Goal: Complete application form

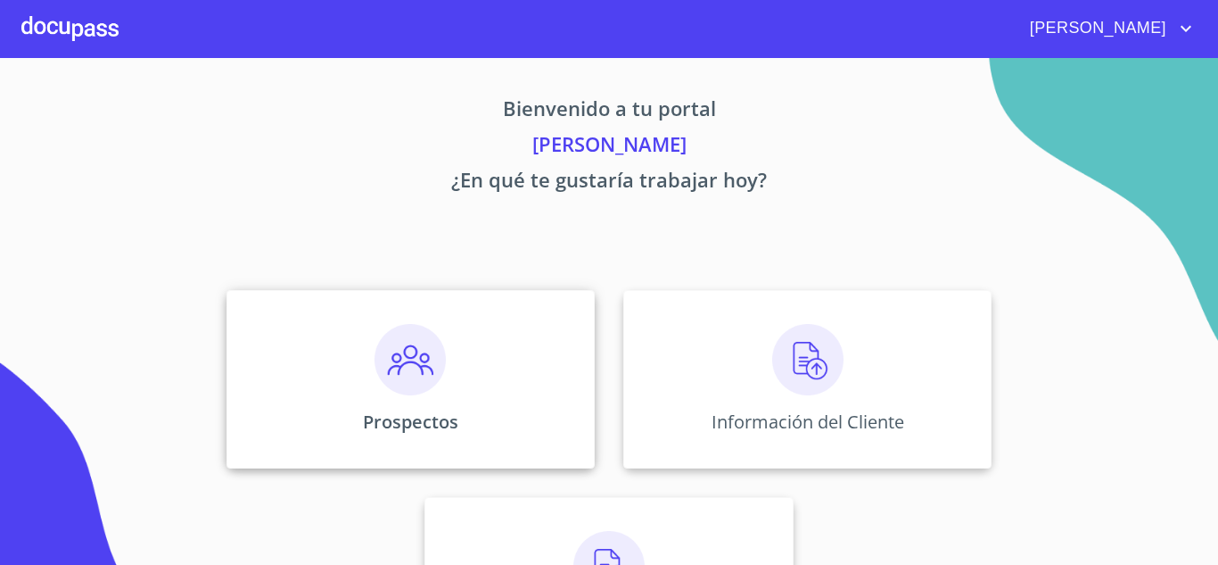
click at [396, 409] on p "Prospectos" at bounding box center [410, 421] width 95 height 24
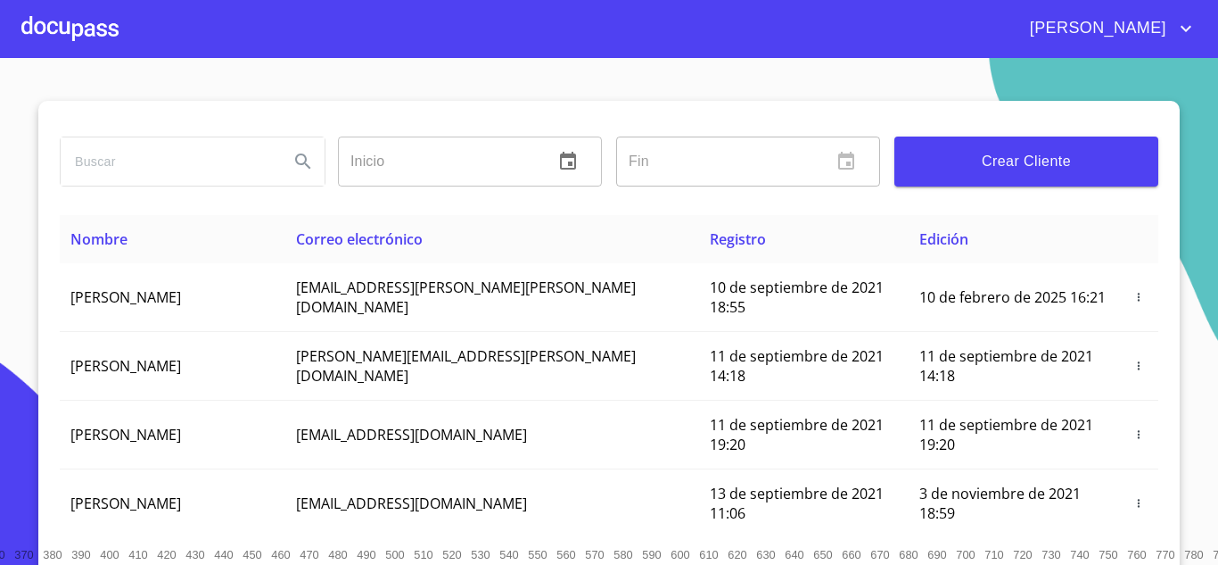
click at [1051, 149] on span "Crear Cliente" at bounding box center [1026, 161] width 235 height 25
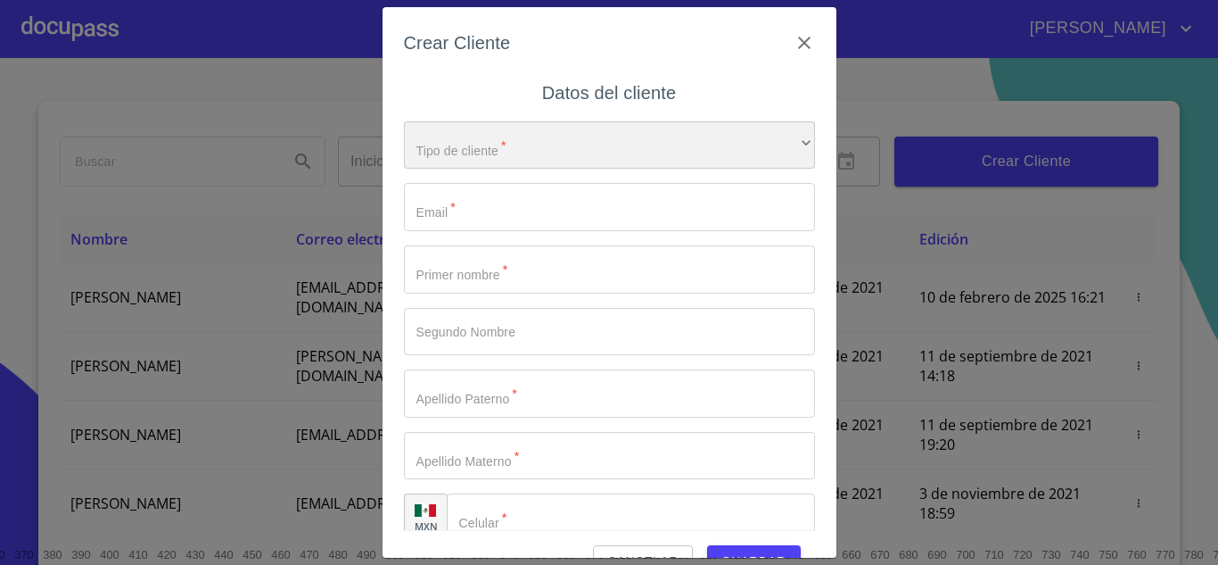
click at [793, 143] on div "​" at bounding box center [609, 145] width 411 height 48
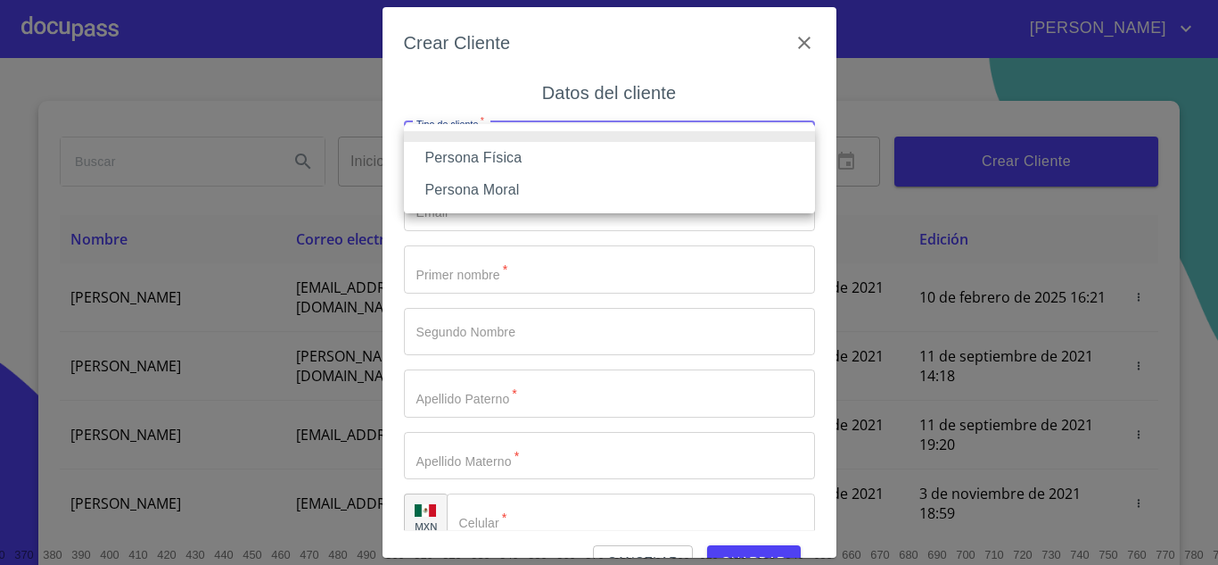
click at [449, 165] on li "Persona Física" at bounding box center [609, 158] width 411 height 32
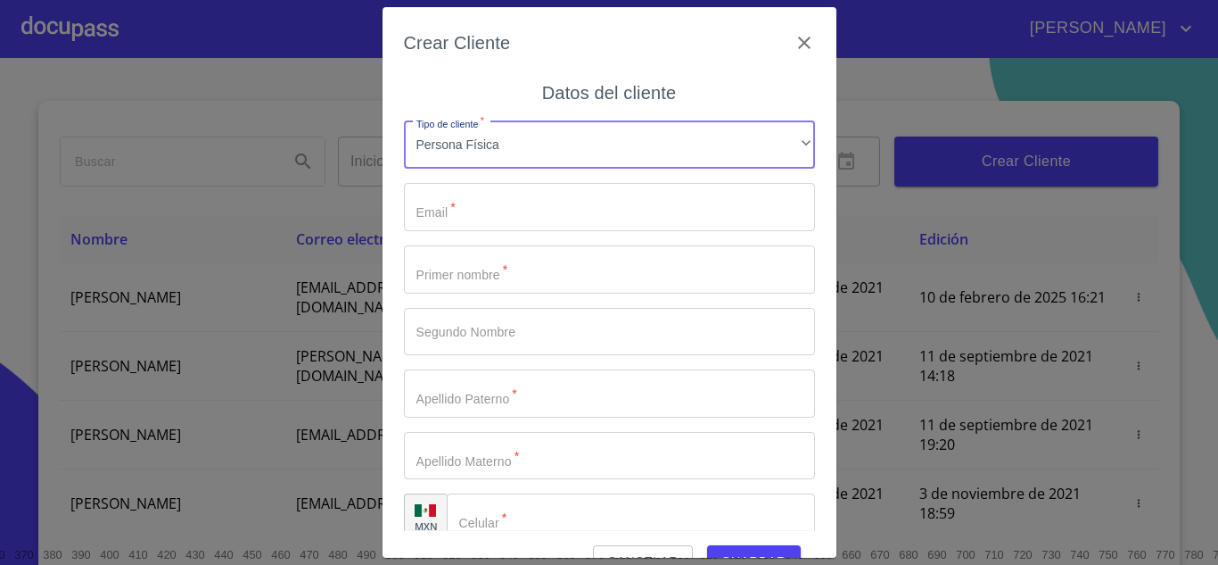
click at [453, 226] on input "Tipo de cliente   *" at bounding box center [609, 207] width 411 height 48
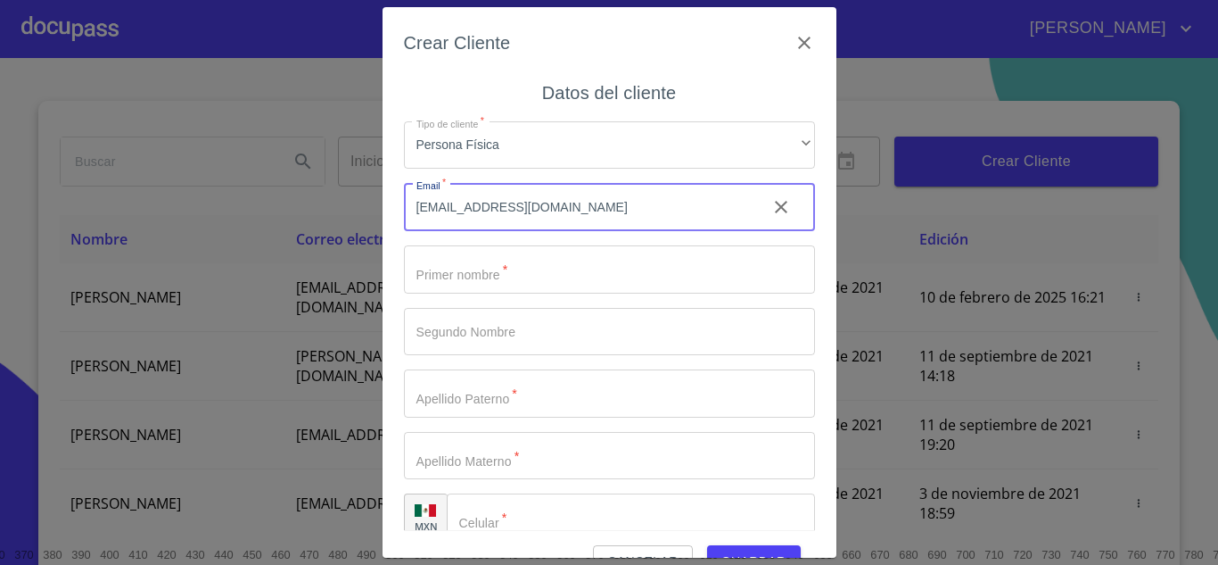
type input "[EMAIL_ADDRESS][DOMAIN_NAME]"
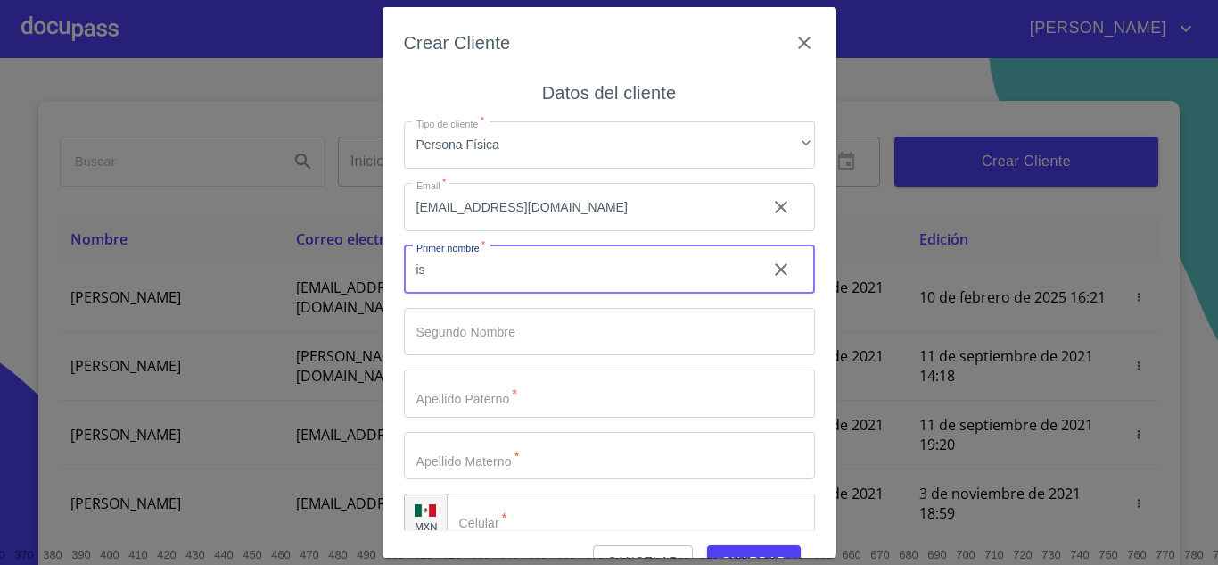
type input "i"
type input "[PERSON_NAME]"
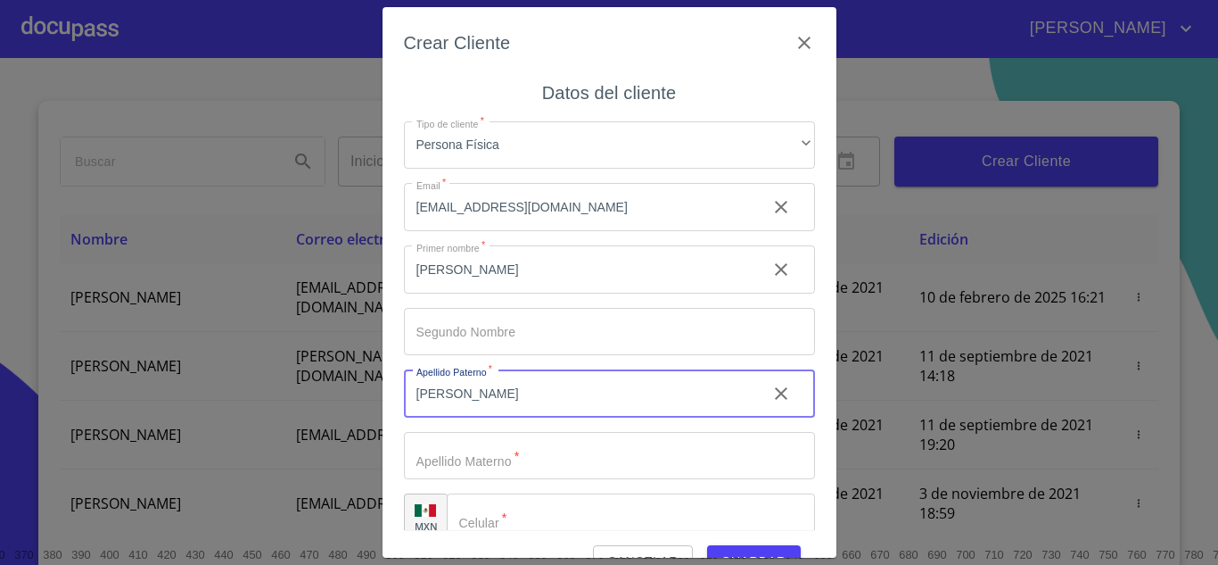
type input "[PERSON_NAME]"
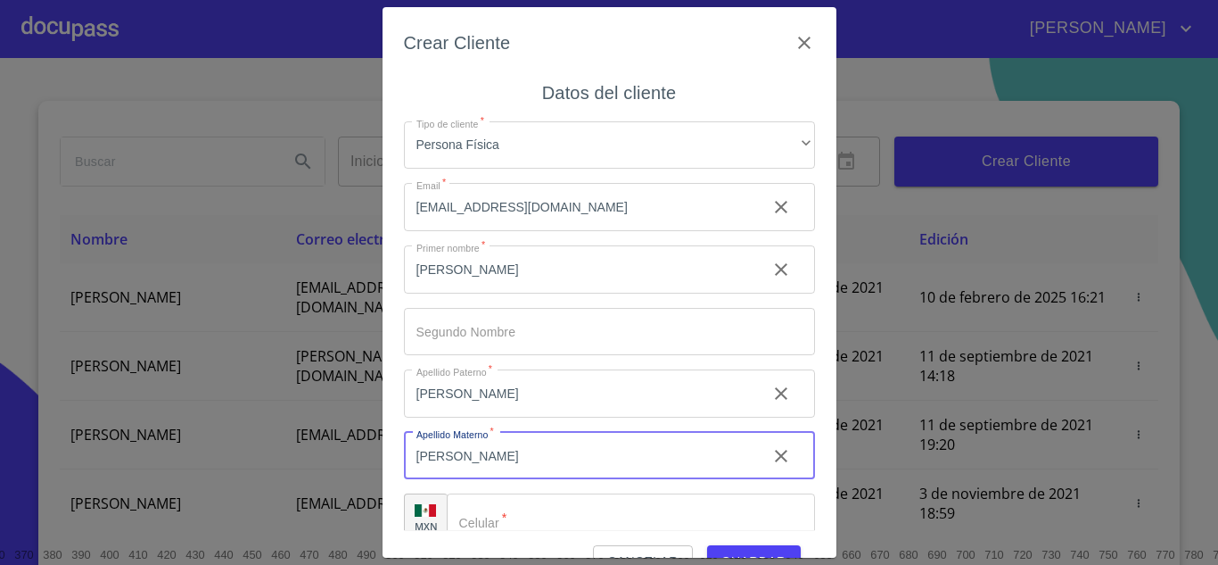
scroll to position [26, 0]
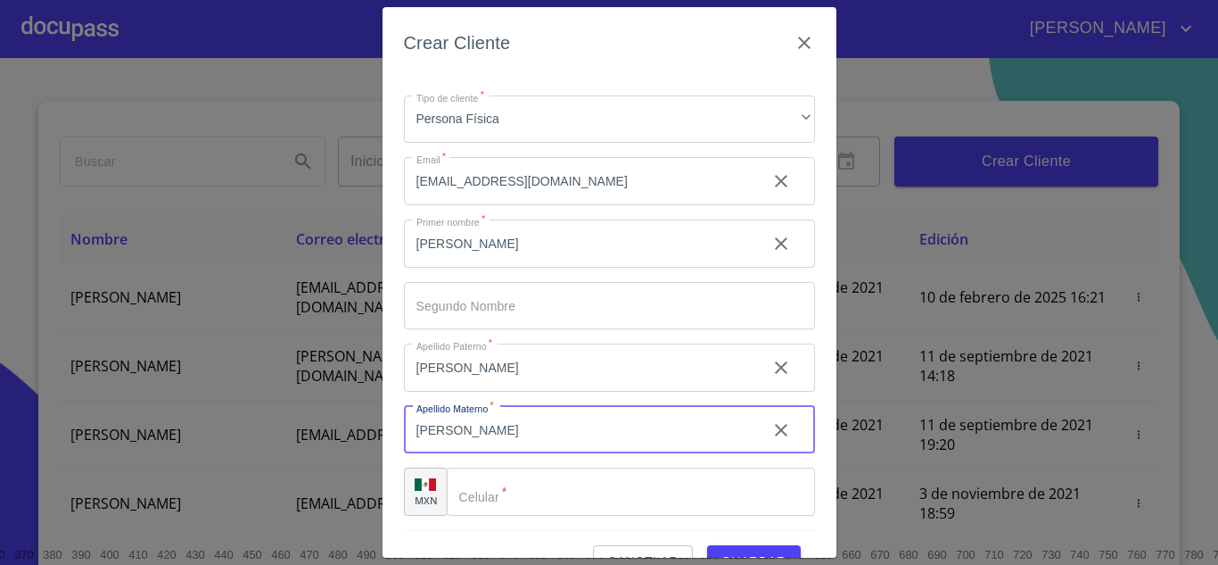
type input "[PERSON_NAME]"
click at [508, 506] on input "Tipo de cliente   *" at bounding box center [631, 491] width 368 height 48
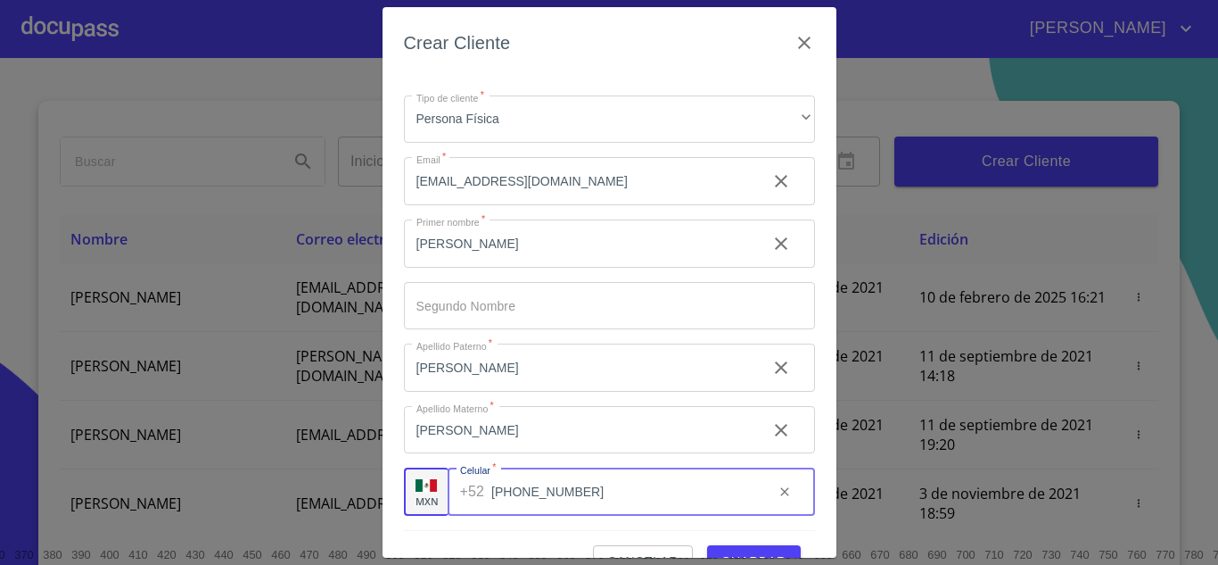
scroll to position [41, 0]
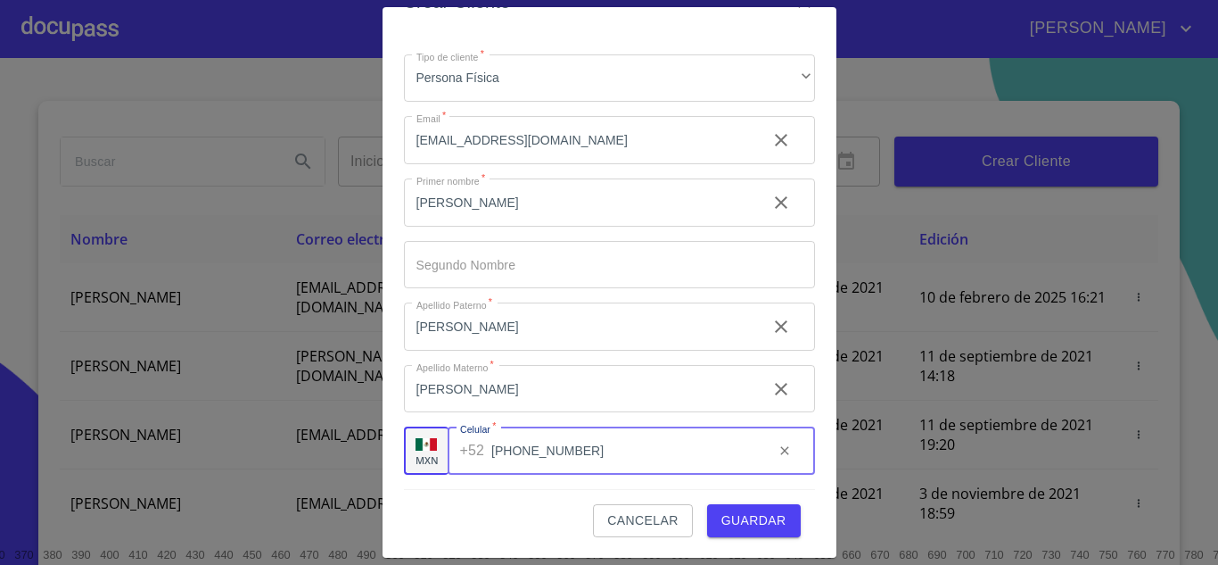
type input "[PHONE_NUMBER]"
click at [790, 524] on button "Guardar" at bounding box center [754, 520] width 94 height 33
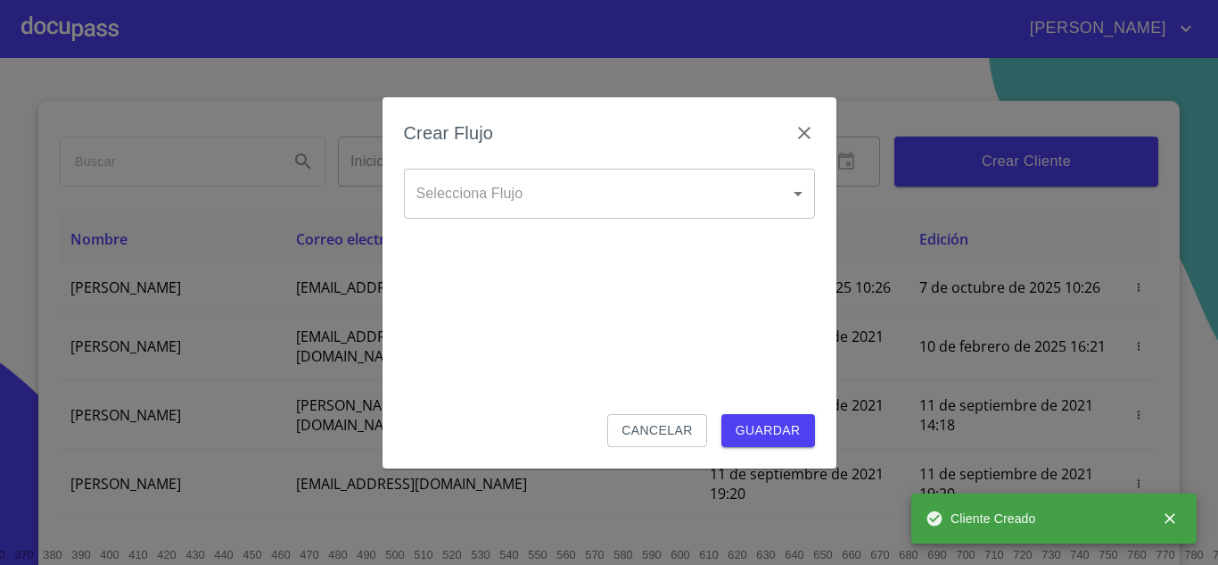
click at [619, 188] on body "[PERSON_NAME] ​ Fin ​ Crear Cliente Nombre Correo electrónico Registro Edición …" at bounding box center [609, 282] width 1218 height 565
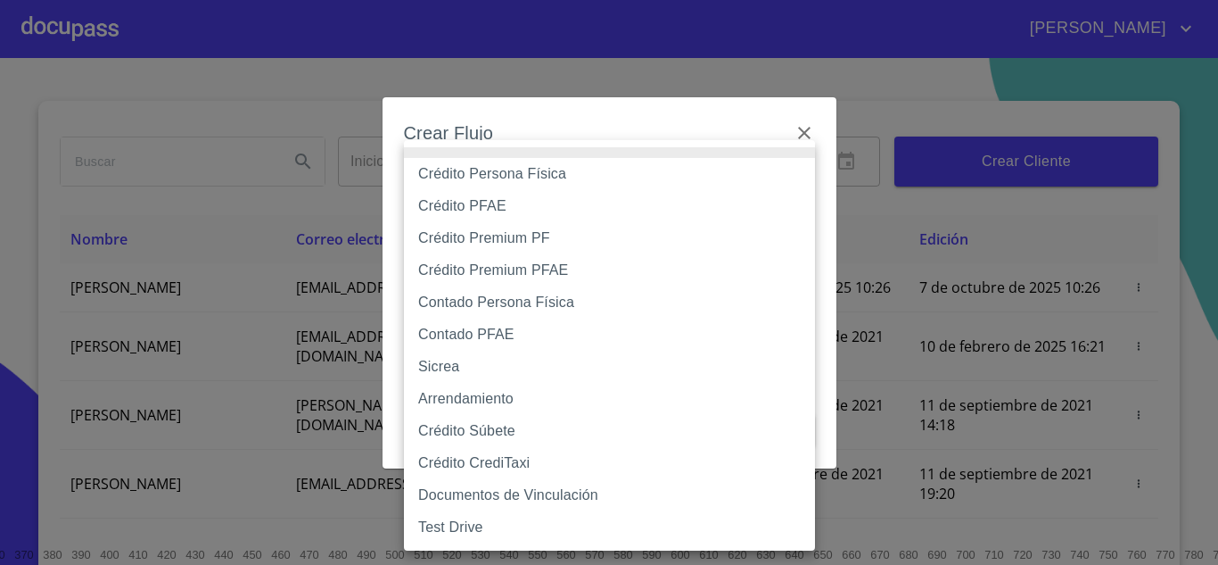
click at [528, 174] on li "Crédito Persona Física" at bounding box center [609, 174] width 411 height 32
type input "6009fb3c7d1714eb8809aa97"
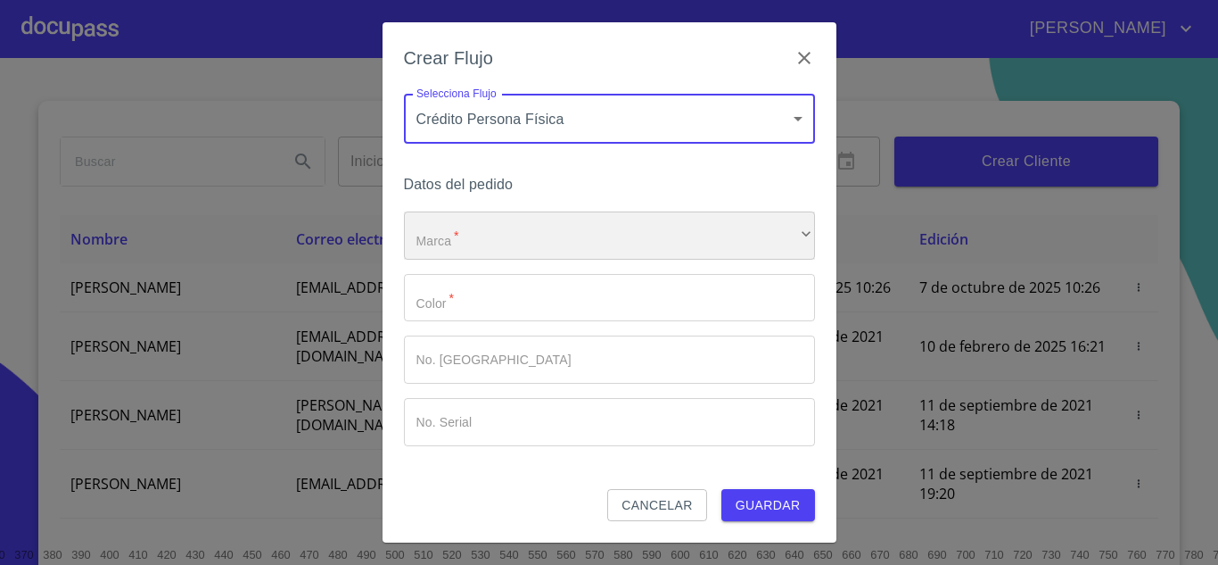
click at [458, 239] on div "​" at bounding box center [609, 235] width 411 height 48
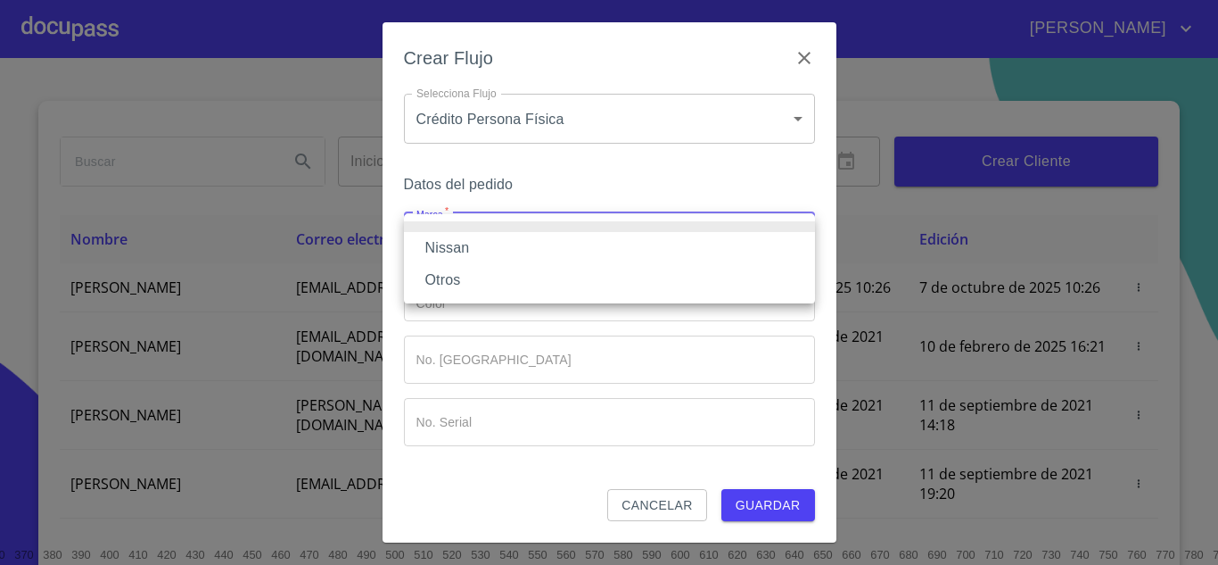
click at [458, 243] on li "Nissan" at bounding box center [609, 248] width 411 height 32
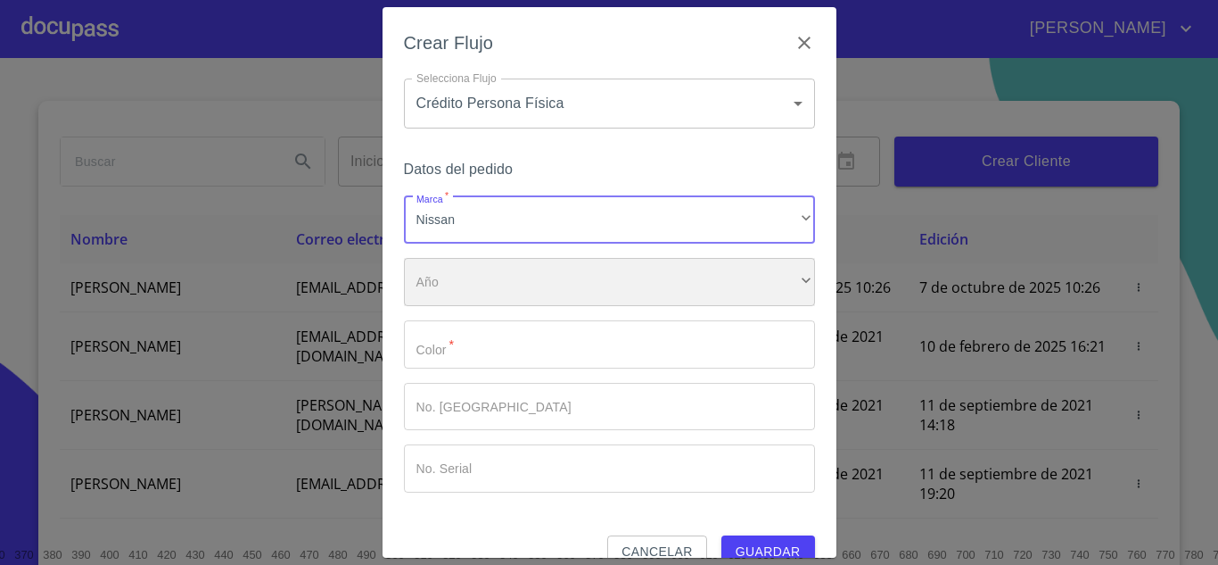
click at [453, 279] on div "​" at bounding box center [609, 282] width 411 height 48
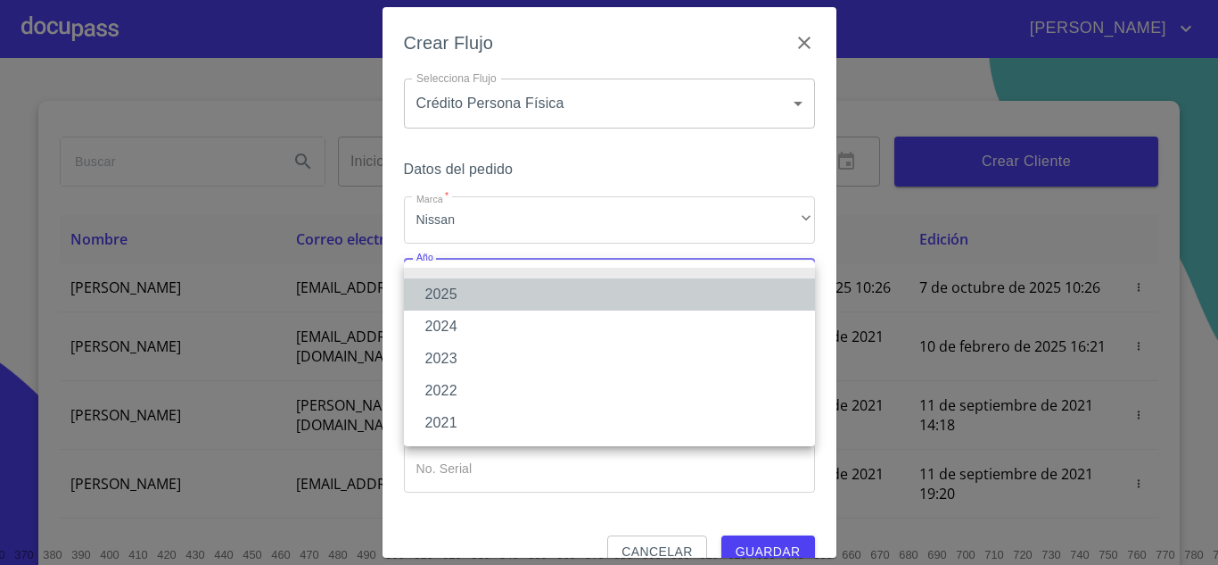
click at [451, 297] on li "2025" at bounding box center [609, 294] width 411 height 32
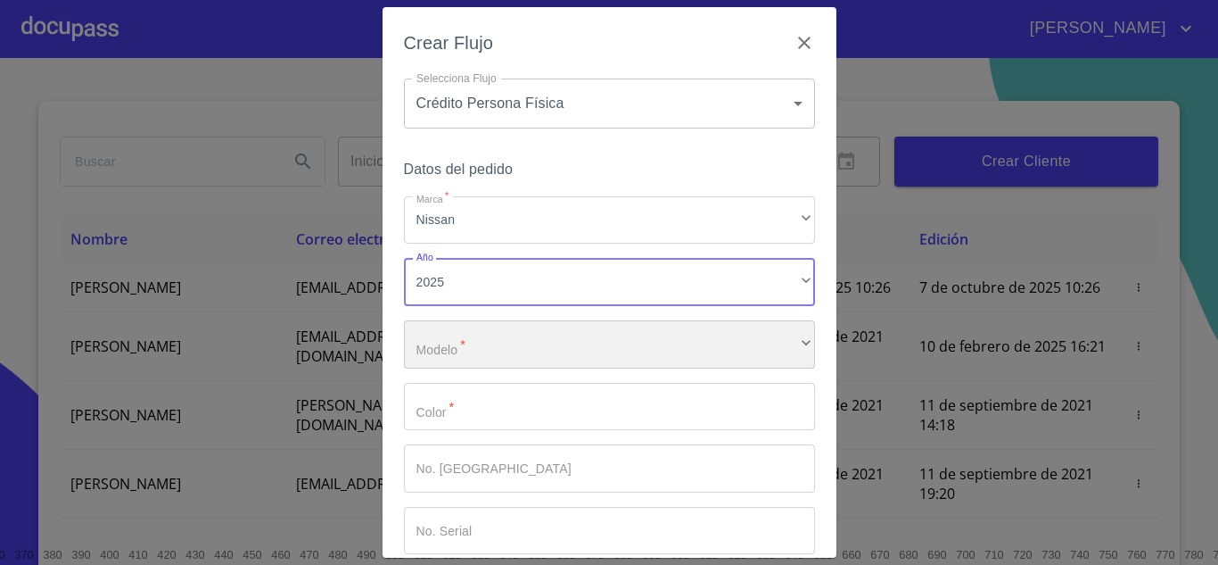
click at [458, 348] on div "​" at bounding box center [609, 344] width 411 height 48
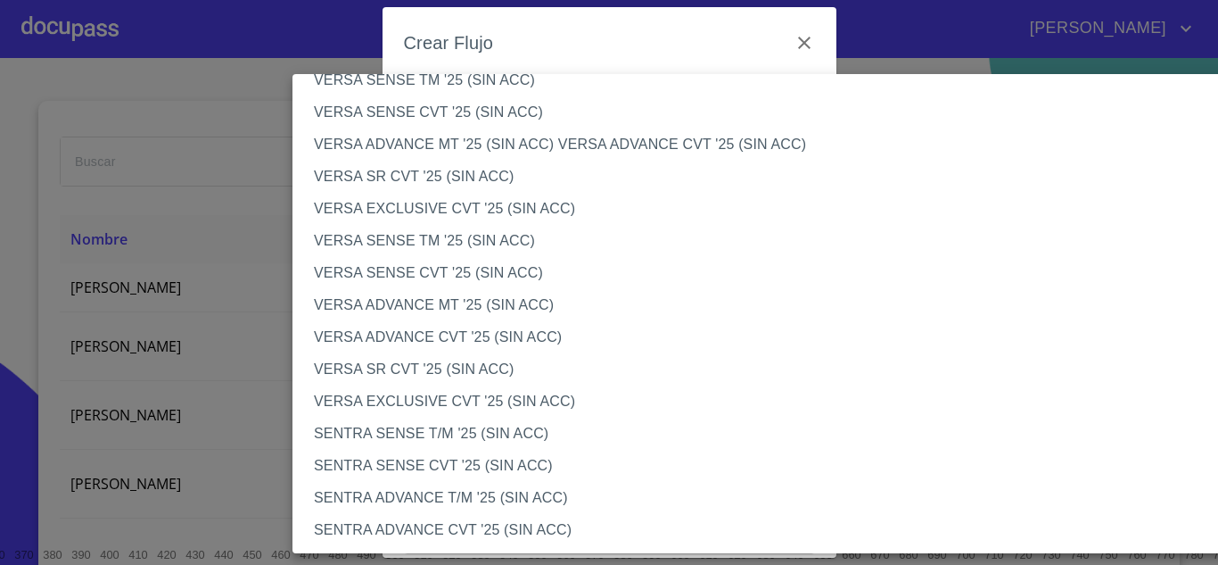
scroll to position [701, 0]
click at [409, 339] on li "VERSA ADVANCE CVT '25 (SIN ACC)" at bounding box center [778, 338] width 970 height 32
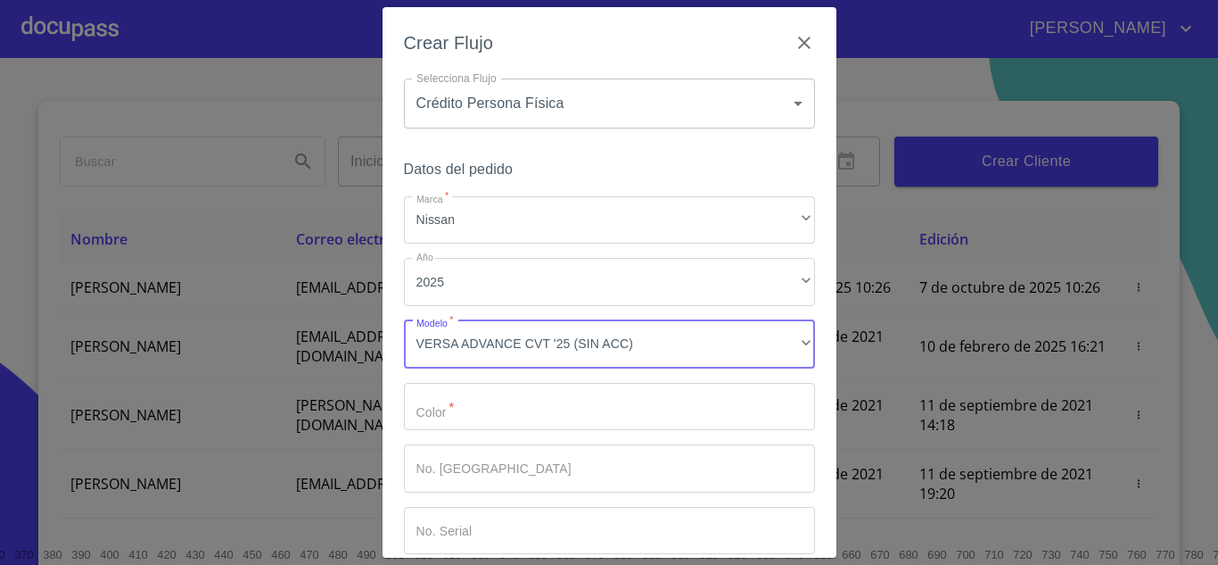
click at [475, 417] on input "Marca   *" at bounding box center [609, 407] width 411 height 48
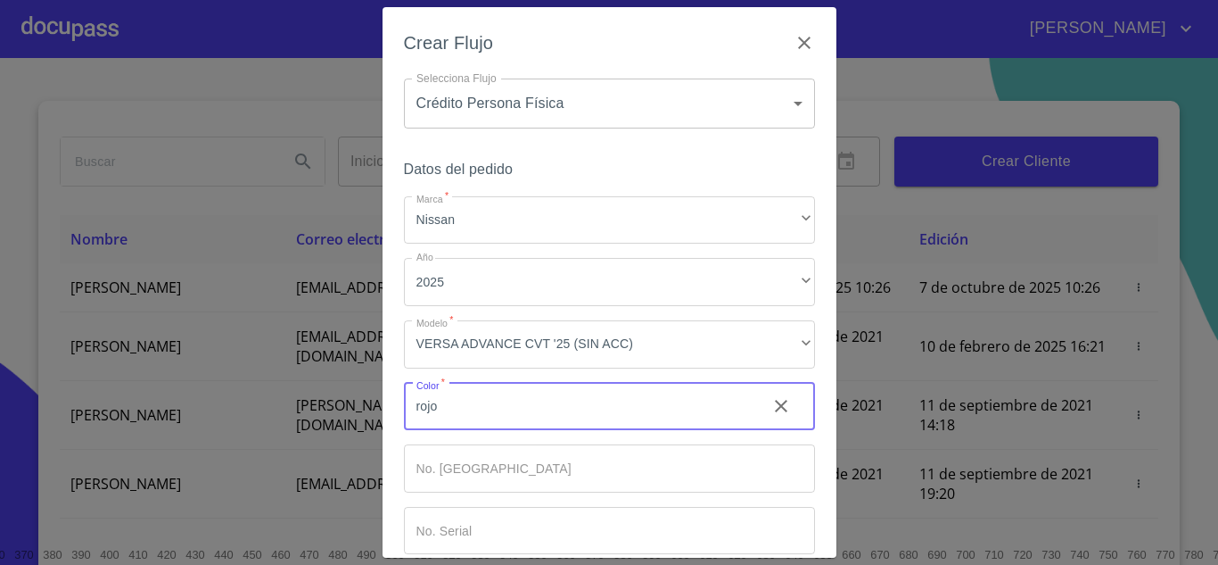
scroll to position [93, 0]
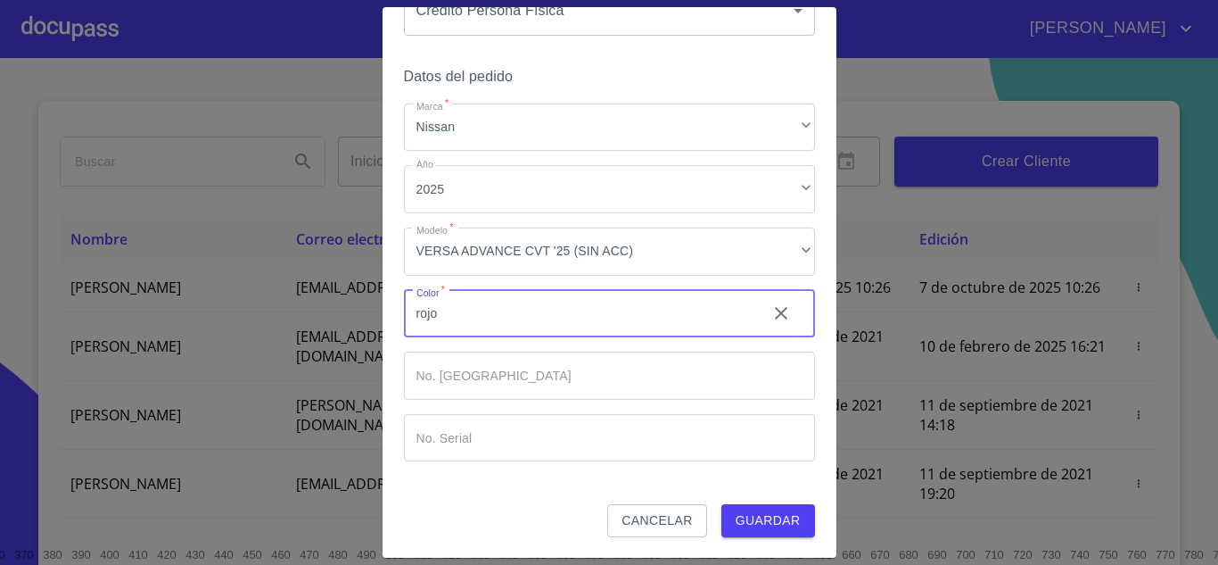
type input "rojo"
click at [769, 512] on span "Guardar" at bounding box center [768, 520] width 65 height 22
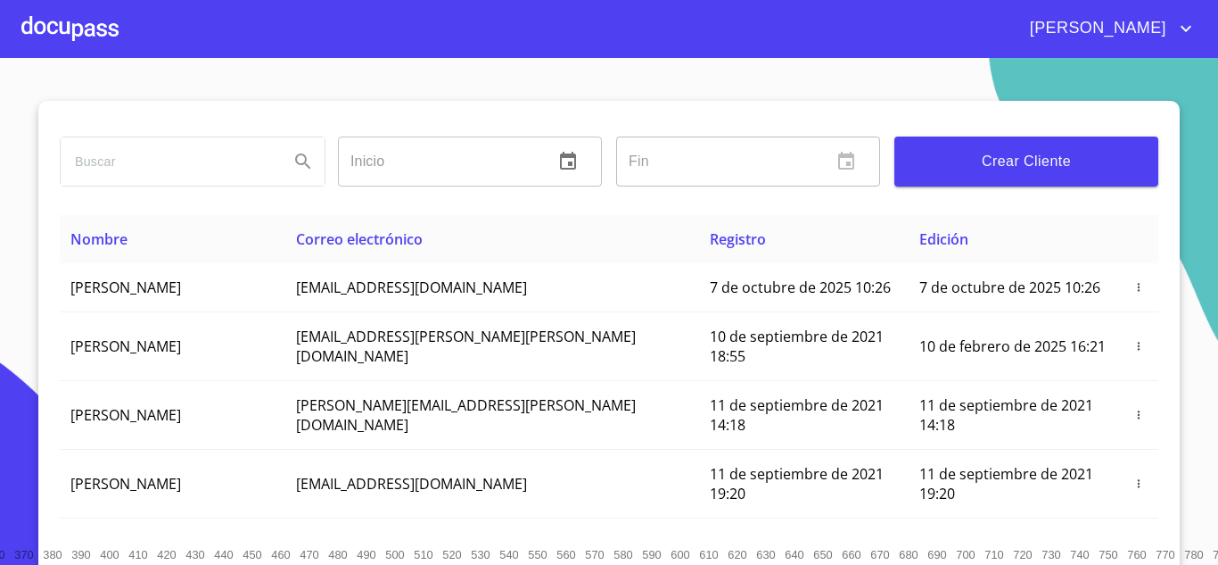
click at [1001, 160] on span "Crear Cliente" at bounding box center [1026, 161] width 235 height 25
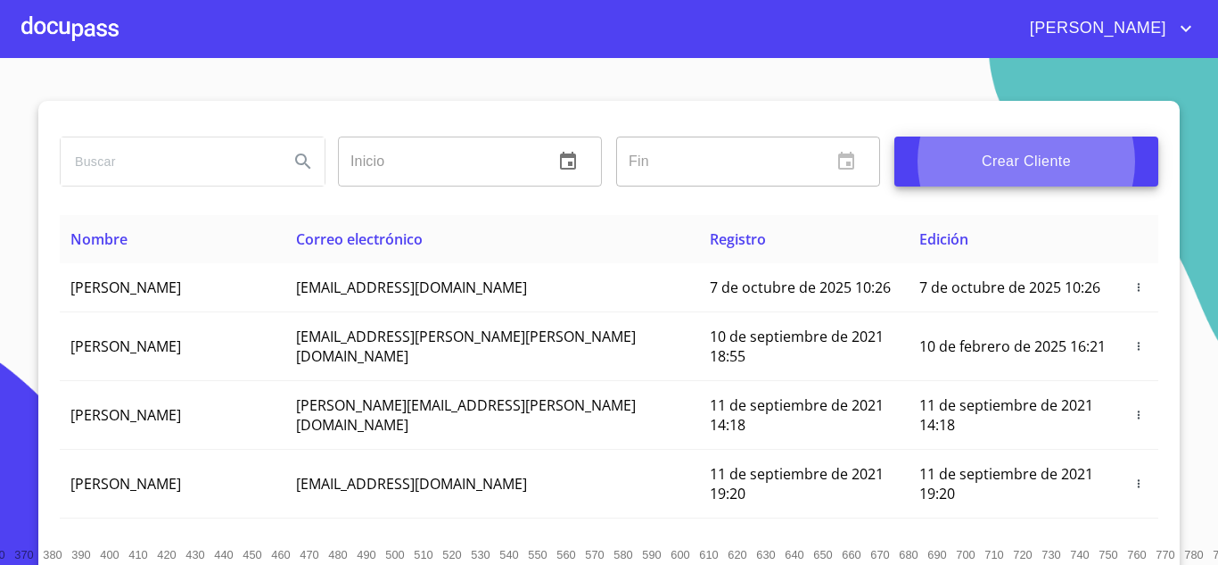
click at [60, 21] on div at bounding box center [69, 28] width 97 height 57
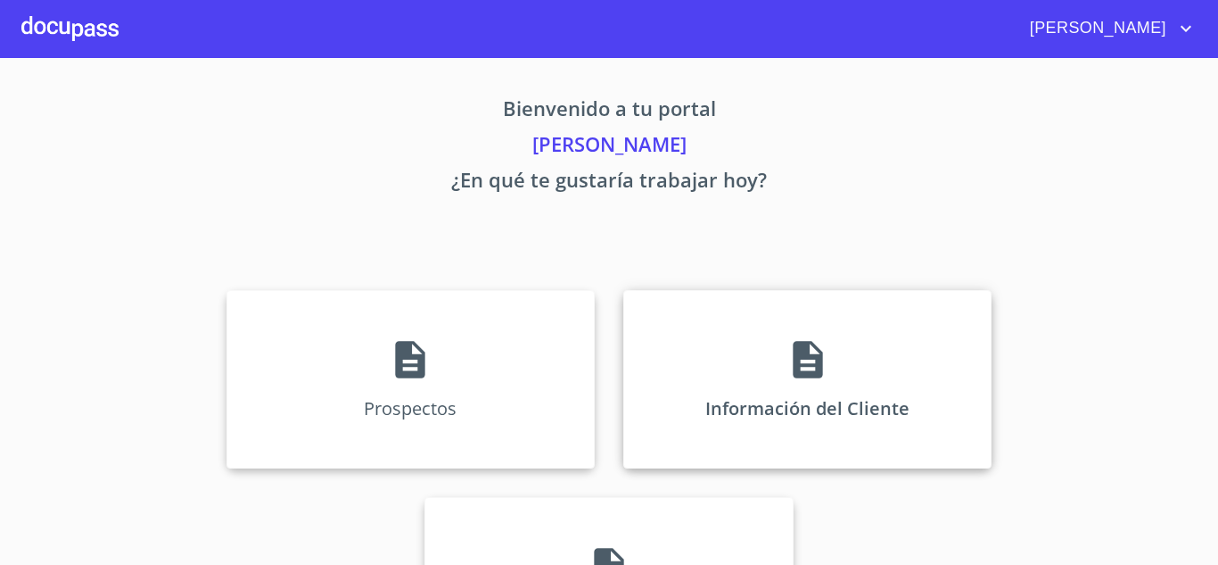
click at [682, 329] on div "Información del Cliente" at bounding box center [808, 379] width 368 height 178
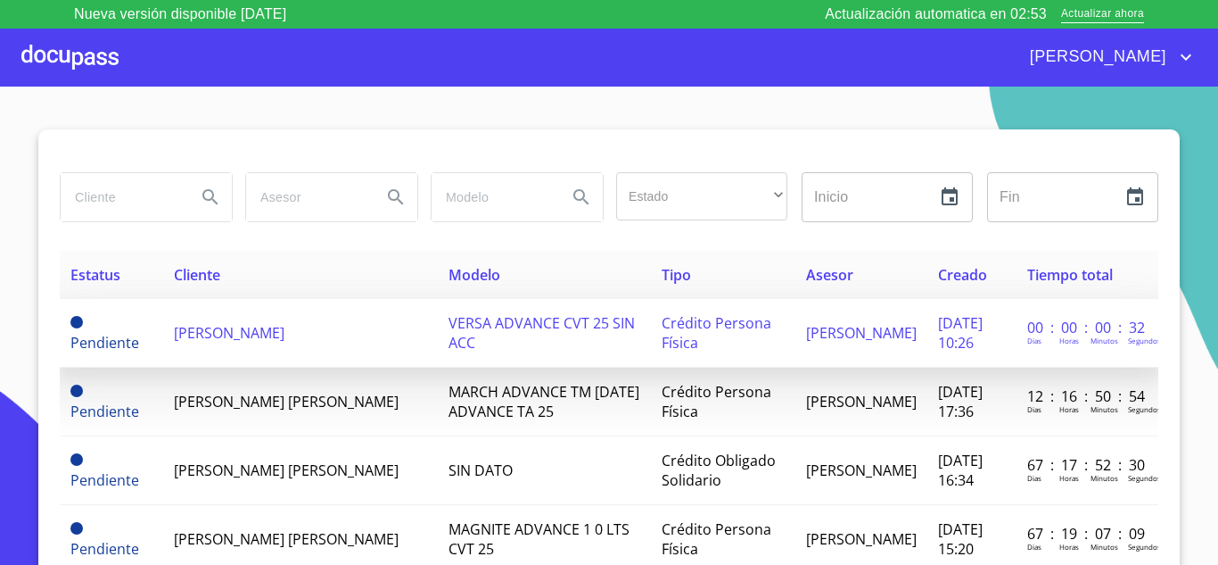
click at [200, 338] on span "[PERSON_NAME]" at bounding box center [229, 333] width 111 height 20
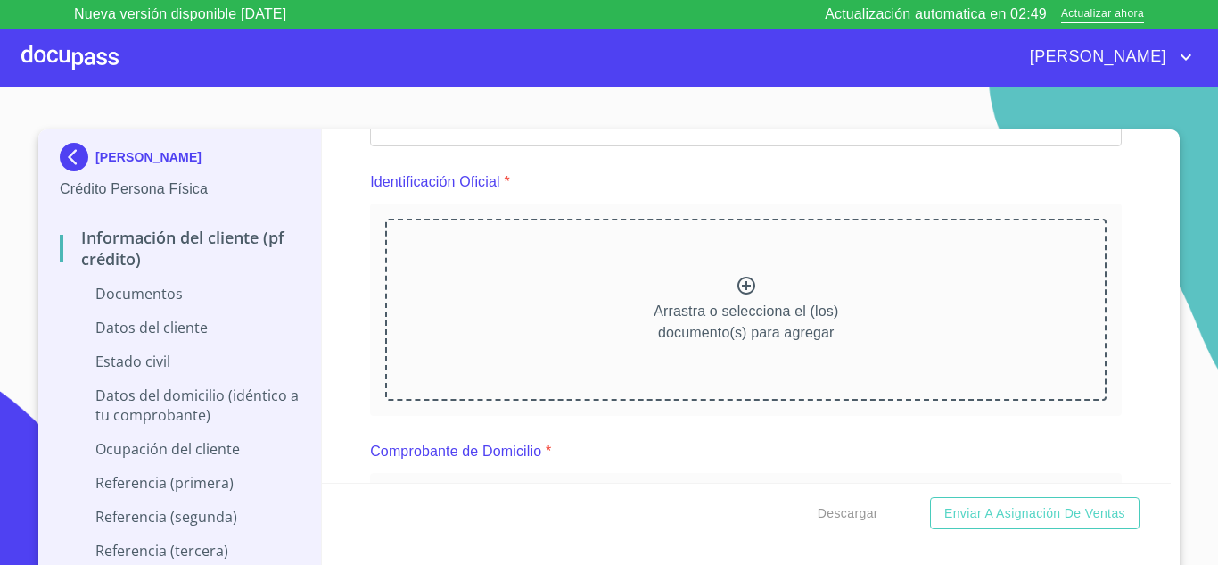
click at [545, 295] on div "Arrastra o selecciona el (los) documento(s) para agregar" at bounding box center [746, 310] width 722 height 182
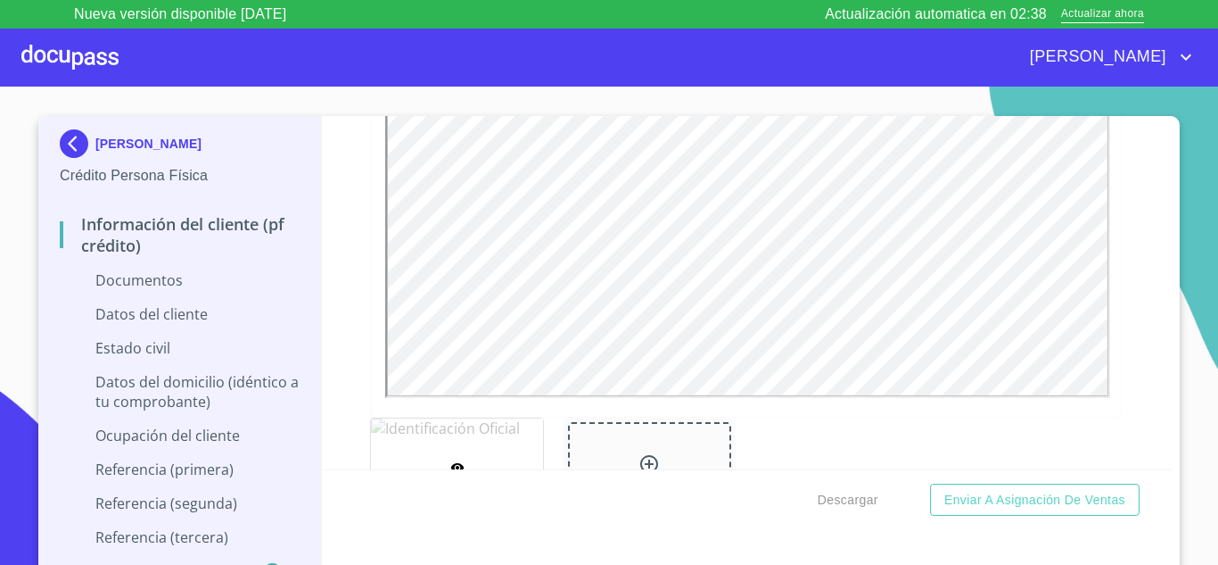
scroll to position [777, 0]
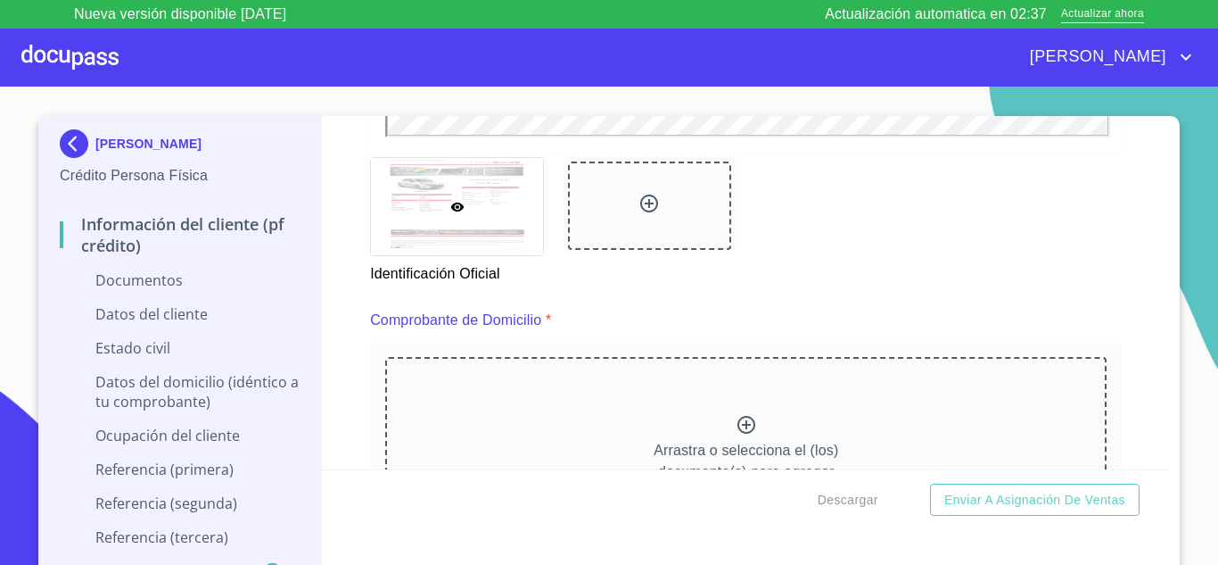
click at [775, 392] on div "Arrastra o selecciona el (los) documento(s) para agregar" at bounding box center [746, 448] width 722 height 182
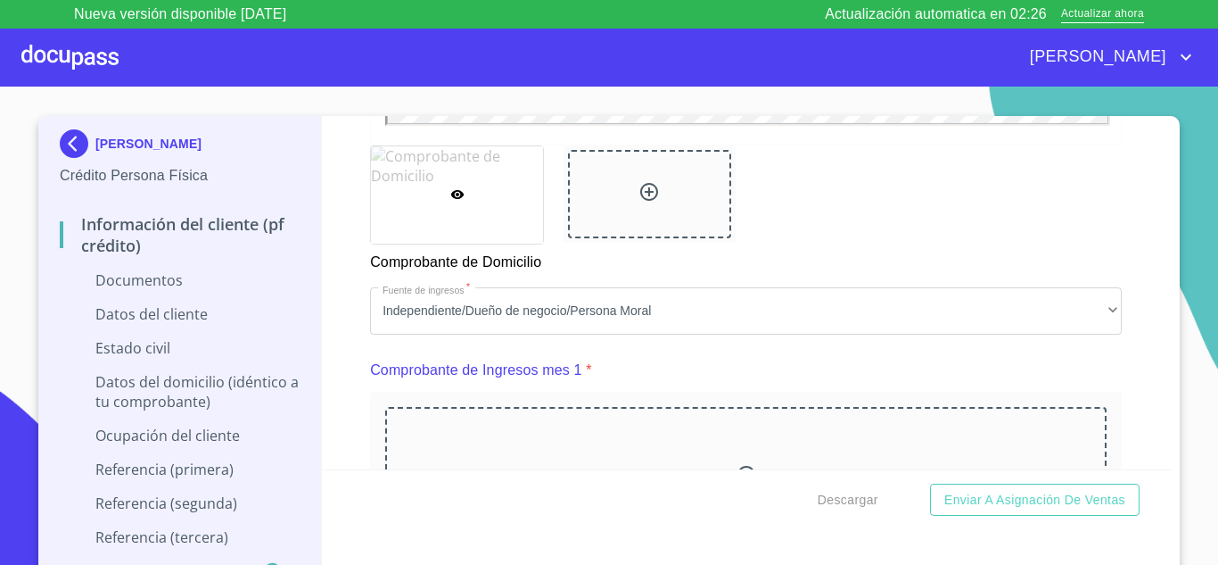
scroll to position [1538, 0]
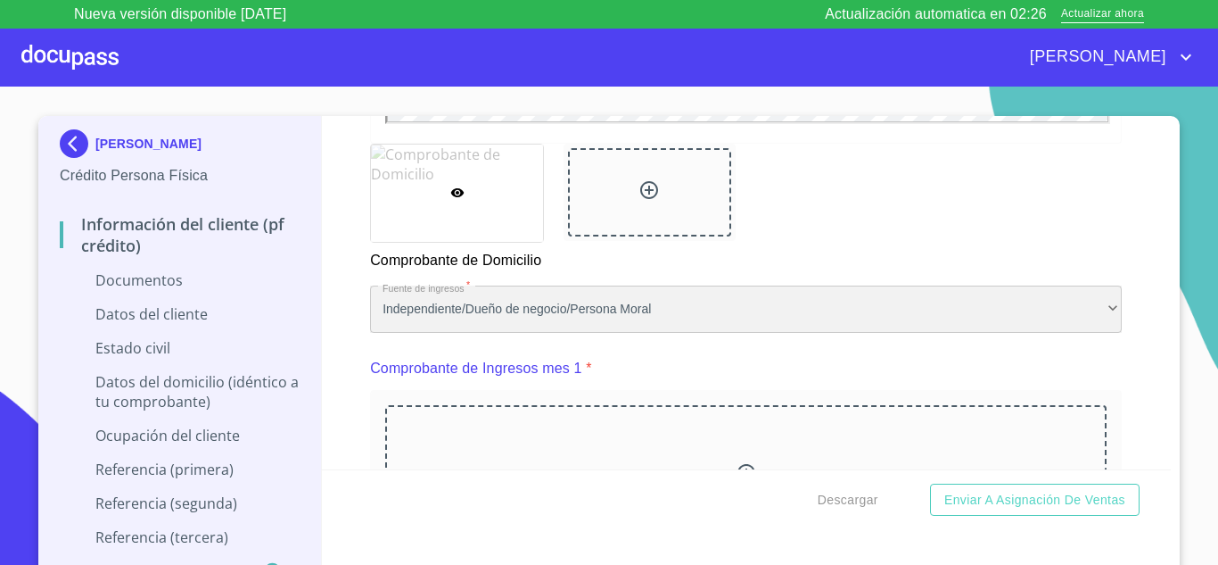
click at [697, 301] on div "Independiente/Dueño de negocio/Persona Moral" at bounding box center [746, 309] width 752 height 48
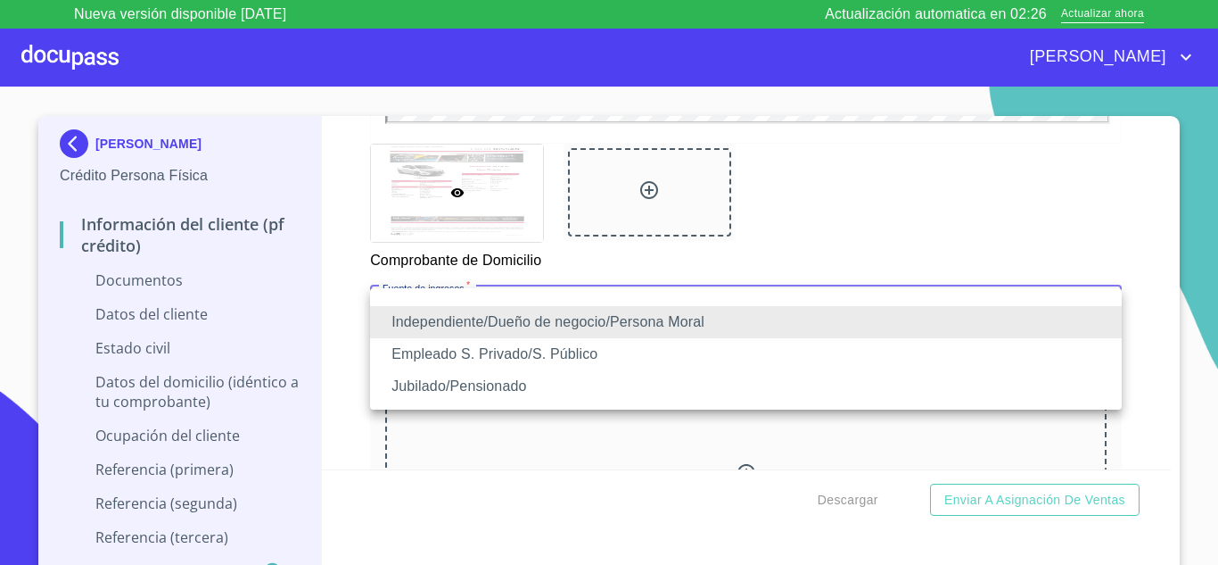
scroll to position [0, 0]
click at [451, 319] on li "Independiente/Dueño de negocio/Persona Moral" at bounding box center [746, 322] width 752 height 32
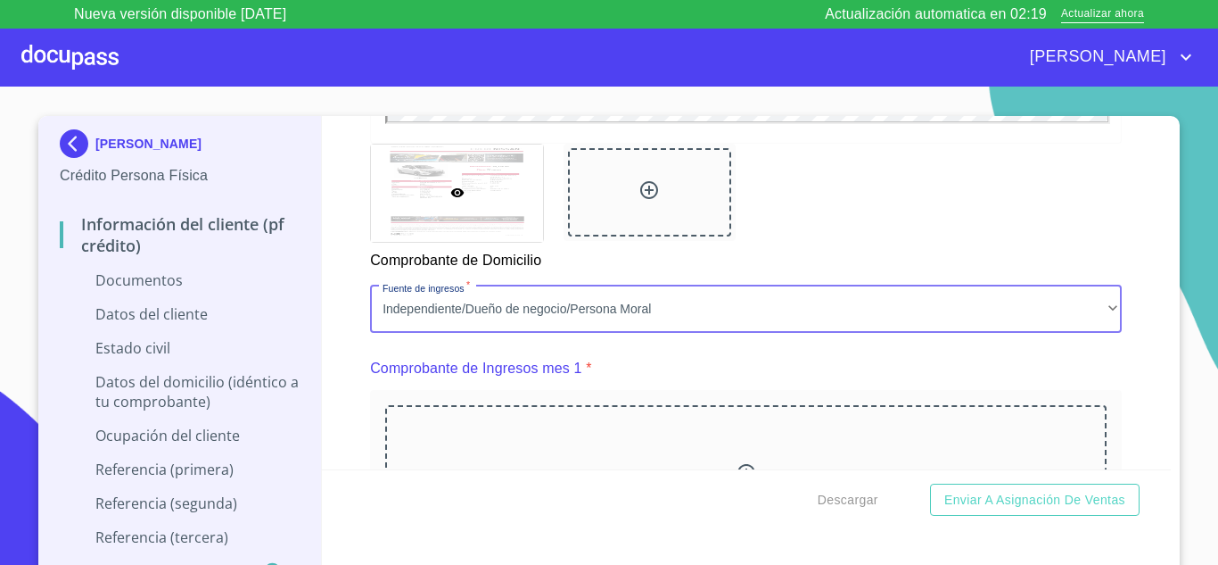
click at [1155, 355] on div "Información del cliente (PF crédito) Documentos Documento de identificación.   …" at bounding box center [747, 292] width 850 height 353
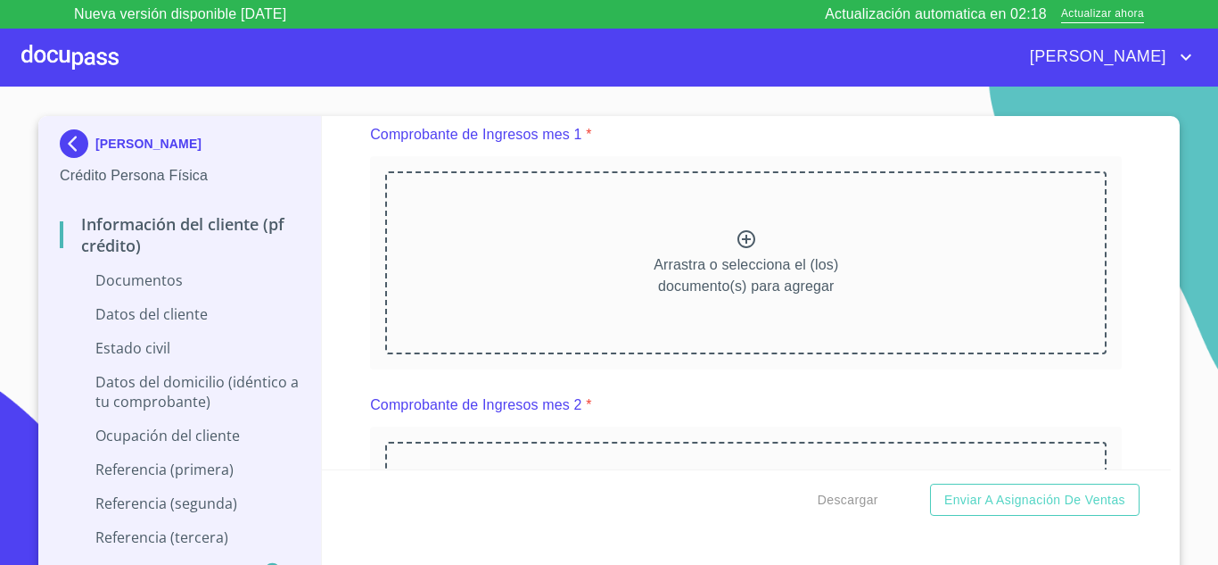
scroll to position [1772, 0]
click at [754, 253] on p "Arrastra o selecciona el (los) documento(s) para agregar" at bounding box center [746, 274] width 185 height 43
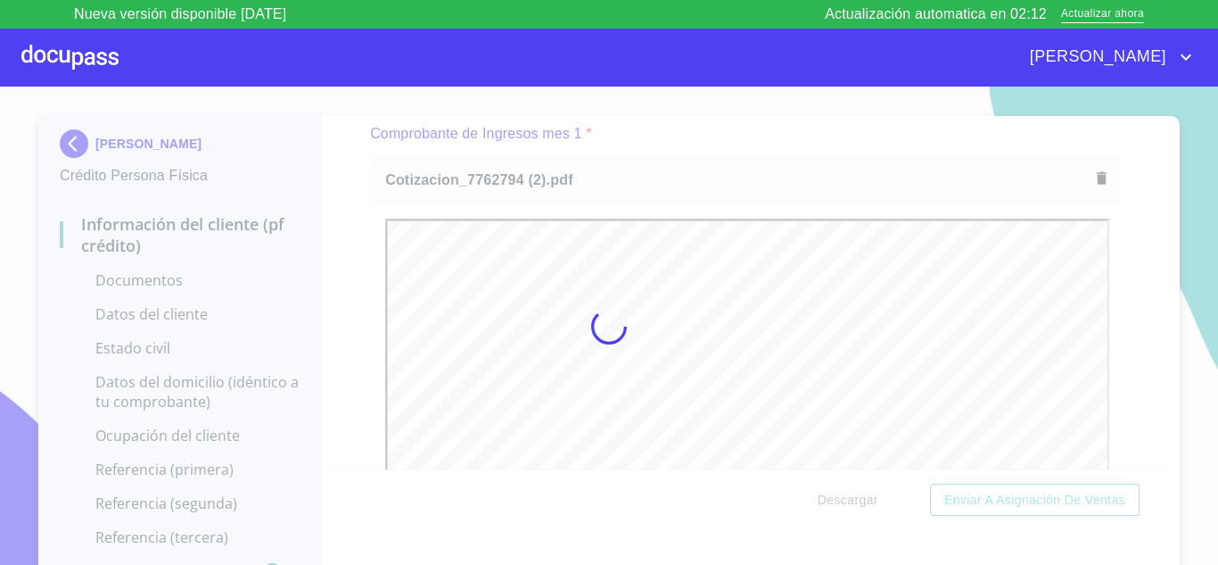
scroll to position [0, 0]
click at [1136, 241] on div at bounding box center [609, 326] width 1218 height 507
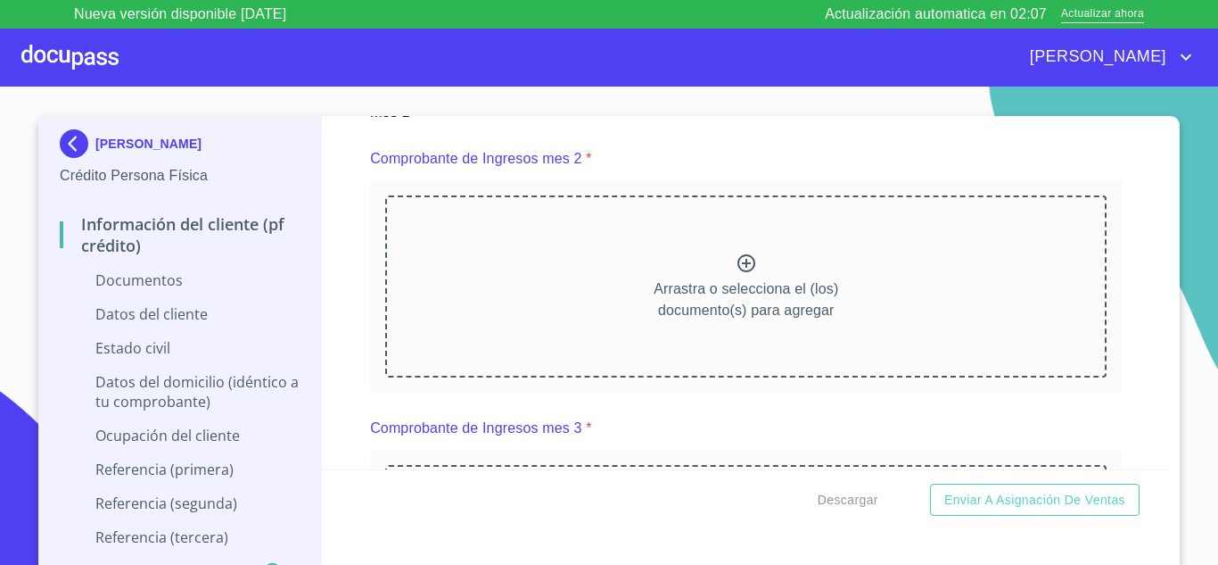
scroll to position [2517, 0]
click at [839, 249] on div "Arrastra o selecciona el (los) documento(s) para agregar" at bounding box center [746, 285] width 722 height 182
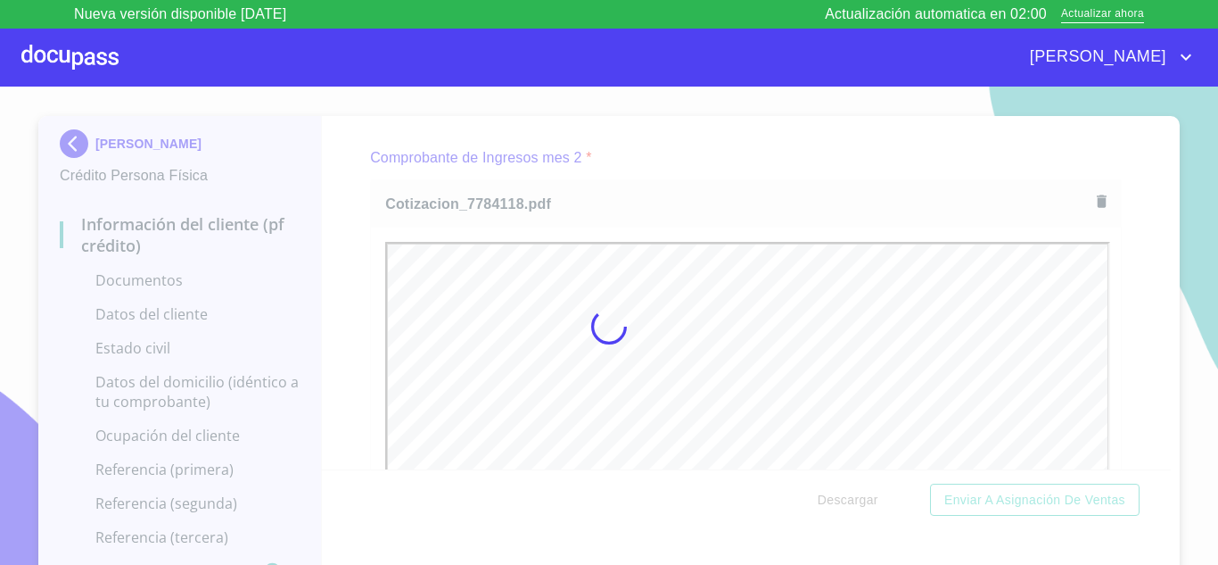
scroll to position [0, 0]
click at [1130, 343] on div at bounding box center [609, 326] width 1218 height 507
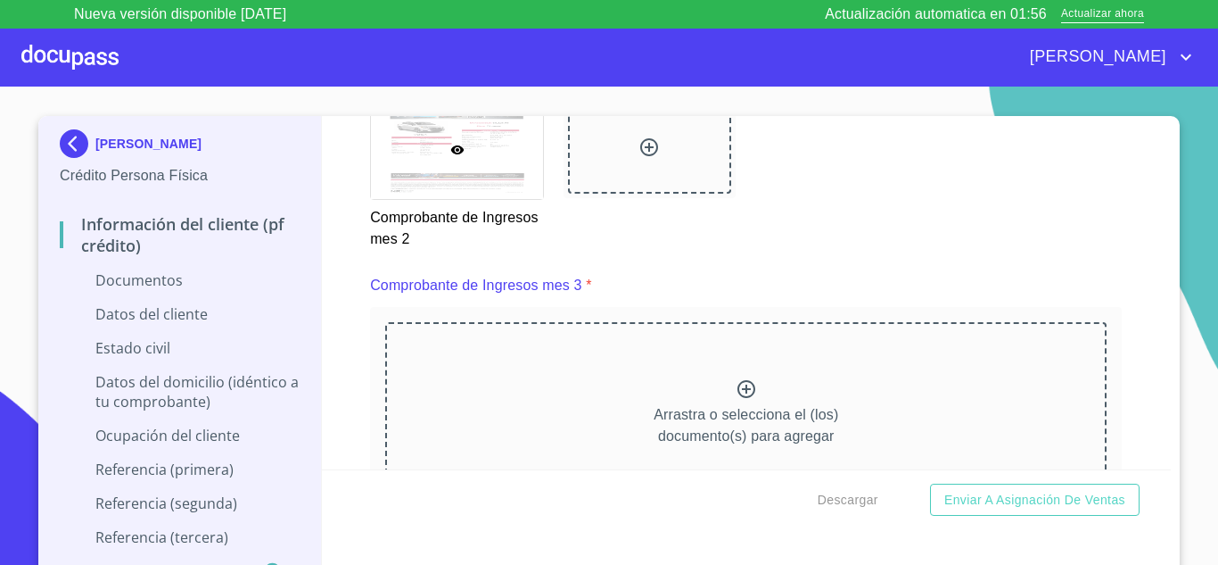
scroll to position [3160, 0]
click at [865, 409] on div "Arrastra o selecciona el (los) documento(s) para agregar" at bounding box center [746, 411] width 722 height 182
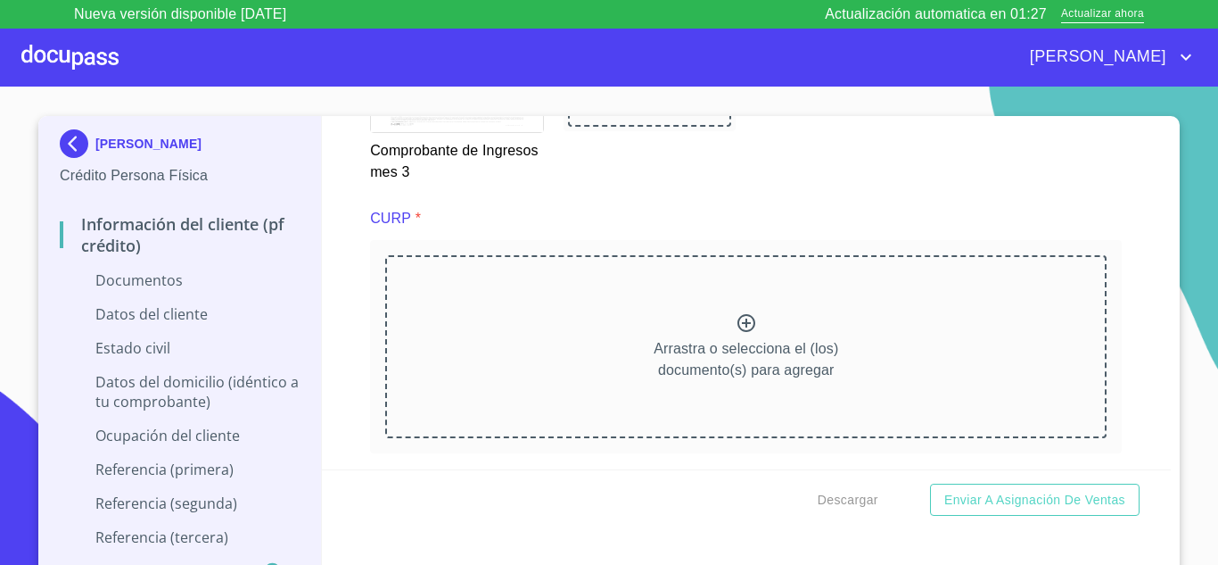
scroll to position [3994, 0]
click at [798, 338] on p "Arrastra o selecciona el (los) documento(s) para agregar" at bounding box center [746, 358] width 185 height 43
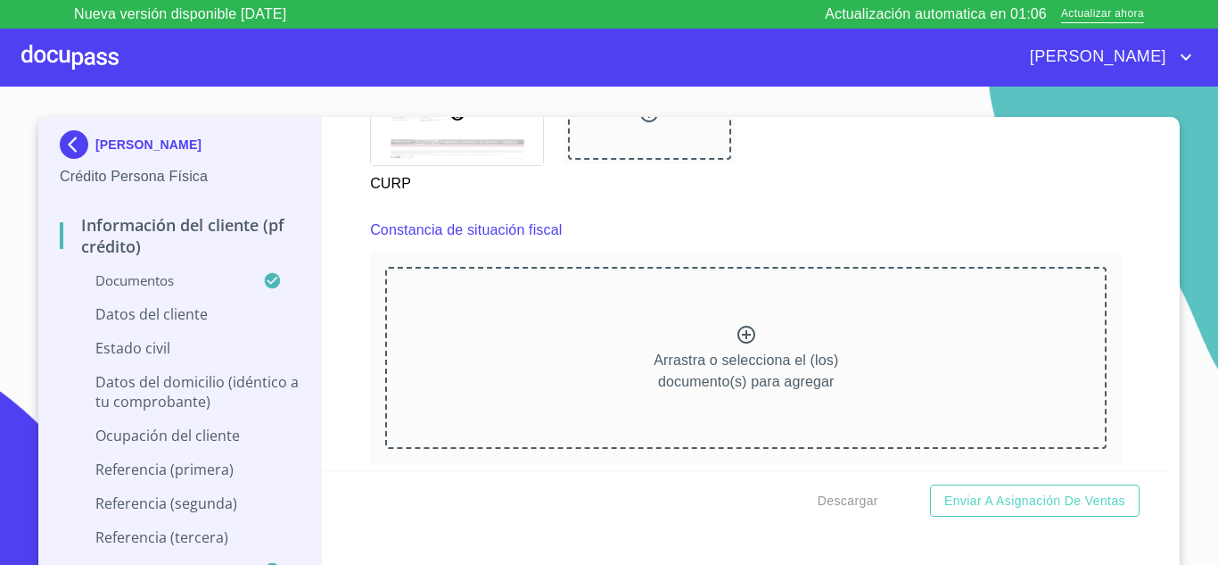
scroll to position [4728, 0]
click at [800, 387] on p "Arrastra o selecciona el (los) documento(s) para agregar" at bounding box center [746, 373] width 185 height 43
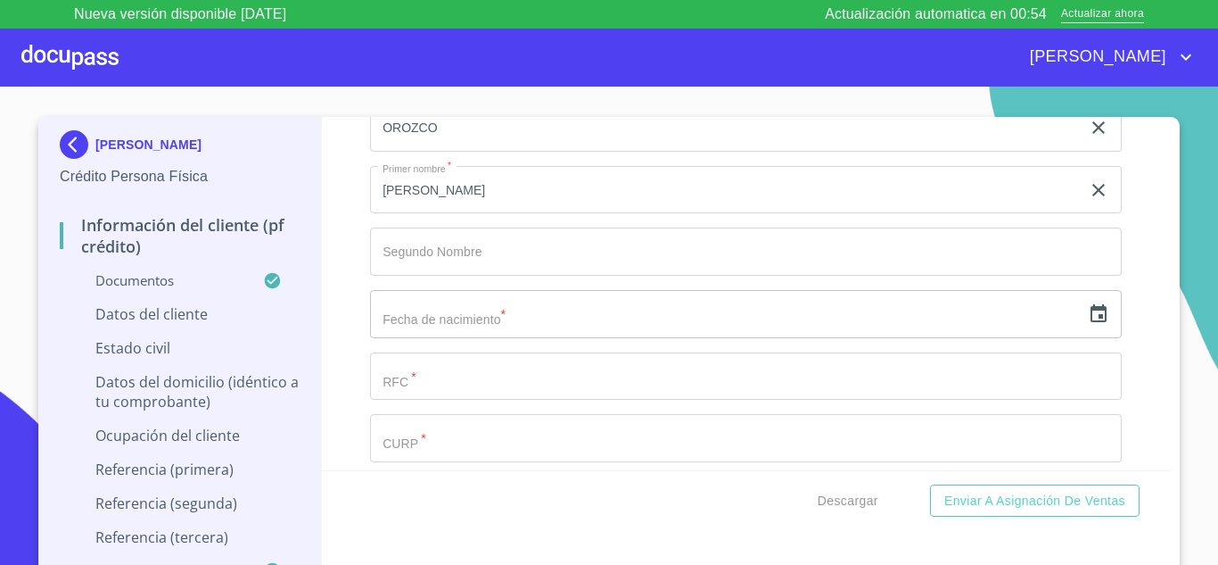
scroll to position [5738, 0]
click at [455, 324] on input "text" at bounding box center [725, 313] width 711 height 48
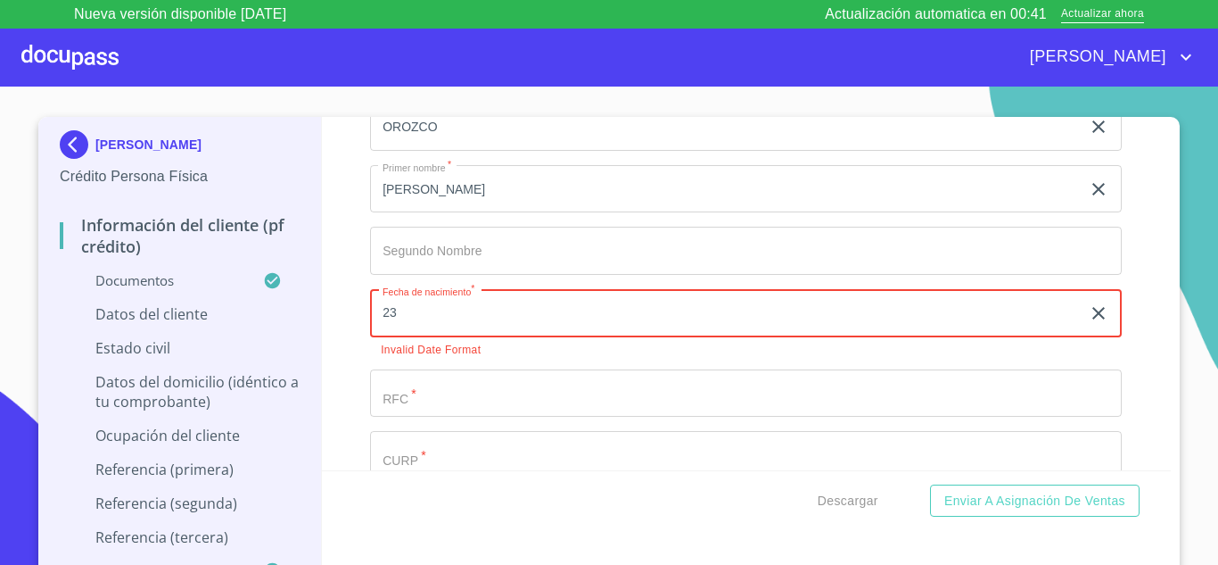
type input "2_"
click at [1086, 305] on div "​" at bounding box center [746, 313] width 752 height 48
click at [1109, 318] on icon "button" at bounding box center [1098, 312] width 21 height 21
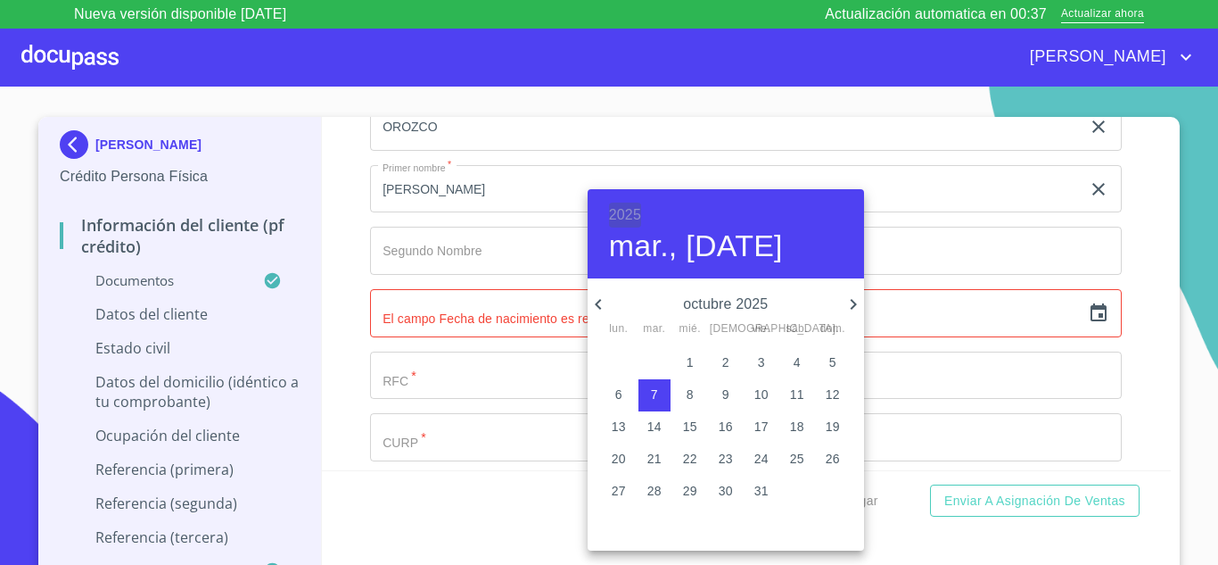
click at [620, 209] on h6 "2025" at bounding box center [625, 214] width 32 height 25
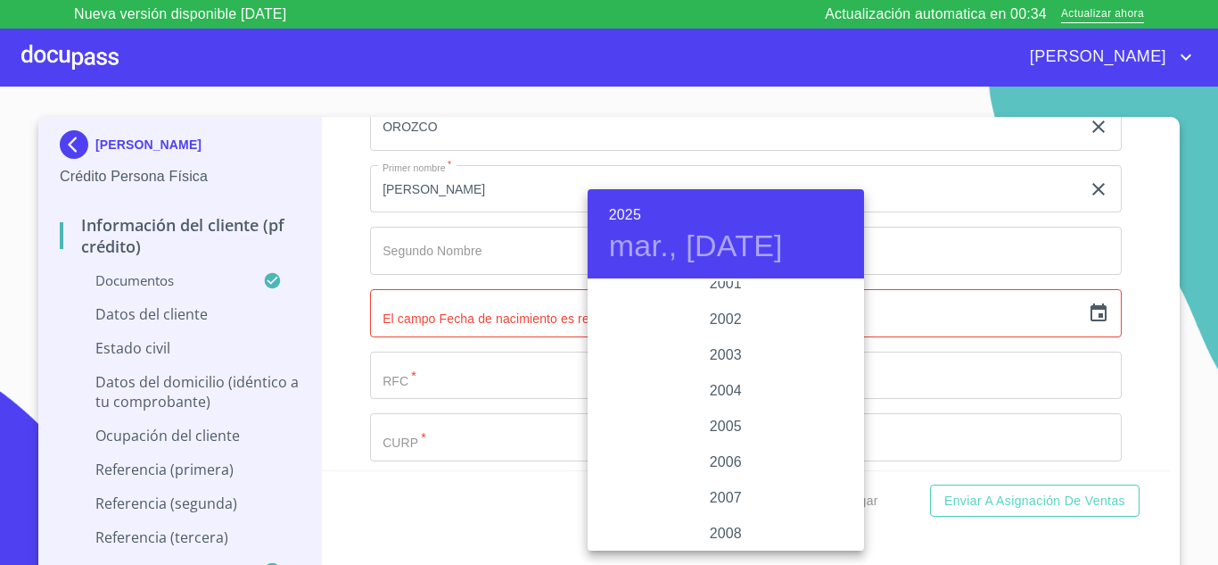
scroll to position [2726, 0]
click at [716, 432] on div "2005" at bounding box center [726, 427] width 277 height 36
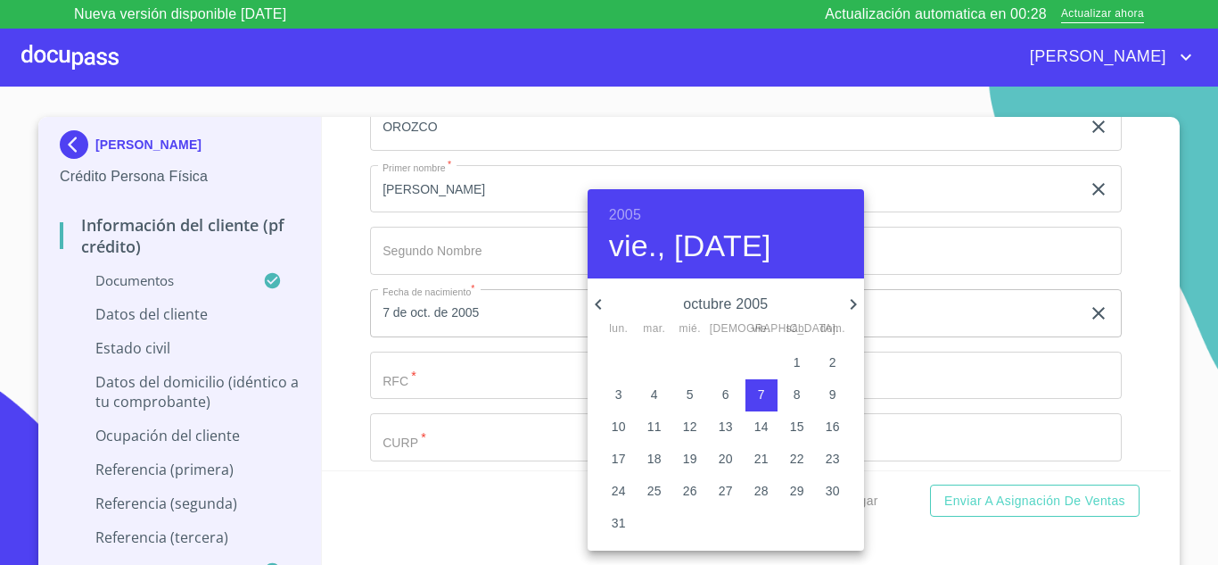
click at [602, 301] on icon "button" at bounding box center [598, 303] width 21 height 21
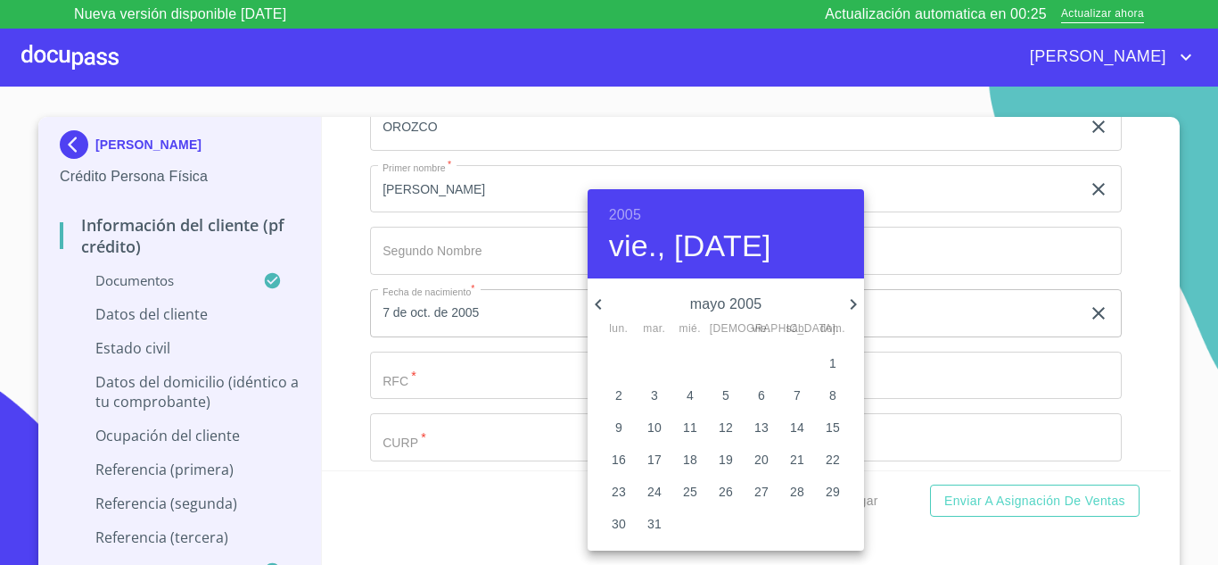
click at [602, 301] on icon "button" at bounding box center [598, 303] width 21 height 21
click at [688, 458] on p "23" at bounding box center [690, 459] width 14 height 18
type input "23 de mar. de 2005"
click at [397, 387] on div at bounding box center [609, 282] width 1218 height 565
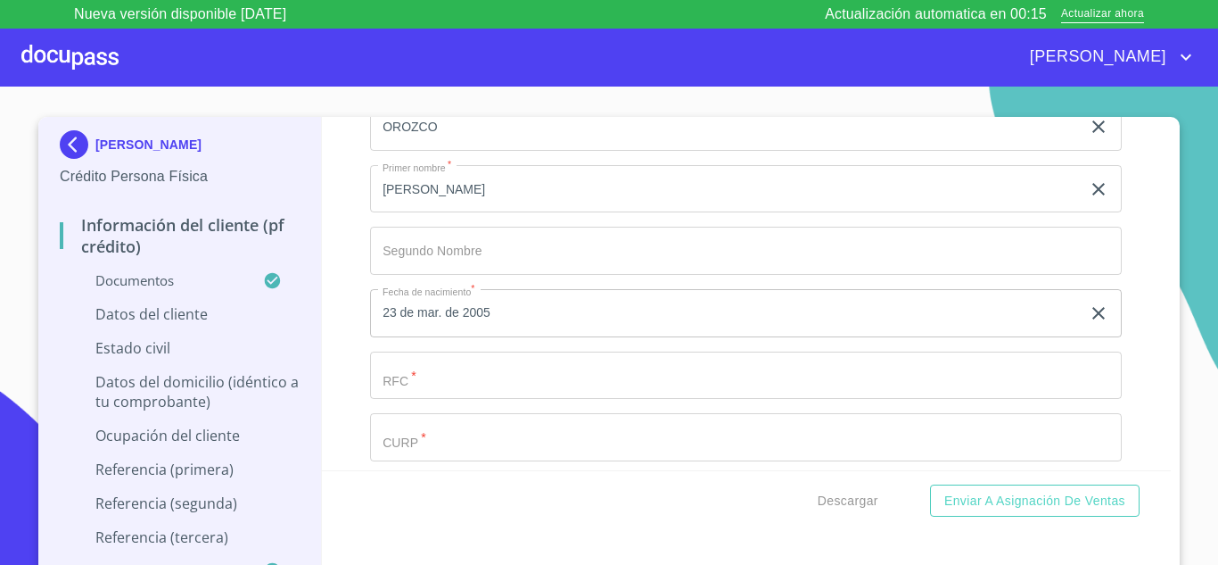
click at [399, 379] on input "Documento de identificación.   *" at bounding box center [746, 375] width 752 height 48
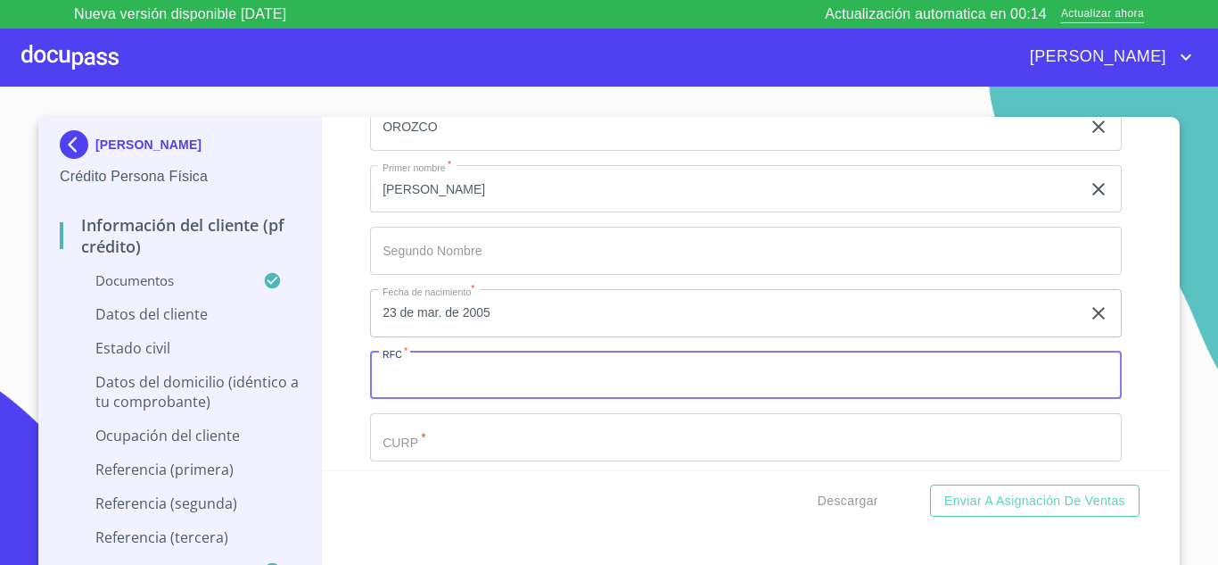
type input "M"
type input "MEOI050323UU0"
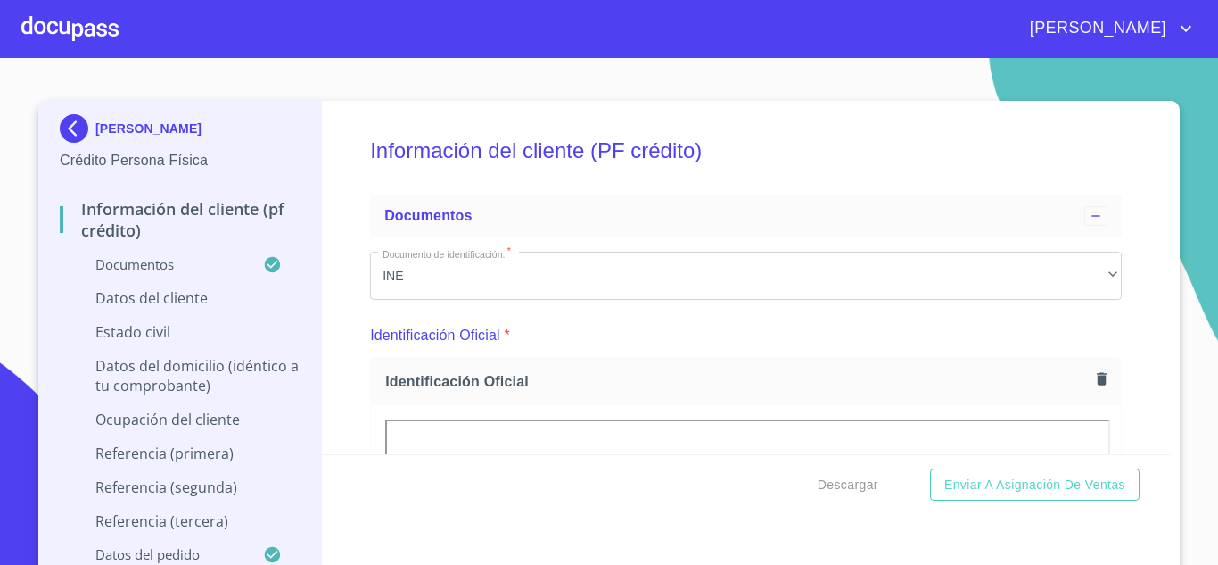
scroll to position [5635, 0]
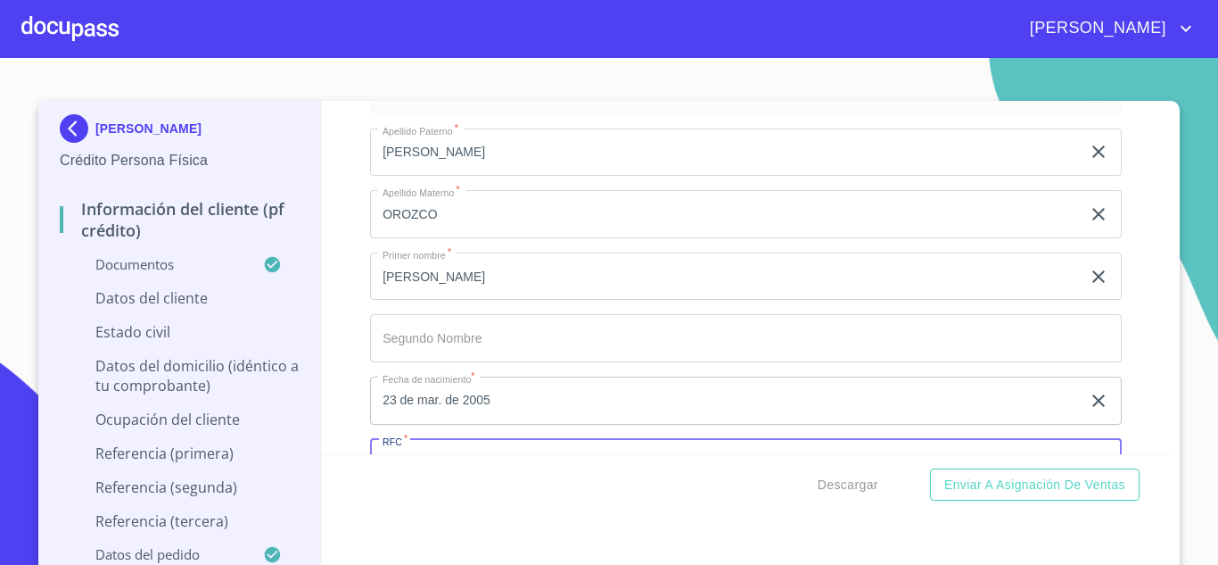
click at [529, 439] on input "Documento de identificación.   *" at bounding box center [746, 463] width 752 height 48
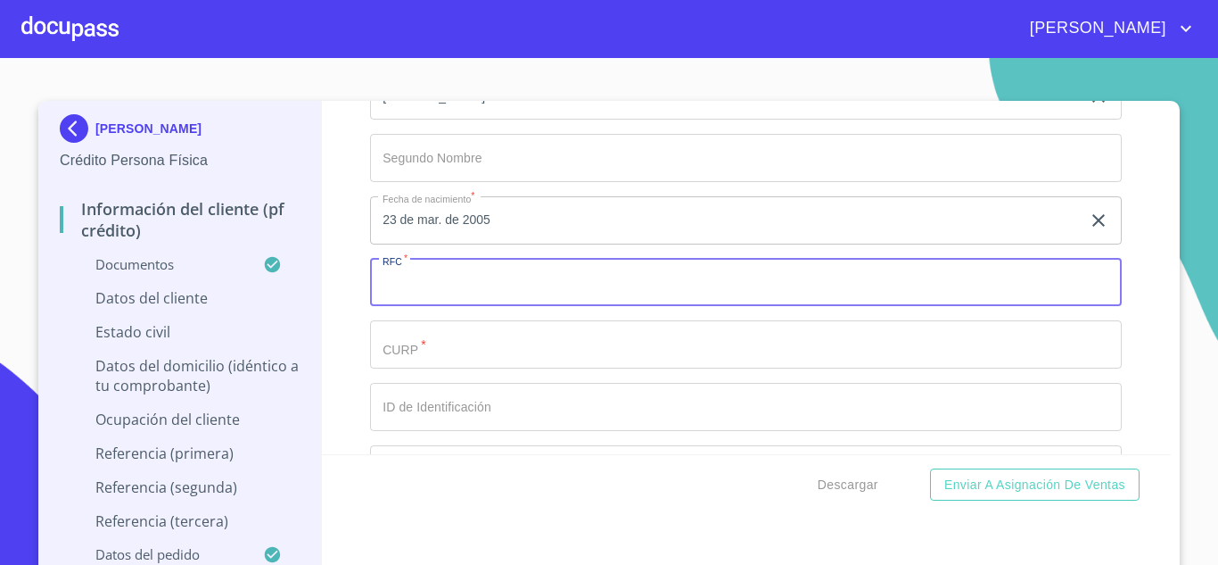
scroll to position [0, 0]
type input "MEOI050323UU0"
click at [510, 349] on input "Documento de identificación.   *" at bounding box center [746, 344] width 752 height 48
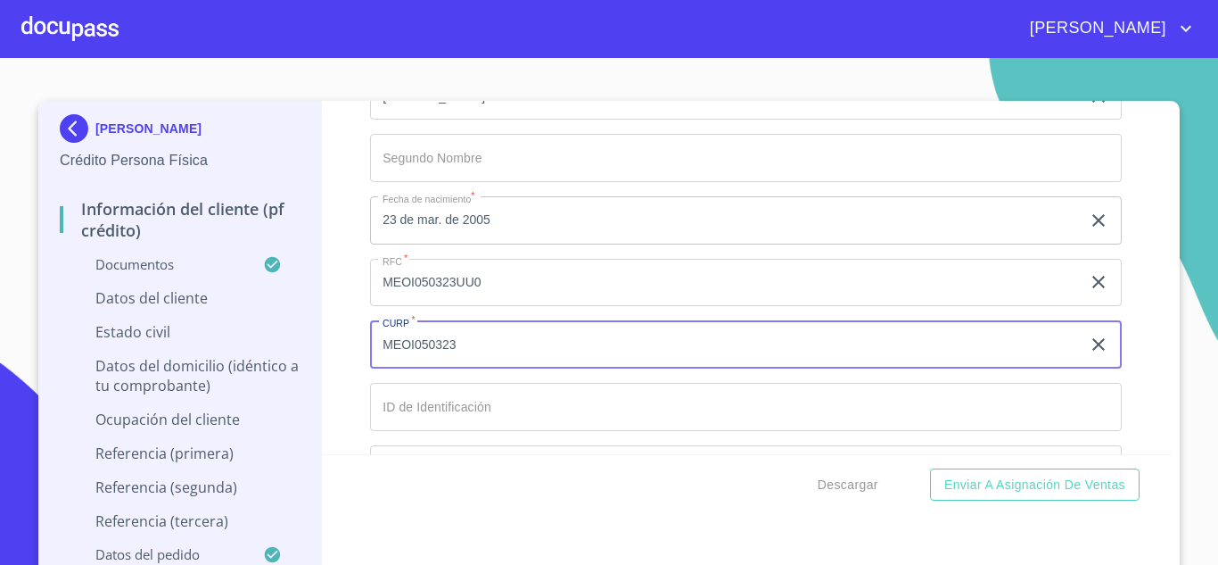
click at [476, 343] on input "MEOI050323" at bounding box center [725, 344] width 711 height 48
type input "MEOI050323MTSDRSA7"
click at [513, 405] on input "Documento de identificación.   *" at bounding box center [746, 407] width 752 height 48
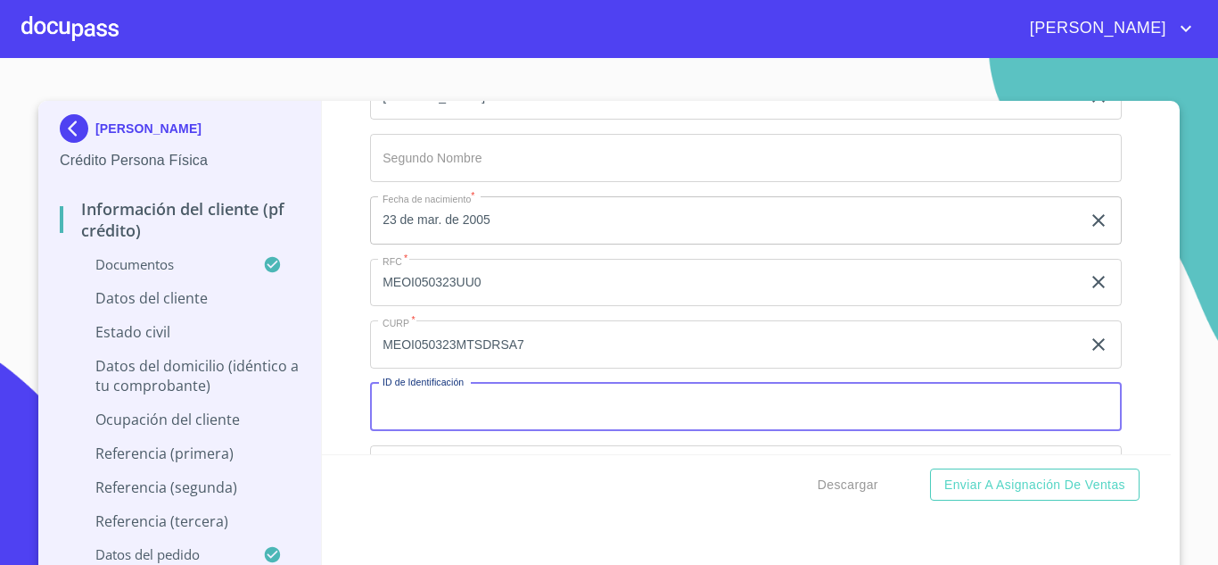
click at [452, 398] on input "Documento de identificación.   *" at bounding box center [746, 407] width 752 height 48
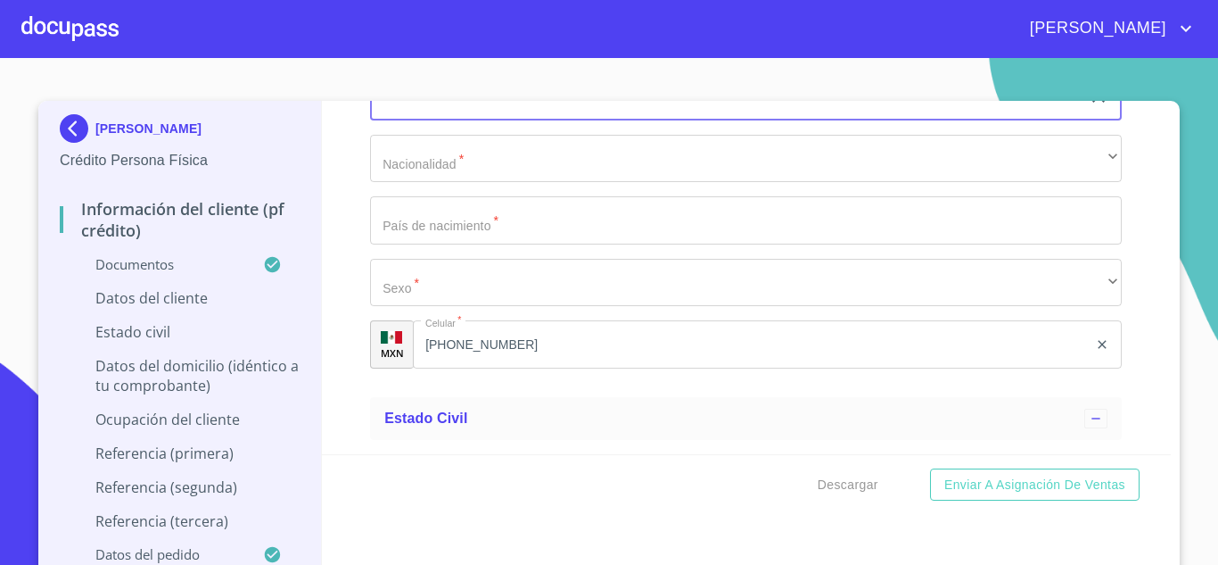
type input "2459265506"
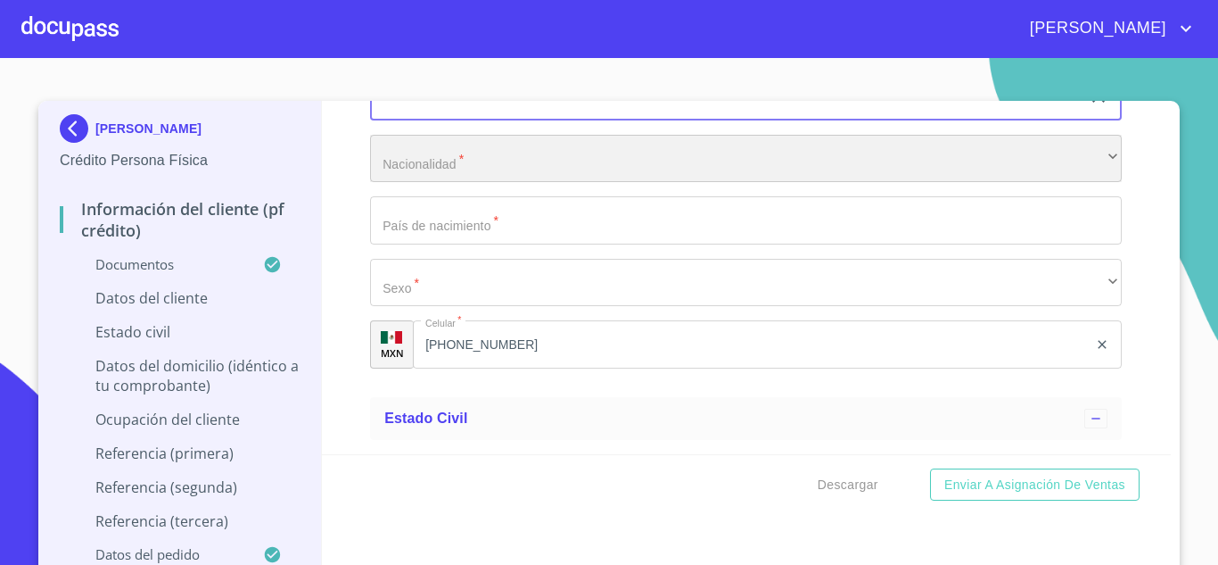
click at [407, 153] on div "​" at bounding box center [746, 159] width 752 height 48
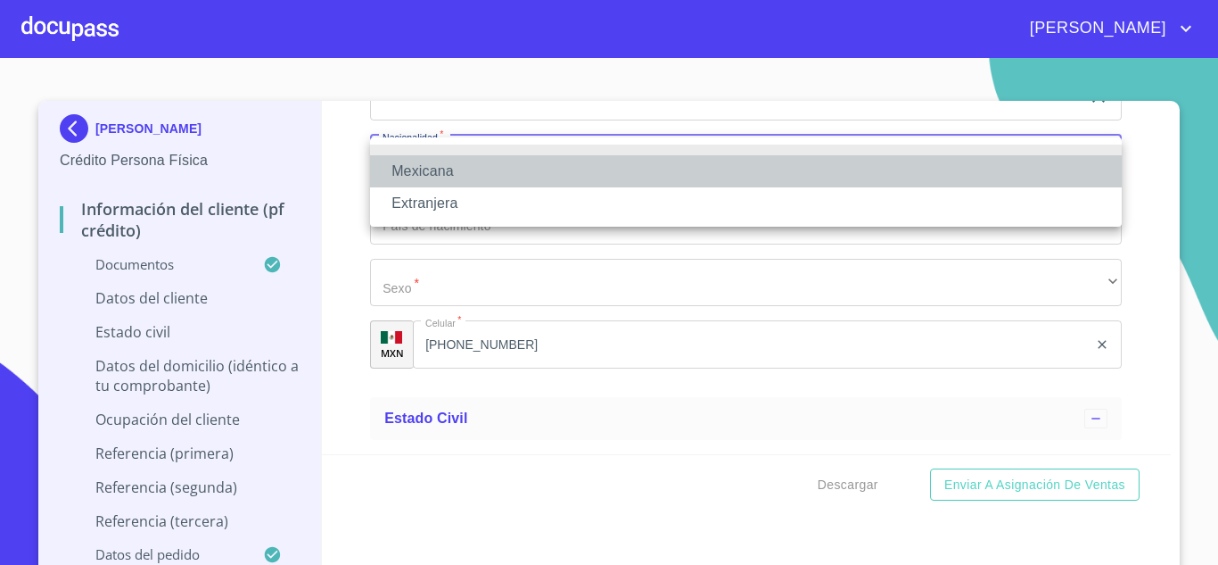
click at [416, 166] on li "Mexicana" at bounding box center [746, 171] width 752 height 32
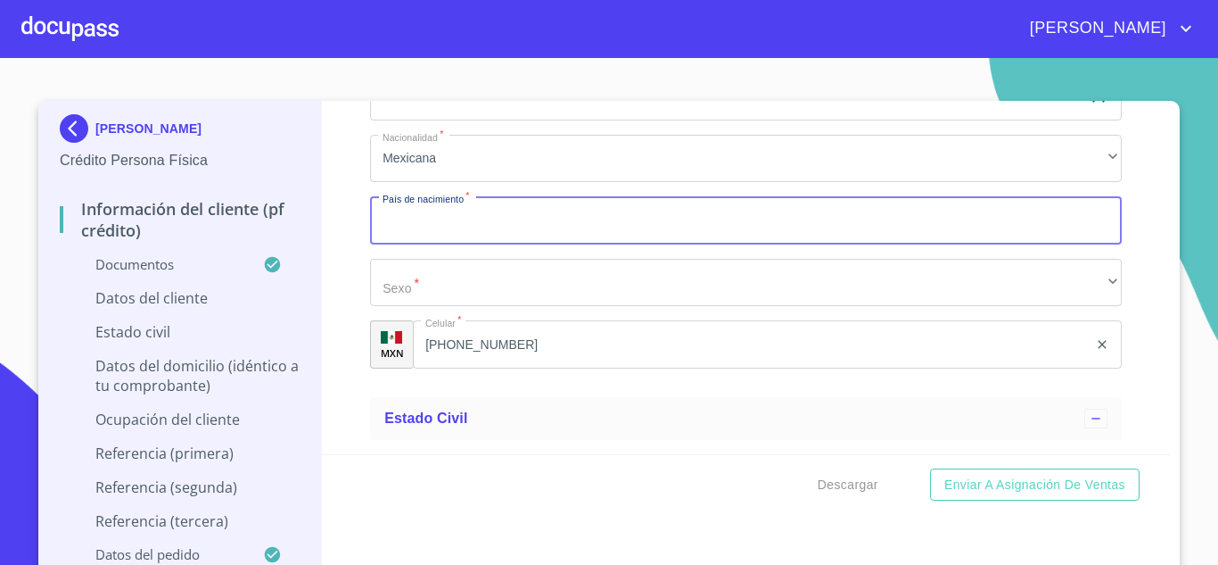
click at [447, 218] on input "Documento de identificación.   *" at bounding box center [746, 220] width 752 height 48
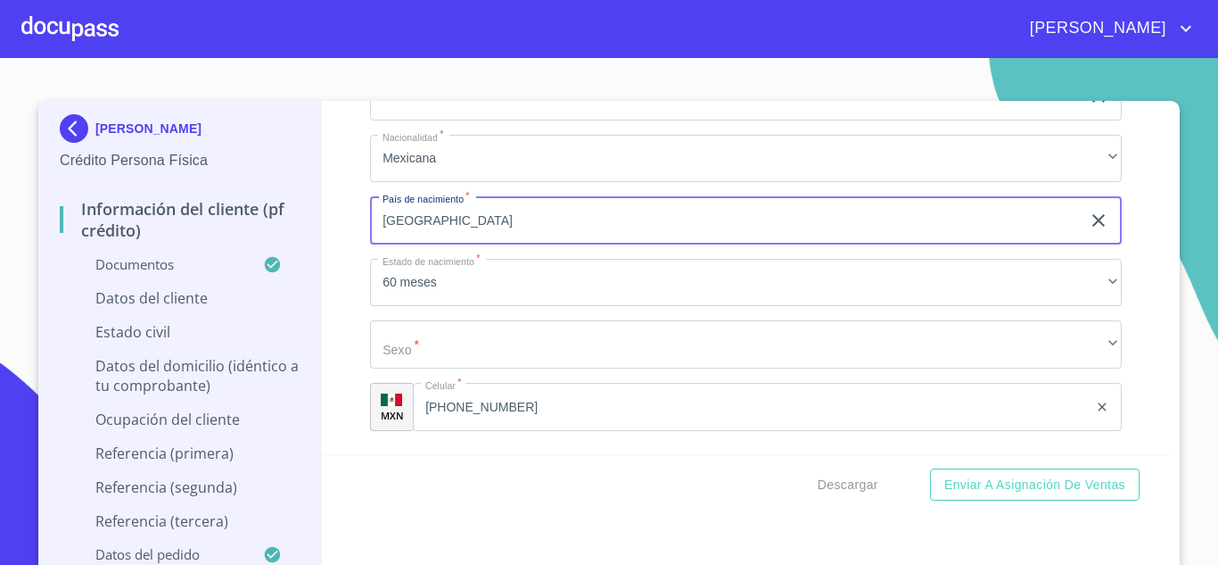
type input "mexico"
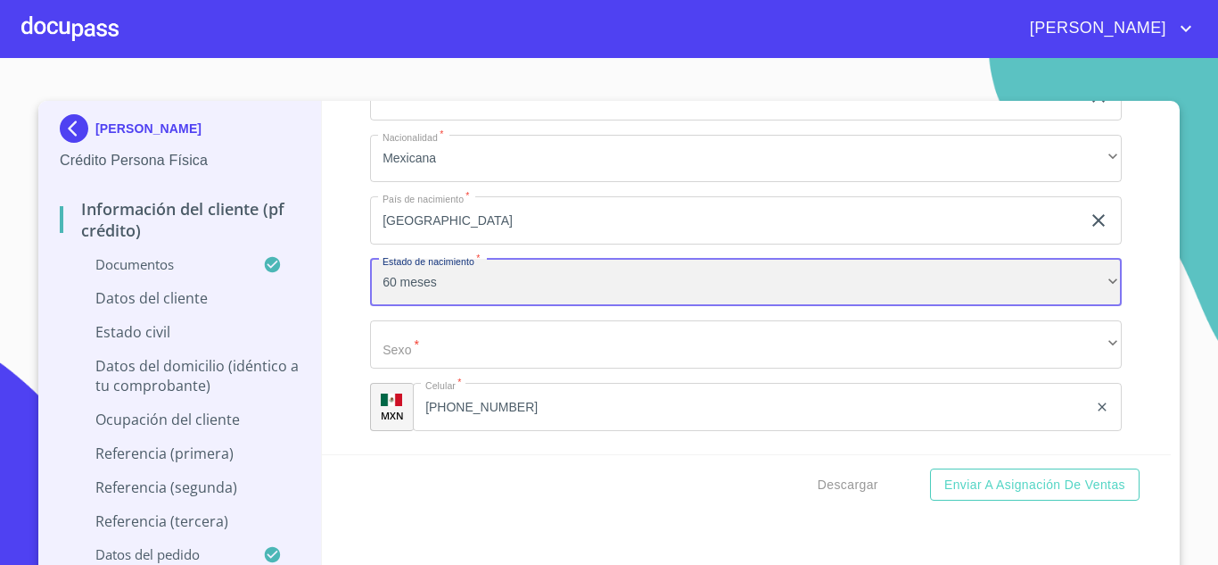
click at [436, 290] on div "60 meses" at bounding box center [746, 283] width 752 height 48
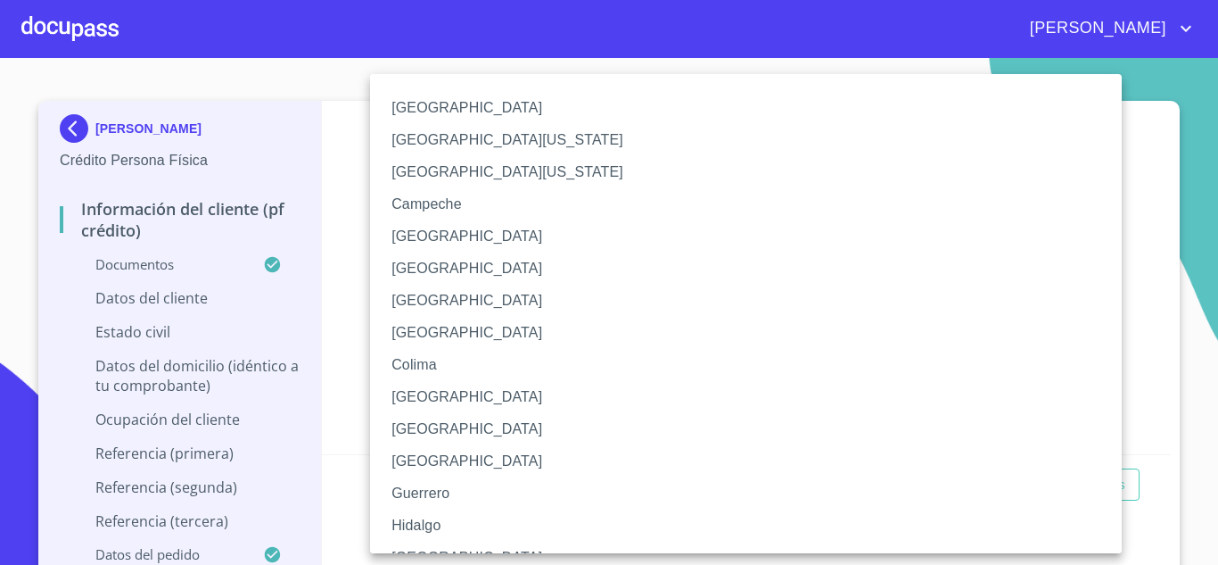
scroll to position [574, 0]
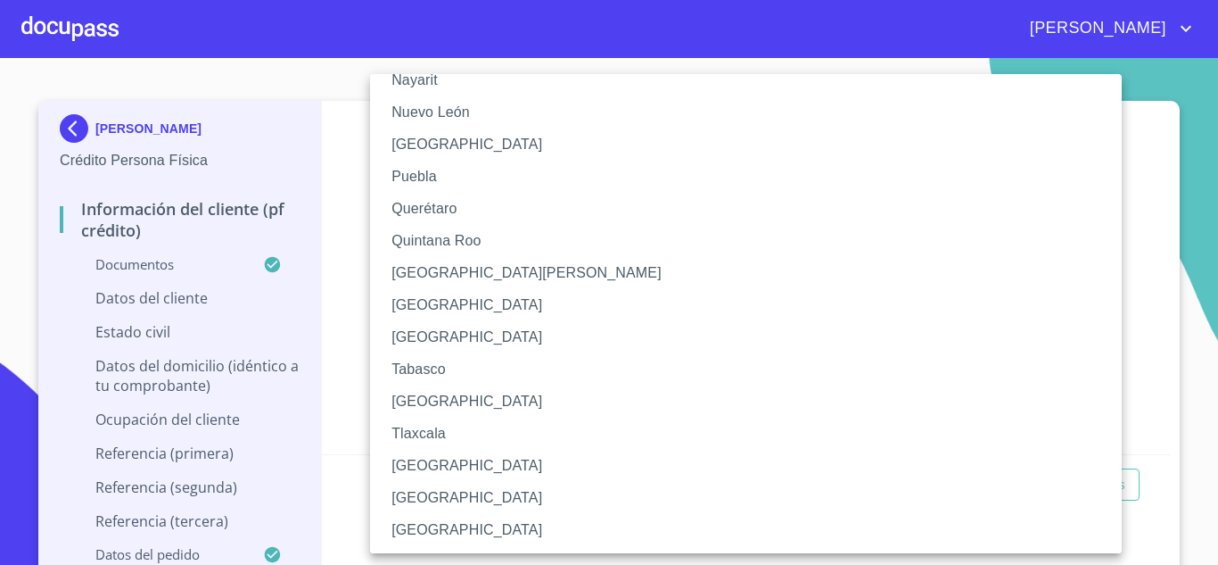
click at [418, 403] on li "Tamaulipas" at bounding box center [746, 401] width 752 height 32
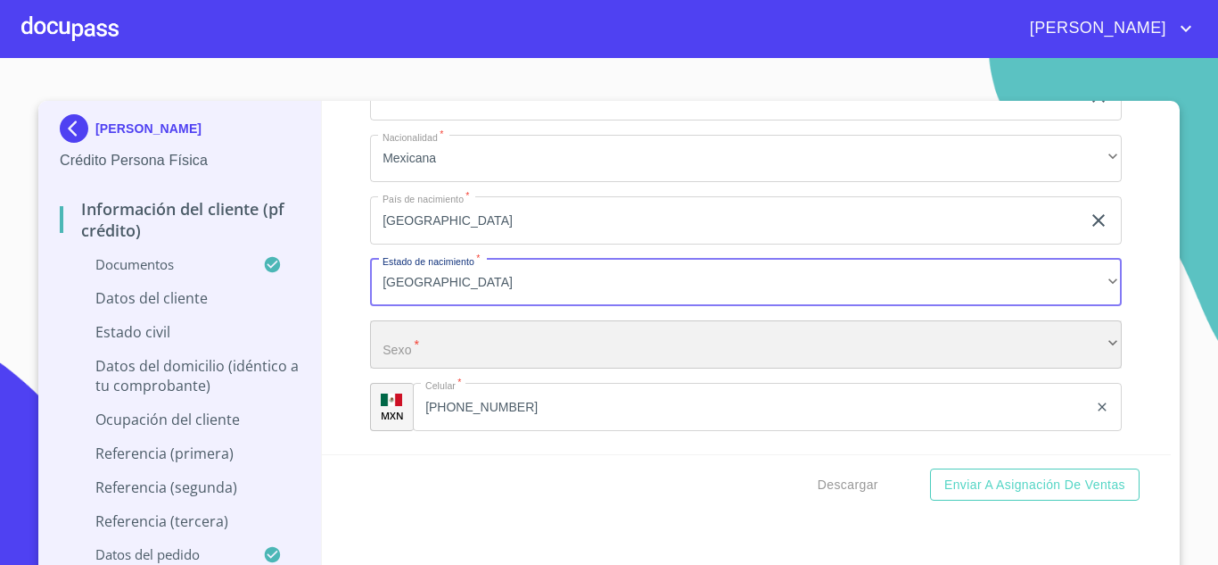
click at [433, 343] on div "​" at bounding box center [746, 344] width 752 height 48
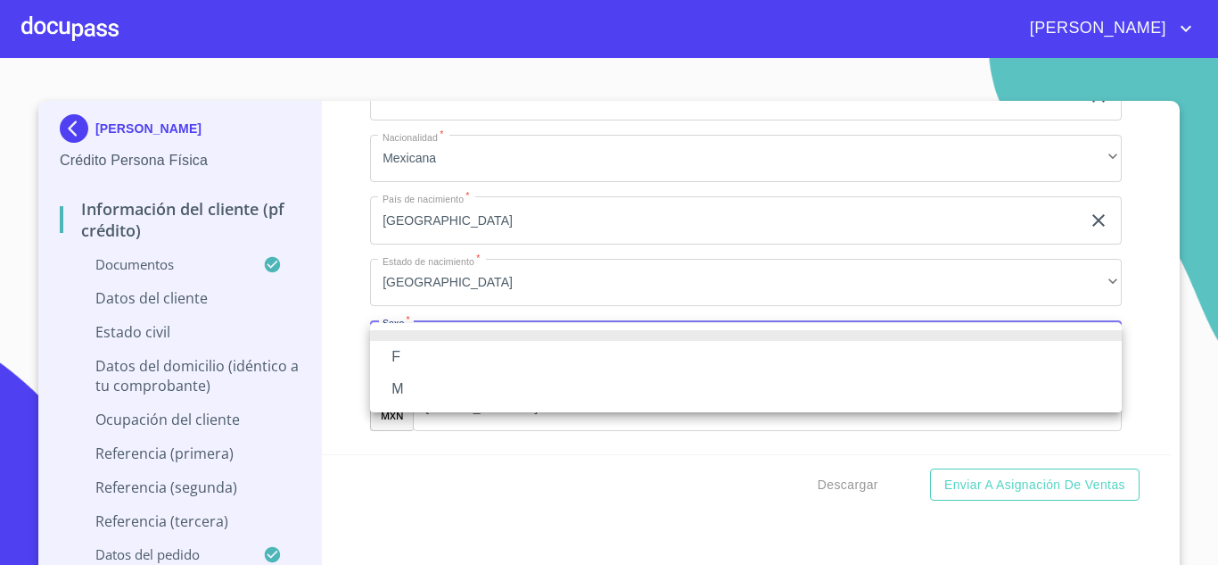
click at [423, 360] on li "F" at bounding box center [746, 357] width 752 height 32
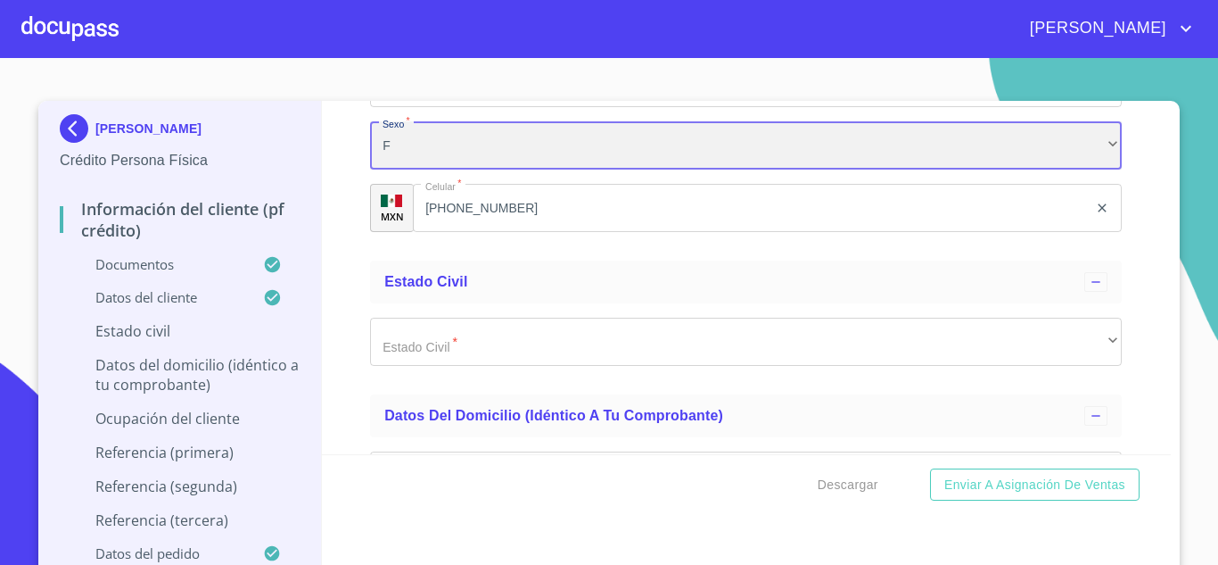
scroll to position [6342, 0]
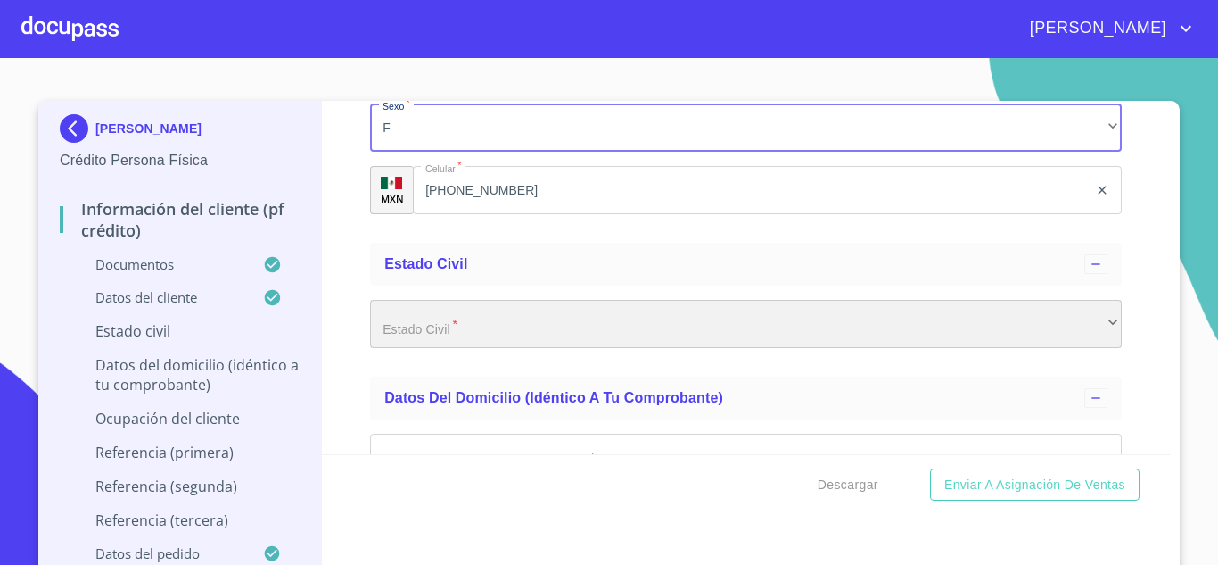
click at [463, 330] on div "​" at bounding box center [746, 324] width 752 height 48
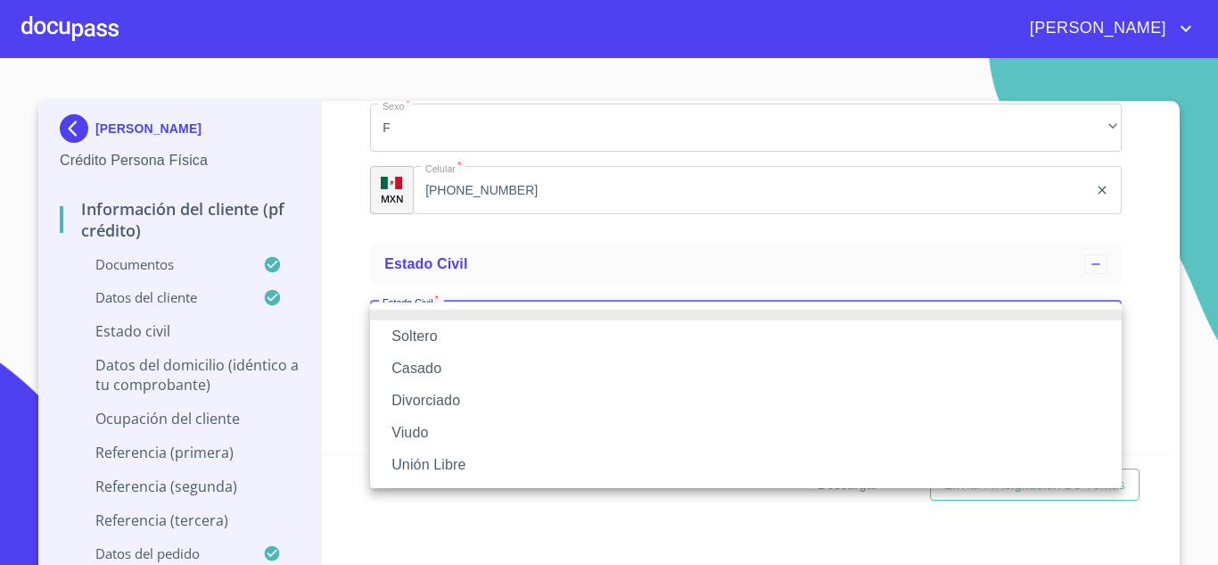
click at [417, 334] on li "Soltero" at bounding box center [746, 336] width 752 height 32
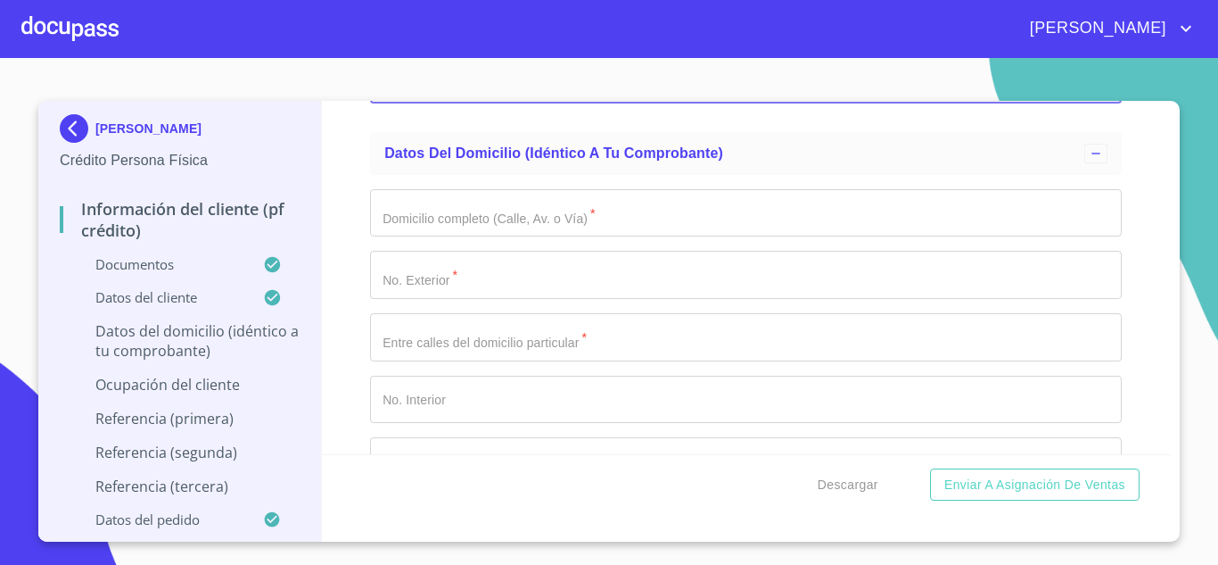
scroll to position [6596, 0]
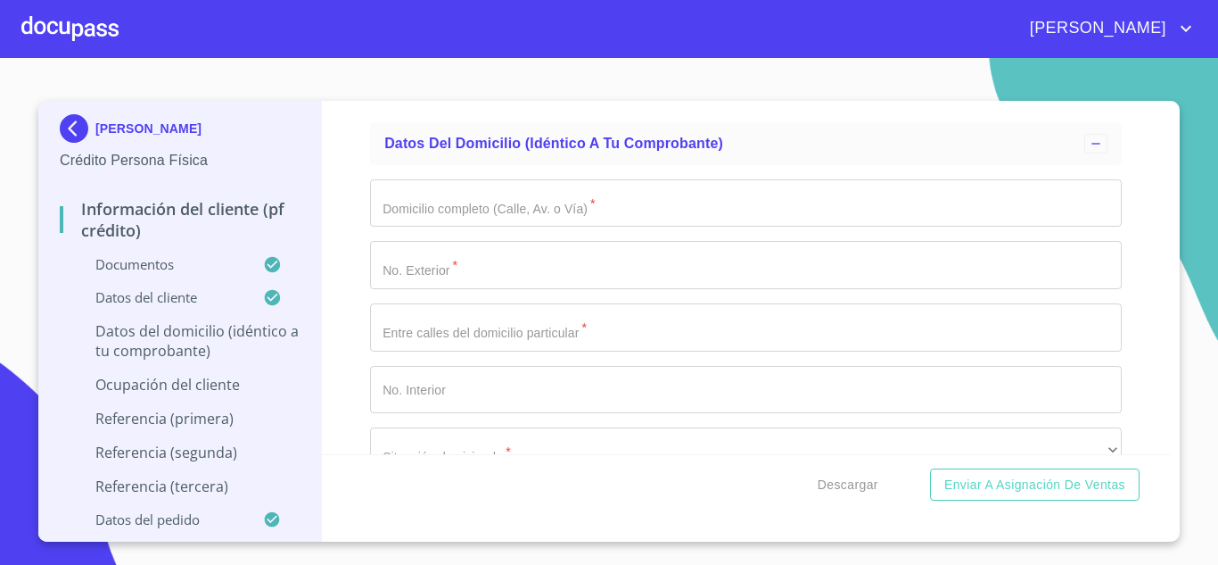
click at [450, 219] on input "Documento de identificación.   *" at bounding box center [746, 203] width 752 height 48
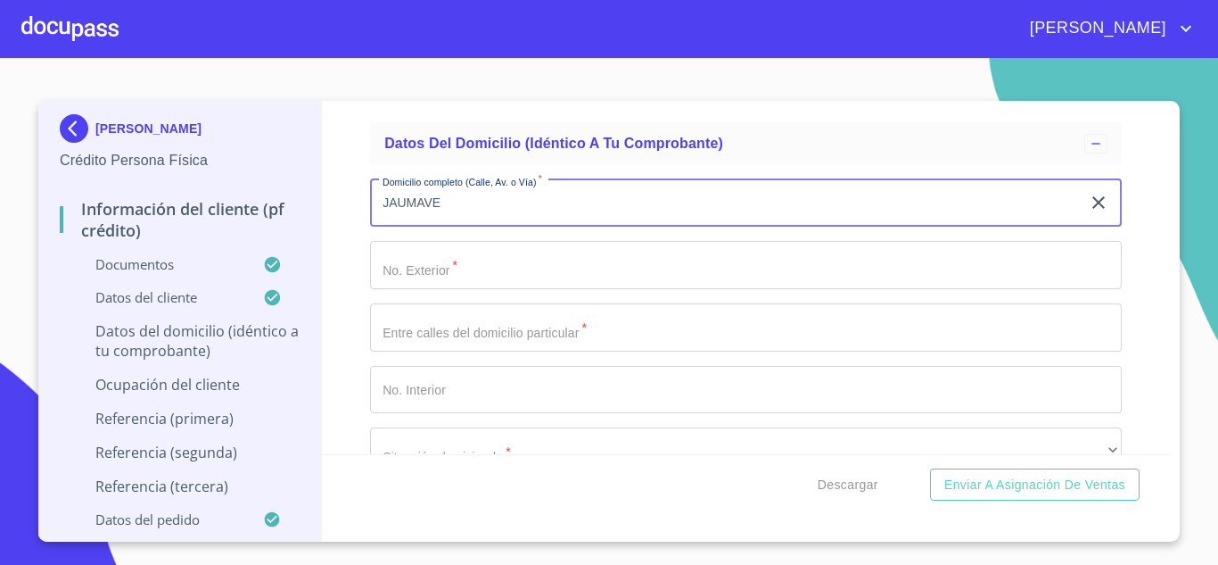
type input "JAUMAVE"
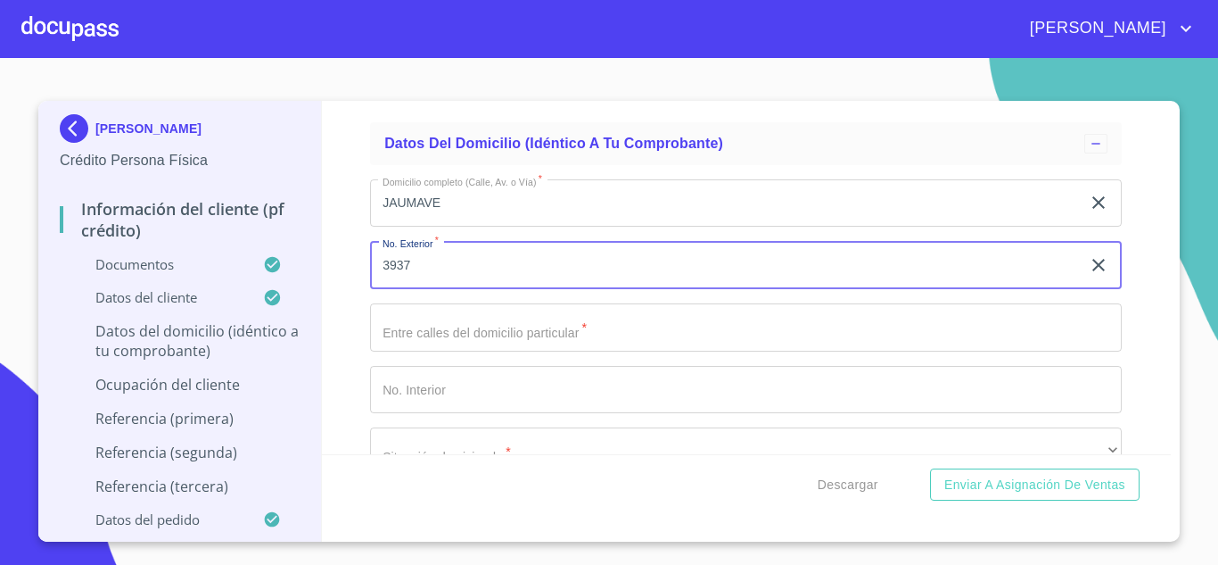
type input "3937"
click at [409, 333] on input "Documento de identificación.   *" at bounding box center [746, 327] width 752 height 48
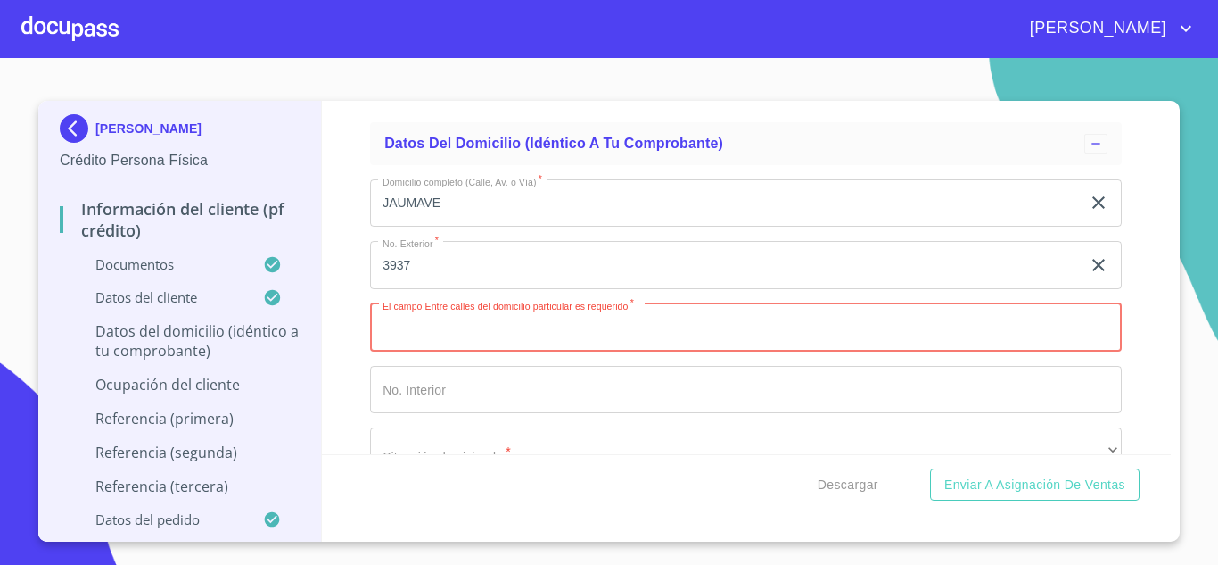
click at [419, 326] on input "Documento de identificación.   *" at bounding box center [746, 327] width 752 height 48
paste input "M6L36"
click at [419, 326] on input "Documento de identificación.   *" at bounding box center [746, 327] width 752 height 48
type input "M6L36"
drag, startPoint x: 436, startPoint y: 329, endPoint x: 309, endPoint y: 325, distance: 127.6
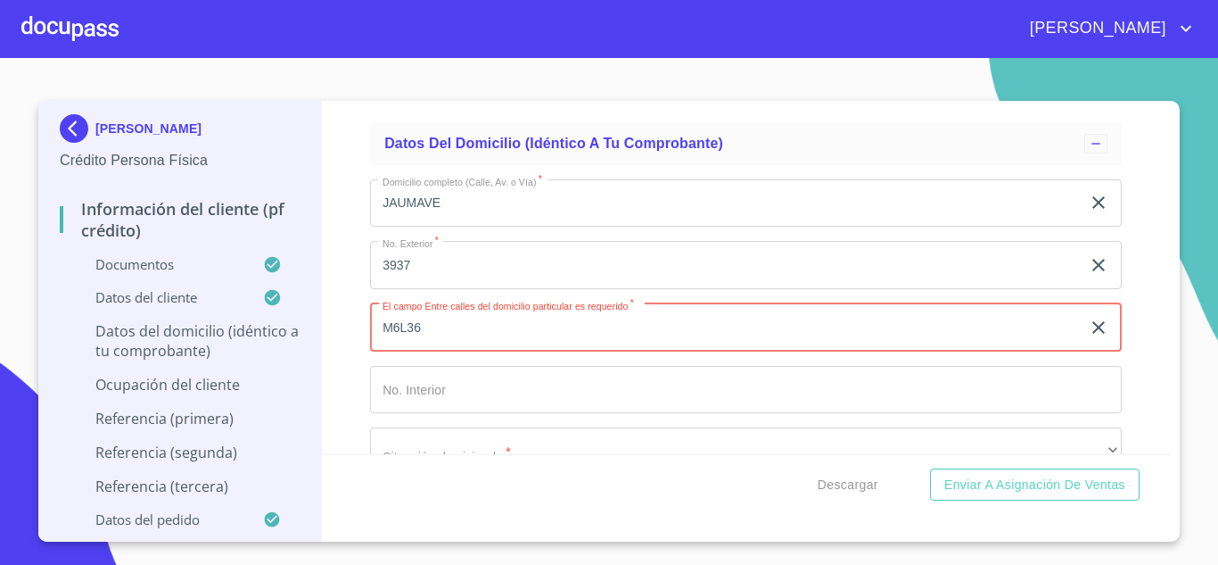
click at [309, 325] on div "ISABELLA MEDRANO OROZCO Crédito Persona Física Información del cliente (PF créd…" at bounding box center [604, 321] width 1133 height 441
type input "20 de septiembre y casa verde"
click at [434, 383] on input "Documento de identificación.   *" at bounding box center [746, 390] width 752 height 48
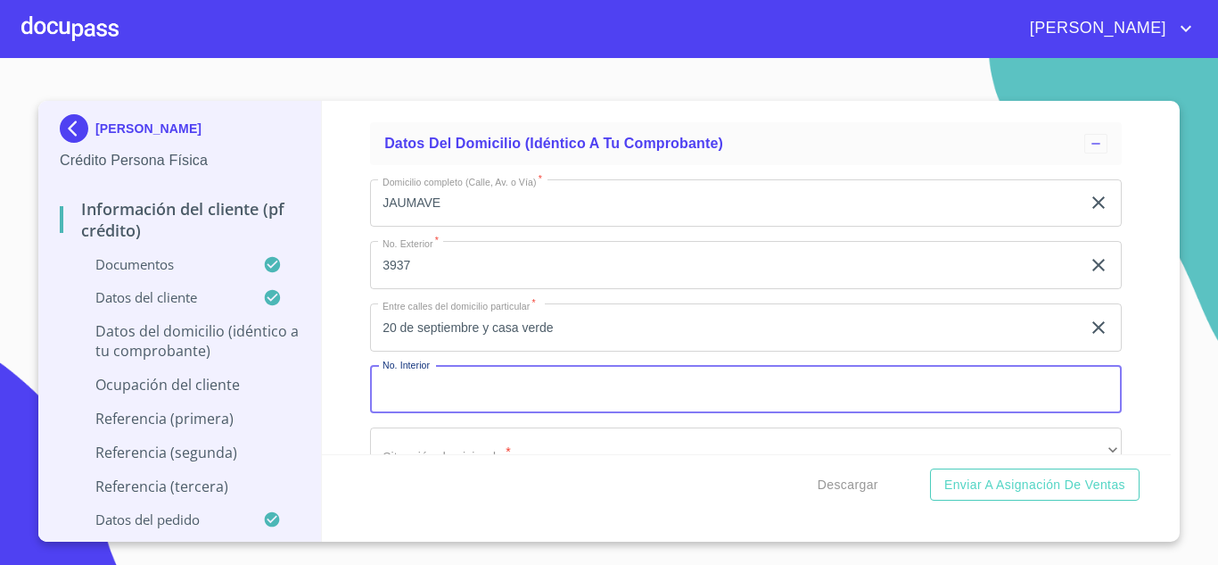
paste input "M6L36"
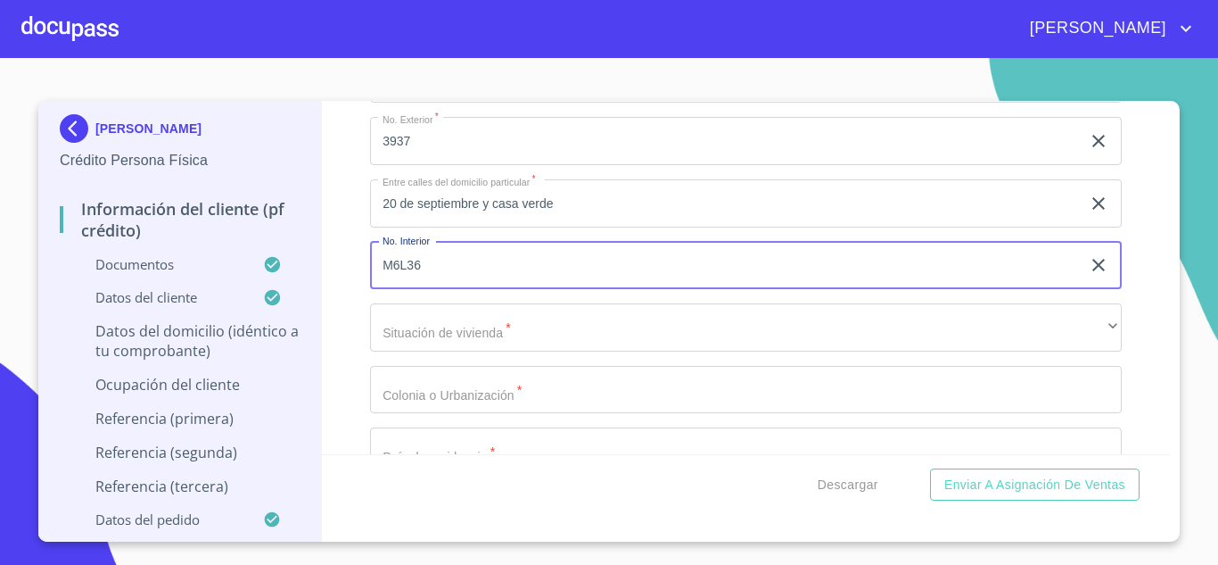
scroll to position [6725, 0]
type input "M6L36"
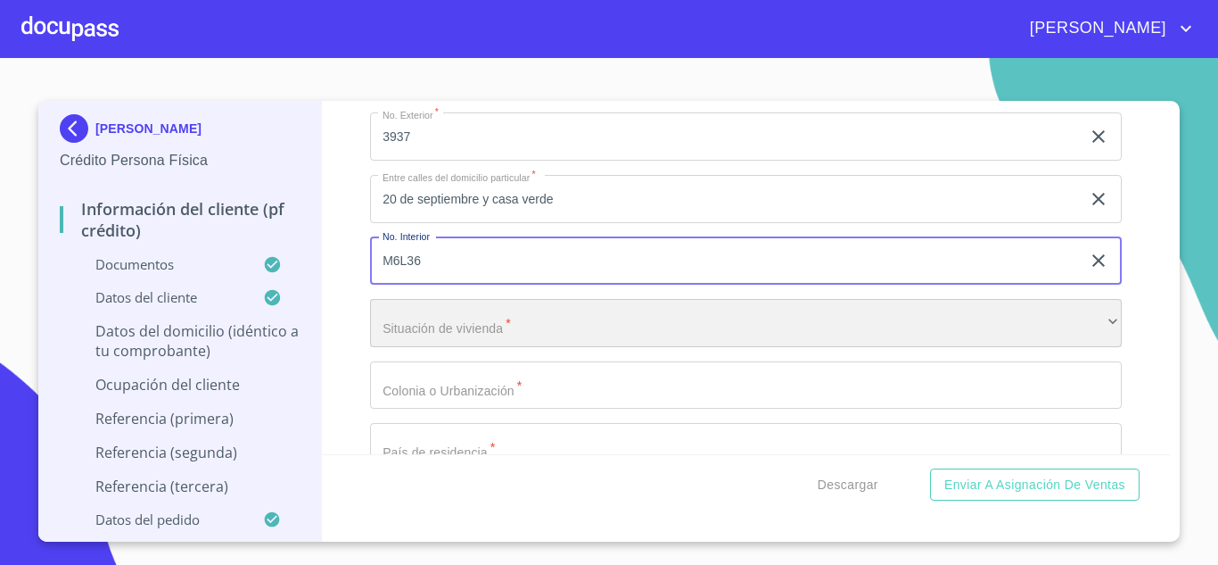
click at [433, 328] on div "​" at bounding box center [746, 323] width 752 height 48
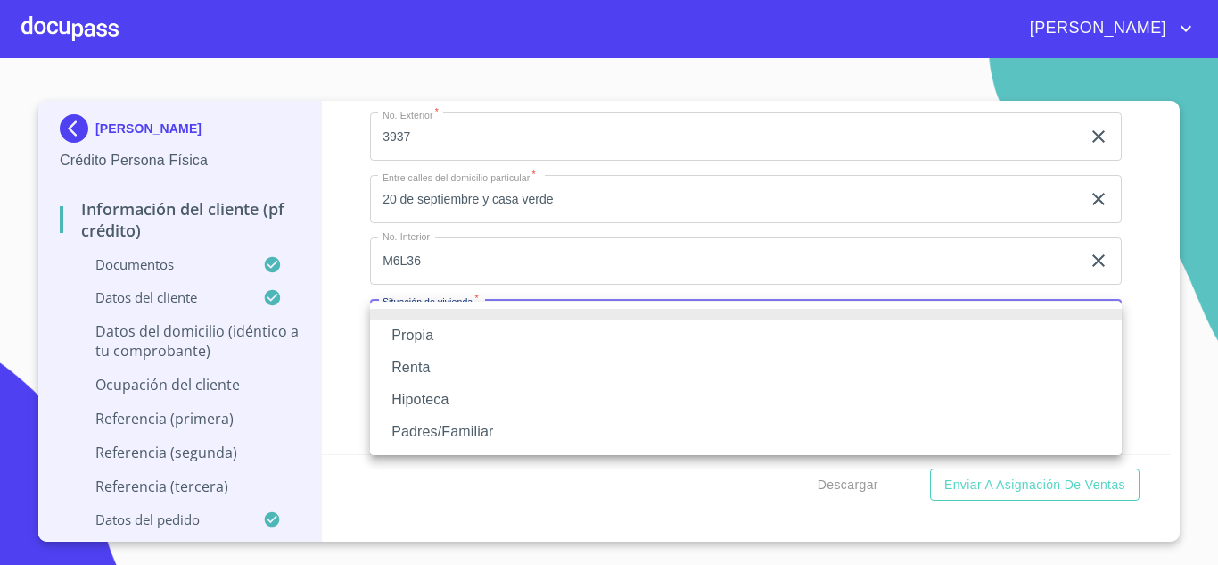
click at [434, 261] on div at bounding box center [609, 282] width 1218 height 565
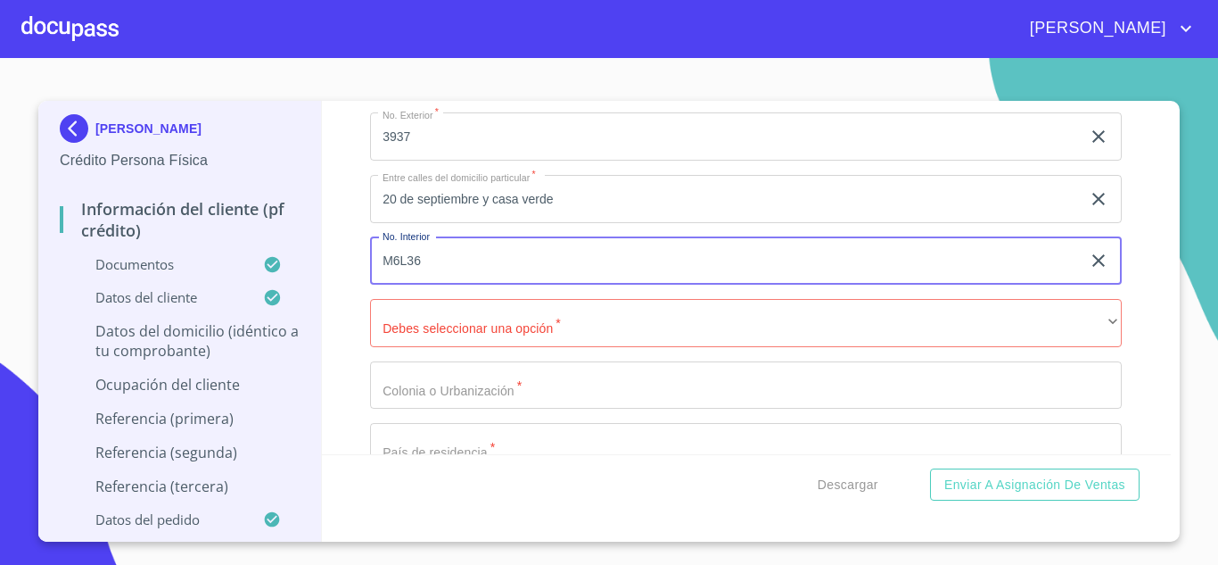
drag, startPoint x: 434, startPoint y: 257, endPoint x: 323, endPoint y: 268, distance: 112.0
click at [323, 268] on div "Información del cliente (PF crédito) Documentos Documento de identificación.   …" at bounding box center [747, 277] width 850 height 353
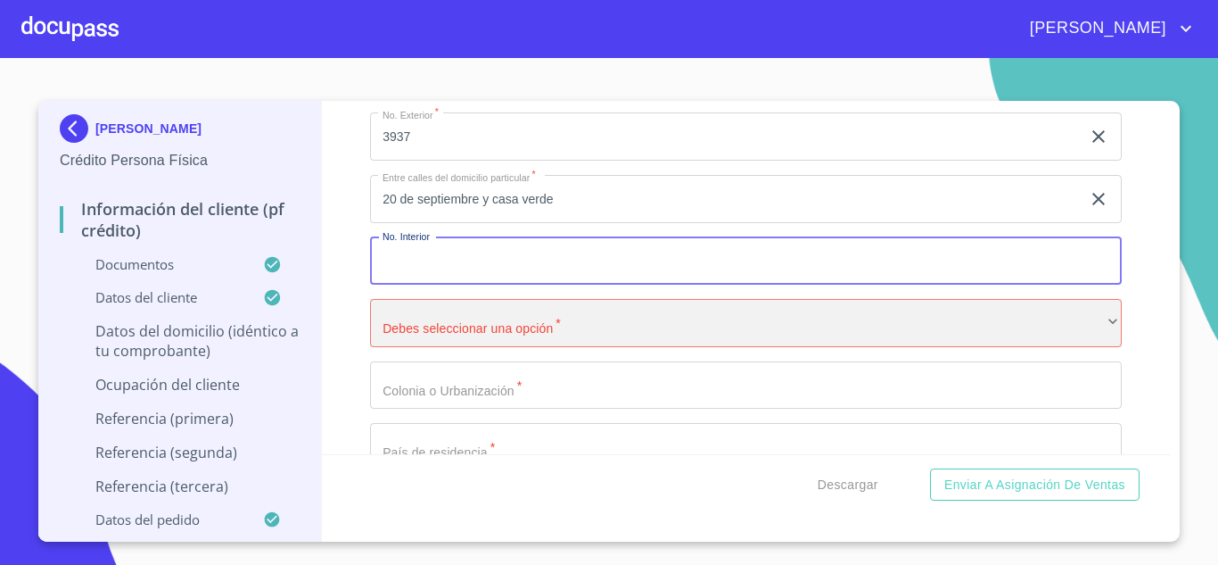
click at [428, 328] on div "​" at bounding box center [746, 323] width 752 height 48
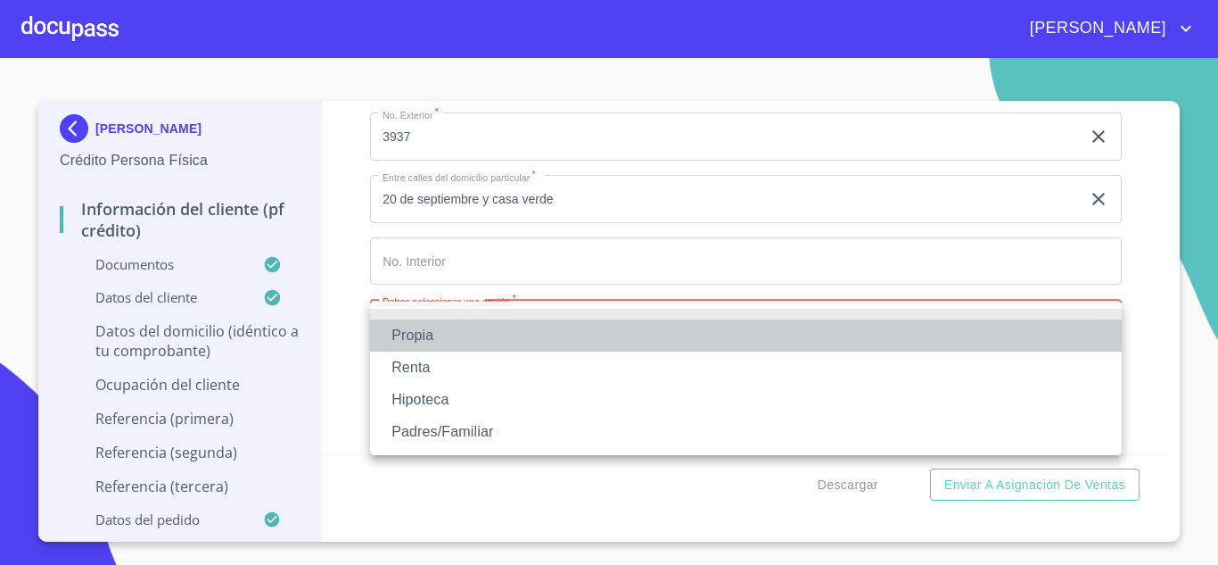
click at [421, 334] on li "Propia" at bounding box center [746, 335] width 752 height 32
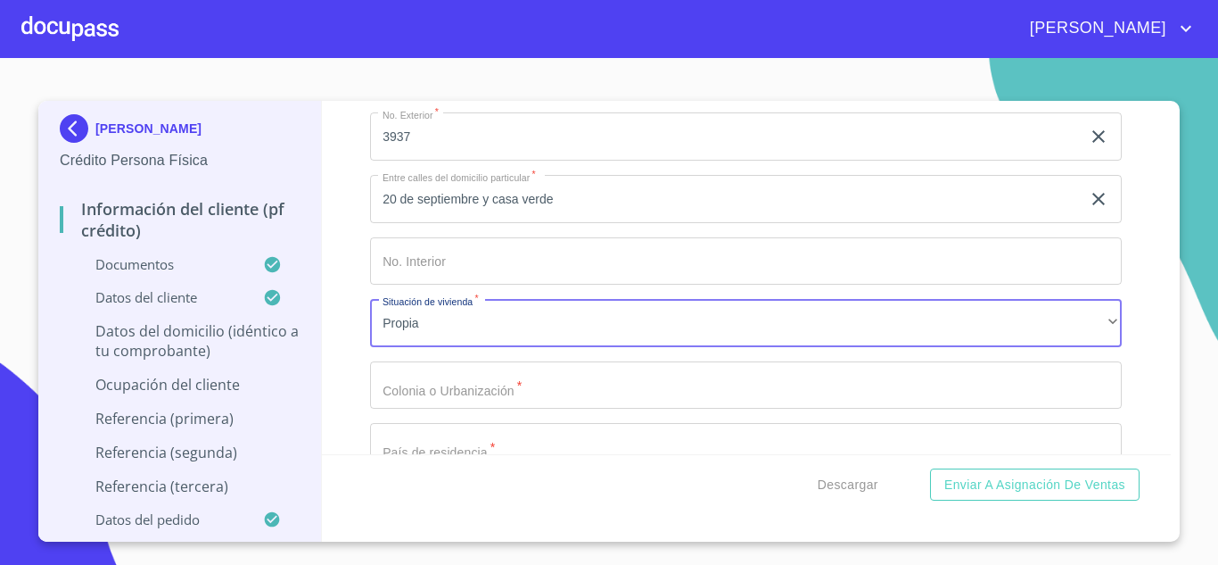
click at [425, 261] on input "Documento de identificación.   *" at bounding box center [746, 261] width 752 height 48
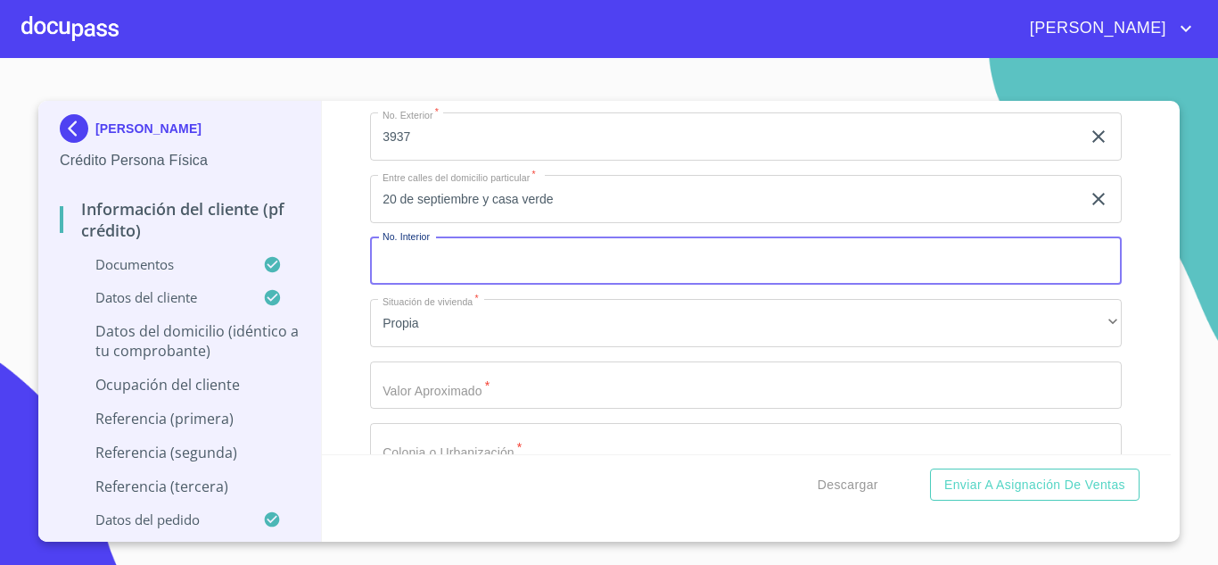
paste input "M6L36"
type input "M6L36"
click at [431, 394] on input "Documento de identificación.   *" at bounding box center [746, 385] width 752 height 48
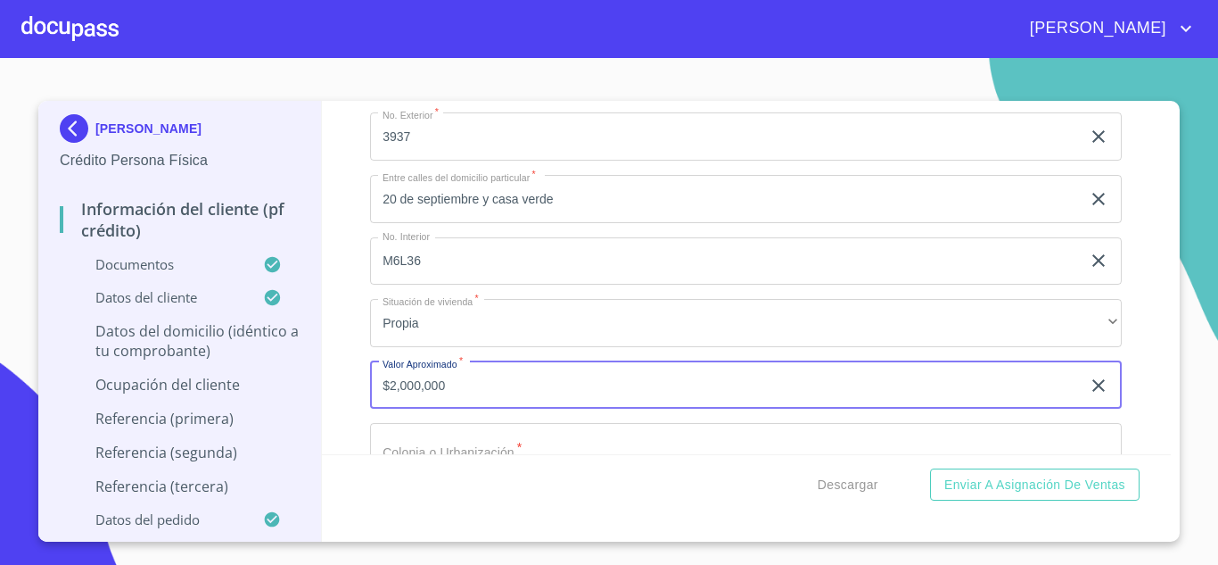
type input "$2,000,000"
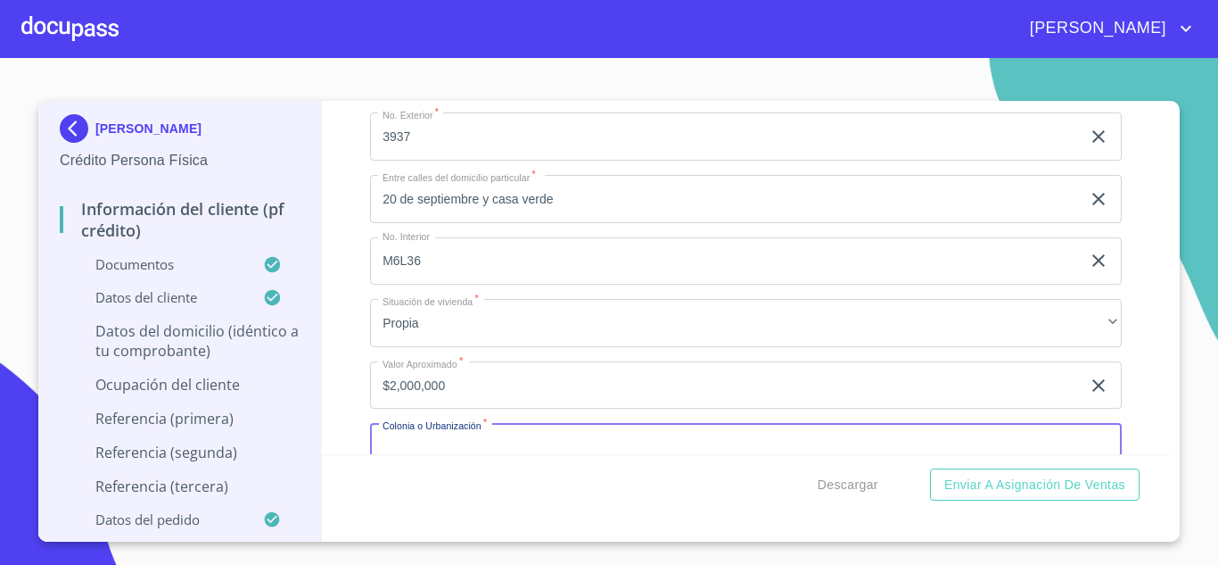
scroll to position [6743, 0]
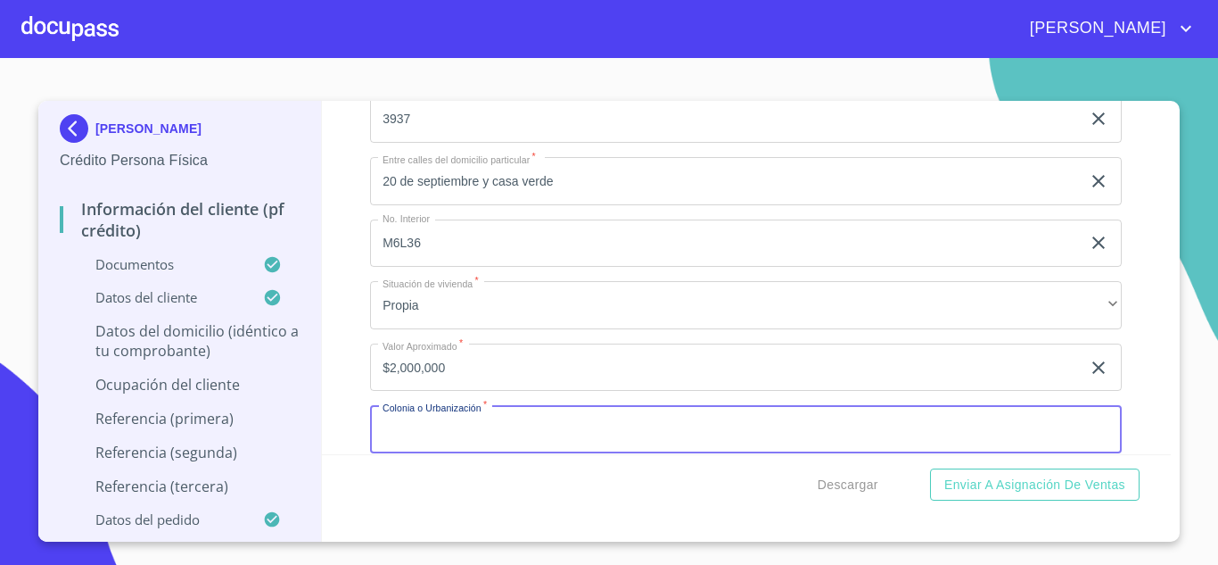
click at [434, 434] on input "Documento de identificación.   *" at bounding box center [746, 429] width 752 height 48
click at [427, 430] on input "Documento de identificación.   *" at bounding box center [746, 429] width 752 height 48
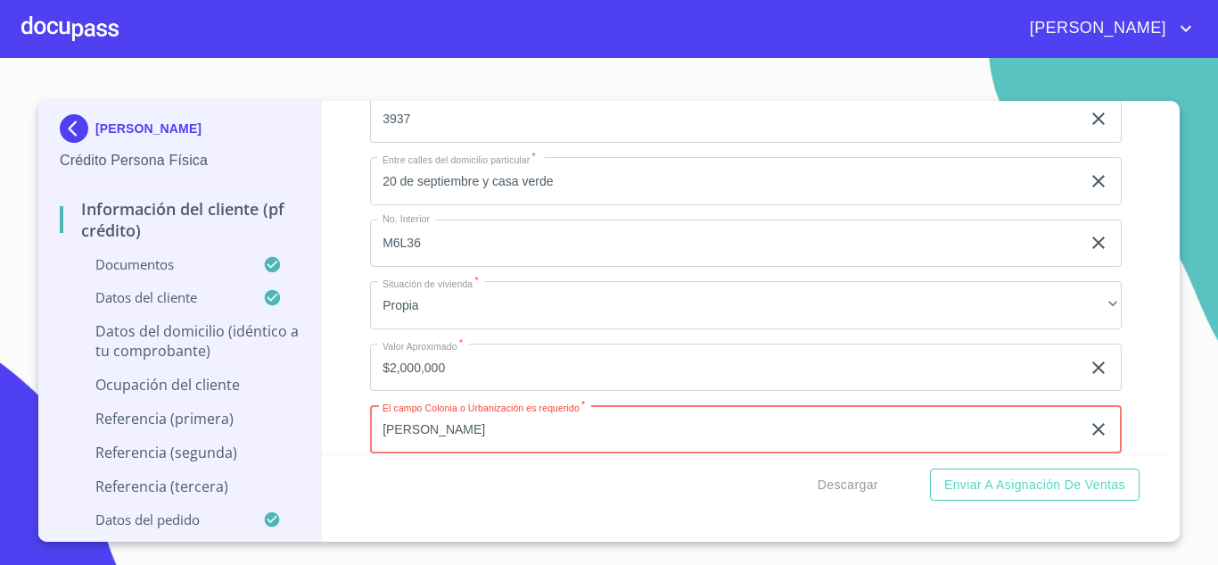
click at [389, 431] on input "vicente Guererro" at bounding box center [725, 429] width 711 height 48
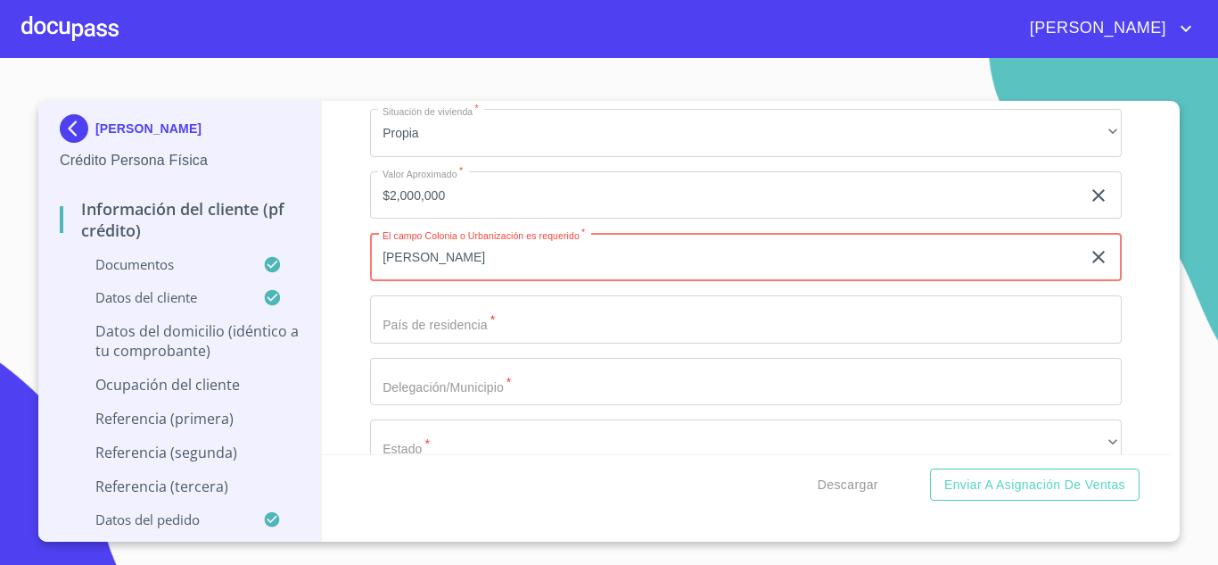
scroll to position [6916, 0]
type input "Vicente Guererro"
click at [460, 318] on input "Documento de identificación.   *" at bounding box center [746, 318] width 752 height 48
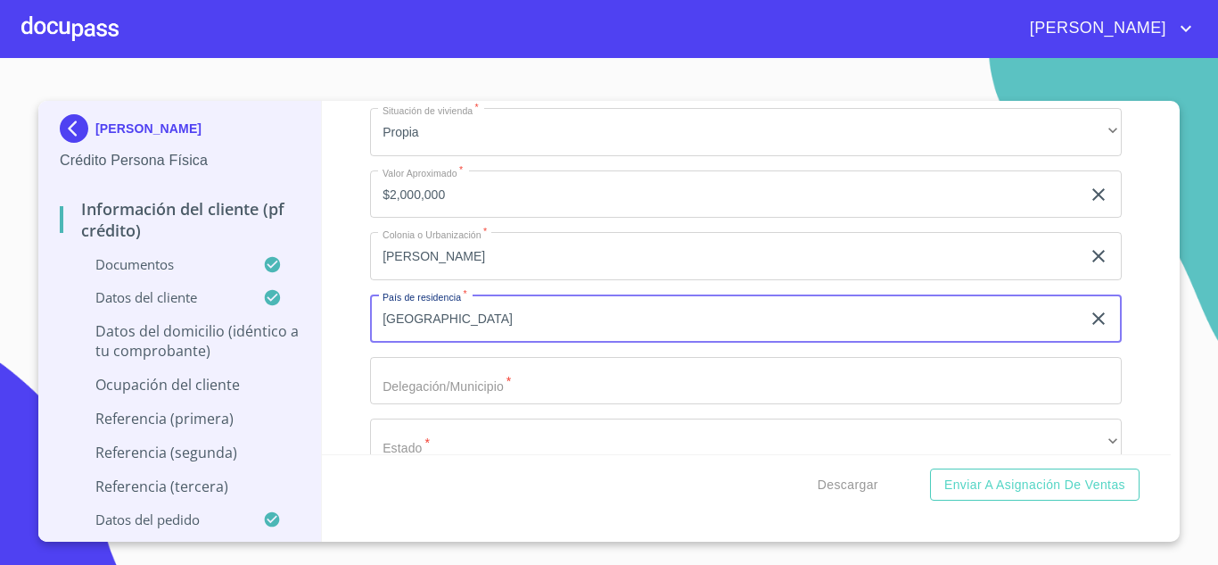
type input "MEXICO"
click at [423, 377] on input "Documento de identificación.   *" at bounding box center [746, 381] width 752 height 48
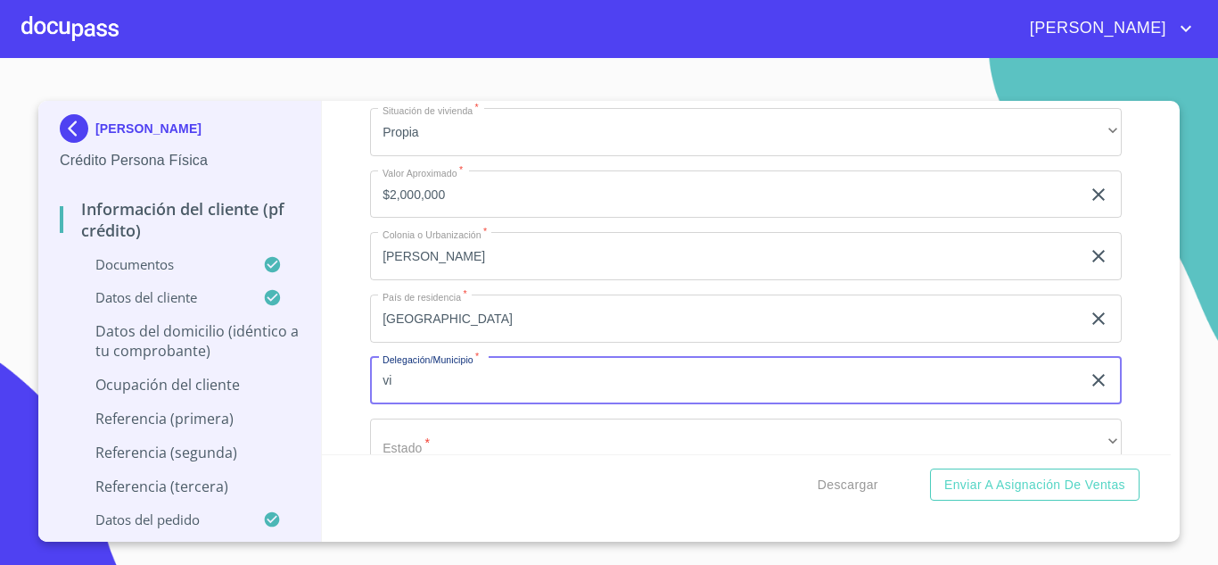
type input "v"
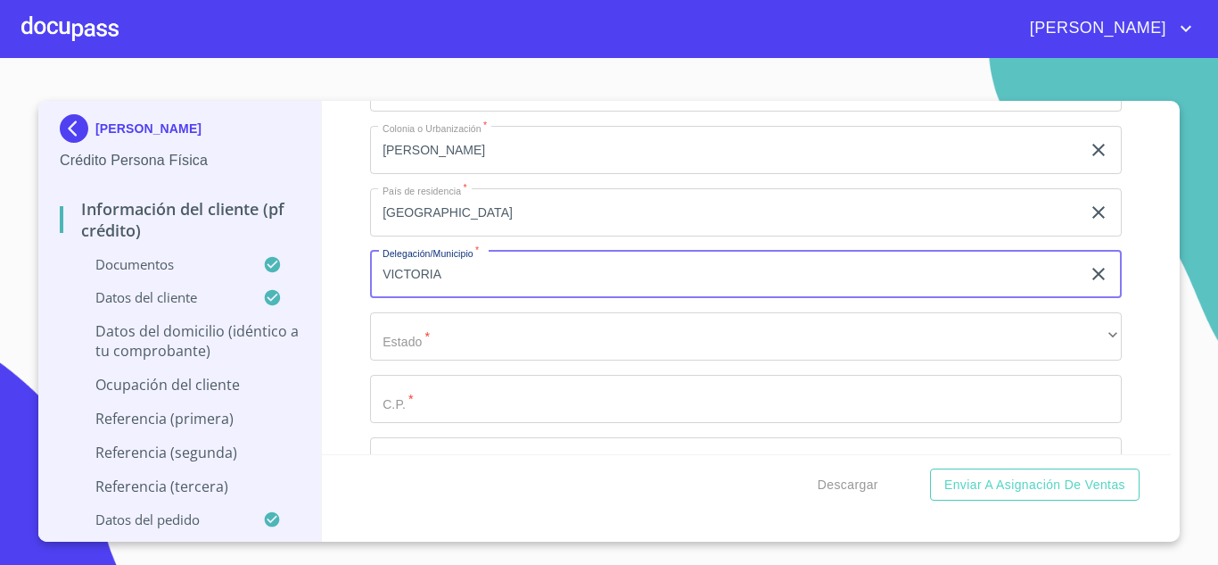
scroll to position [7023, 0]
type input "VICTORIA"
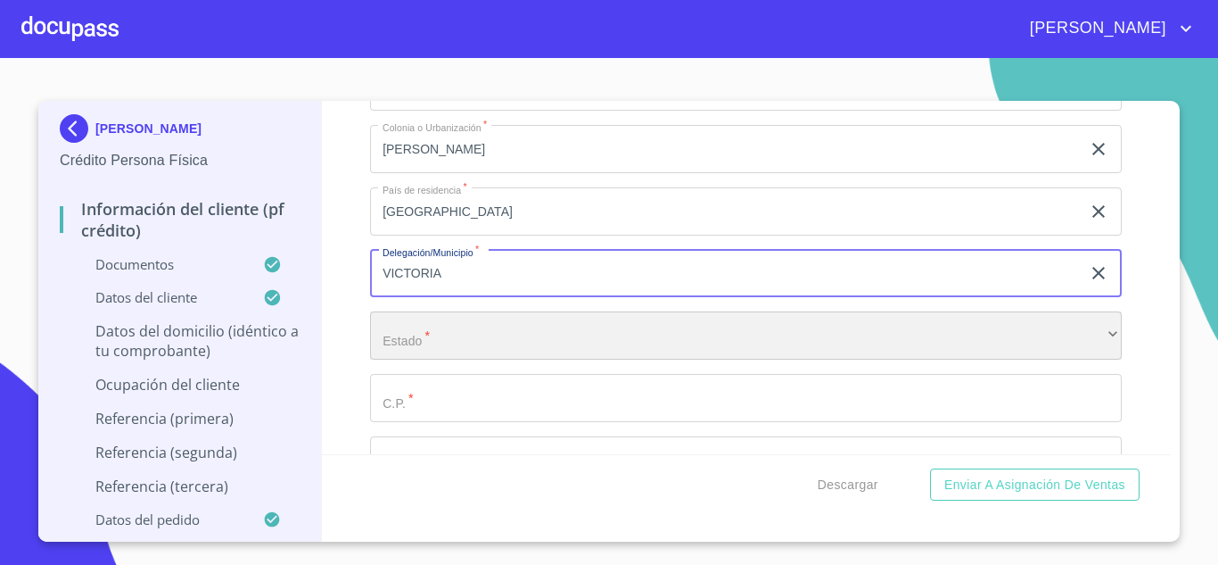
click at [482, 338] on div "​" at bounding box center [746, 335] width 752 height 48
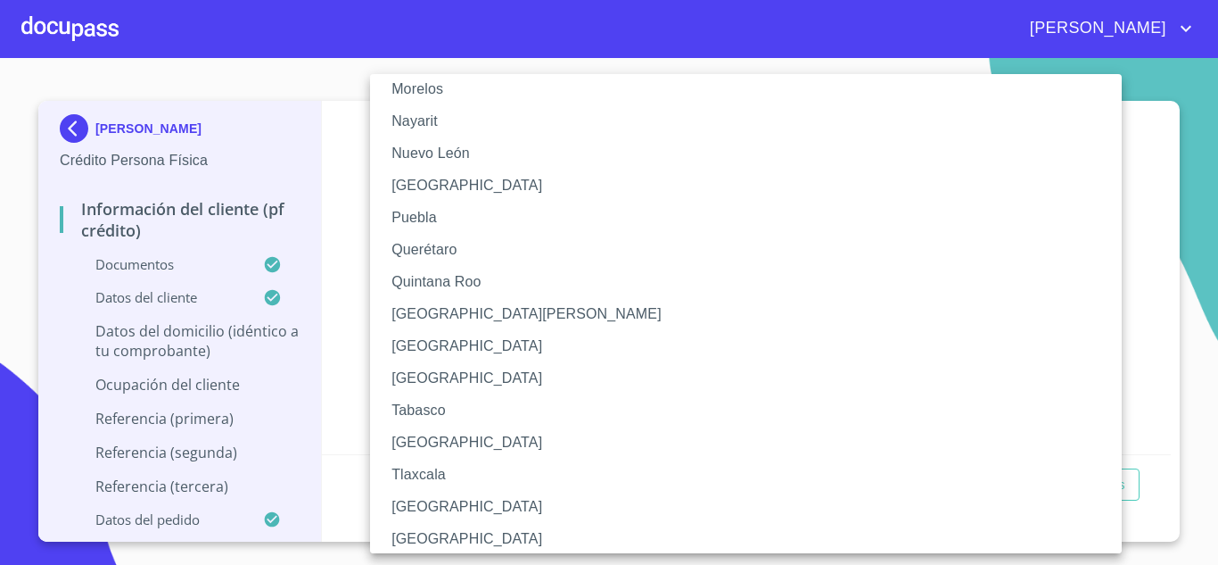
scroll to position [574, 0]
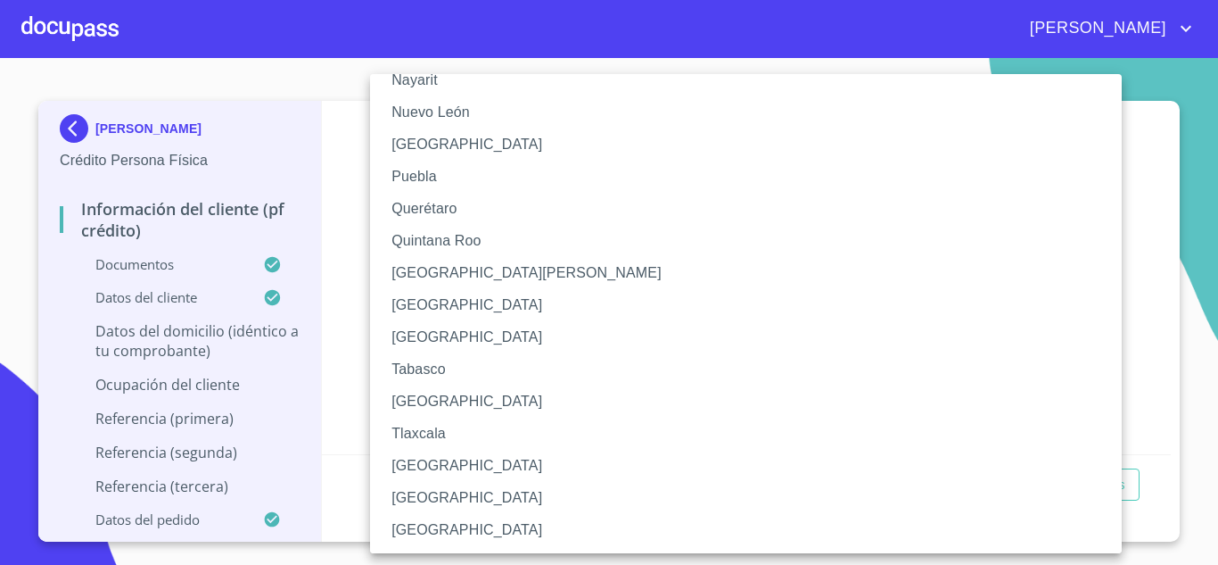
click at [417, 482] on li "Yucatán" at bounding box center [746, 498] width 752 height 32
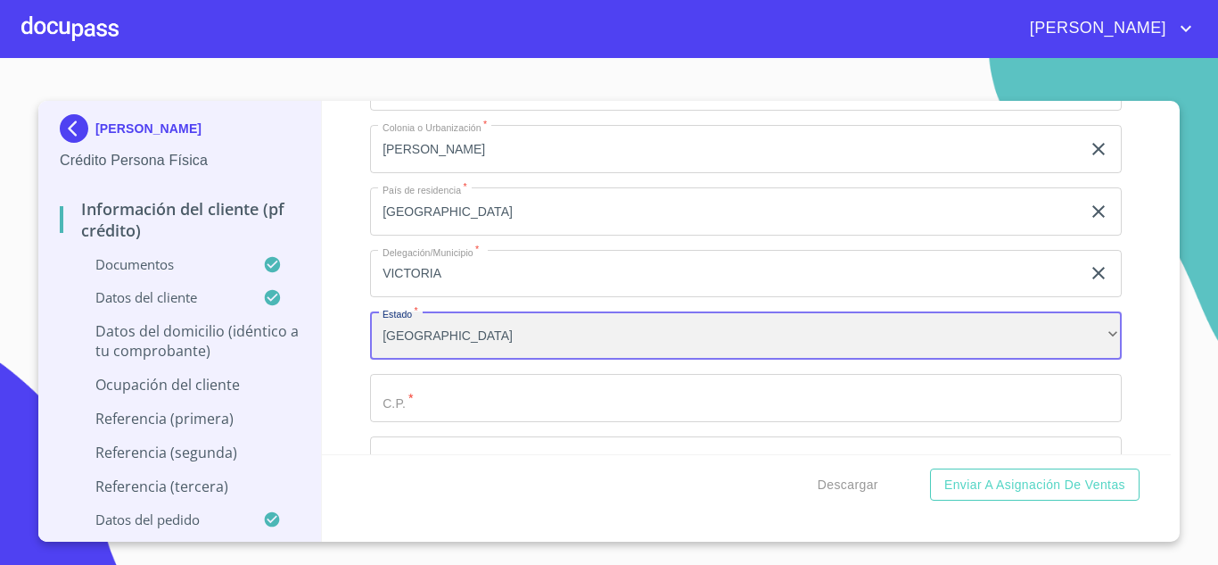
click at [419, 351] on div "Yucatán" at bounding box center [746, 335] width 752 height 48
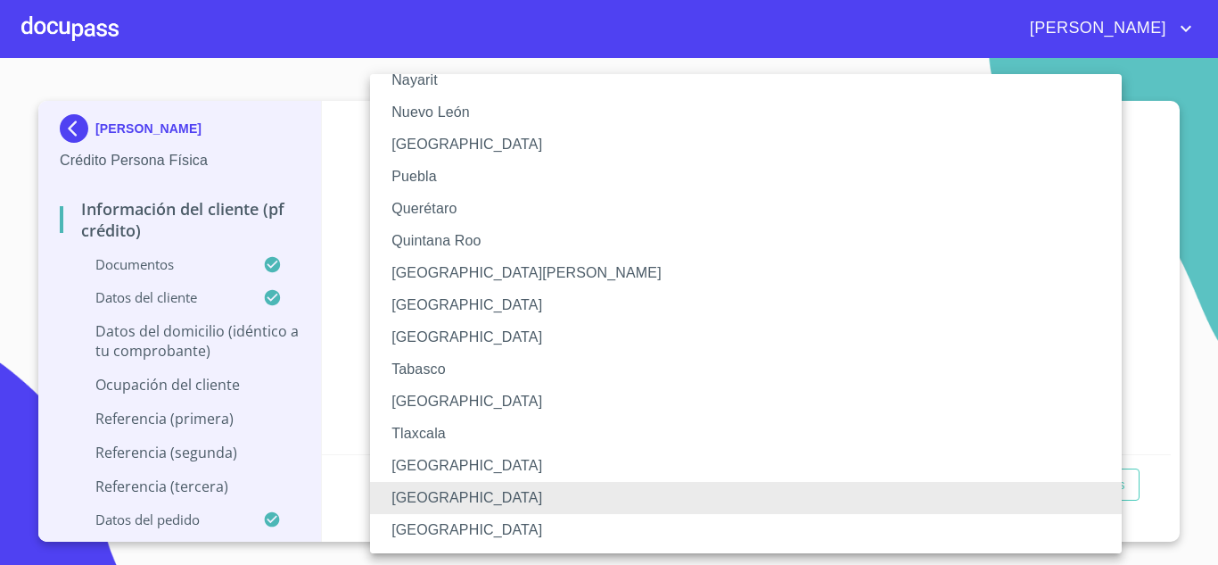
click at [431, 392] on li "Tamaulipas" at bounding box center [746, 401] width 752 height 32
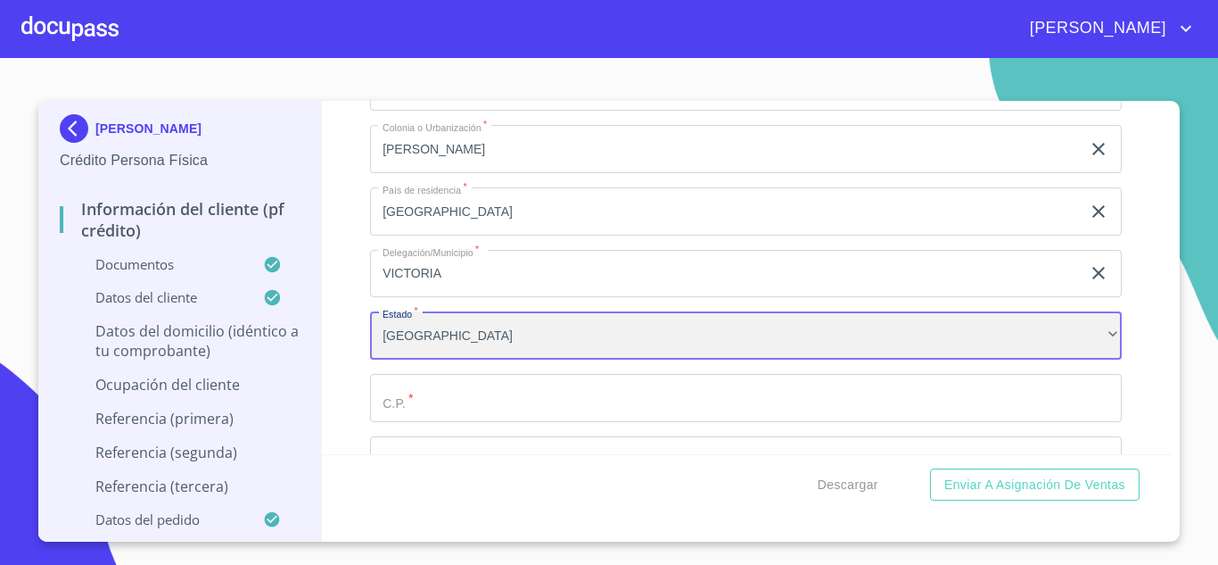
scroll to position [573, 0]
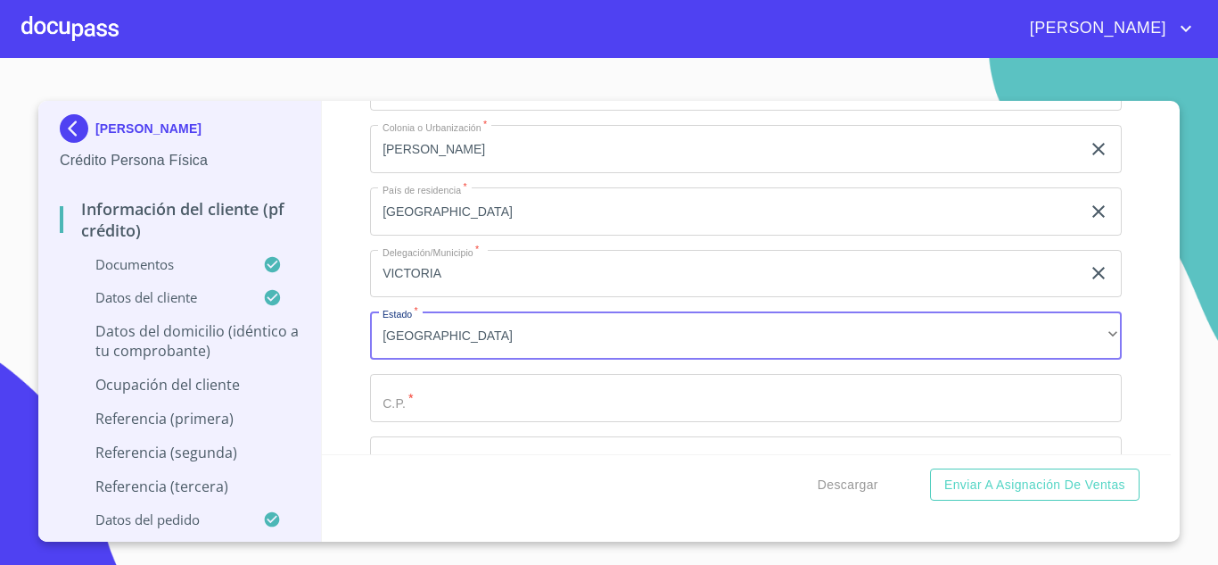
click at [412, 397] on input "Documento de identificación.   *" at bounding box center [746, 398] width 752 height 48
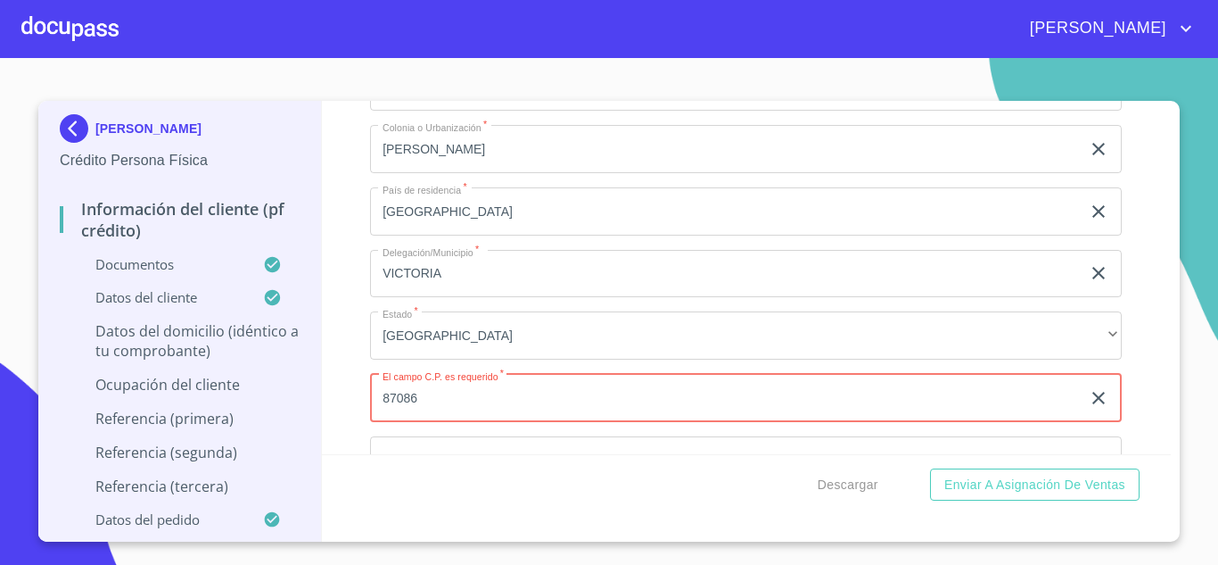
type input "87086"
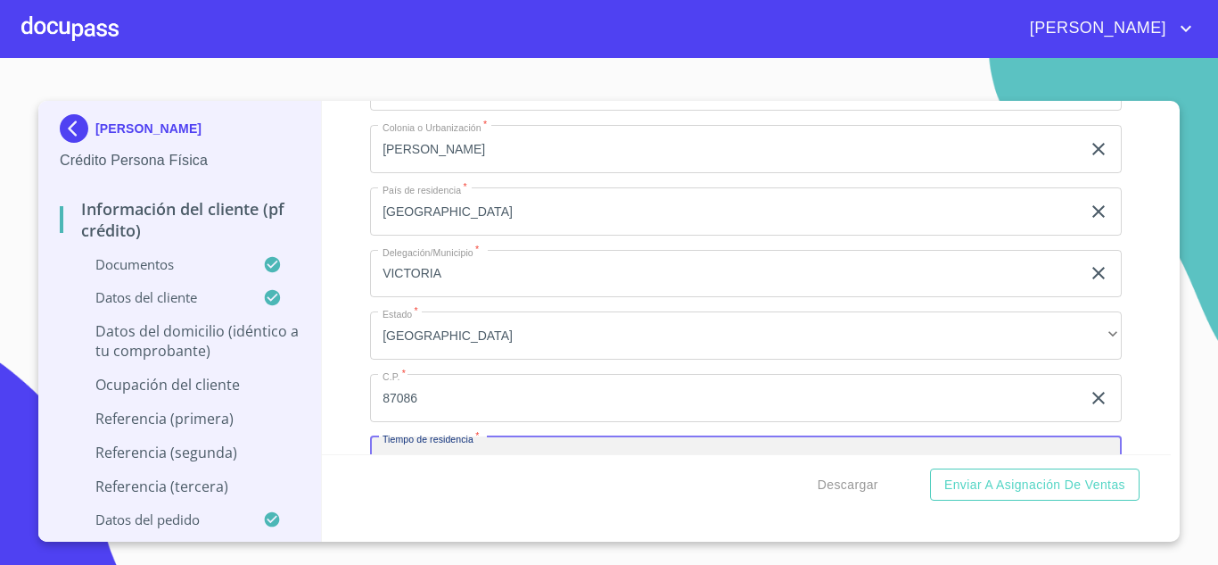
scroll to position [7053, 0]
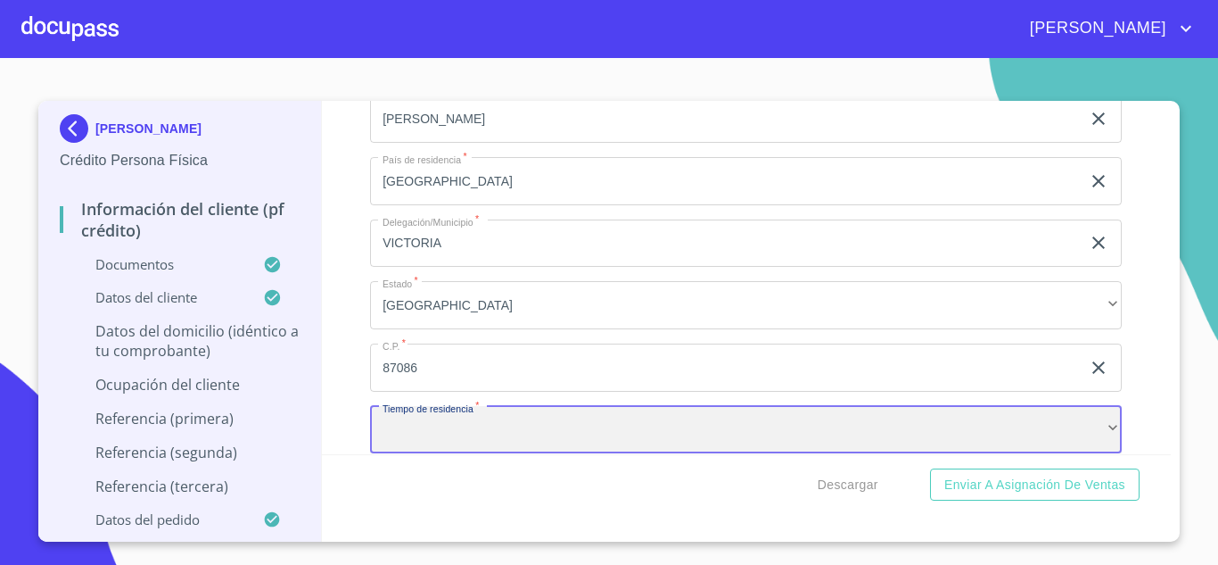
click at [422, 439] on div "​" at bounding box center [746, 430] width 752 height 48
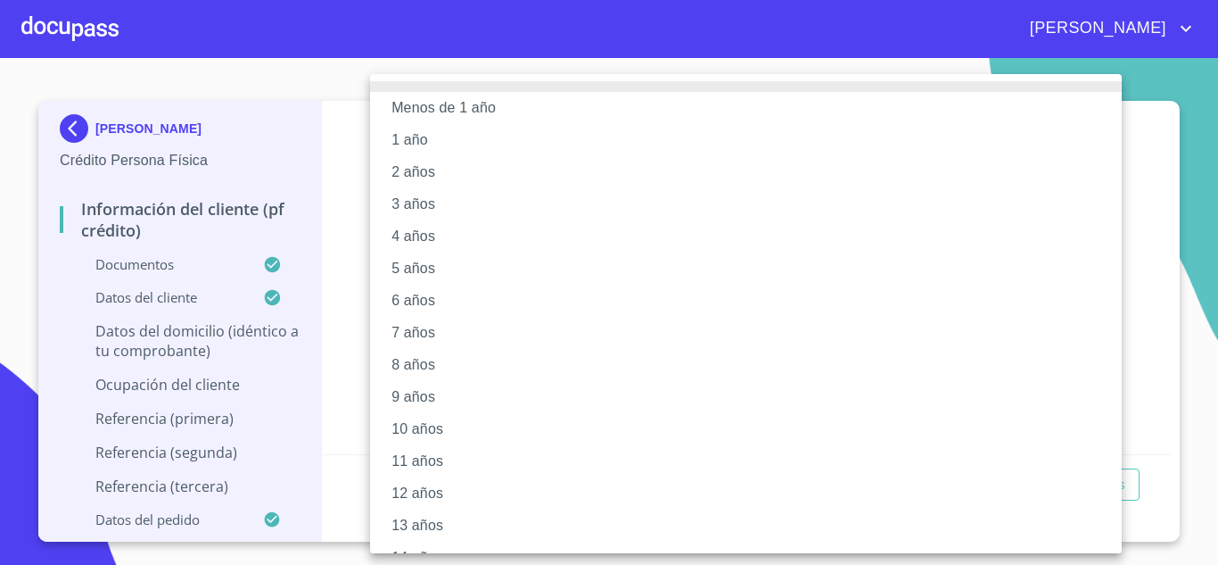
scroll to position [220, 0]
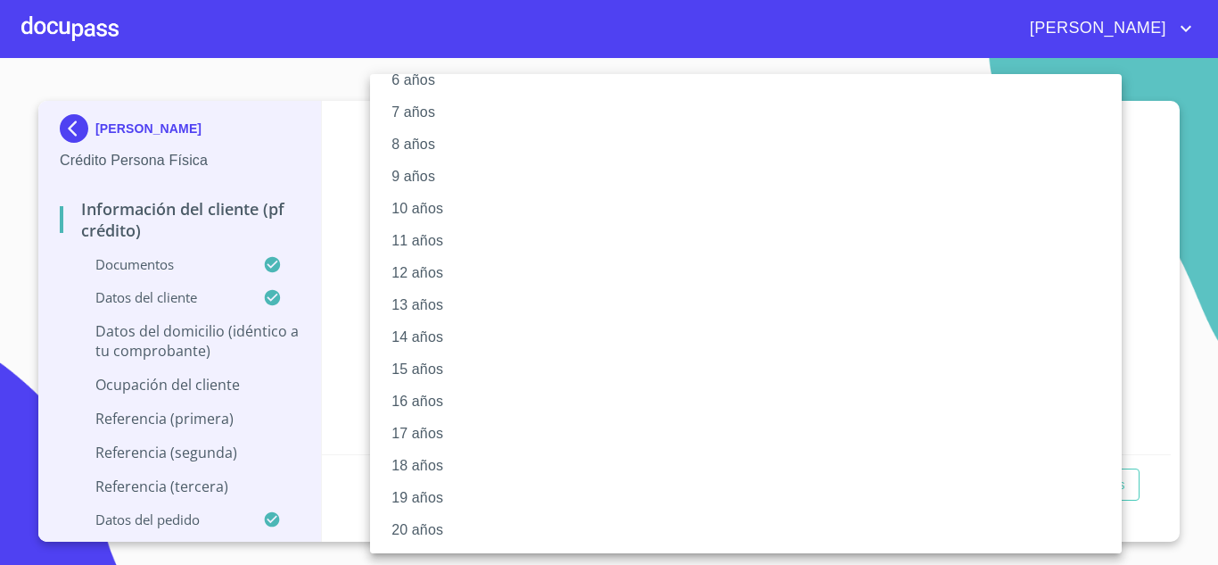
click at [414, 522] on li "20 años" at bounding box center [746, 530] width 752 height 32
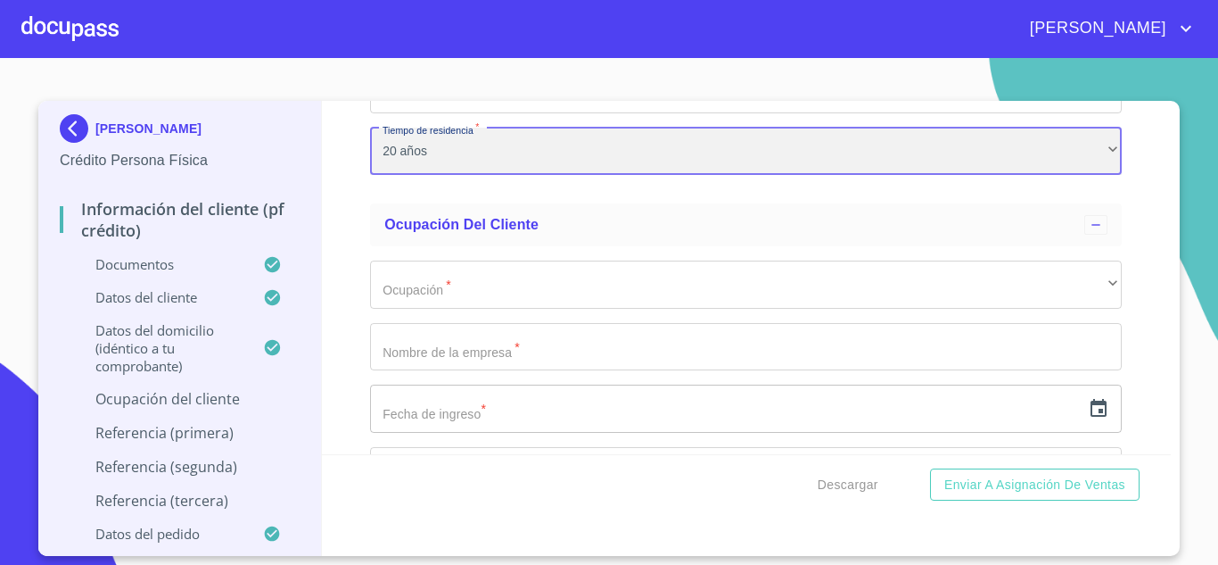
scroll to position [7343, 0]
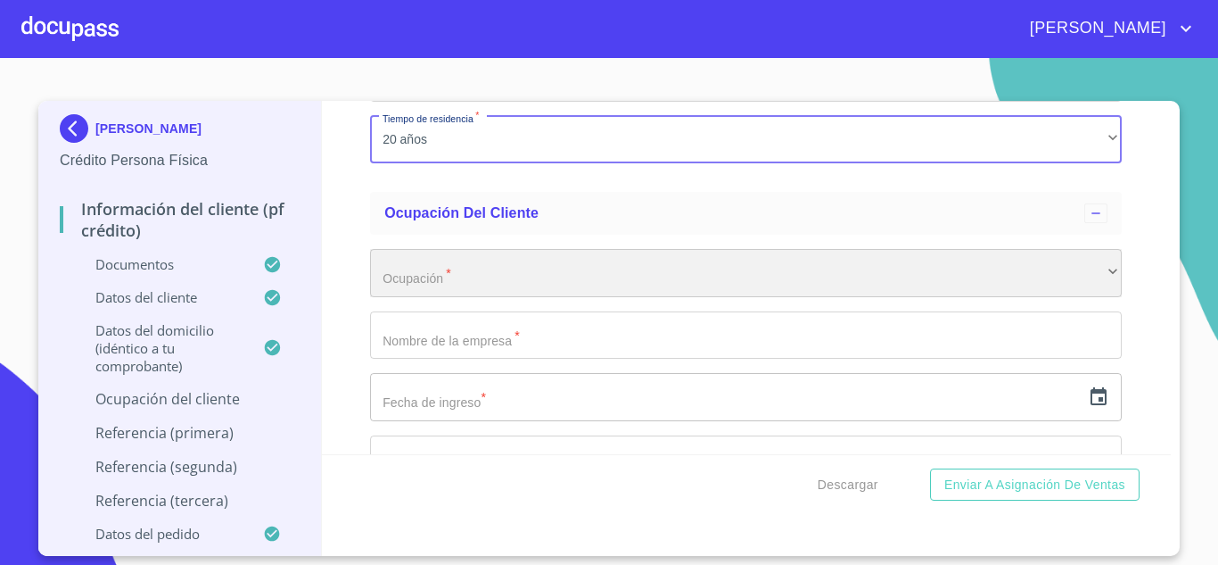
click at [434, 282] on div "​" at bounding box center [746, 273] width 752 height 48
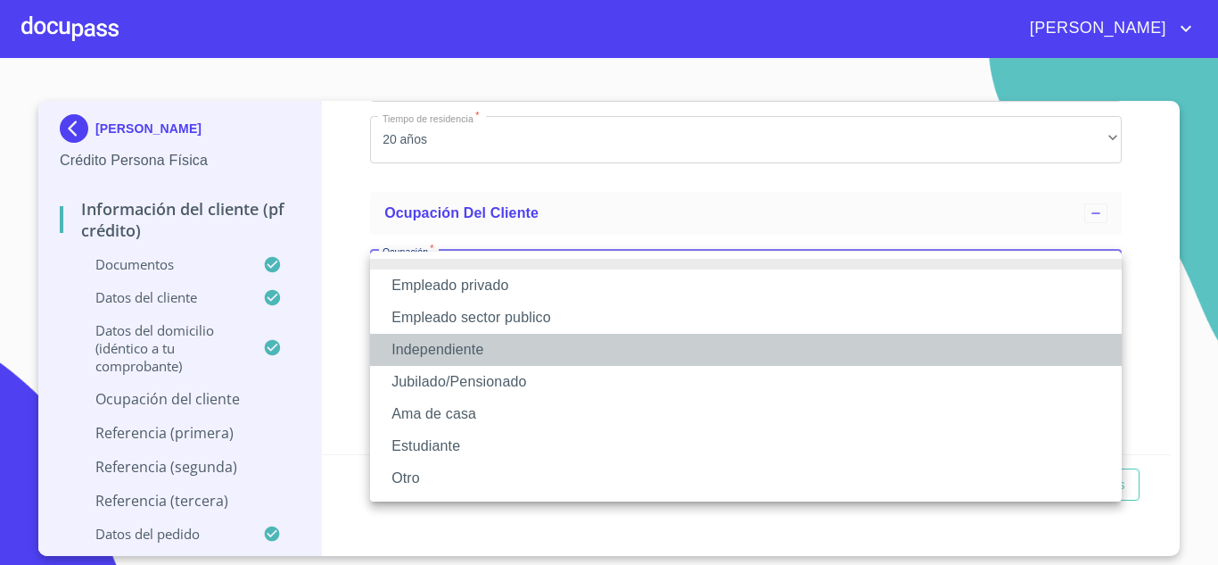
click at [444, 347] on li "Independiente" at bounding box center [746, 350] width 752 height 32
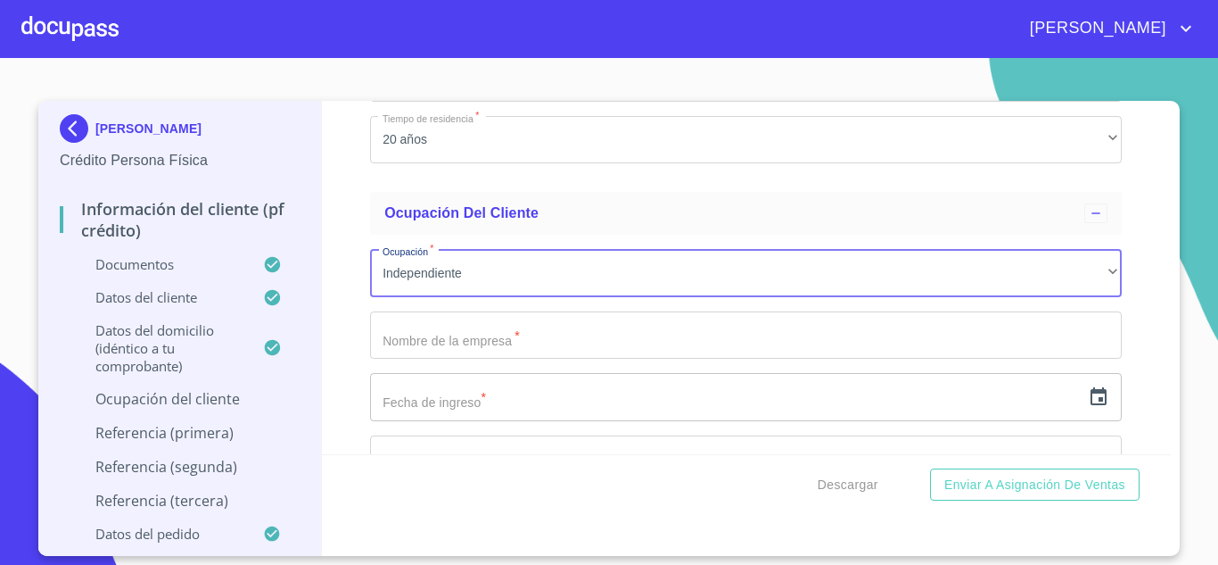
click at [434, 340] on input "Documento de identificación.   *" at bounding box center [746, 335] width 752 height 48
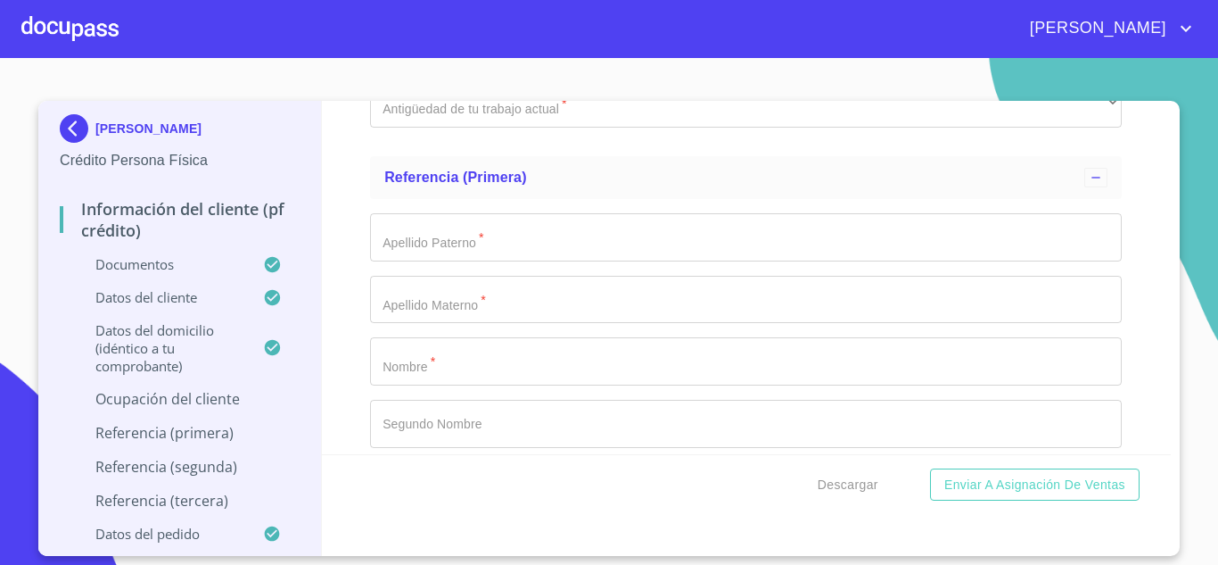
scroll to position [8756, 0]
click at [462, 244] on input "Documento de identificación.   *" at bounding box center [746, 236] width 752 height 48
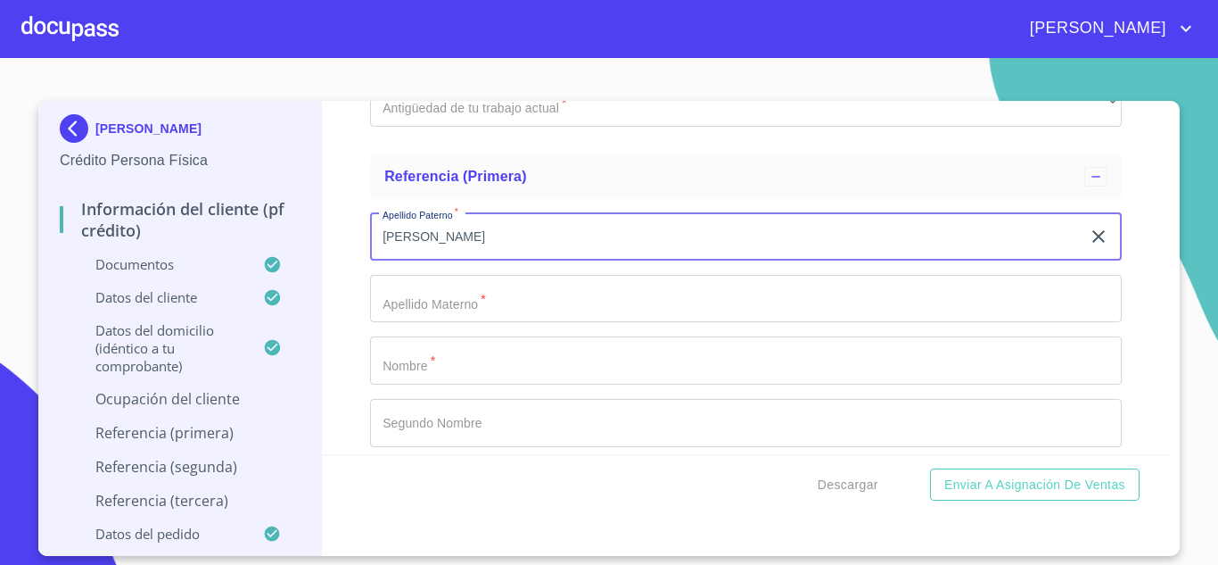
type input "yanira"
drag, startPoint x: 491, startPoint y: 236, endPoint x: 230, endPoint y: 219, distance: 262.0
click at [230, 219] on div "ISABELLA MEDRANO OROZCO Crédito Persona Física Información del cliente (PF créd…" at bounding box center [604, 328] width 1133 height 455
type input "CACERES"
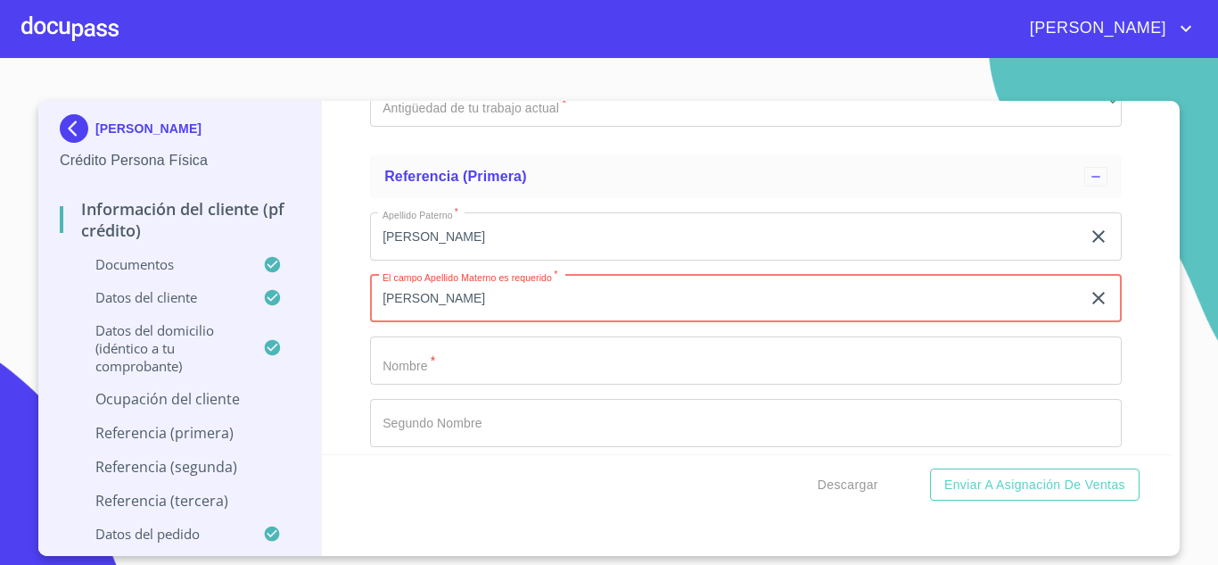
type input "[PERSON_NAME]"
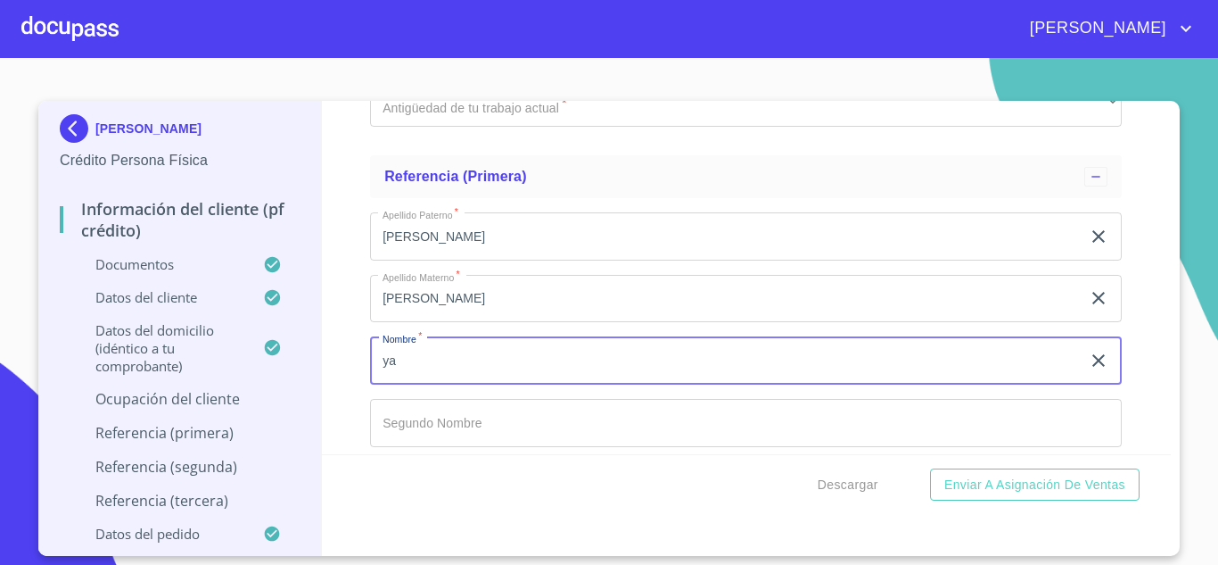
type input "y"
type input "YANIRA"
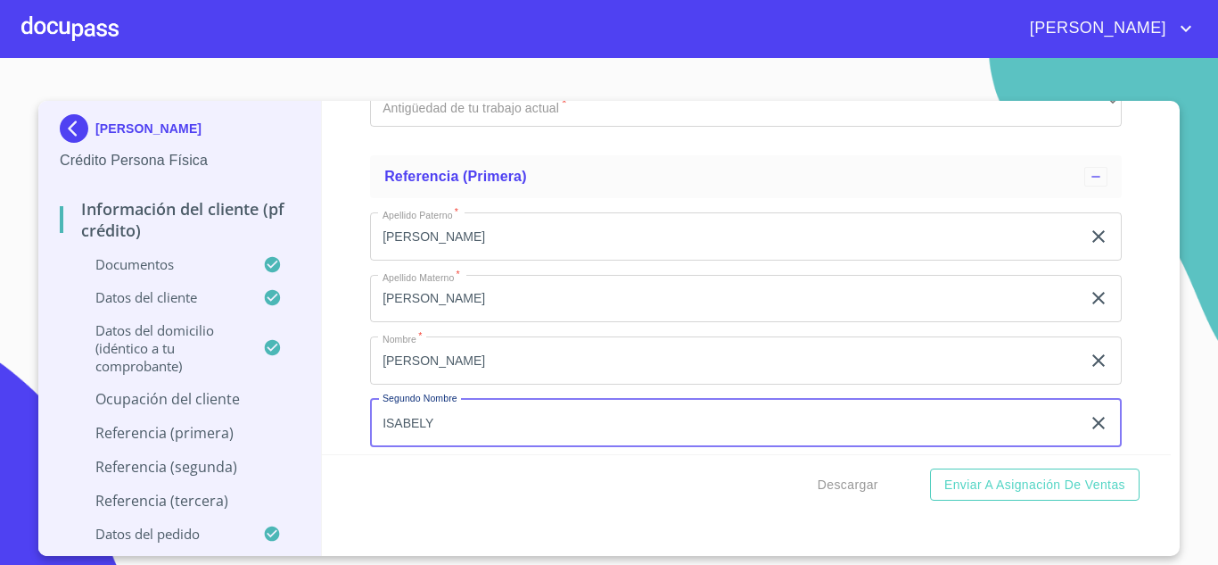
type input "ISABELY"
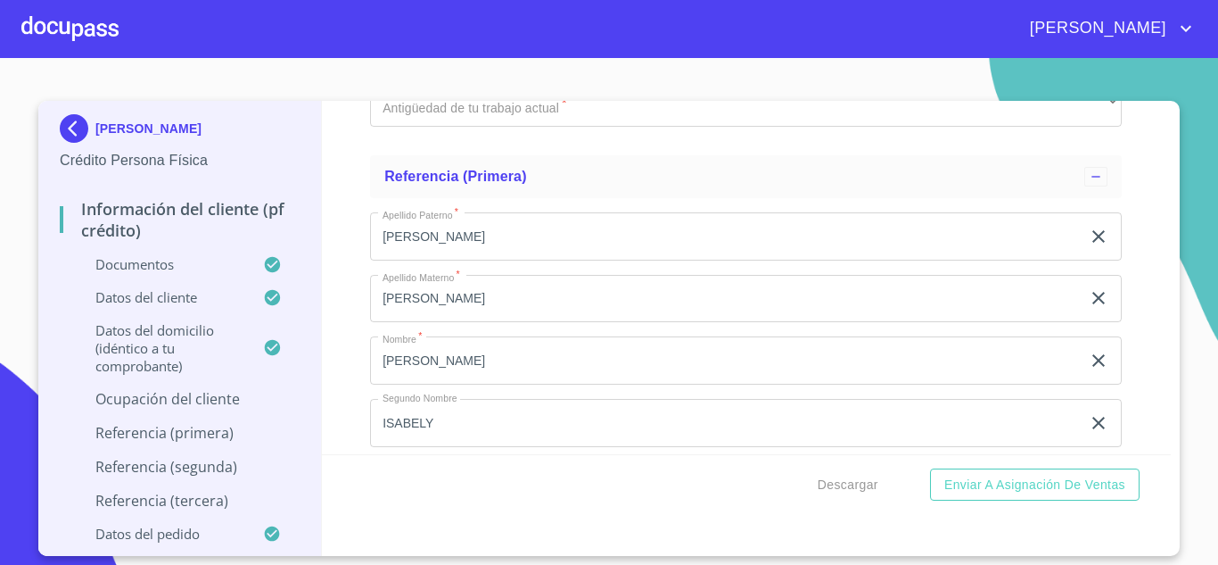
scroll to position [8964, 0]
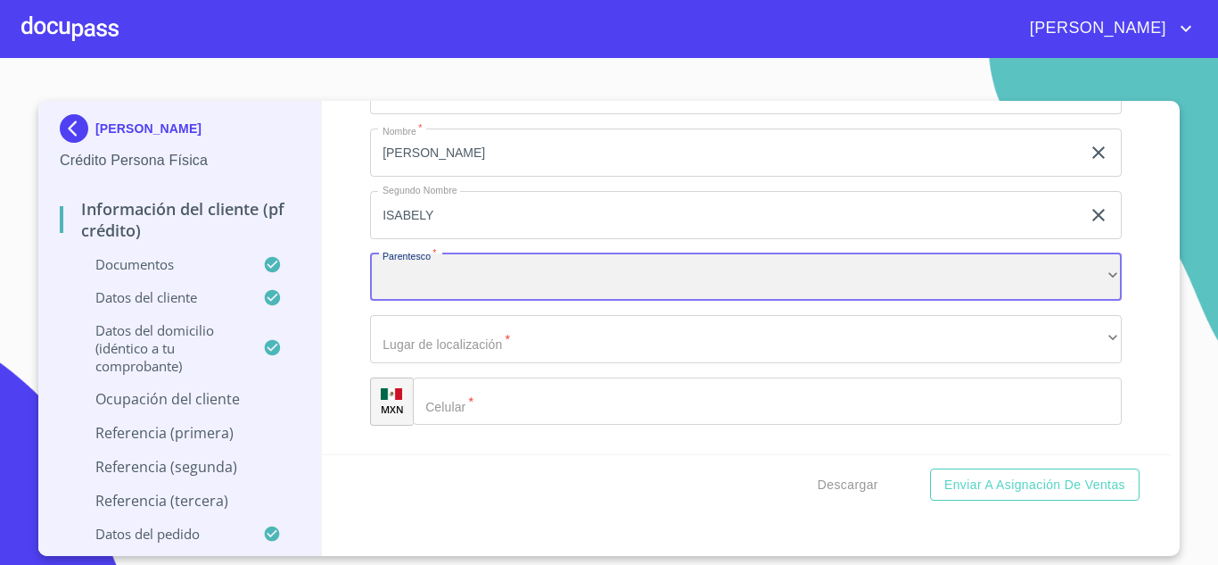
click at [429, 281] on div "​" at bounding box center [746, 277] width 752 height 48
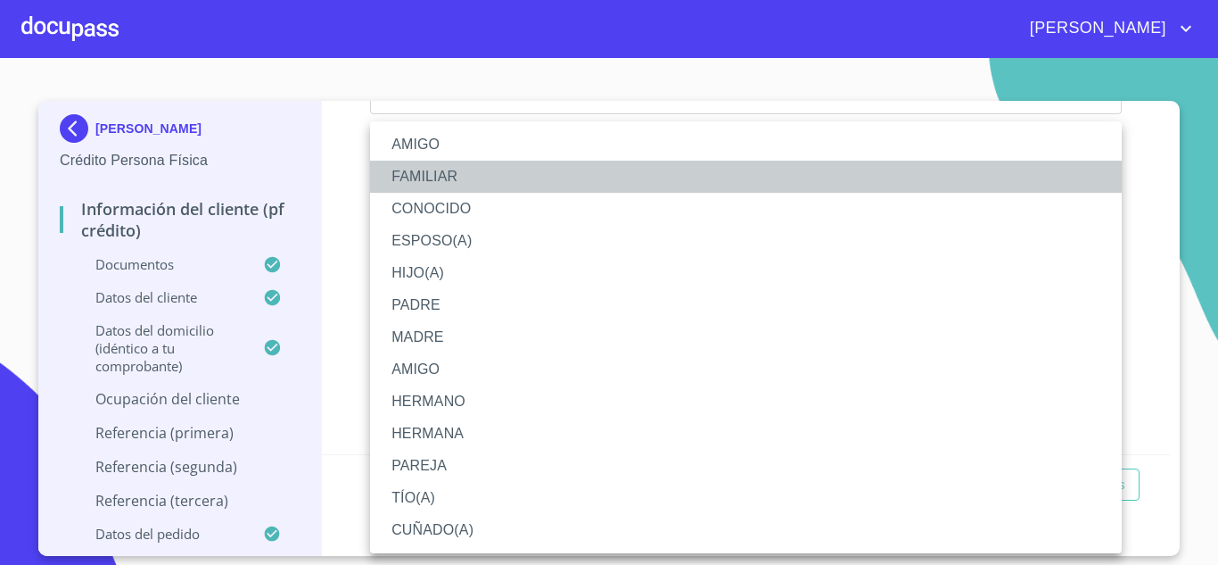
click at [423, 186] on li "FAMILIAR" at bounding box center [746, 177] width 752 height 32
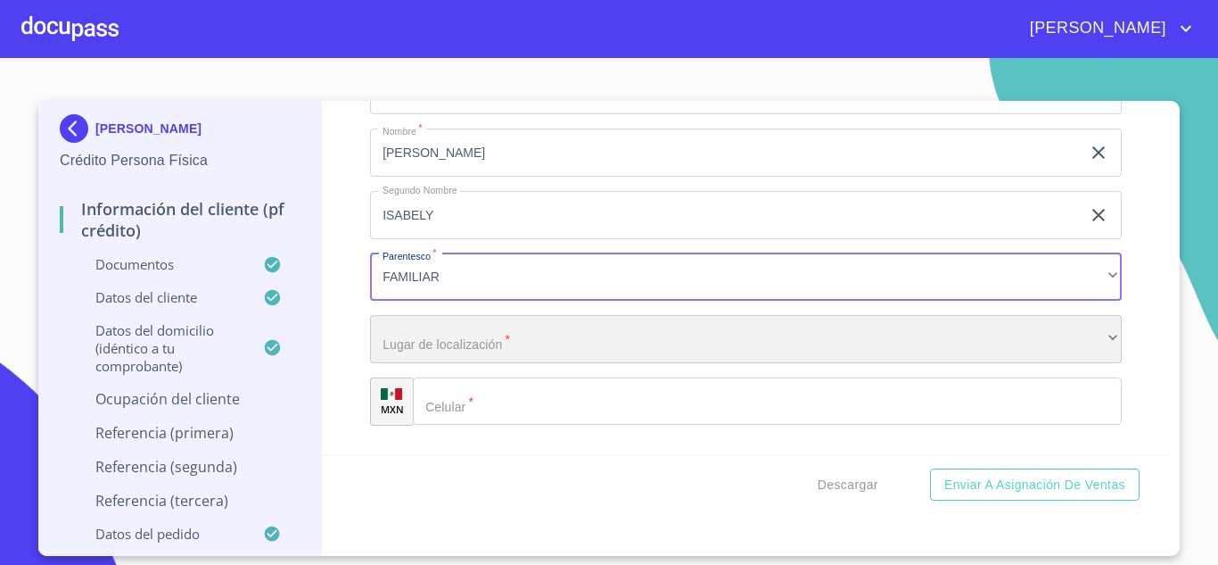
click at [438, 337] on div "​" at bounding box center [746, 339] width 752 height 48
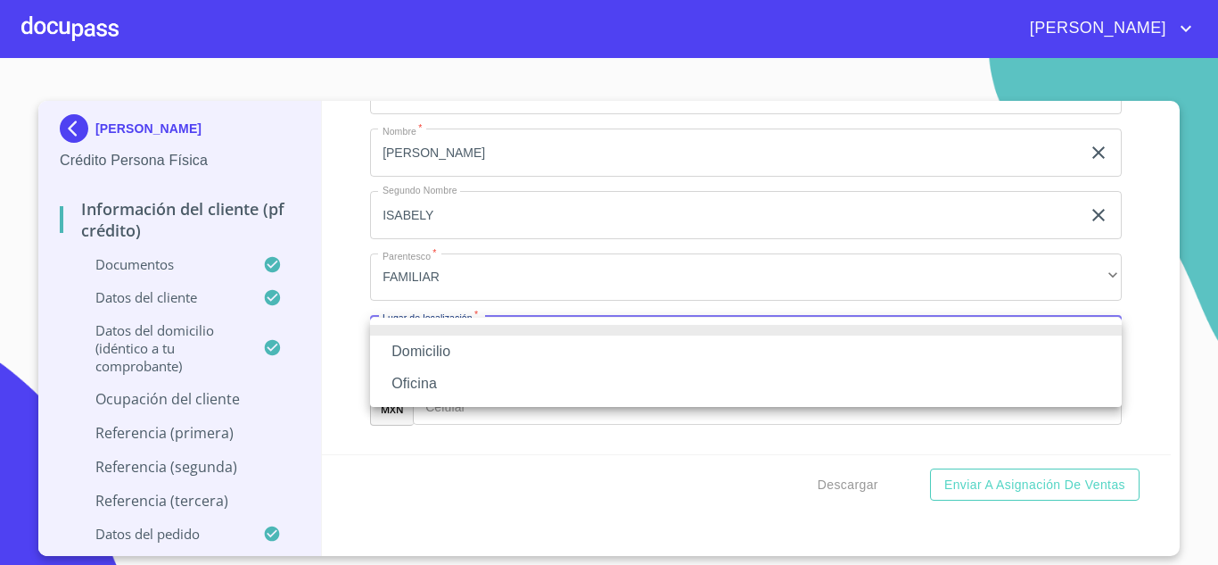
click at [434, 352] on li "Domicilio" at bounding box center [746, 351] width 752 height 32
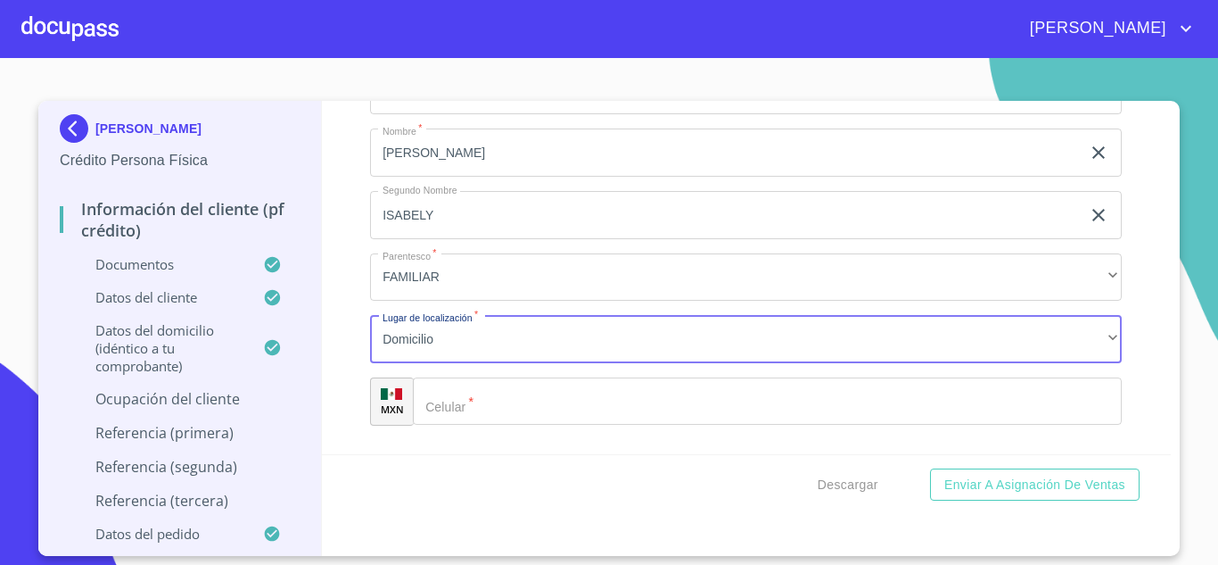
click at [492, 404] on input "Documento de identificación.   *" at bounding box center [767, 401] width 709 height 48
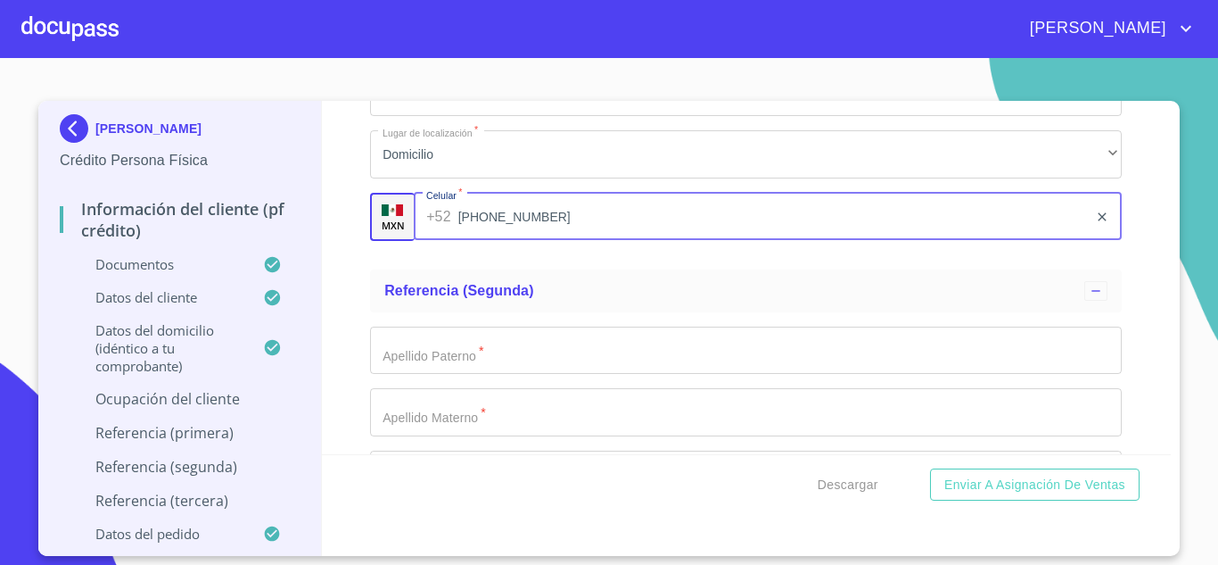
scroll to position [9163, 0]
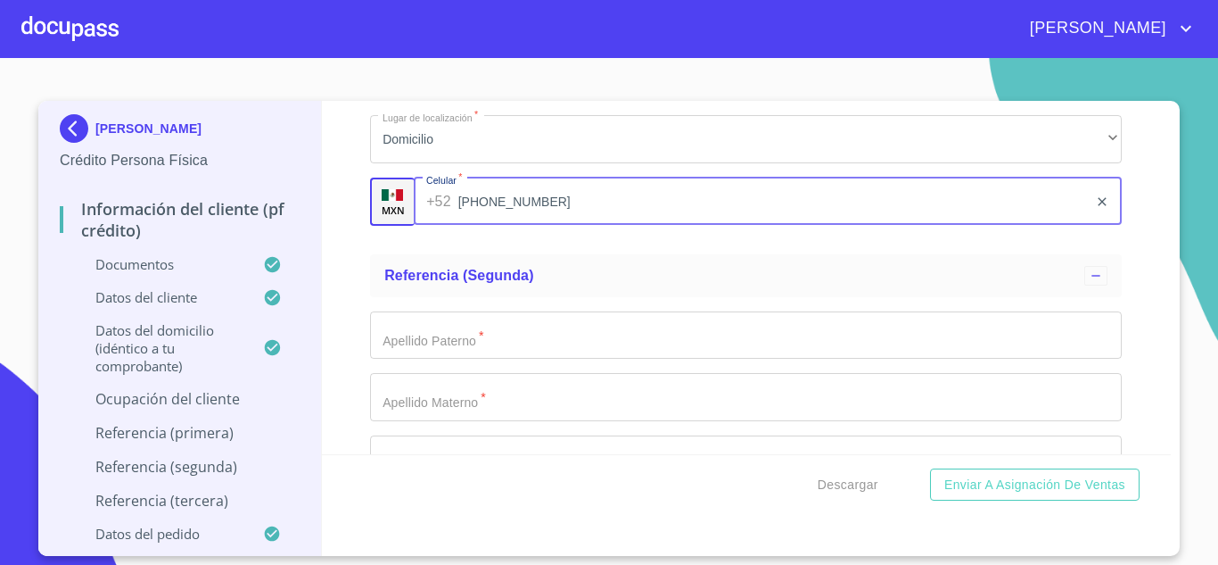
type input "(83)41759999"
click at [507, 337] on input "Documento de identificación.   *" at bounding box center [746, 335] width 752 height 48
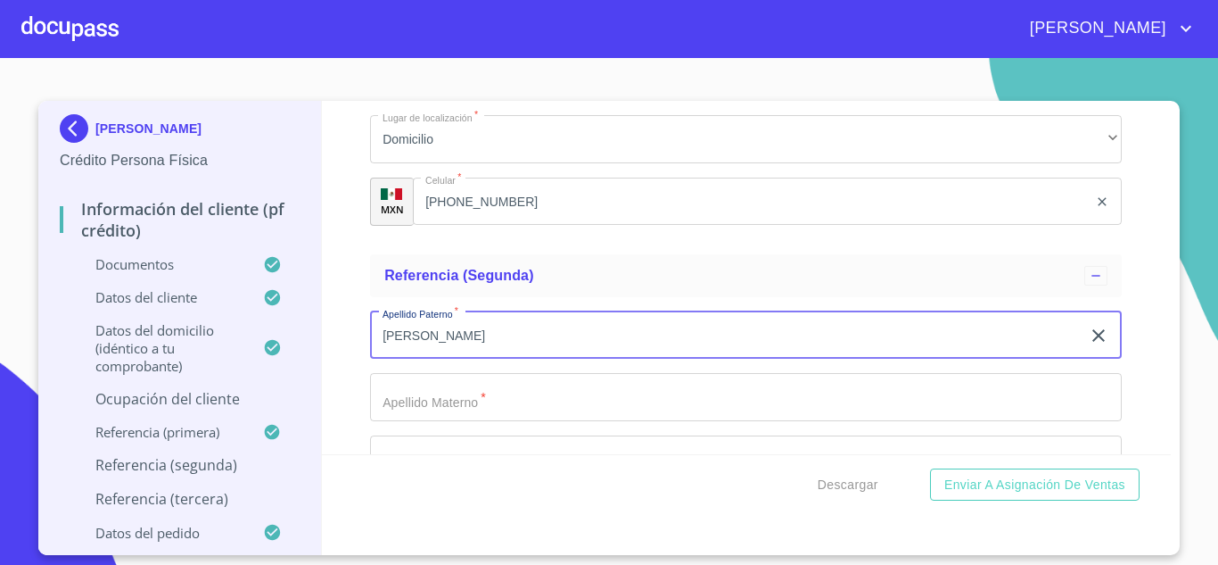
type input "[PERSON_NAME]"
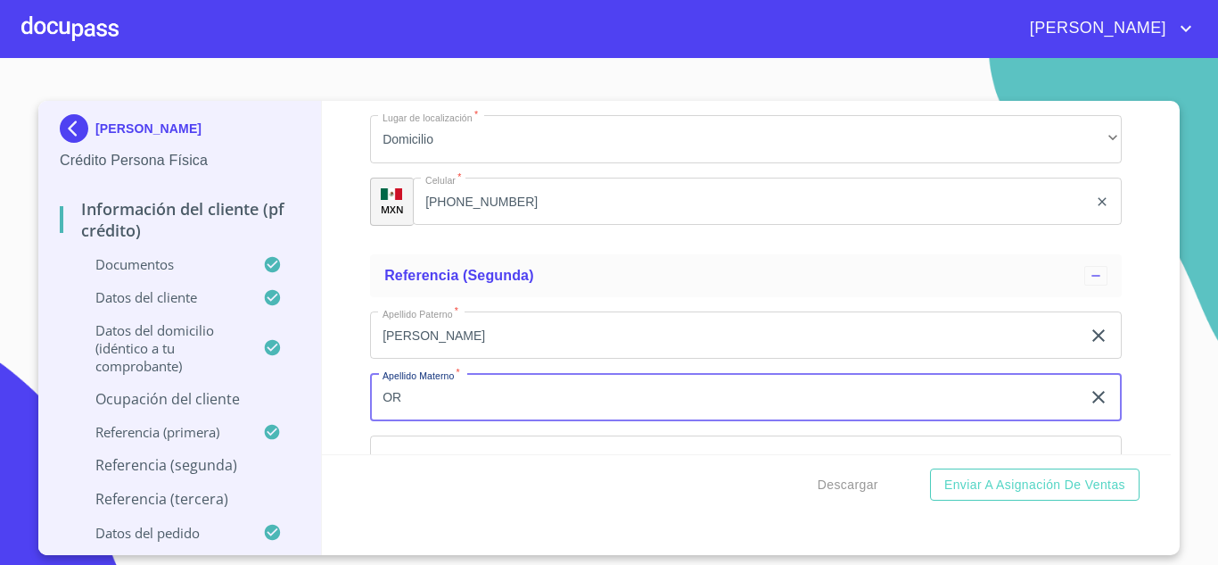
type input "O"
type input "OROZCO"
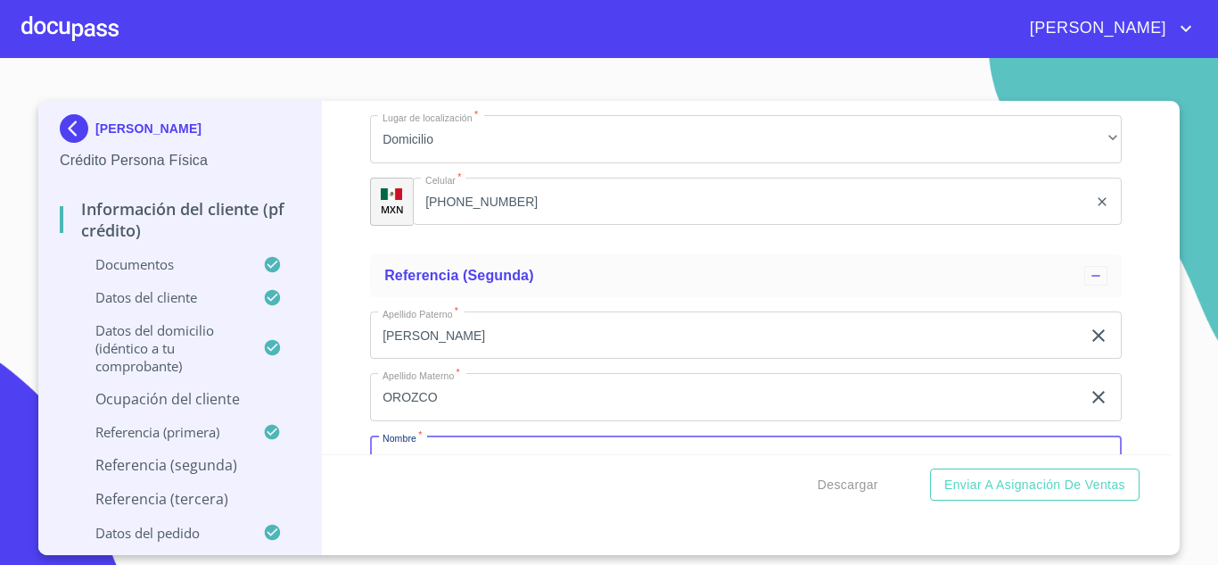
scroll to position [9193, 0]
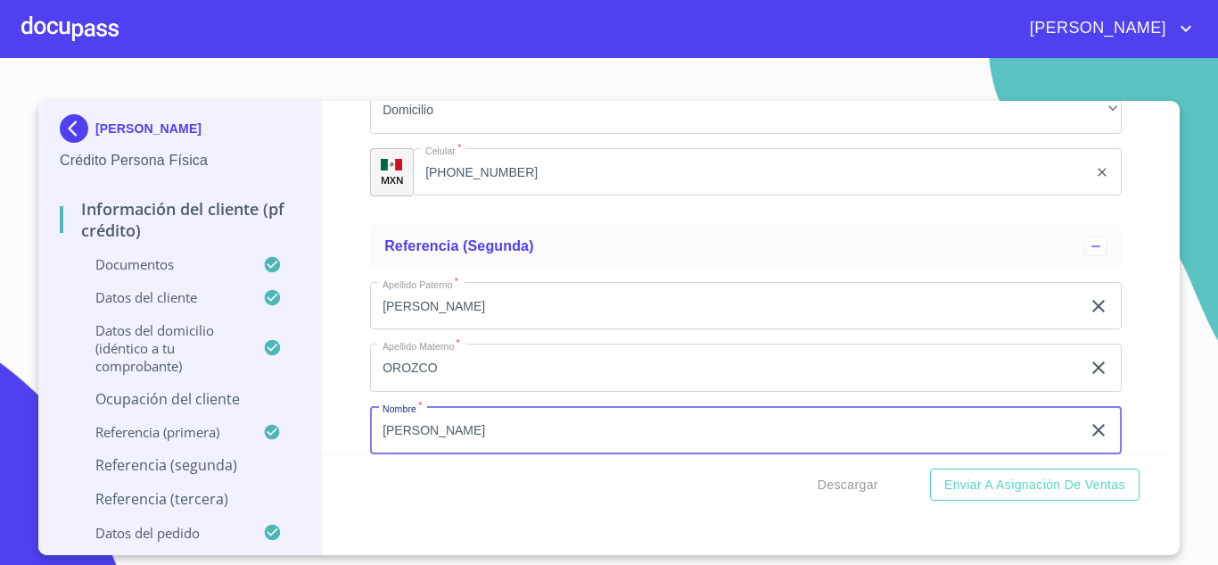
type input "CONCEPCION"
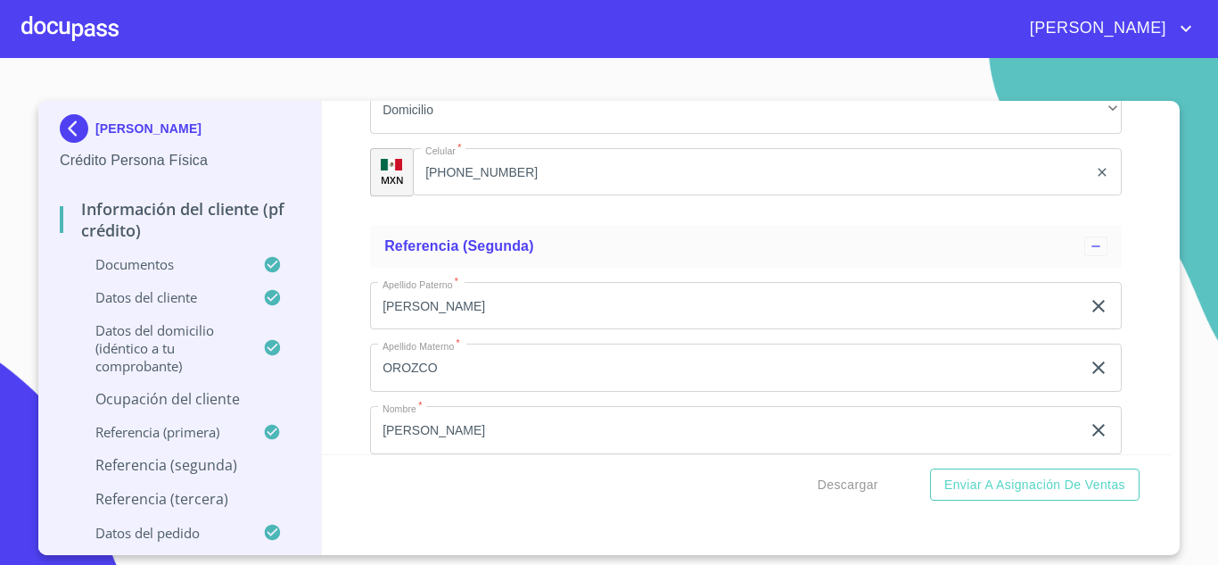
scroll to position [9408, 0]
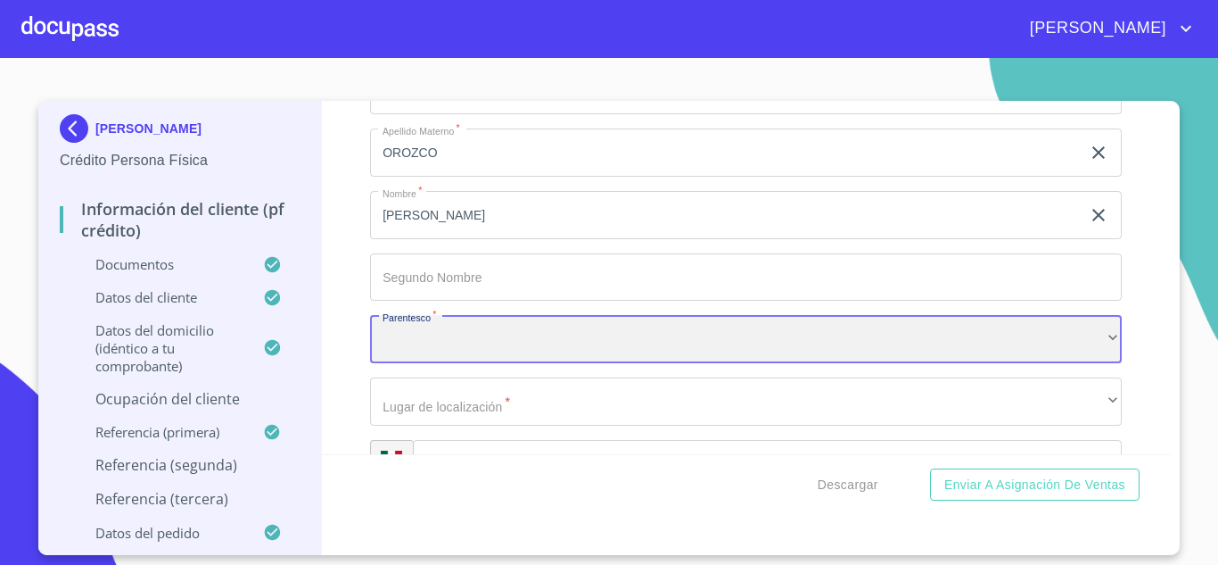
click at [520, 335] on div "​" at bounding box center [746, 339] width 752 height 48
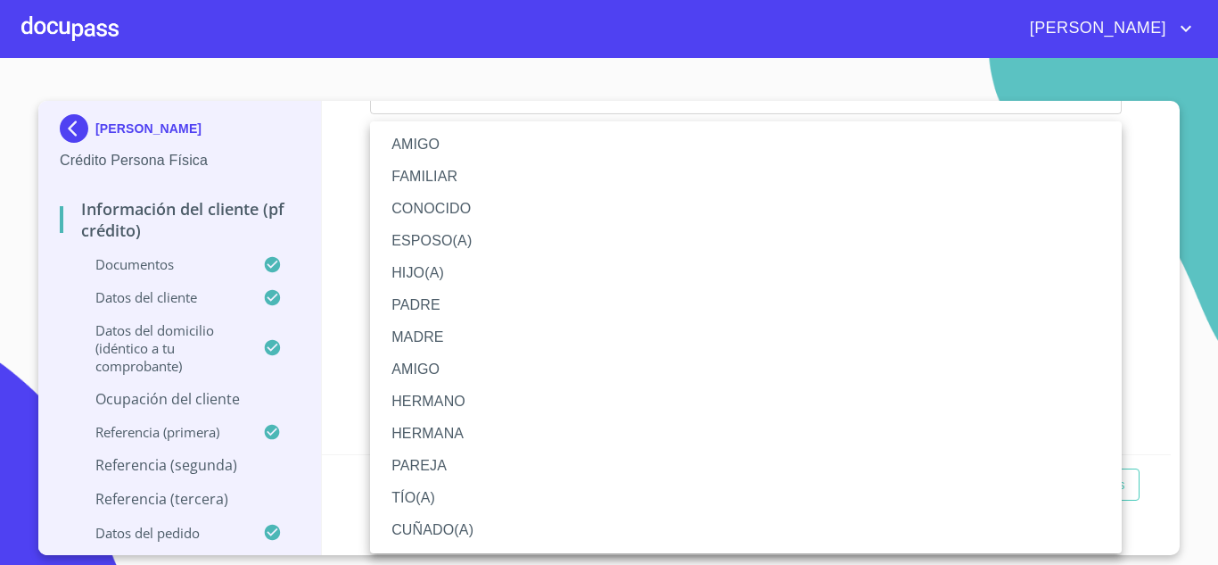
click at [425, 175] on li "FAMILIAR" at bounding box center [746, 177] width 752 height 32
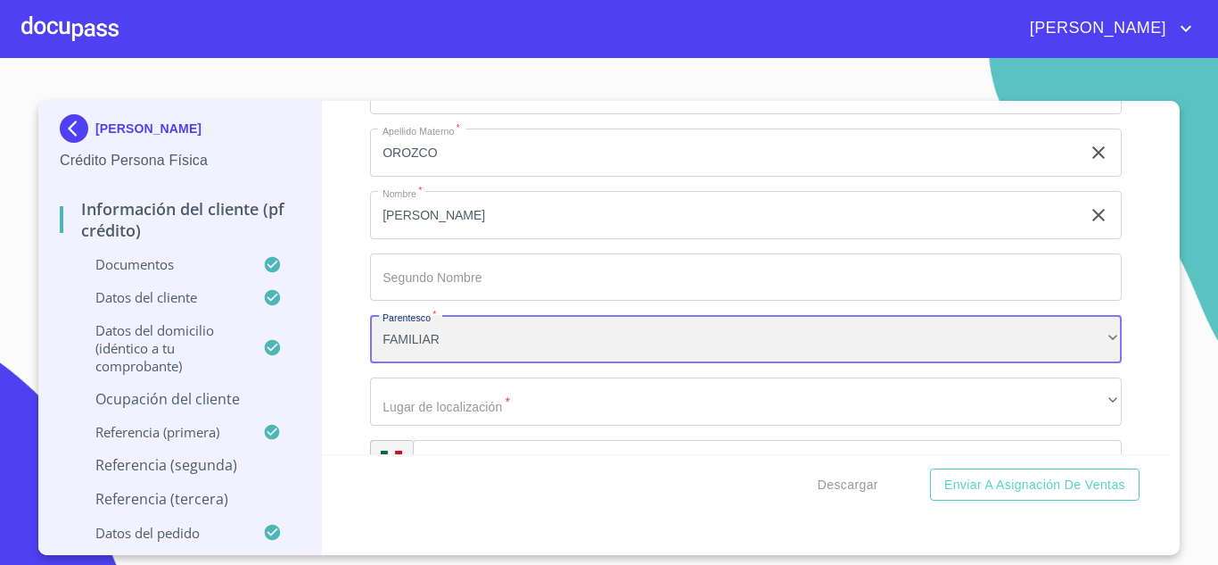
click at [445, 344] on div "FAMILIAR" at bounding box center [746, 339] width 752 height 48
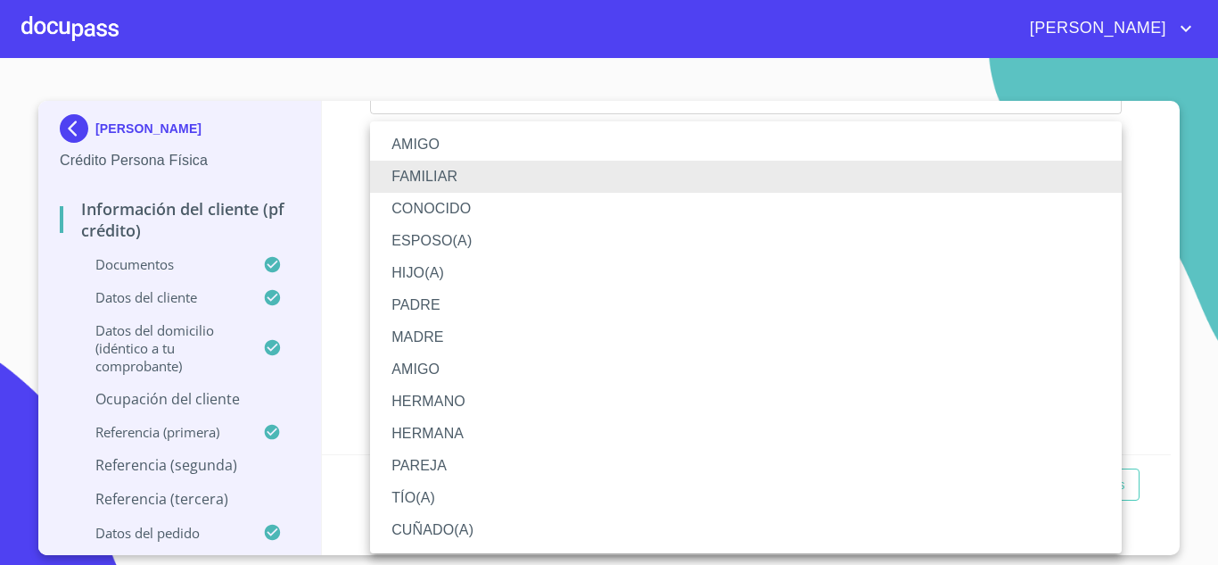
click at [336, 381] on div at bounding box center [609, 282] width 1218 height 565
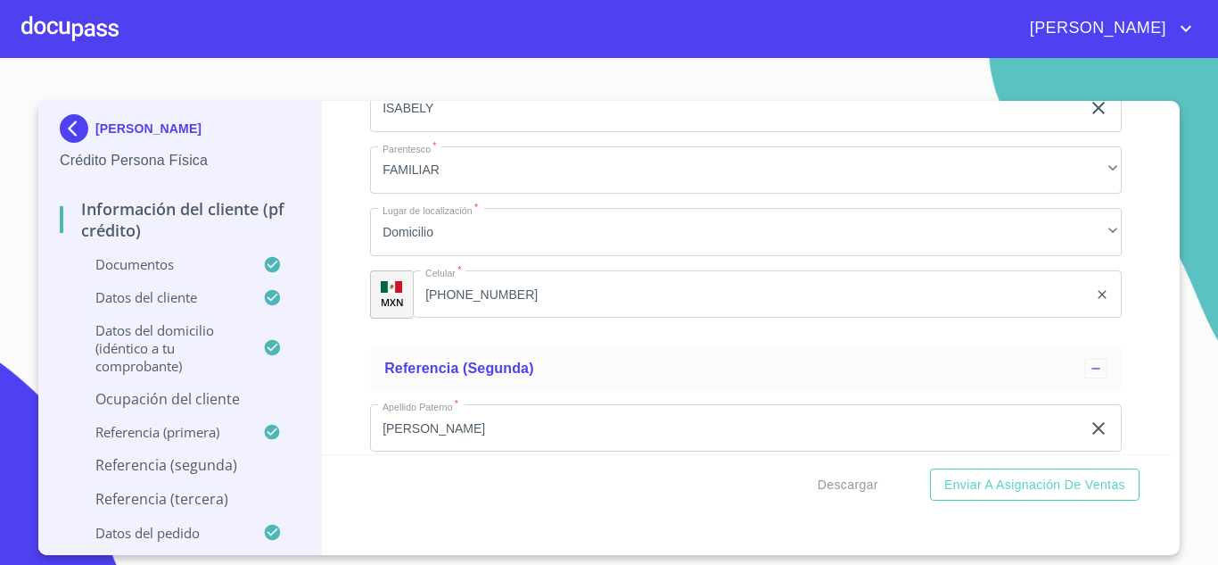
scroll to position [9069, 0]
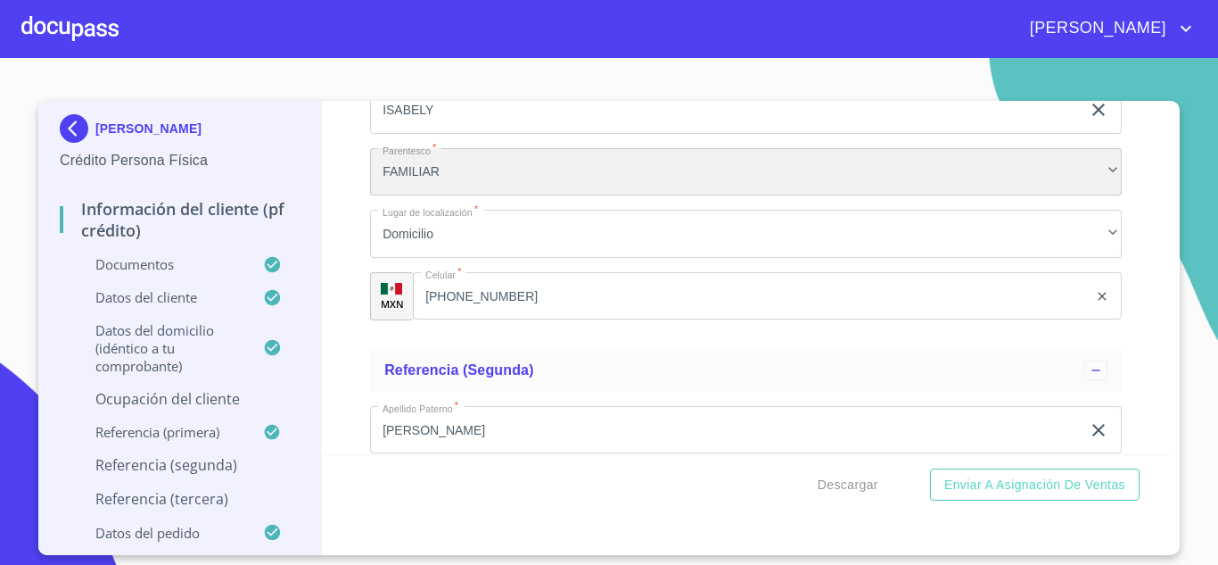
click at [438, 177] on div "FAMILIAR" at bounding box center [746, 172] width 752 height 48
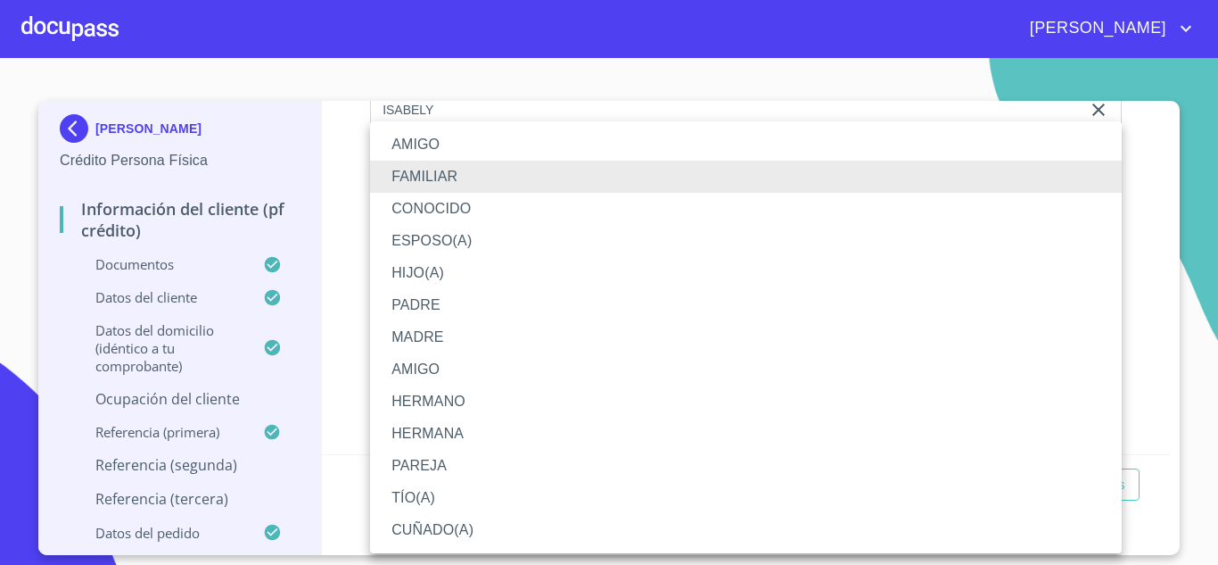
click at [423, 176] on li "FAMILIAR" at bounding box center [746, 177] width 752 height 32
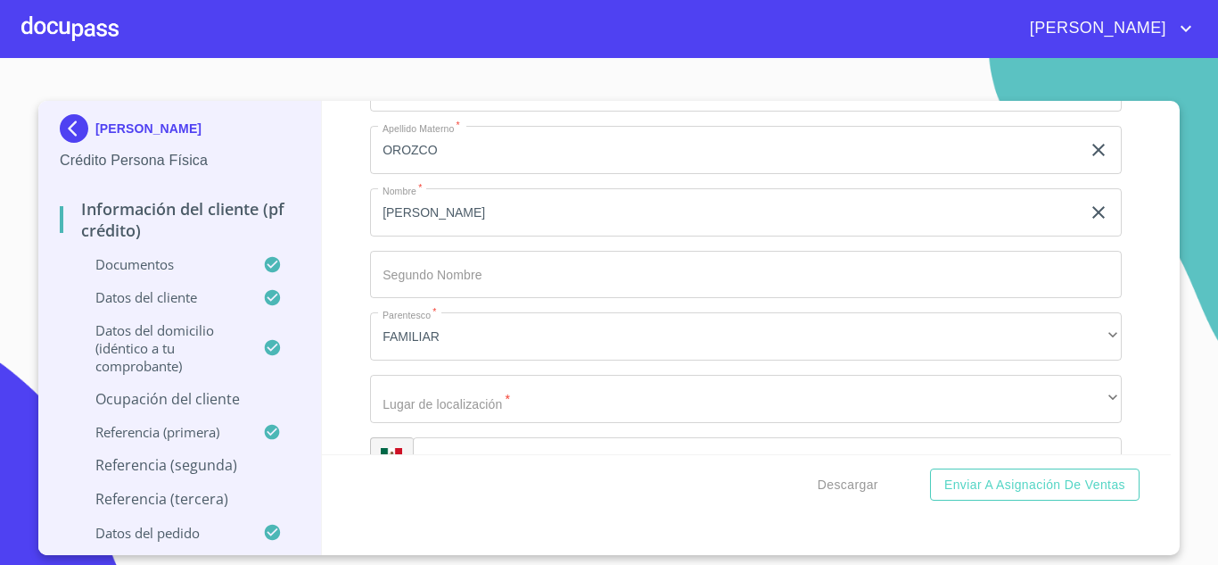
scroll to position [9435, 0]
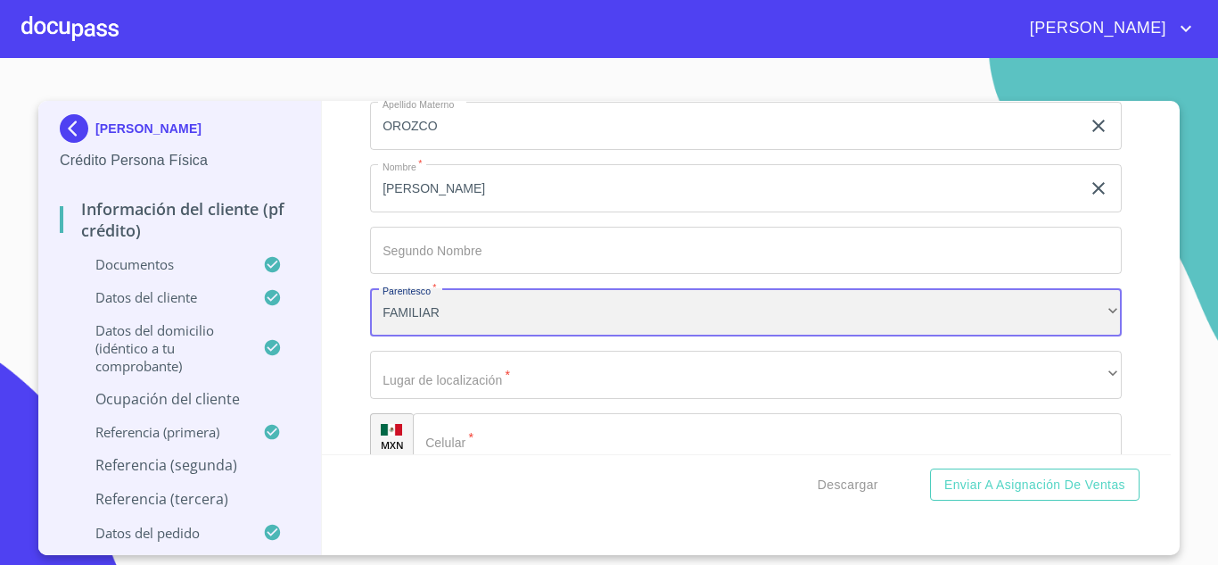
click at [463, 325] on div "FAMILIAR" at bounding box center [746, 312] width 752 height 48
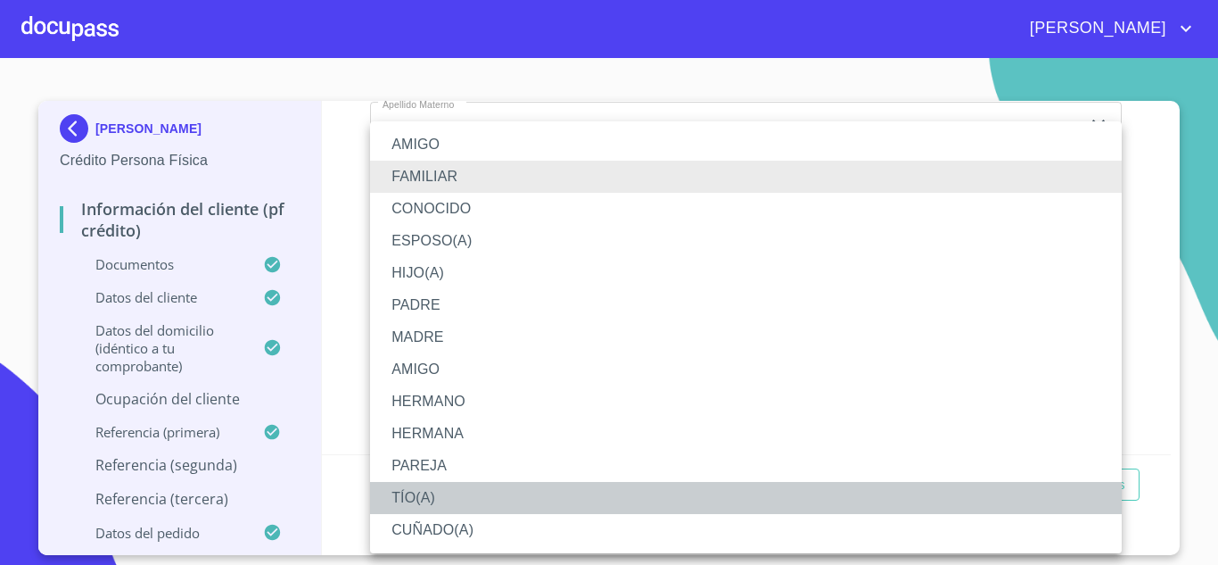
click at [417, 495] on li "TÍO(A)" at bounding box center [746, 498] width 752 height 32
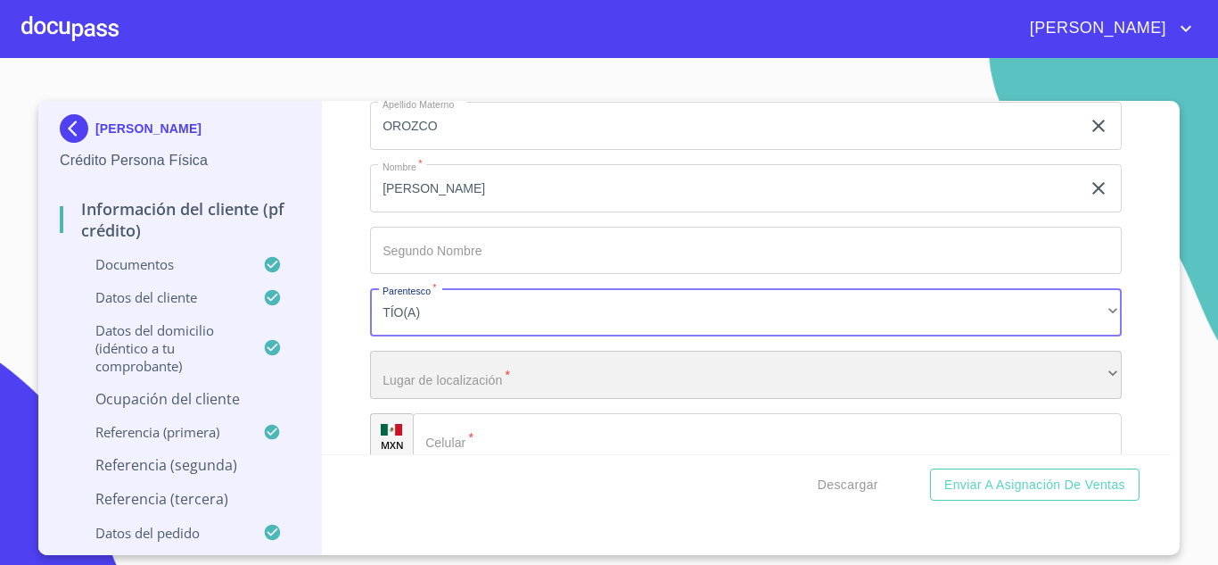
click at [460, 366] on div "​" at bounding box center [746, 375] width 752 height 48
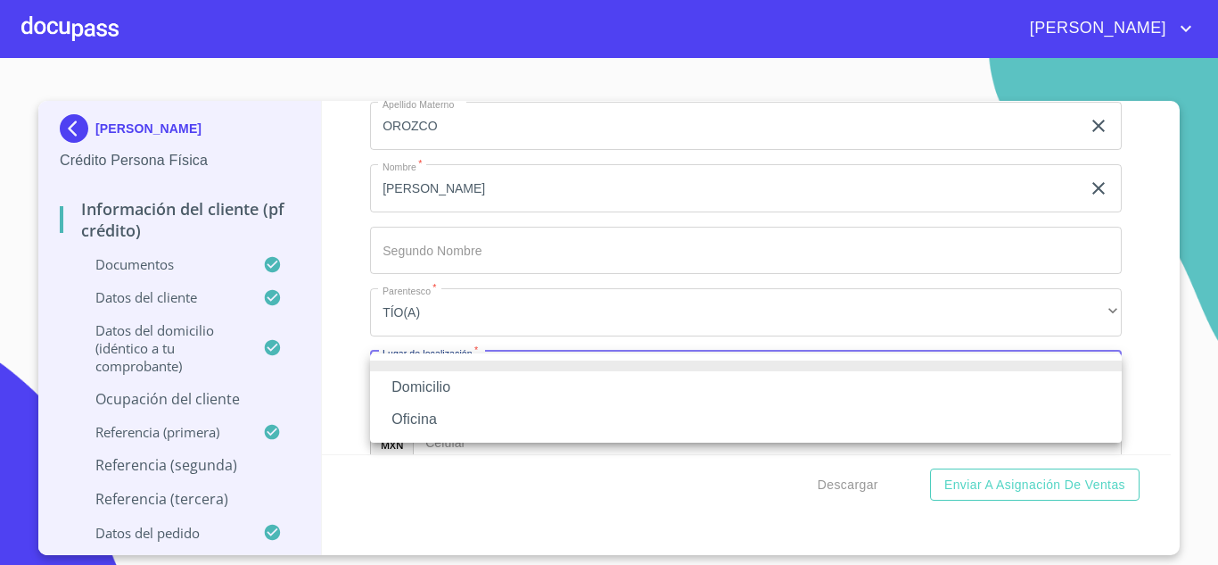
click at [436, 392] on li "Domicilio" at bounding box center [746, 387] width 752 height 32
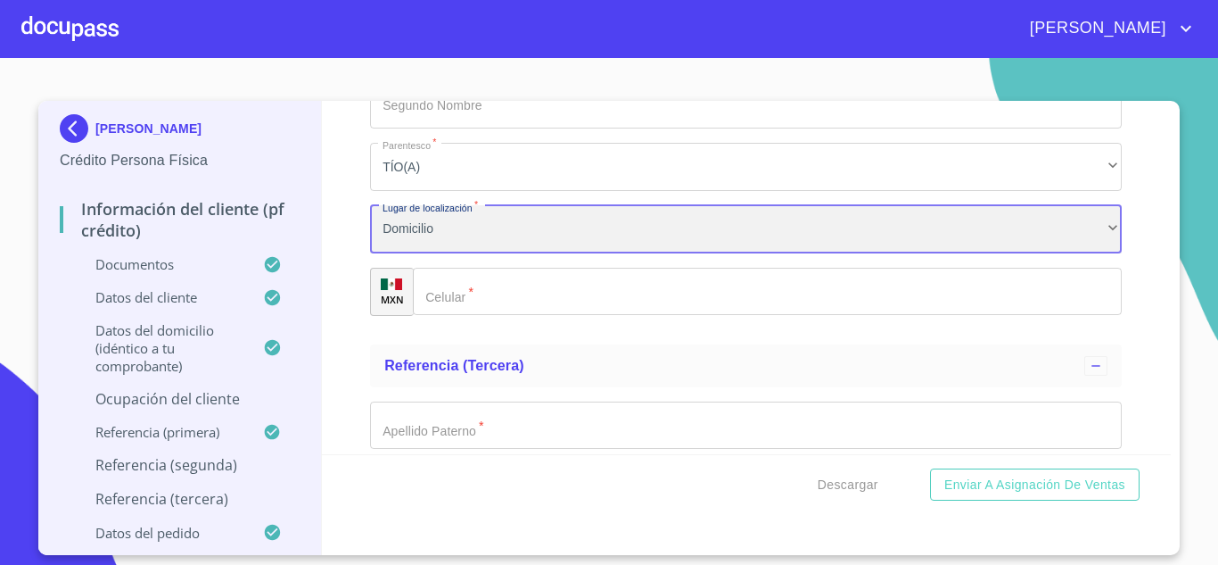
scroll to position [9605, 0]
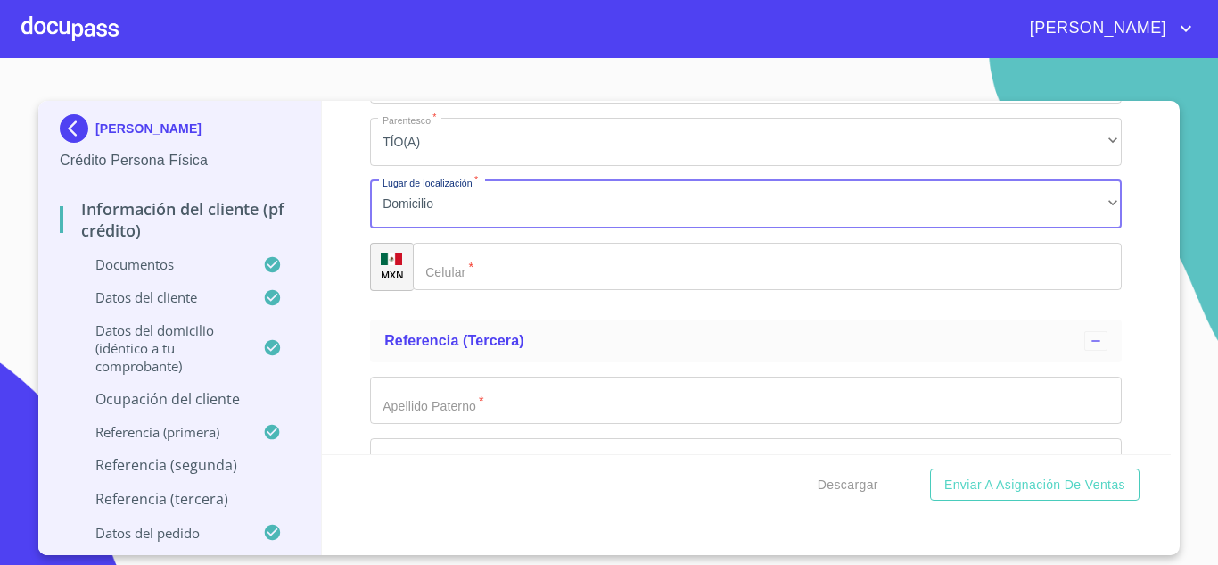
click at [518, 264] on input "Documento de identificación.   *" at bounding box center [767, 267] width 709 height 48
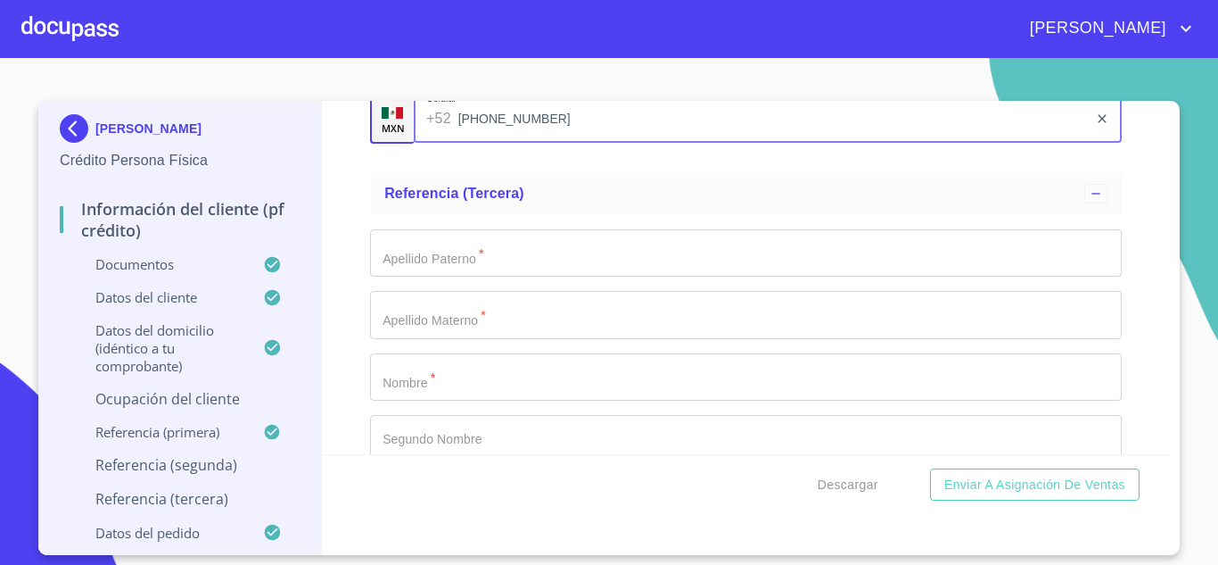
scroll to position [9753, 0]
type input "(83)41759977"
click at [502, 250] on input "Documento de identificación.   *" at bounding box center [746, 252] width 752 height 48
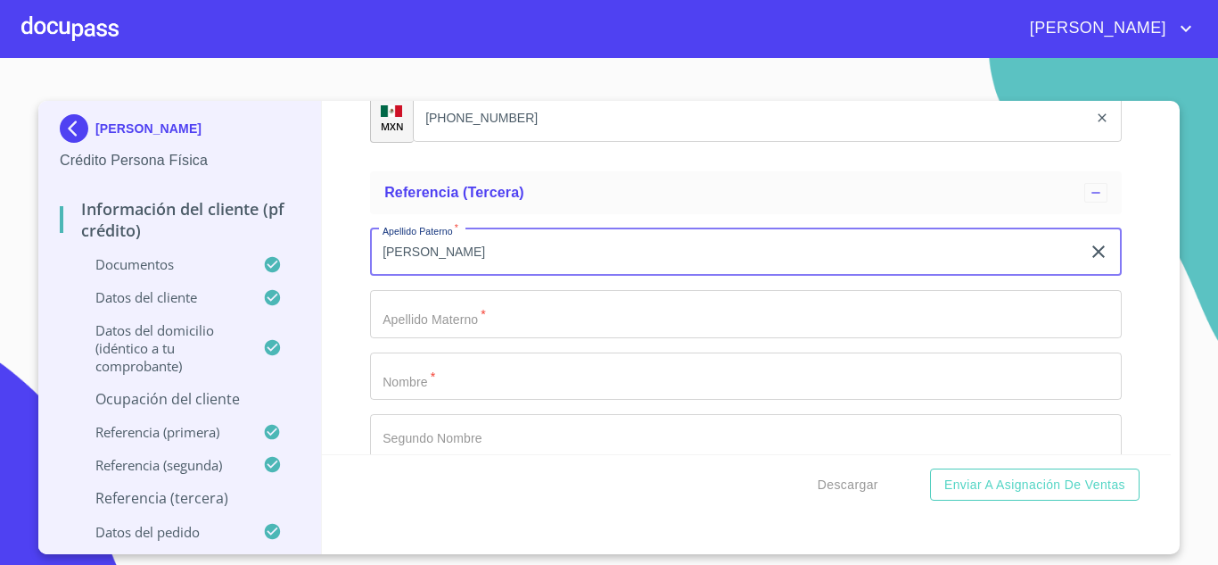
type input "CACERES"
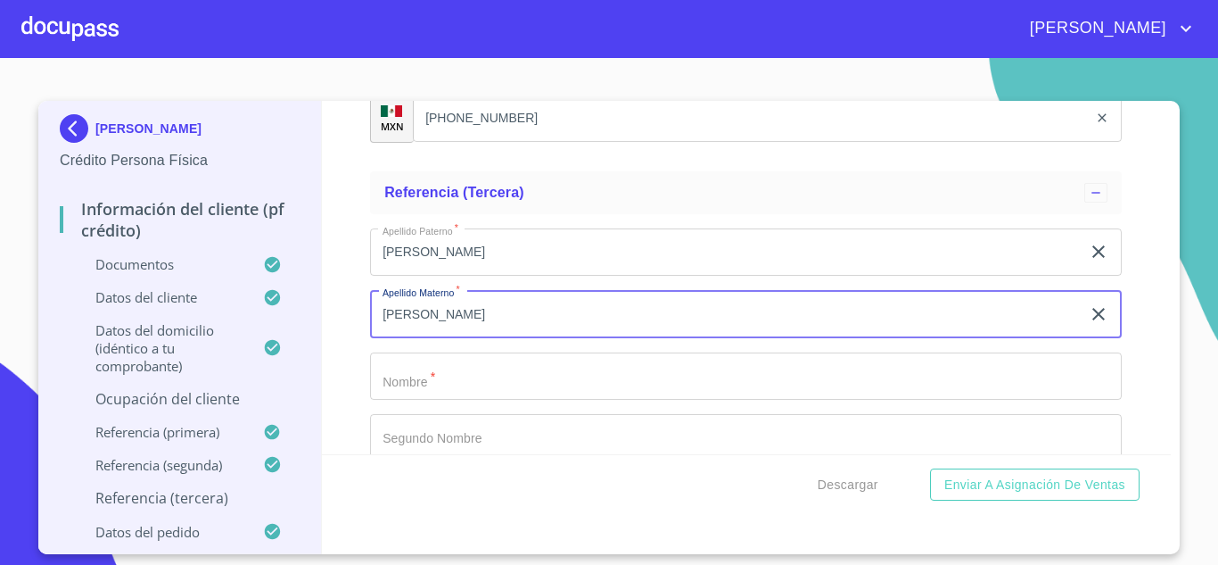
type input "[PERSON_NAME]"
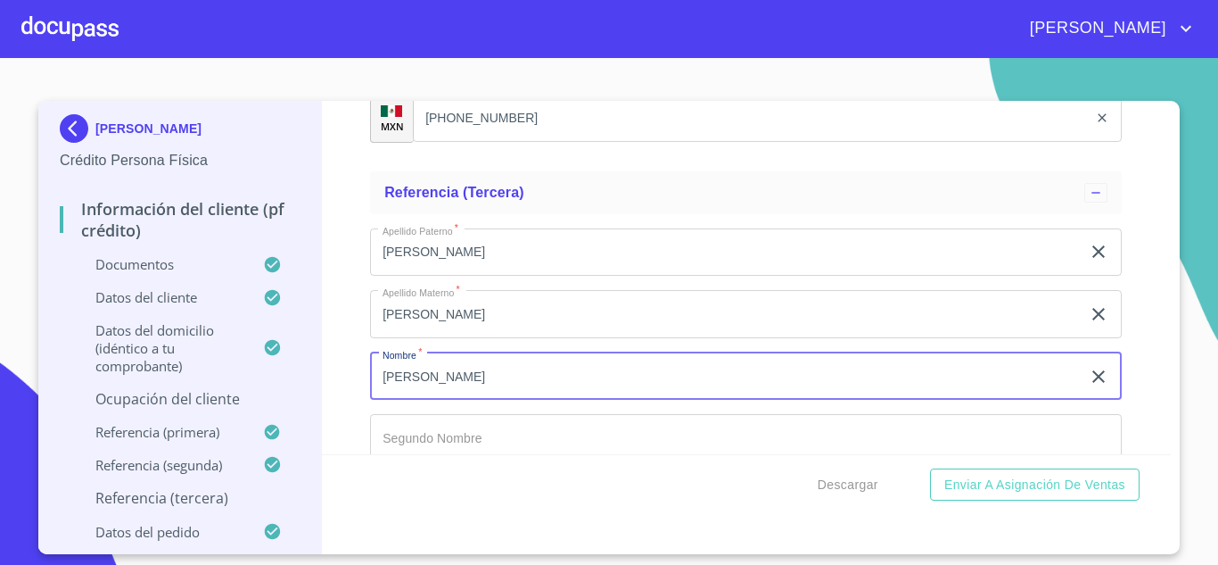
type input "[PERSON_NAME]"
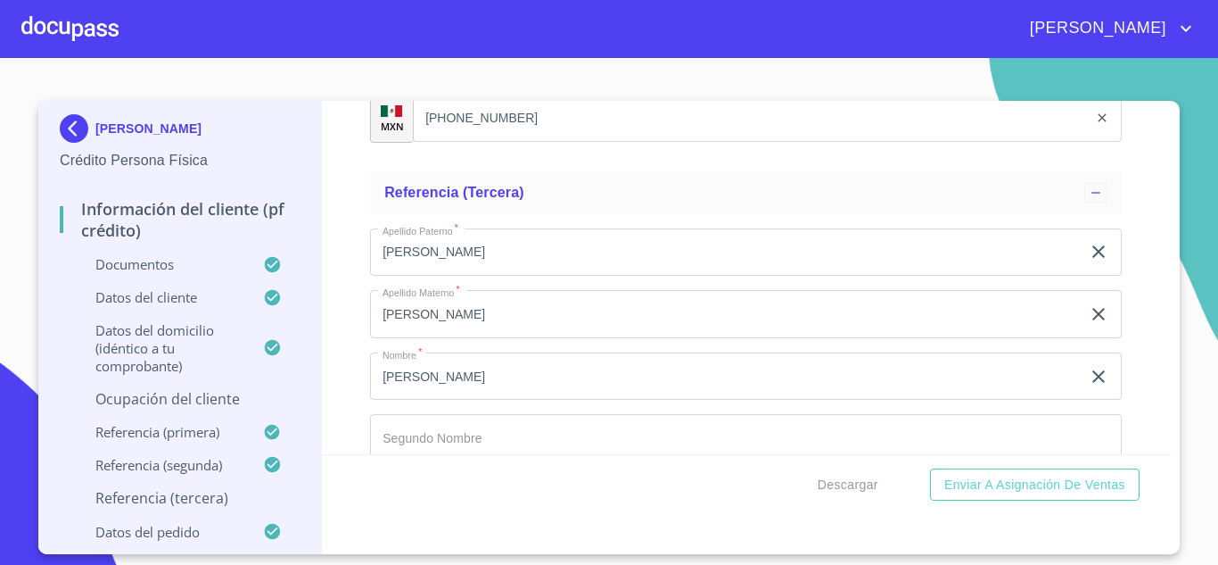
scroll to position [9976, 0]
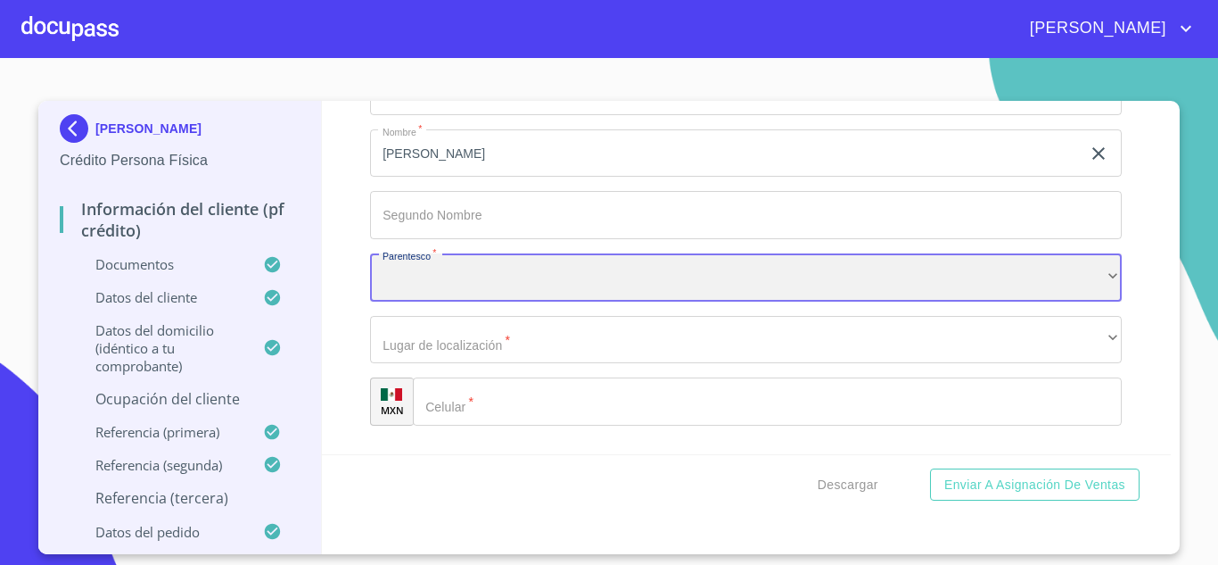
click at [476, 275] on div "​" at bounding box center [746, 277] width 752 height 48
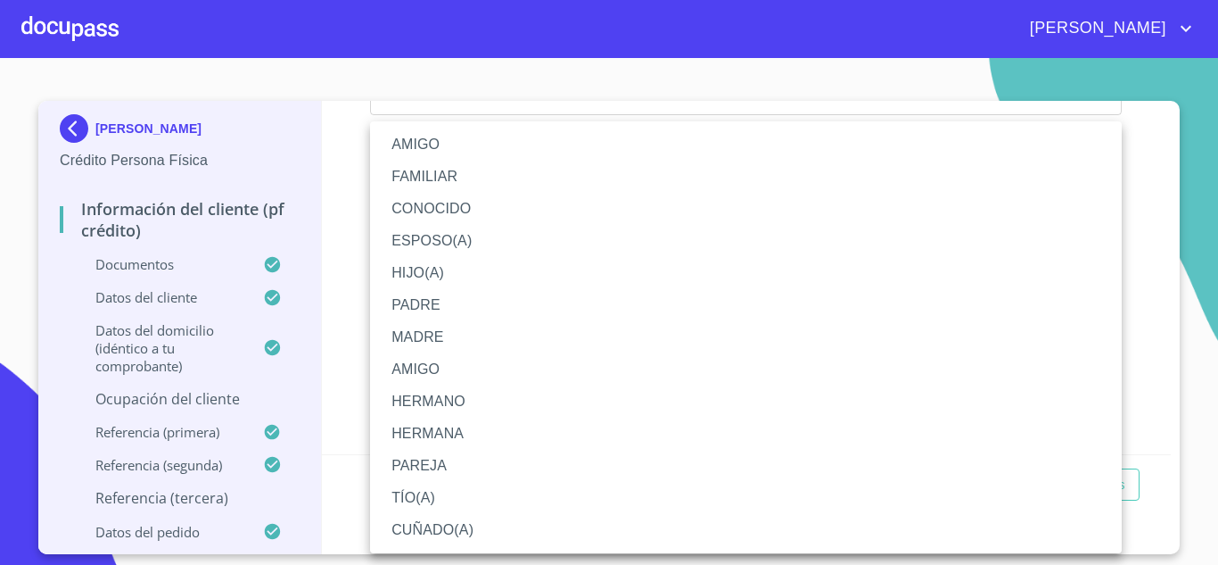
click at [439, 182] on li "FAMILIAR" at bounding box center [746, 177] width 752 height 32
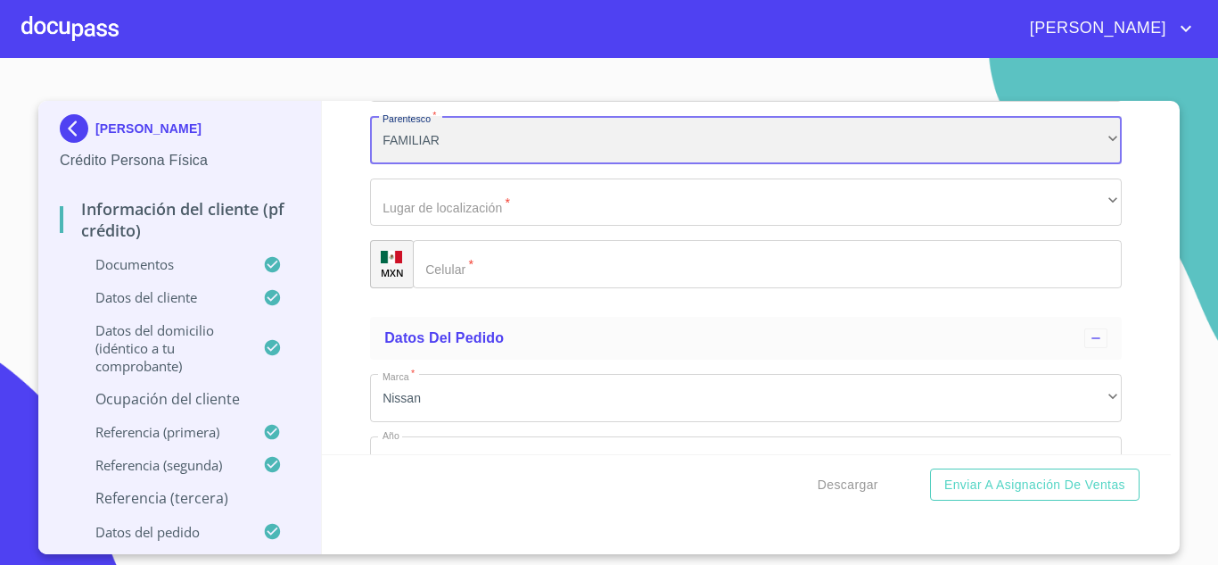
scroll to position [10129, 0]
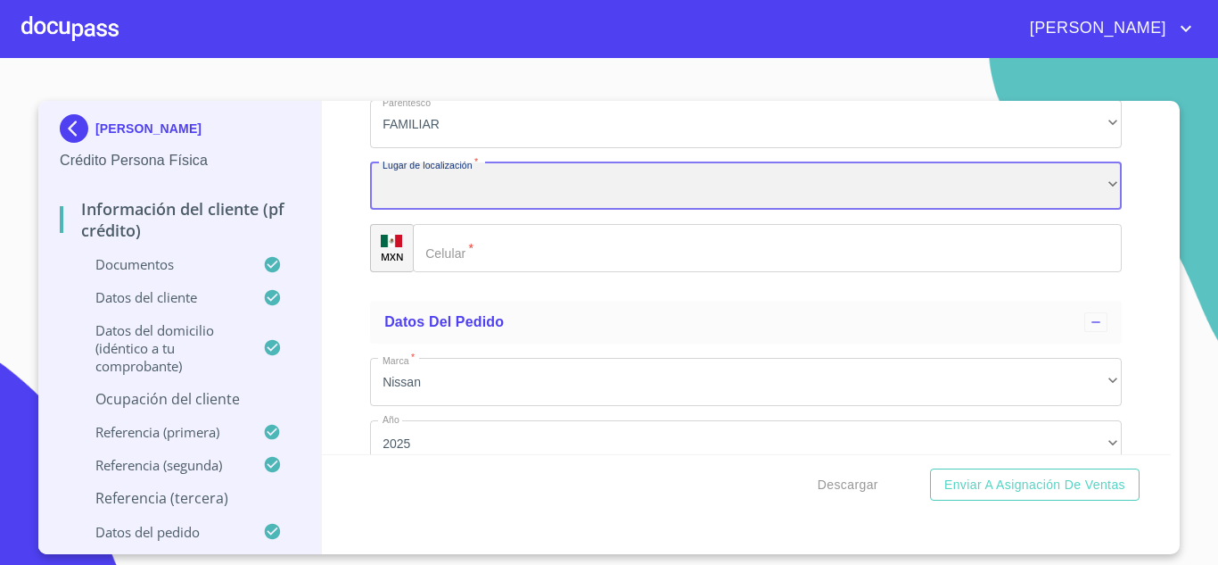
click at [493, 198] on div "​" at bounding box center [746, 186] width 752 height 48
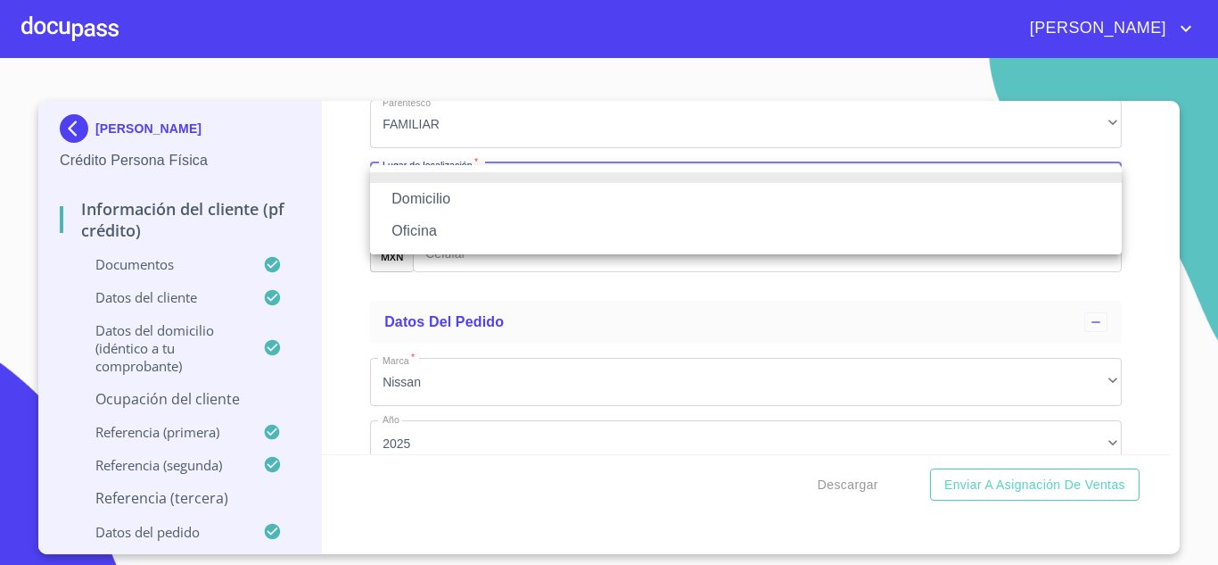
click at [452, 202] on li "Domicilio" at bounding box center [746, 199] width 752 height 32
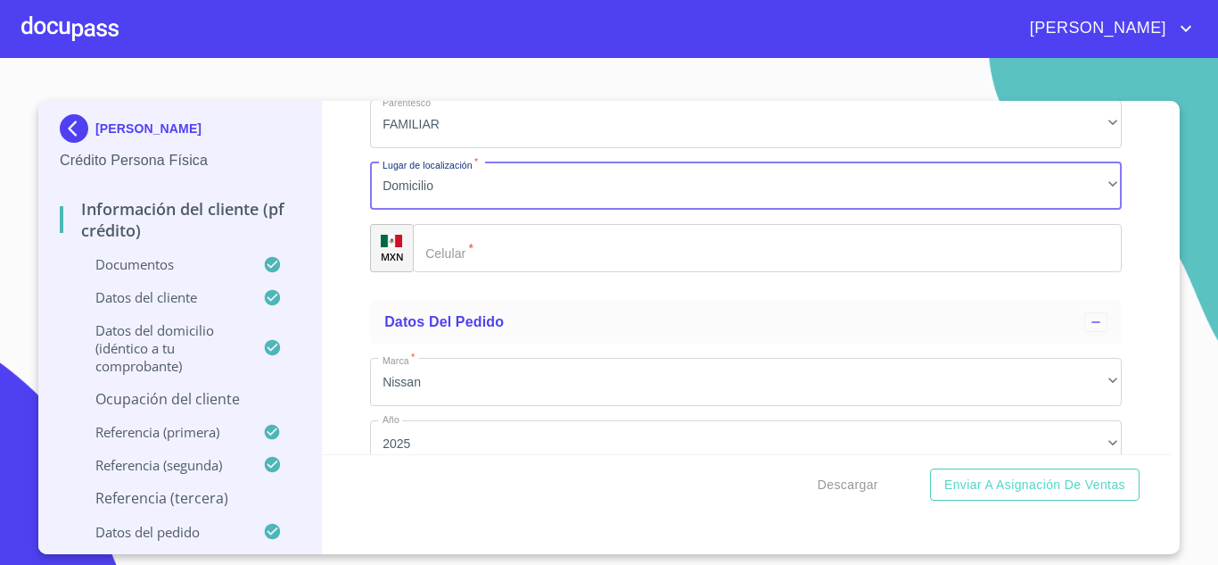
click at [487, 260] on input "Documento de identificación.   *" at bounding box center [767, 248] width 709 height 48
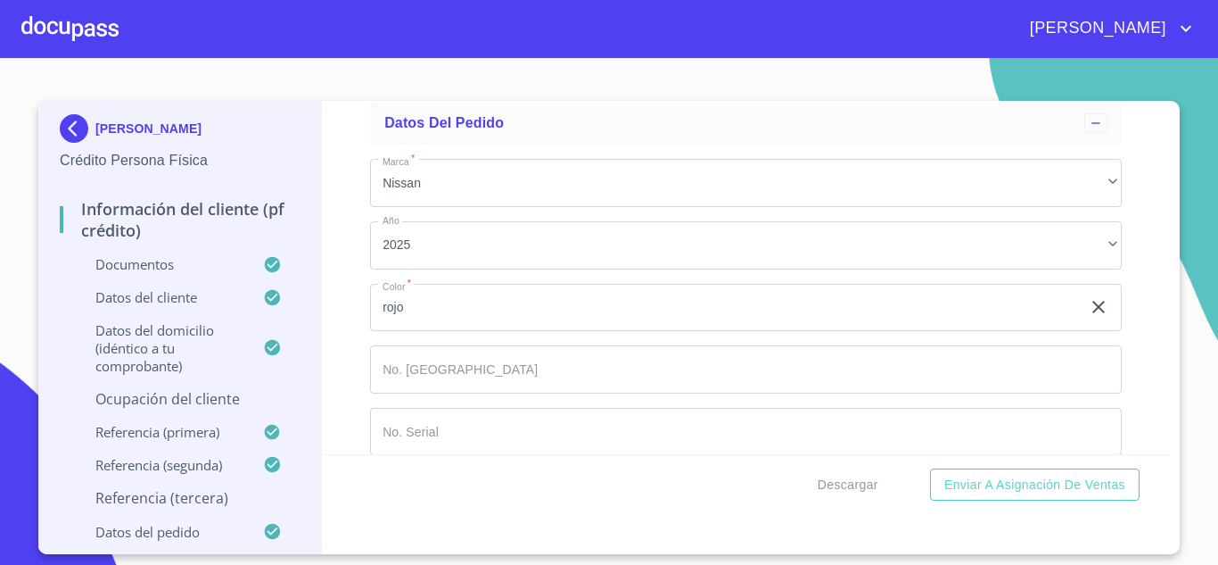
scroll to position [10351, 0]
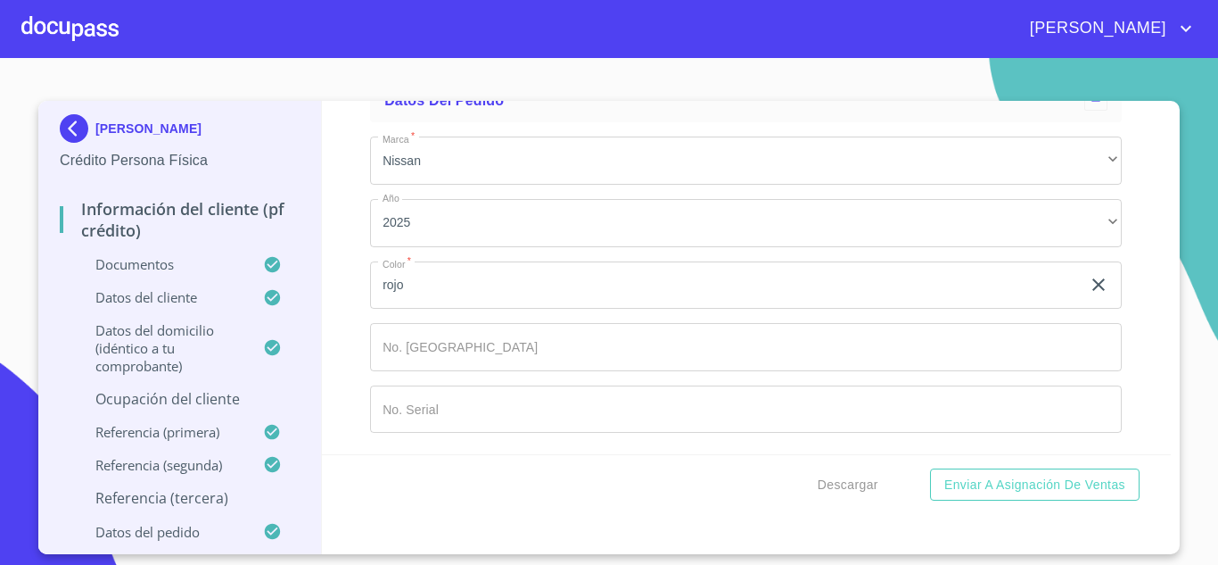
type input "(33)10495544"
click at [153, 395] on p "Ocupación del Cliente" at bounding box center [180, 399] width 240 height 20
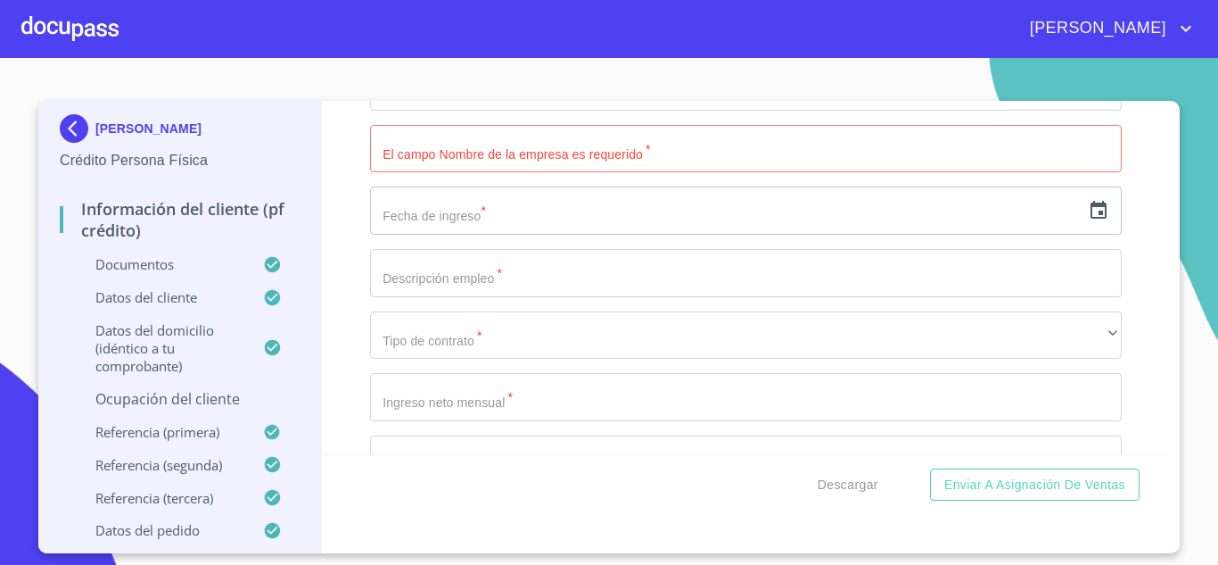
scroll to position [7542, 0]
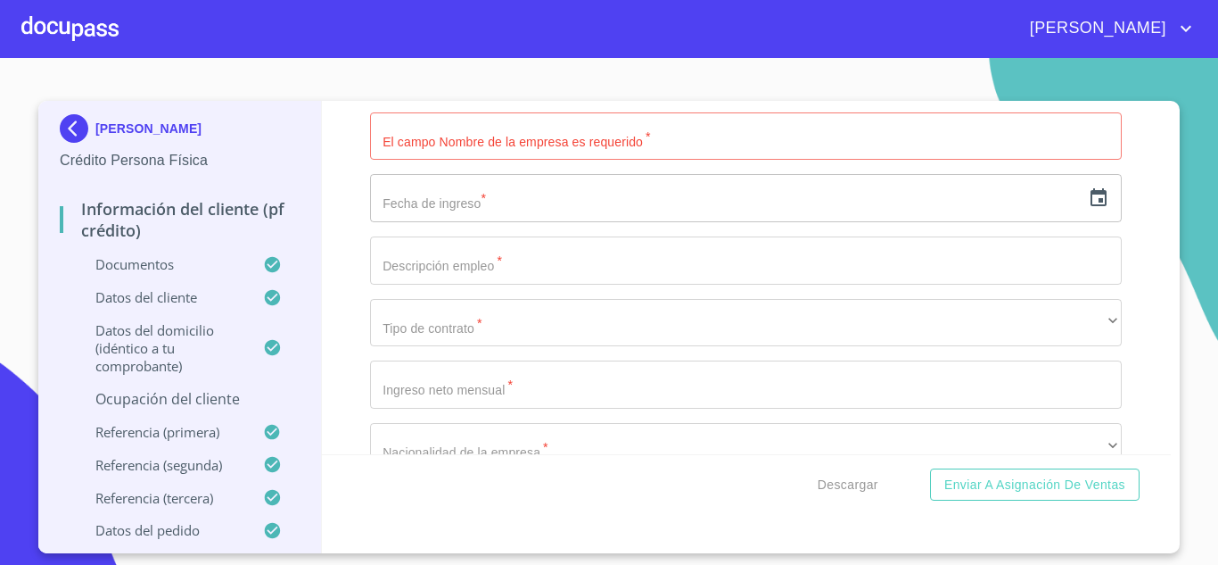
click at [512, 145] on input "Documento de identificación.   *" at bounding box center [746, 136] width 752 height 48
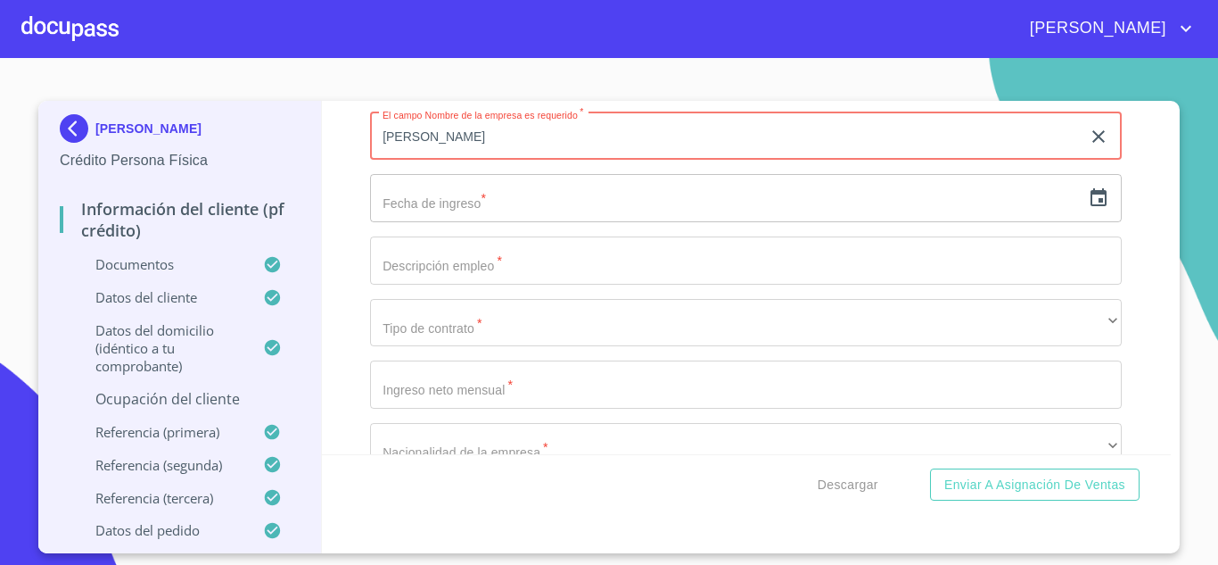
type input "isabella medrano orozco"
click at [463, 202] on input "text" at bounding box center [725, 198] width 711 height 48
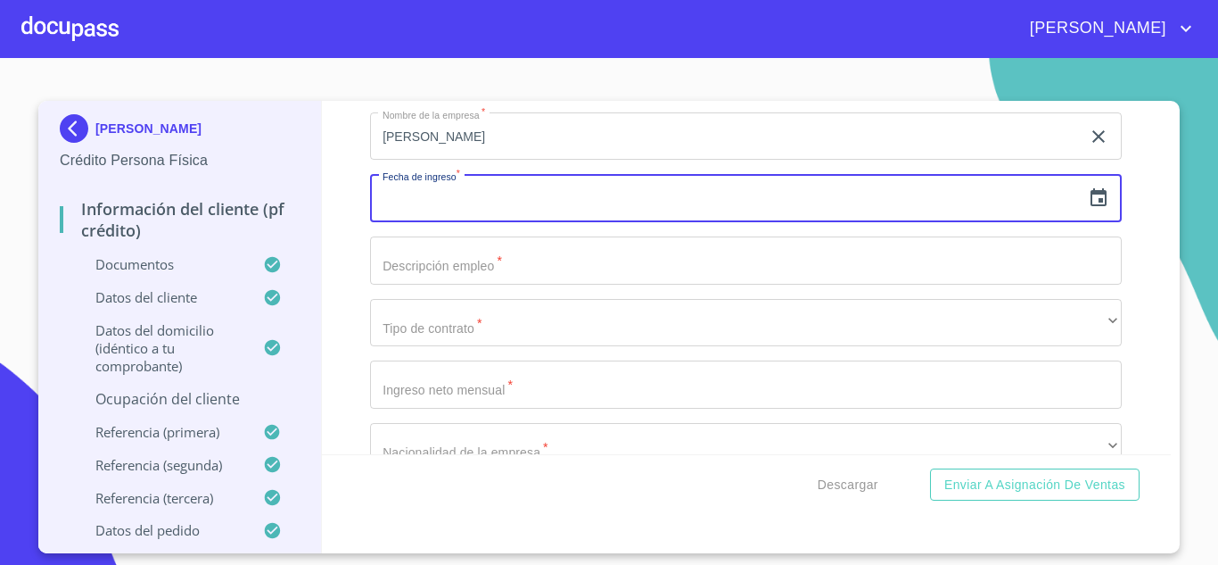
click at [1099, 198] on icon "button" at bounding box center [1099, 197] width 16 height 18
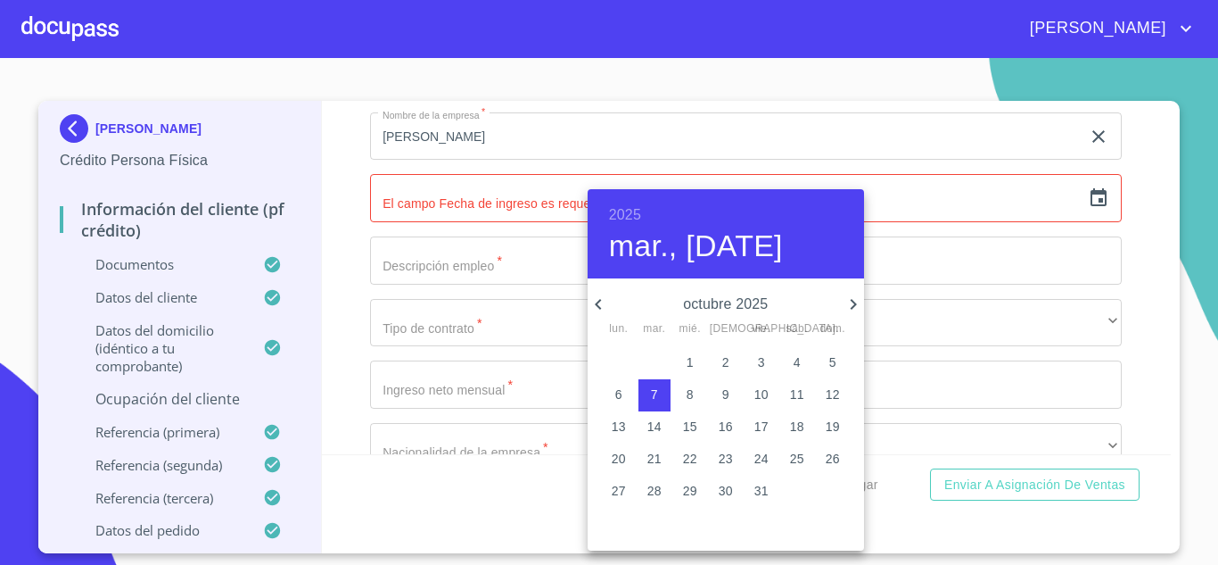
click at [634, 211] on h6 "2025" at bounding box center [625, 214] width 32 height 25
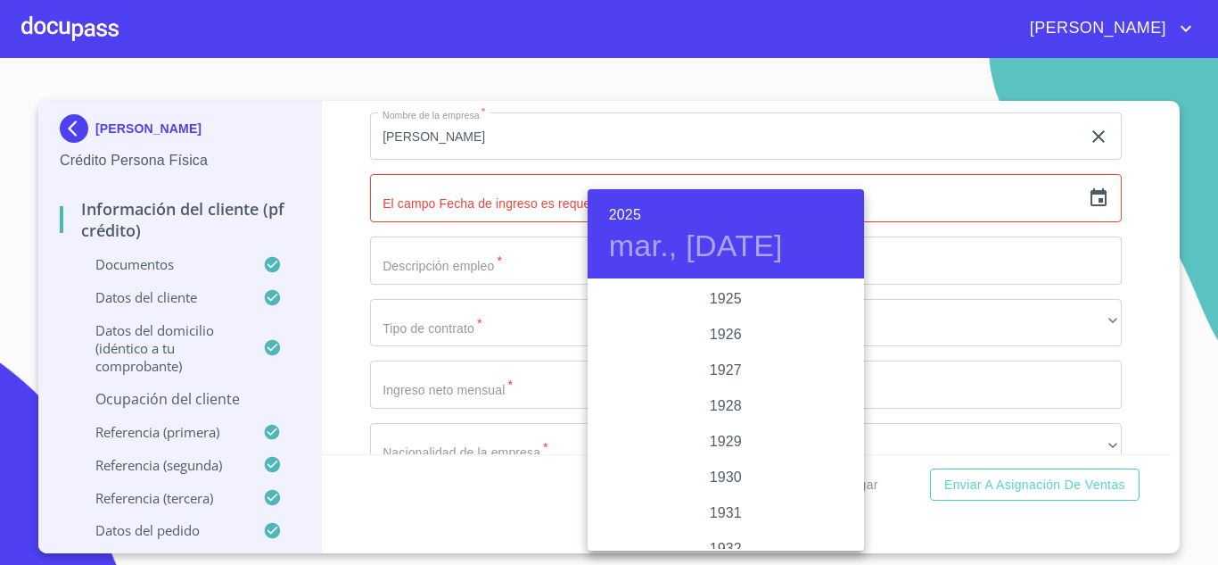
scroll to position [3461, 0]
click at [731, 336] on div "2023" at bounding box center [726, 335] width 277 height 36
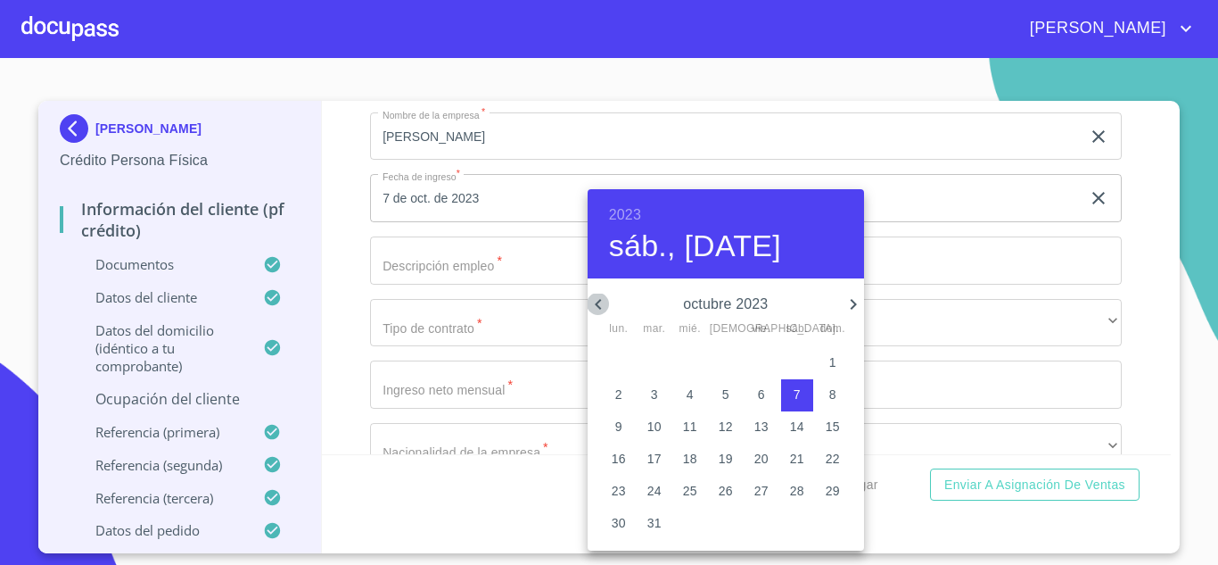
click at [598, 303] on icon "button" at bounding box center [598, 303] width 21 height 21
click at [625, 395] on span "5" at bounding box center [619, 394] width 32 height 18
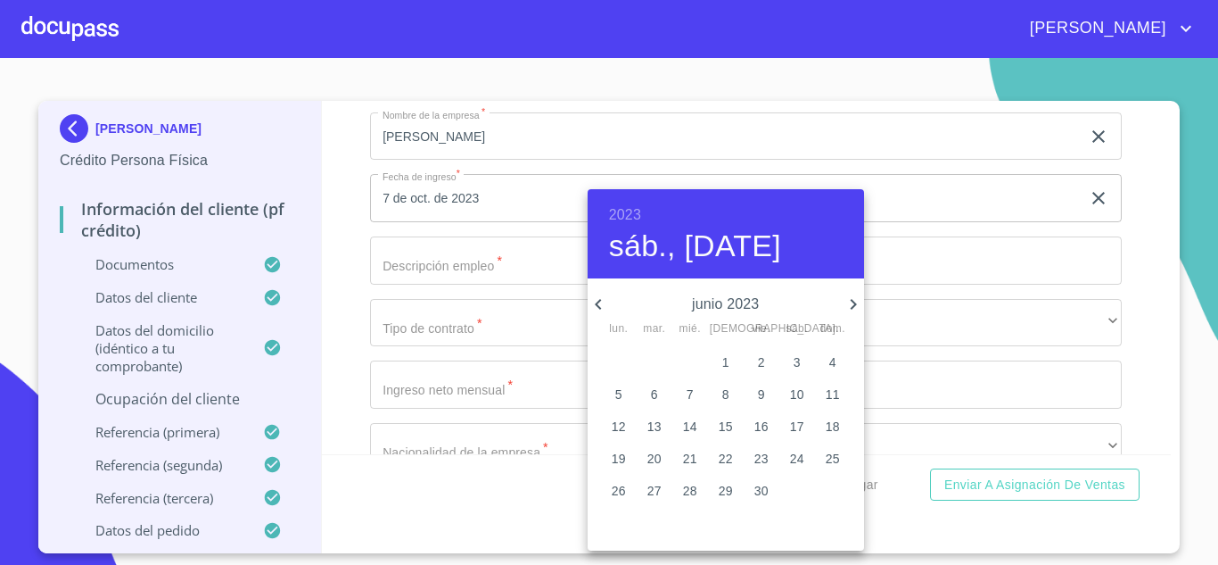
type input "5 de jun. de 2023"
click at [449, 260] on div at bounding box center [609, 282] width 1218 height 565
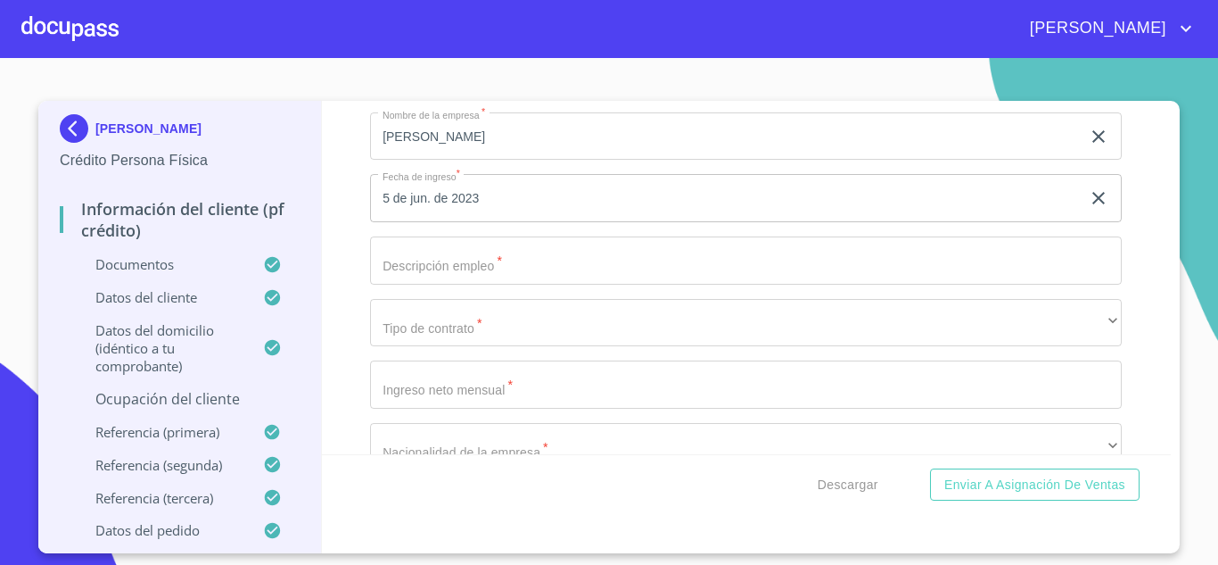
click at [449, 260] on input "Documento de identificación.   *" at bounding box center [746, 260] width 752 height 48
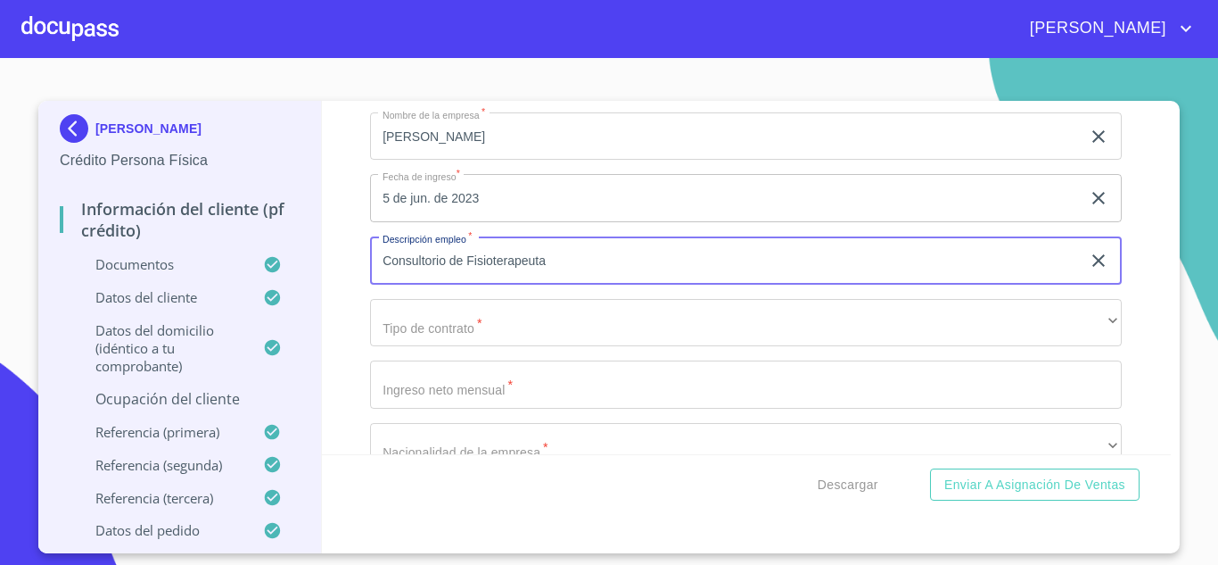
type input "Consultorio de Fisioterapeuta"
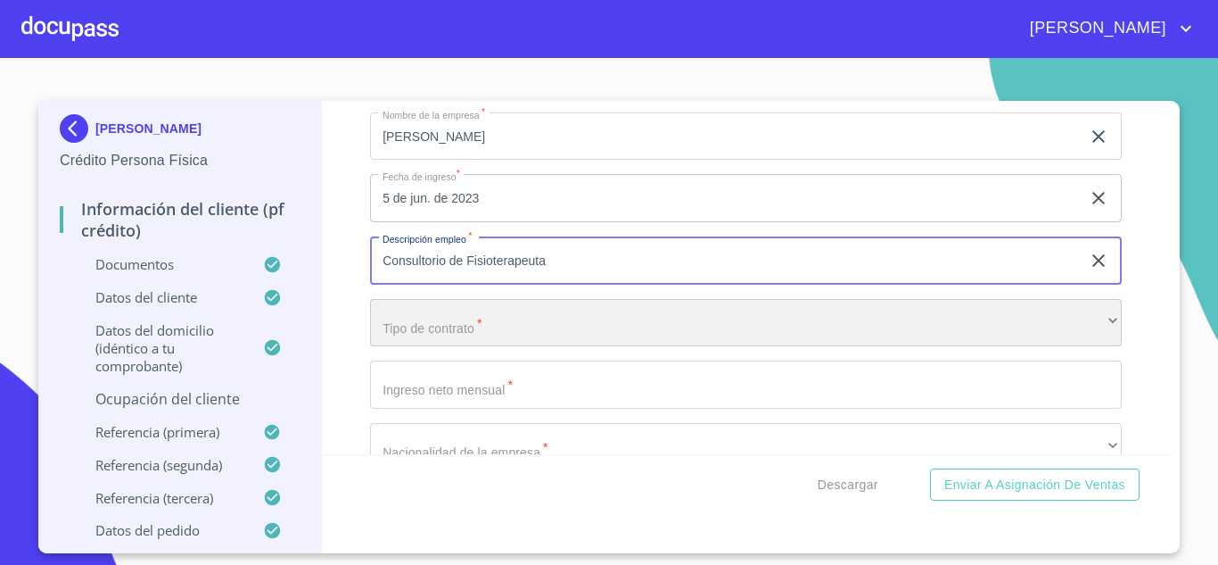
click at [485, 321] on div "​" at bounding box center [746, 323] width 752 height 48
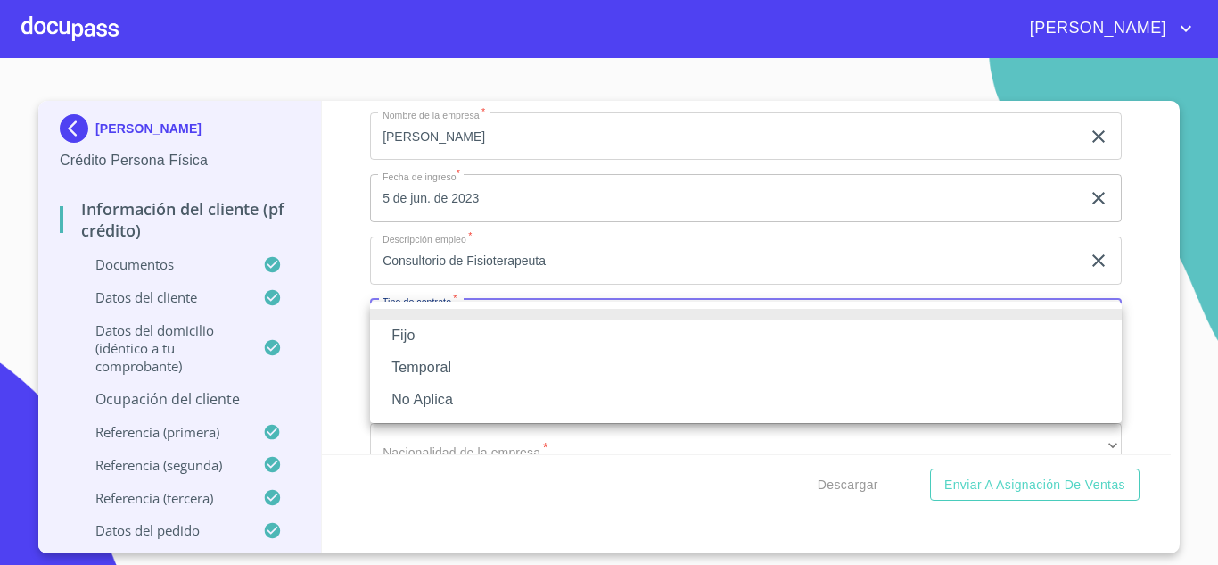
click at [433, 402] on li "No Aplica" at bounding box center [746, 400] width 752 height 32
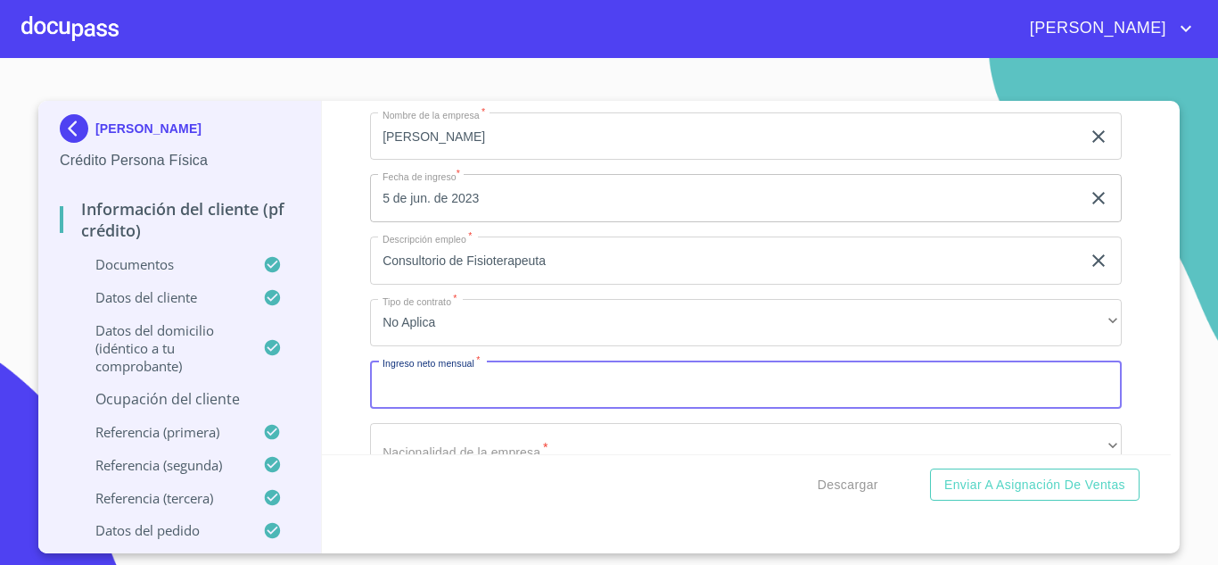
click at [506, 382] on input "Documento de identificación.   *" at bounding box center [746, 384] width 752 height 48
type input "30000"
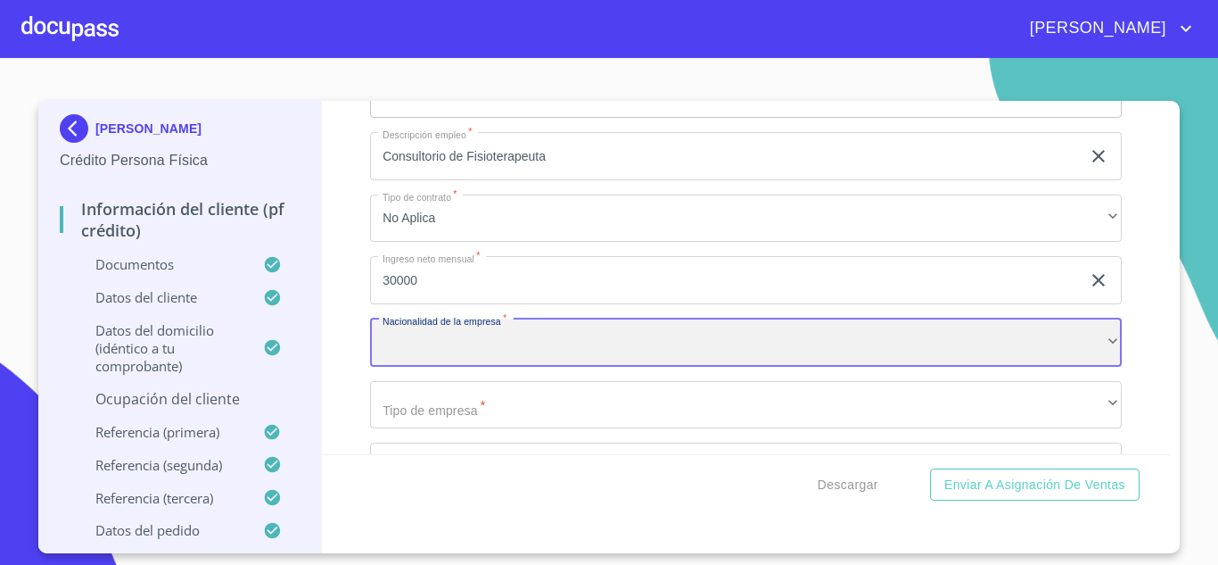
scroll to position [7648, 0]
click at [420, 336] on div "​" at bounding box center [746, 341] width 752 height 48
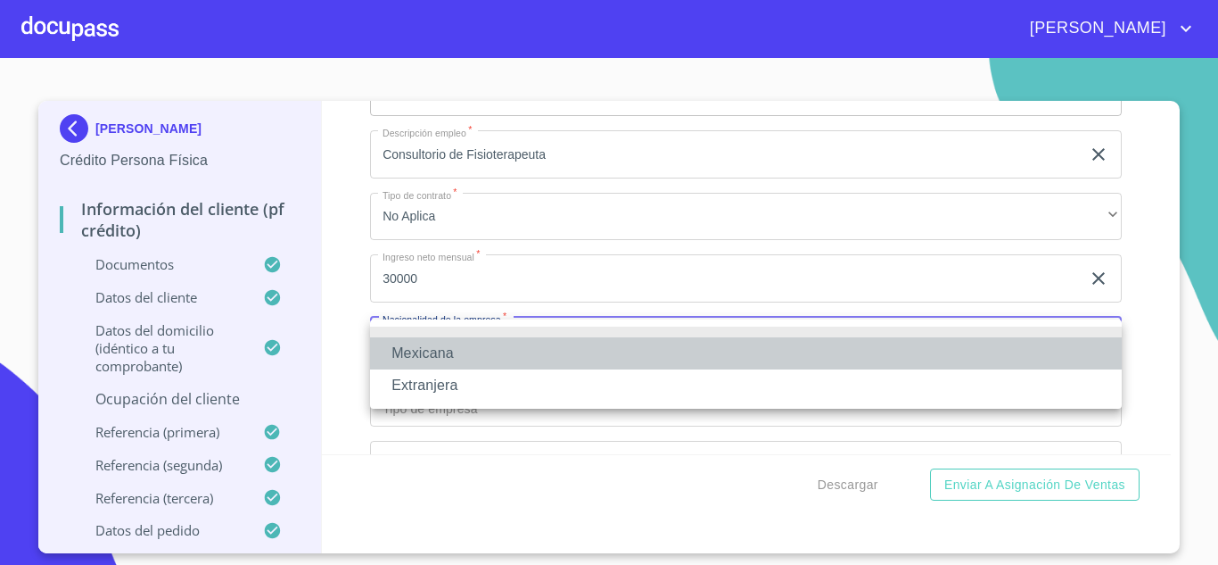
click at [416, 357] on li "Mexicana" at bounding box center [746, 353] width 752 height 32
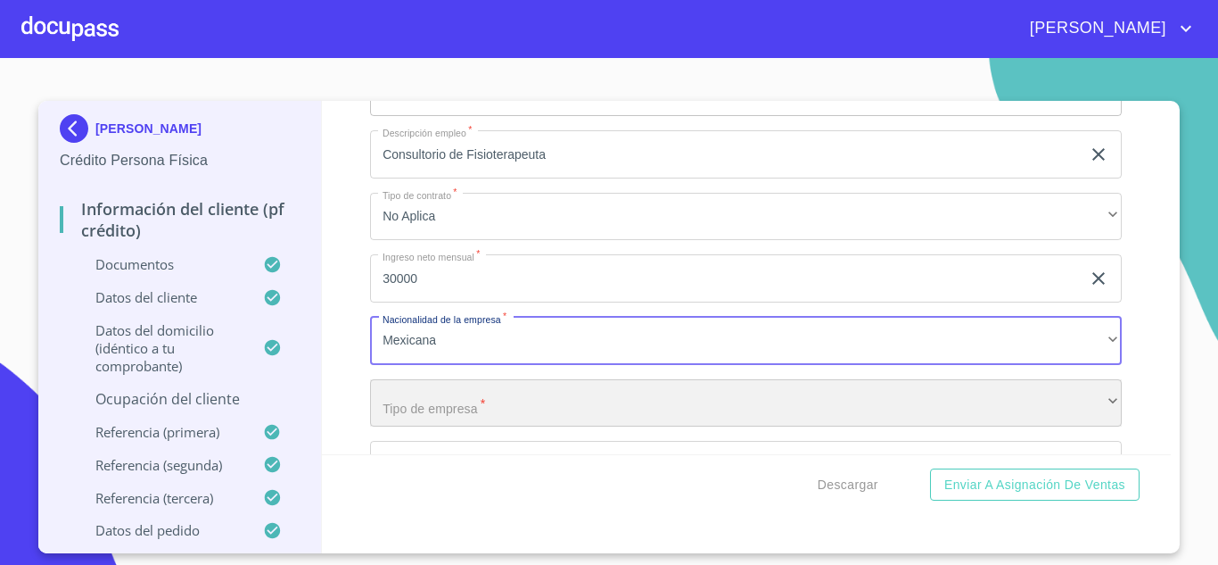
click at [502, 405] on div "​" at bounding box center [746, 403] width 752 height 48
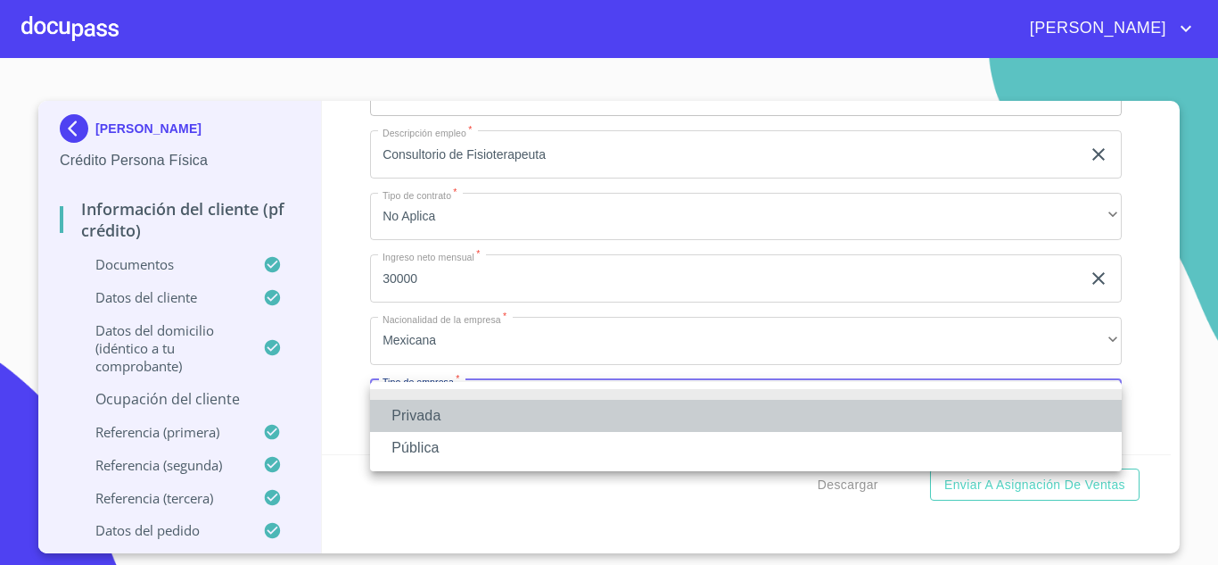
click at [425, 422] on li "Privada" at bounding box center [746, 416] width 752 height 32
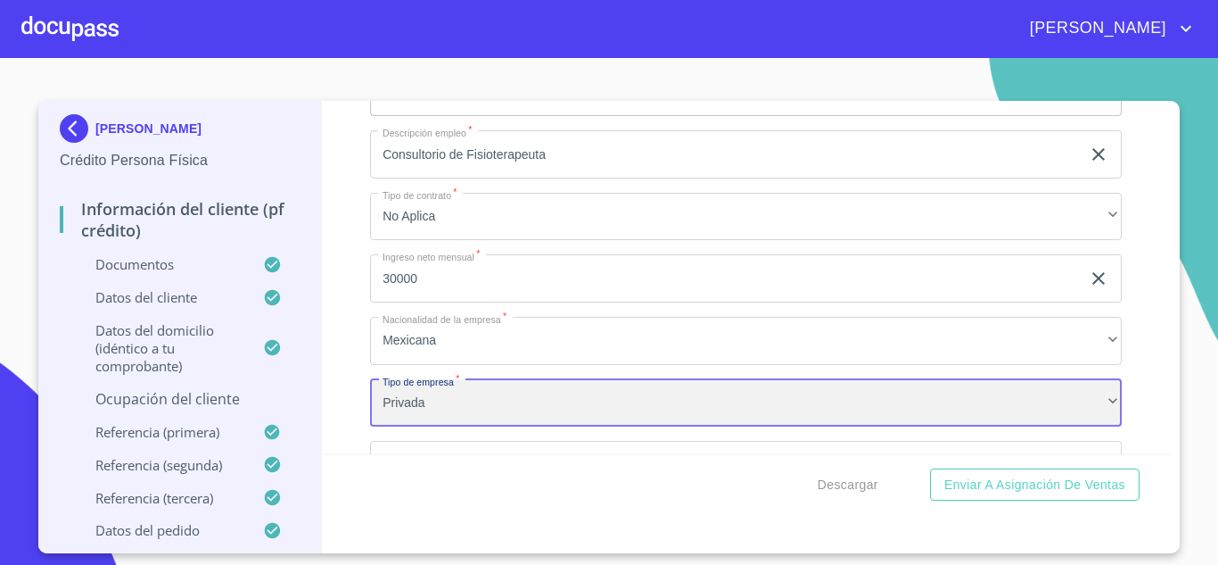
scroll to position [7888, 0]
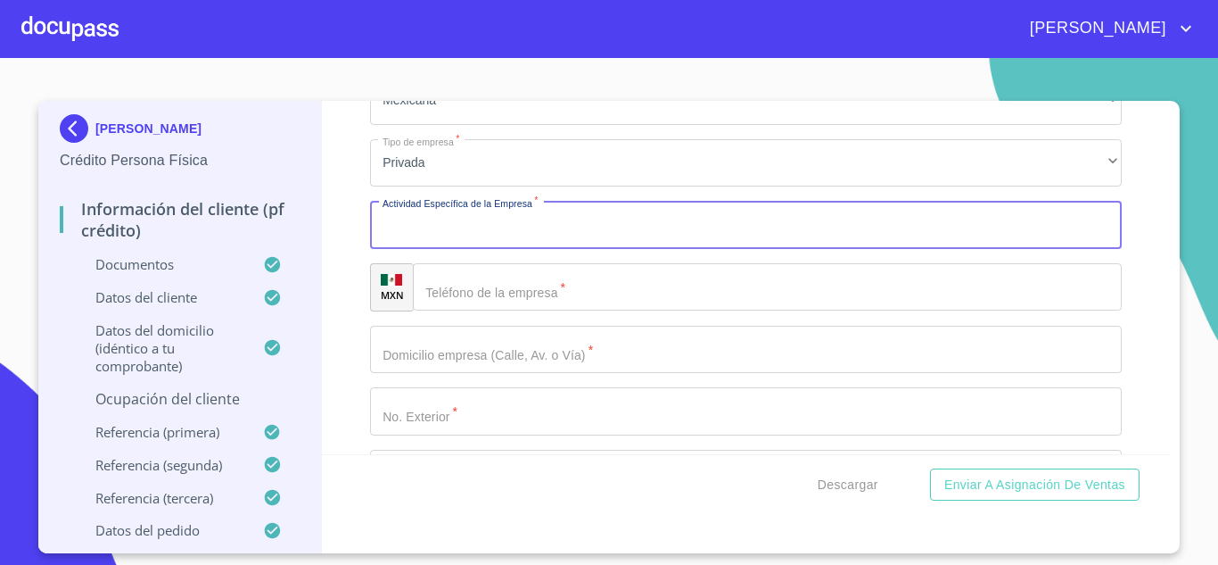
click at [450, 230] on input "Documento de identificación.   *" at bounding box center [746, 225] width 752 height 48
type input "consultorio fisioterapeuta"
click at [469, 292] on input "Documento de identificación.   *" at bounding box center [767, 287] width 709 height 48
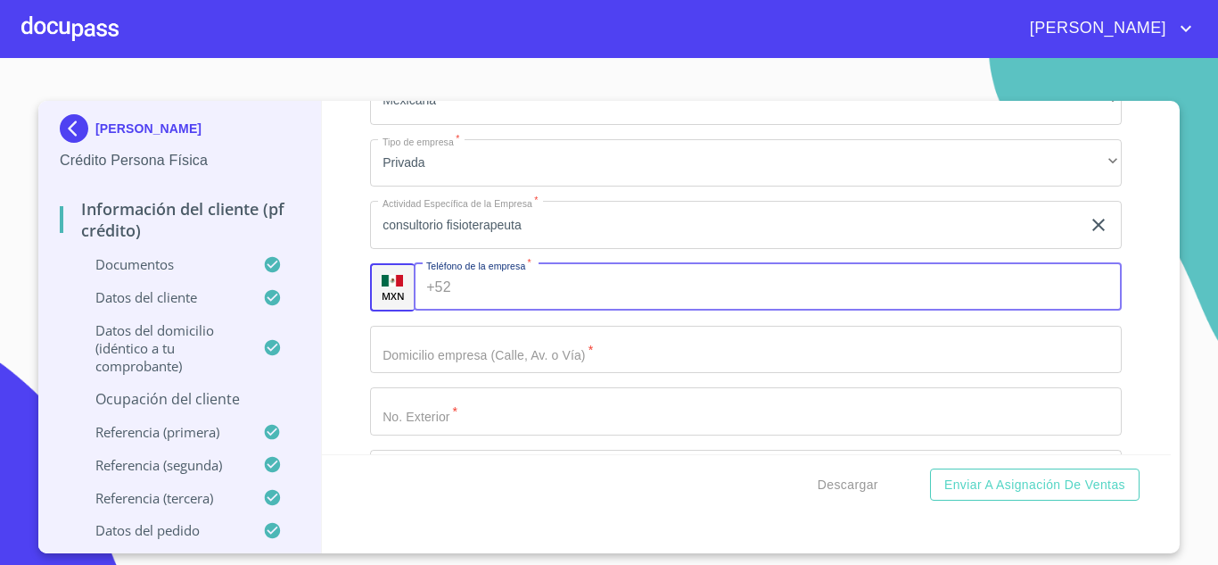
click at [472, 293] on input "Documento de identificación.   *" at bounding box center [790, 287] width 665 height 48
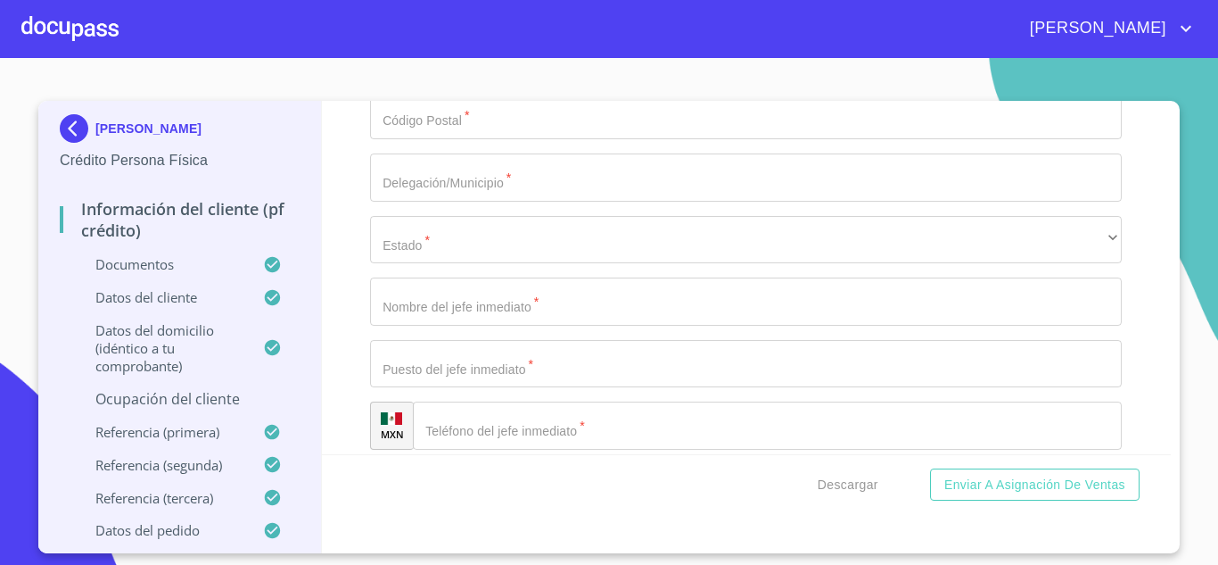
scroll to position [8367, 0]
type input "[PHONE_NUMBER]"
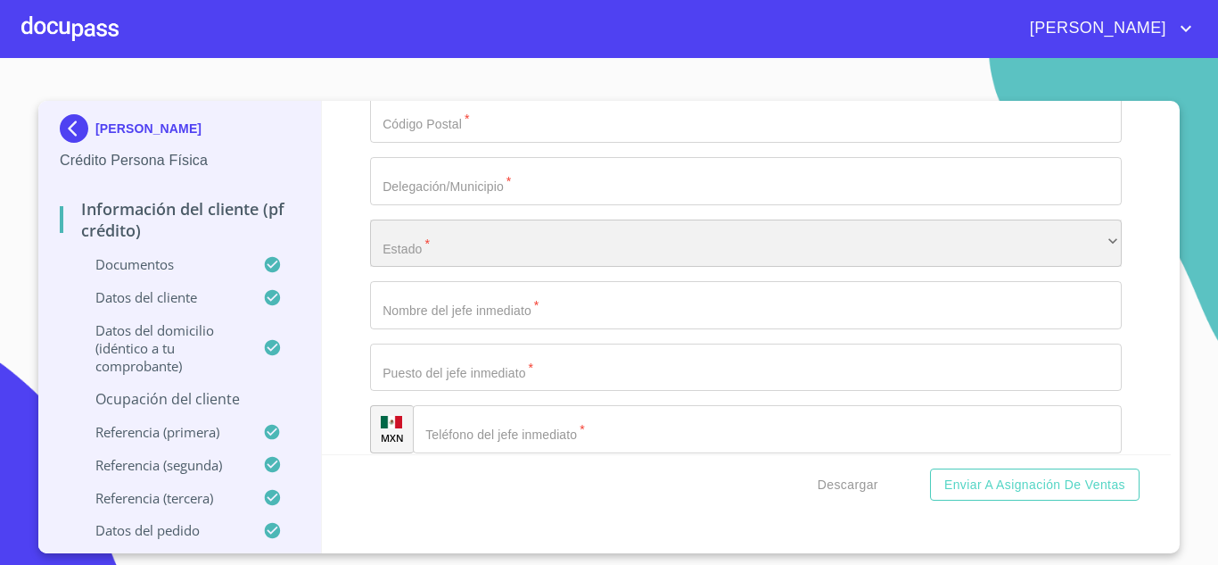
click at [458, 242] on div "​" at bounding box center [746, 243] width 752 height 48
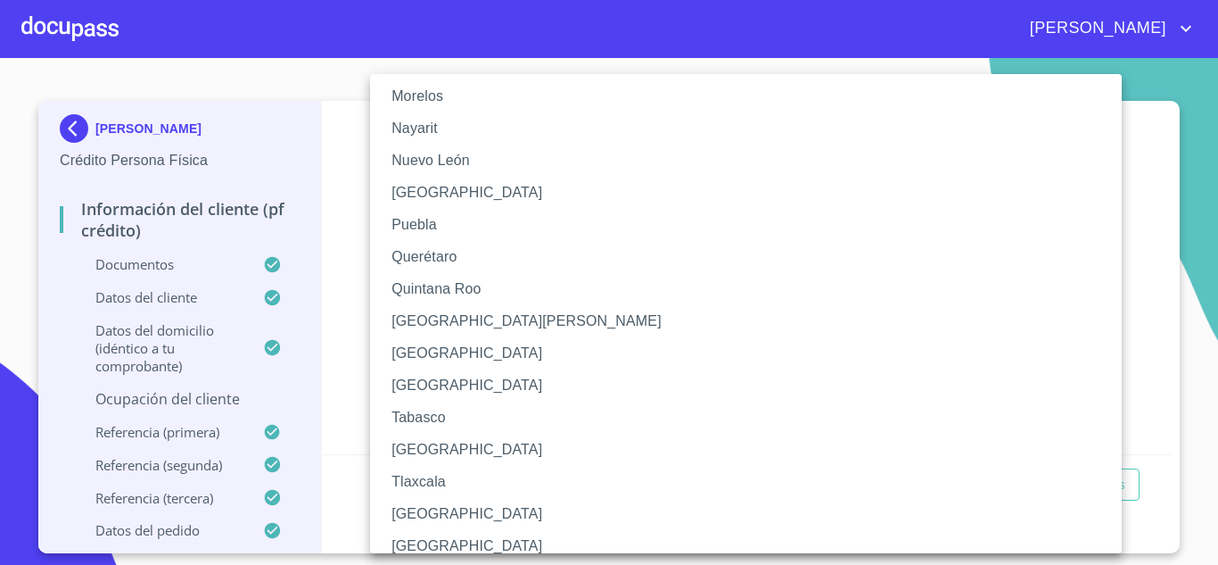
scroll to position [574, 0]
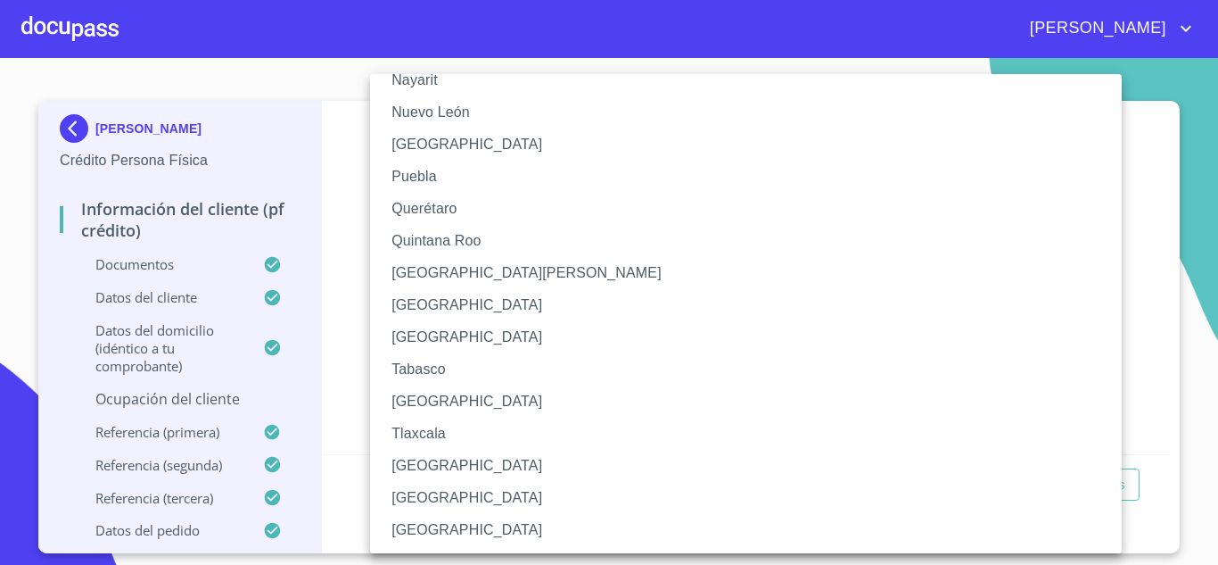
click at [455, 401] on li "Tamaulipas" at bounding box center [746, 401] width 752 height 32
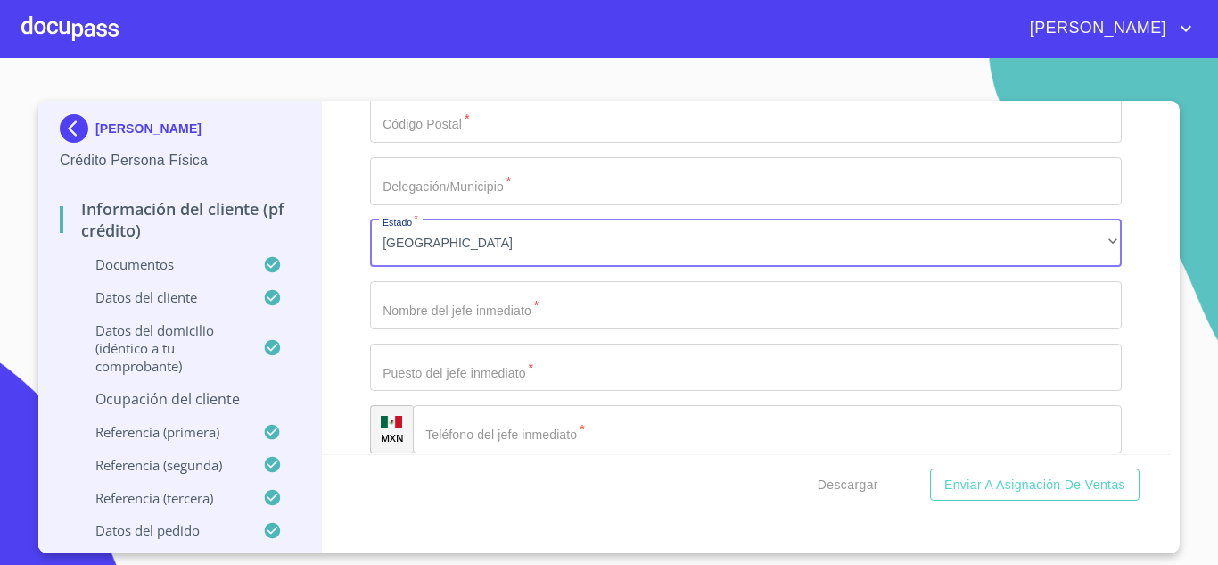
click at [446, 296] on input "Documento de identificación.   *" at bounding box center [746, 305] width 752 height 48
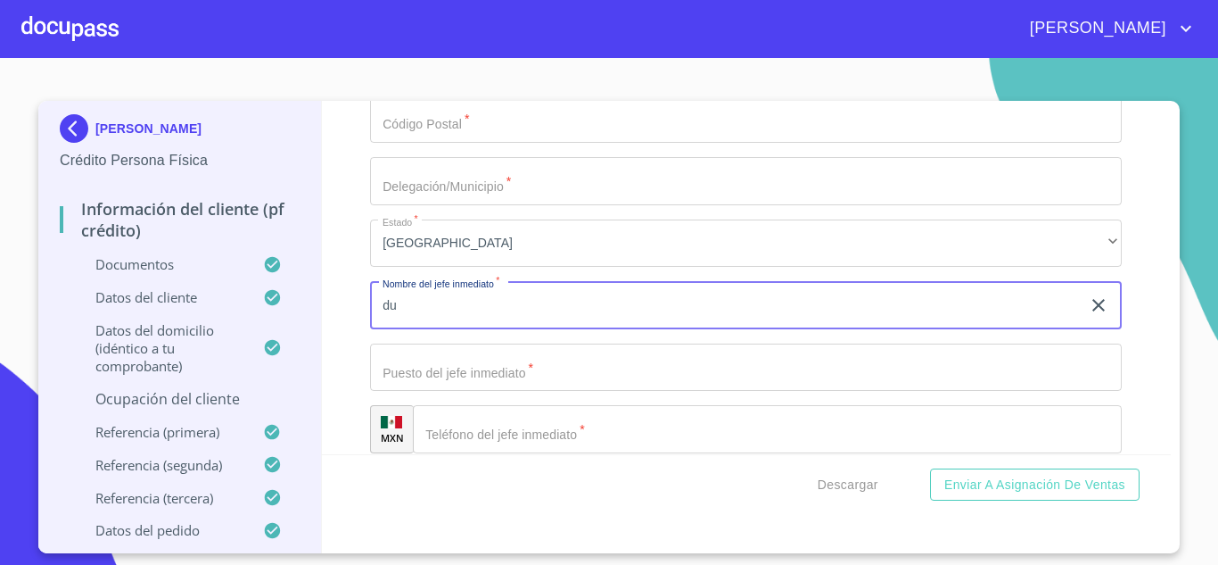
type input "d"
type input "Dueña"
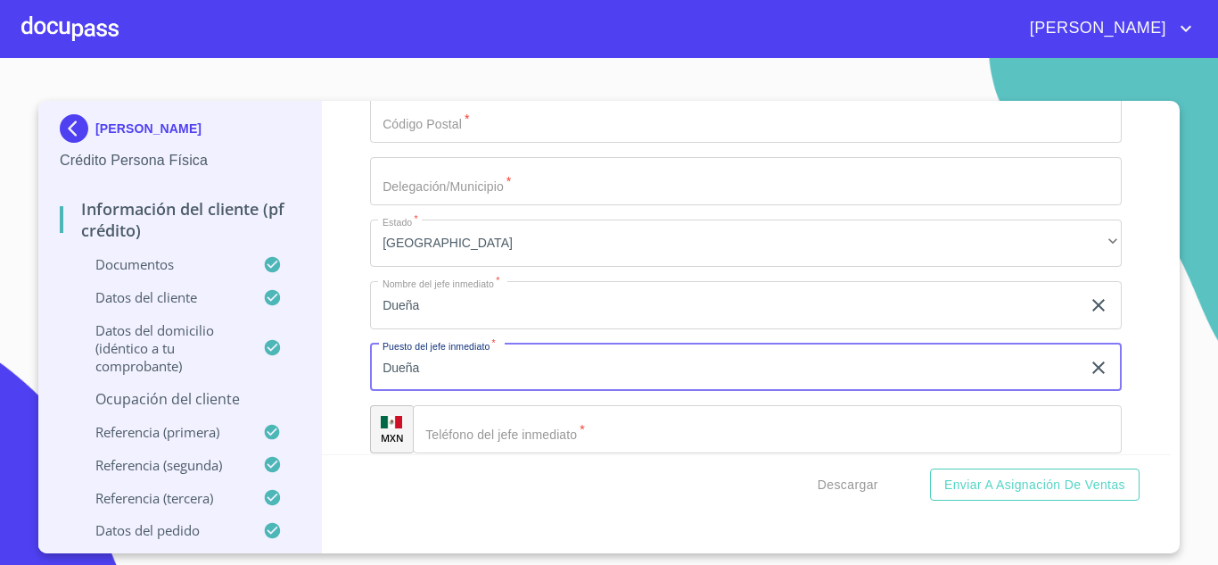
type input "Dueña"
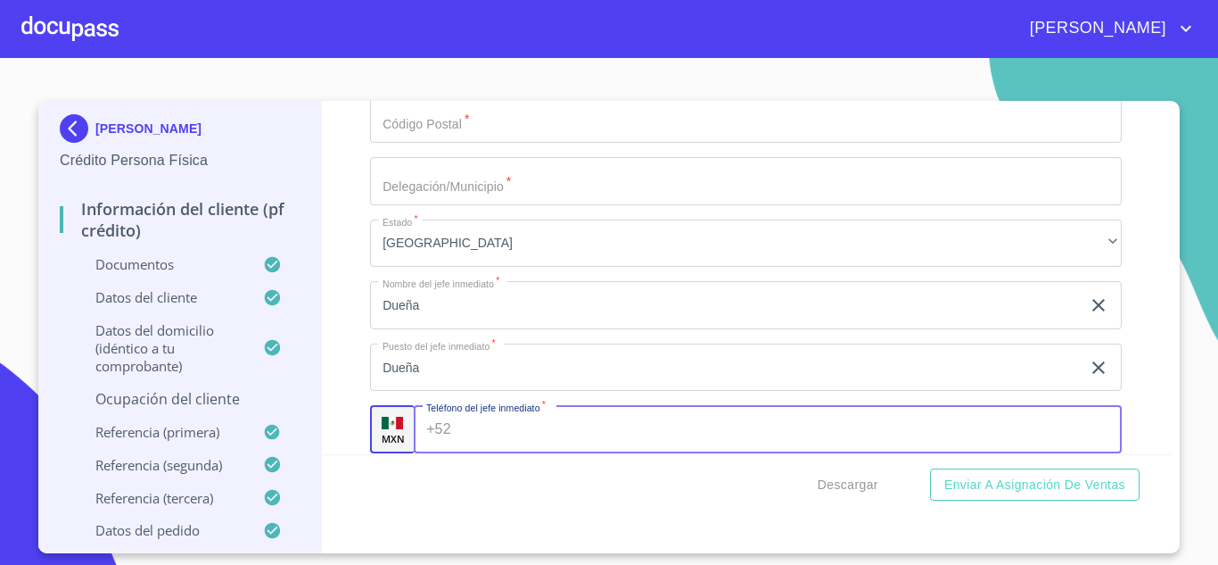
click at [493, 442] on input "Documento de identificación.   *" at bounding box center [790, 429] width 665 height 48
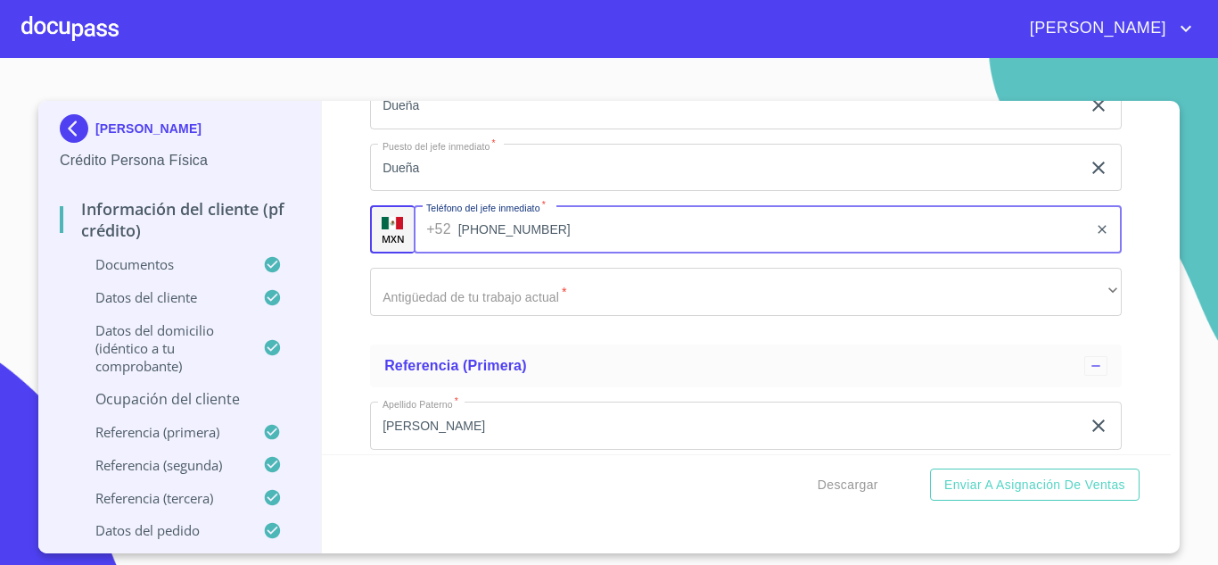
scroll to position [8571, 0]
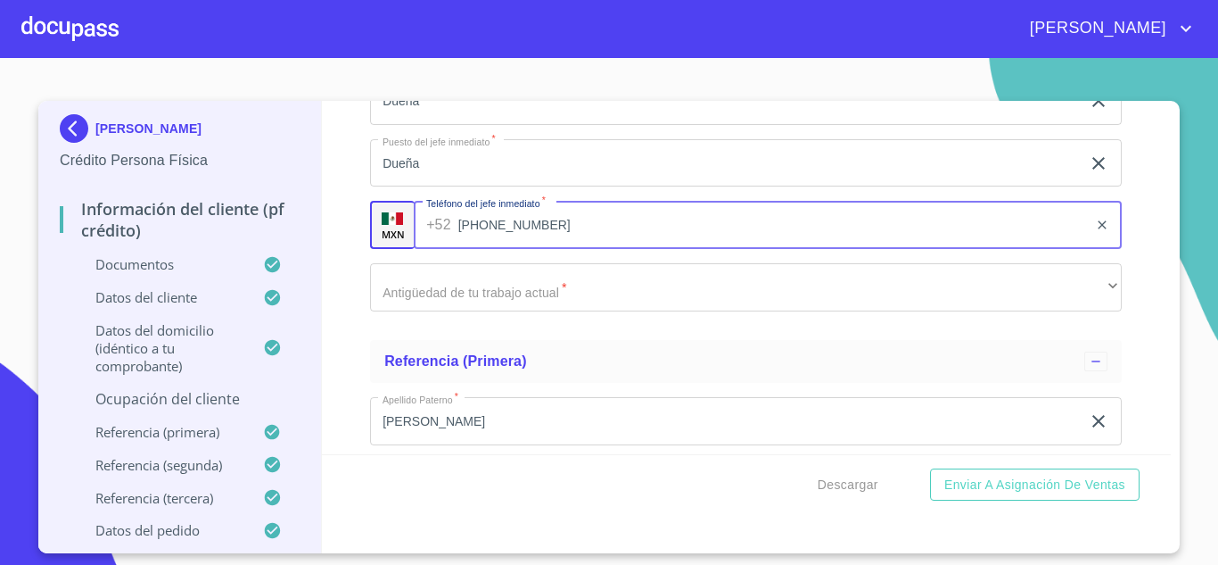
type input "[PHONE_NUMBER]"
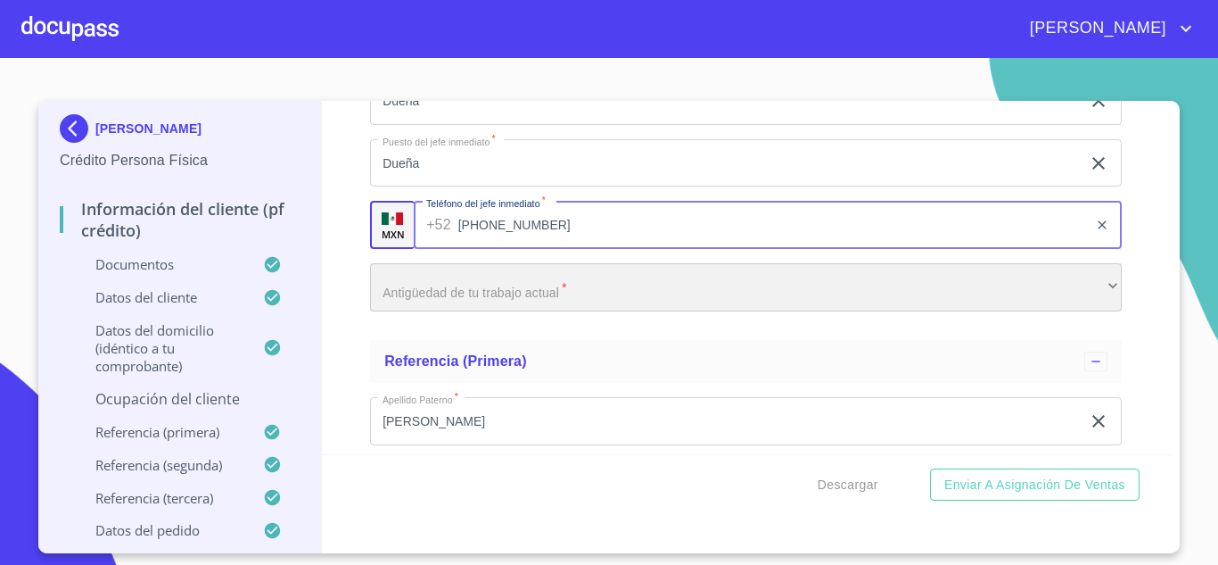
click at [450, 276] on div "​" at bounding box center [746, 287] width 752 height 48
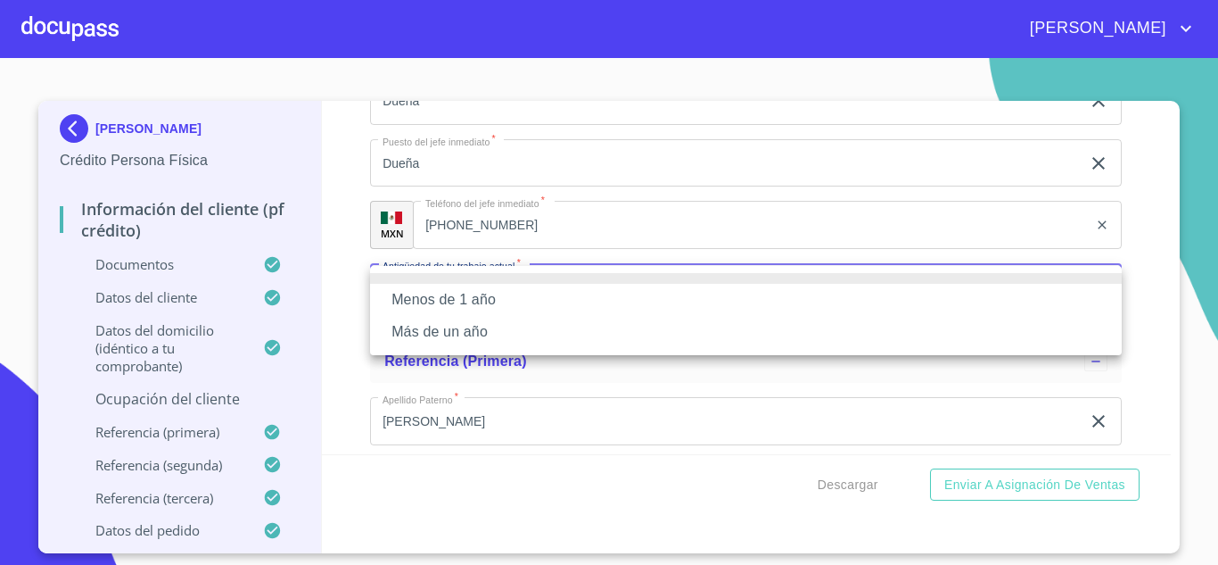
click at [435, 326] on li "Más de un año" at bounding box center [746, 332] width 752 height 32
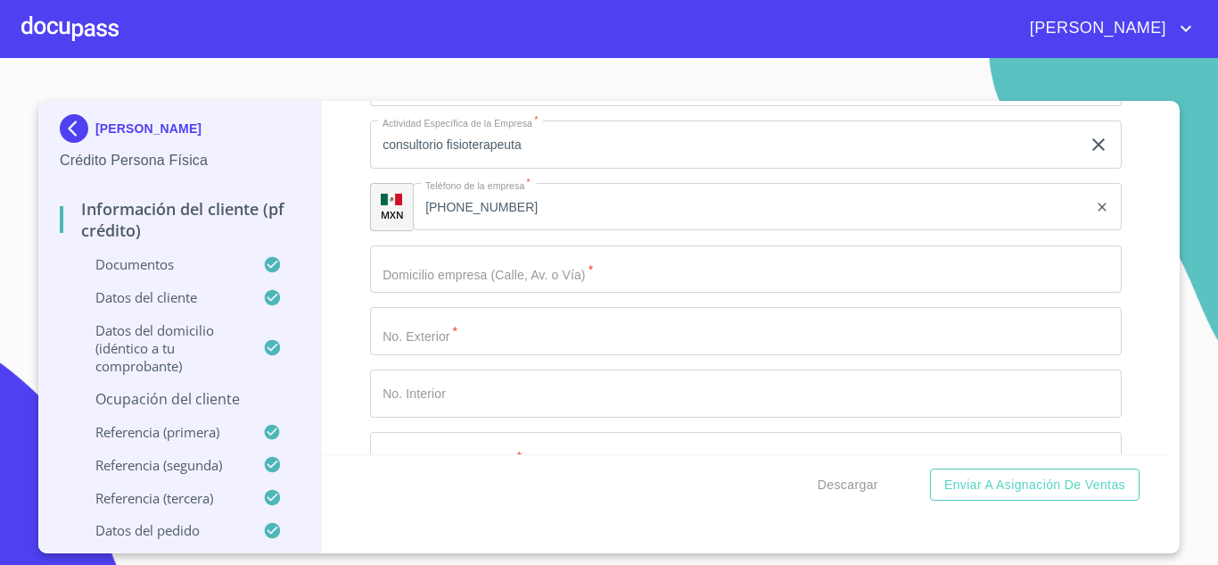
scroll to position [7969, 0]
click at [459, 263] on input "Documento de identificación.   *" at bounding box center [746, 268] width 752 height 48
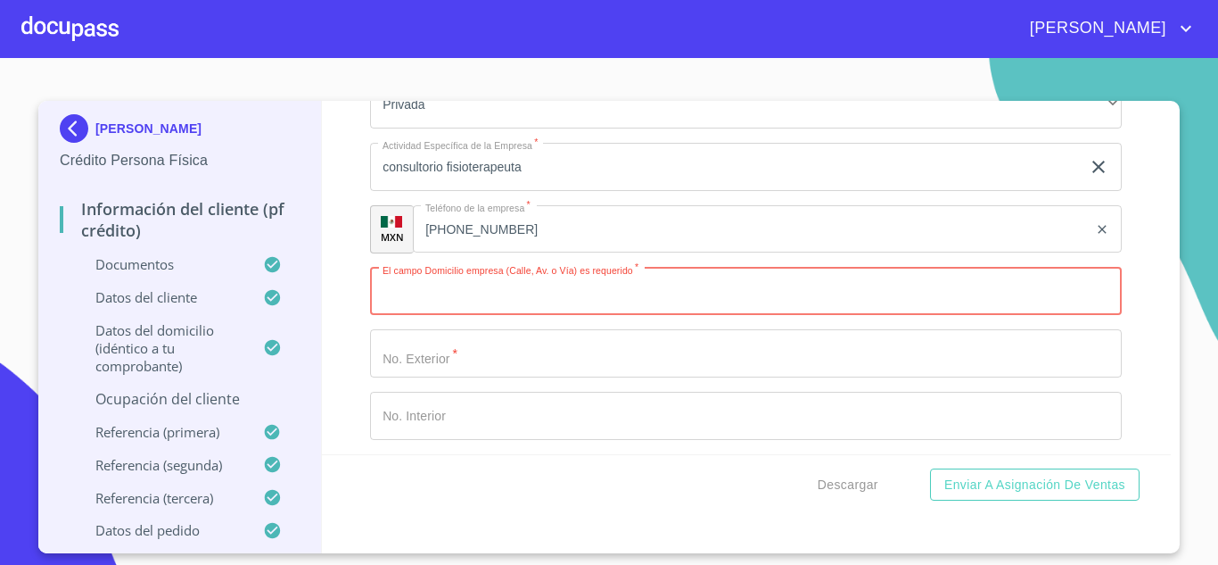
scroll to position [7949, 0]
click at [450, 298] on input "Documento de identificación.   *" at bounding box center [746, 289] width 752 height 48
type input "1"
type input "4"
type input "3 y 5 olivia ramirez"
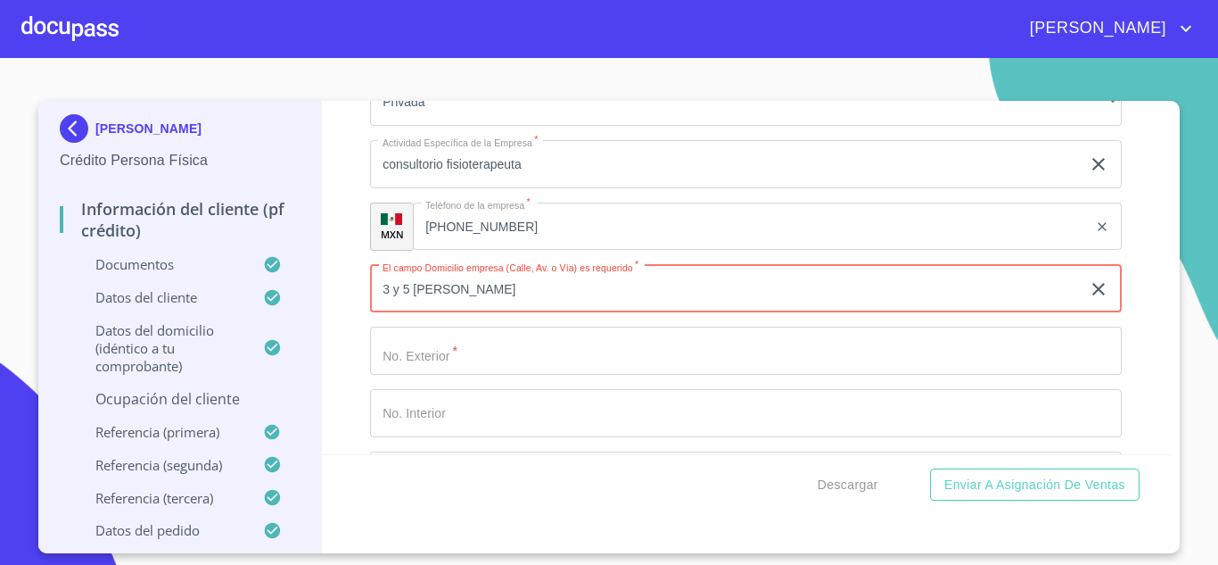
click at [427, 351] on input "Documento de identificación.   *" at bounding box center [746, 350] width 752 height 48
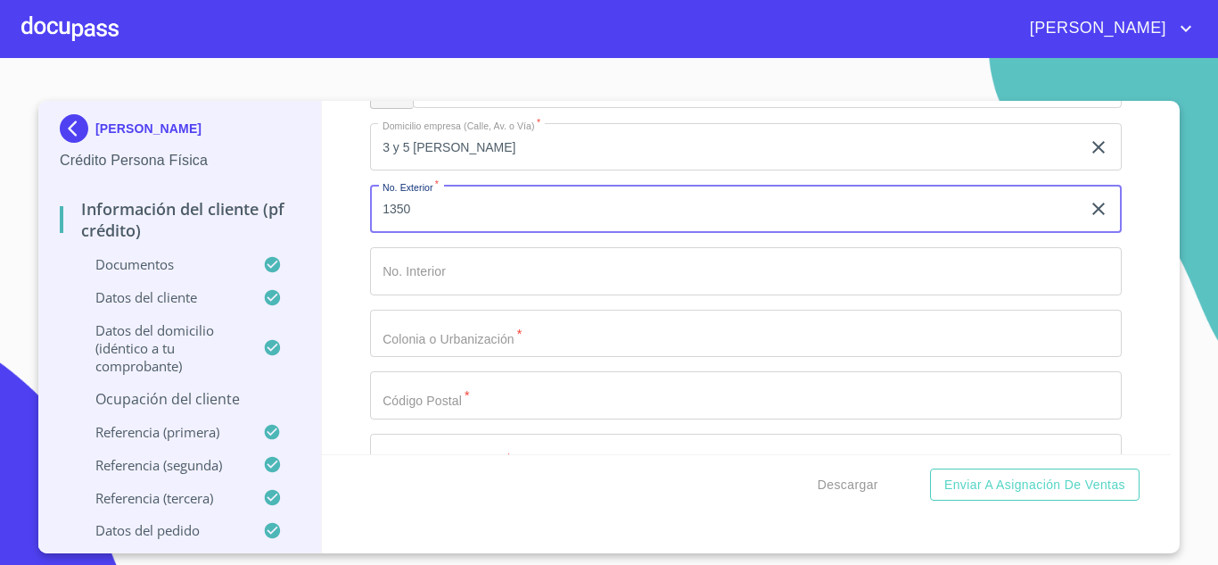
scroll to position [8101, 0]
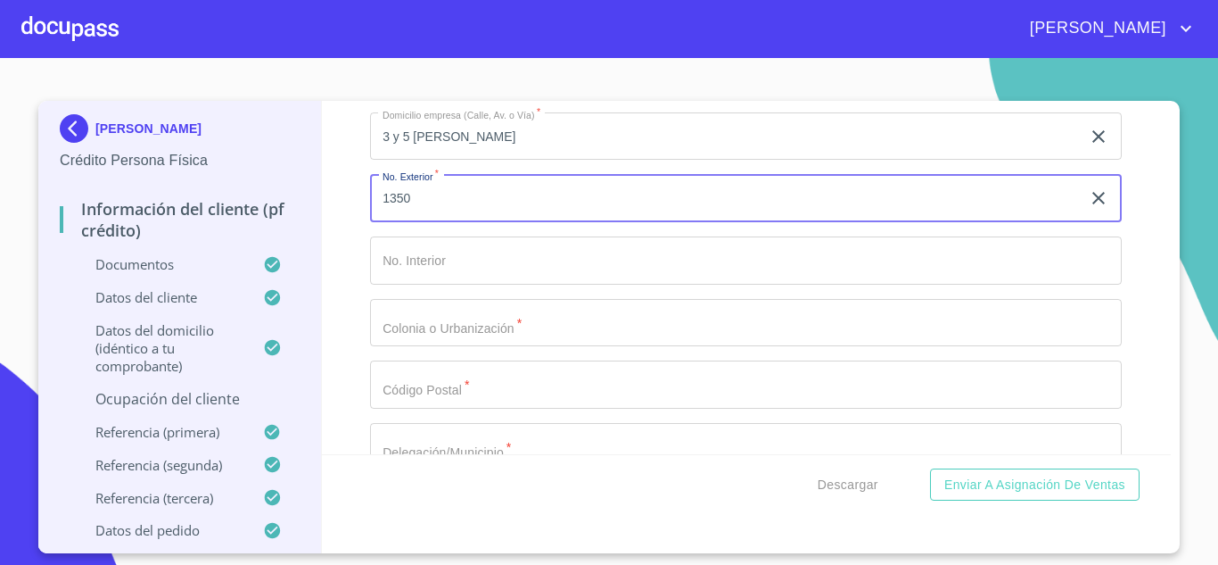
type input "1350"
click at [414, 334] on input "Documento de identificación.   *" at bounding box center [746, 323] width 752 height 48
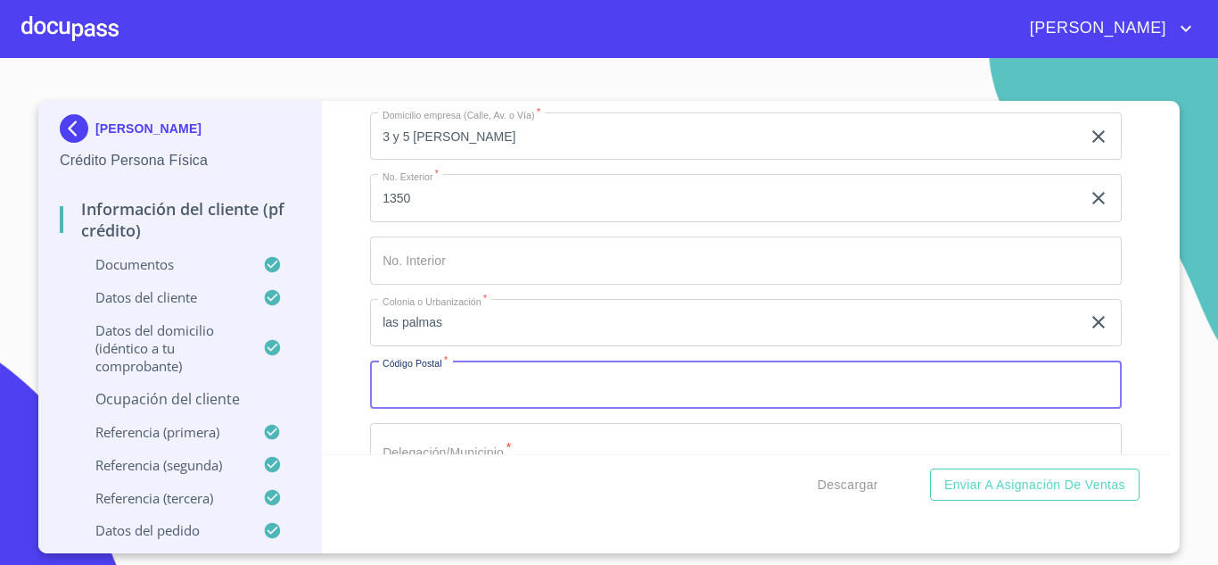
click at [408, 392] on input "Documento de identificación.   *" at bounding box center [746, 384] width 752 height 48
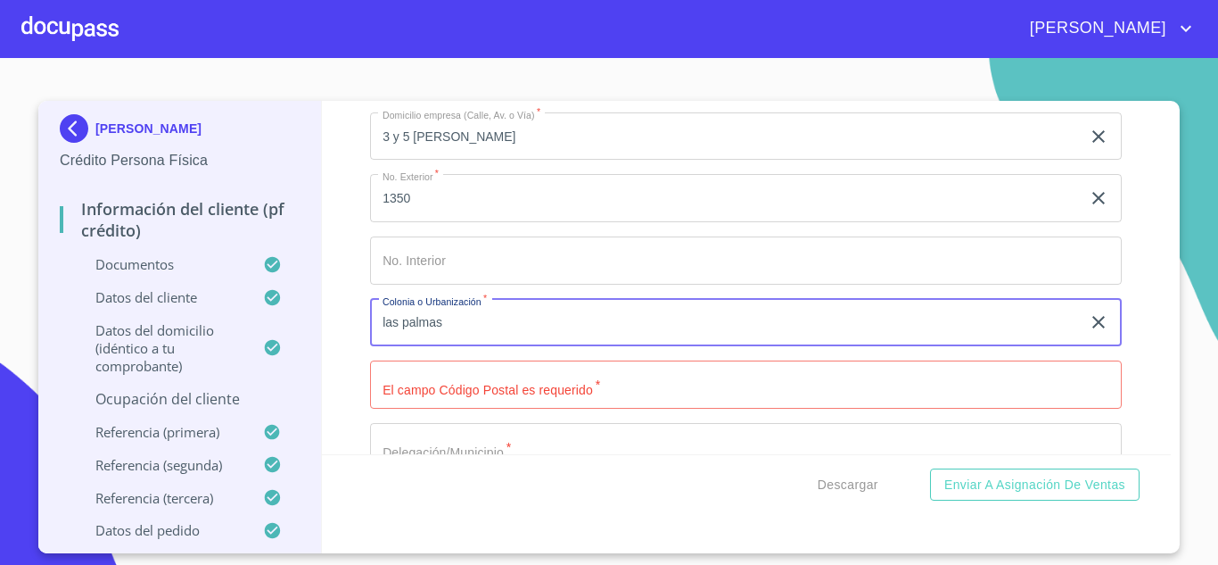
click at [384, 324] on input "las palmas" at bounding box center [725, 323] width 711 height 48
type input "Residencial Las Palmas"
click at [422, 386] on input "Documento de identificación.   *" at bounding box center [746, 384] width 752 height 48
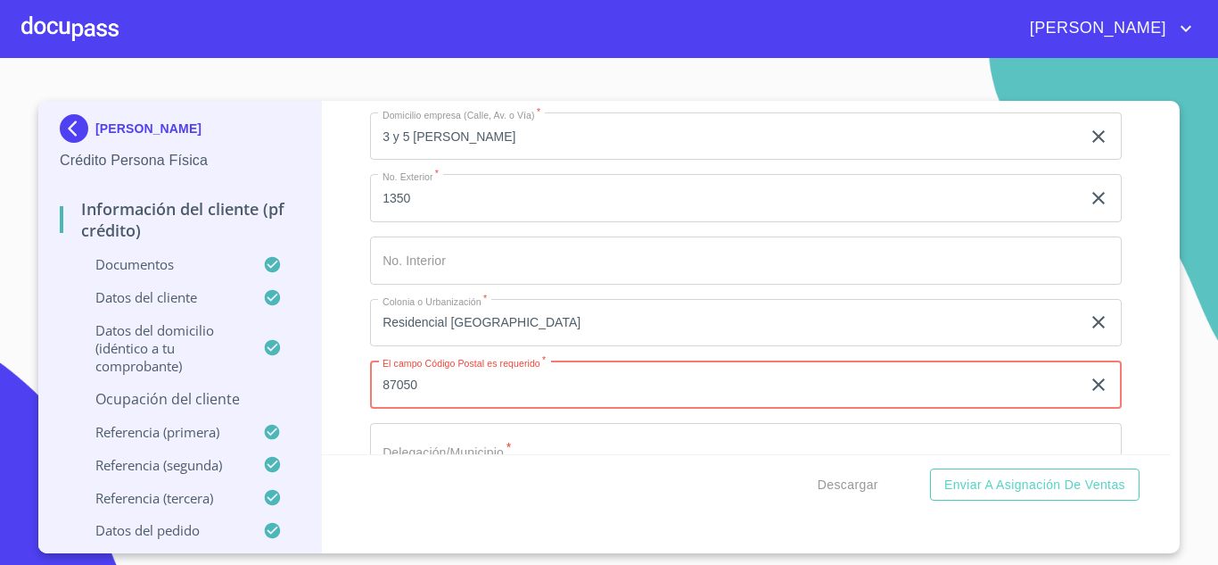
type input "87050"
click at [341, 404] on div "Información del cliente (PF crédito) Documentos Documento de identificación.   …" at bounding box center [747, 277] width 850 height 353
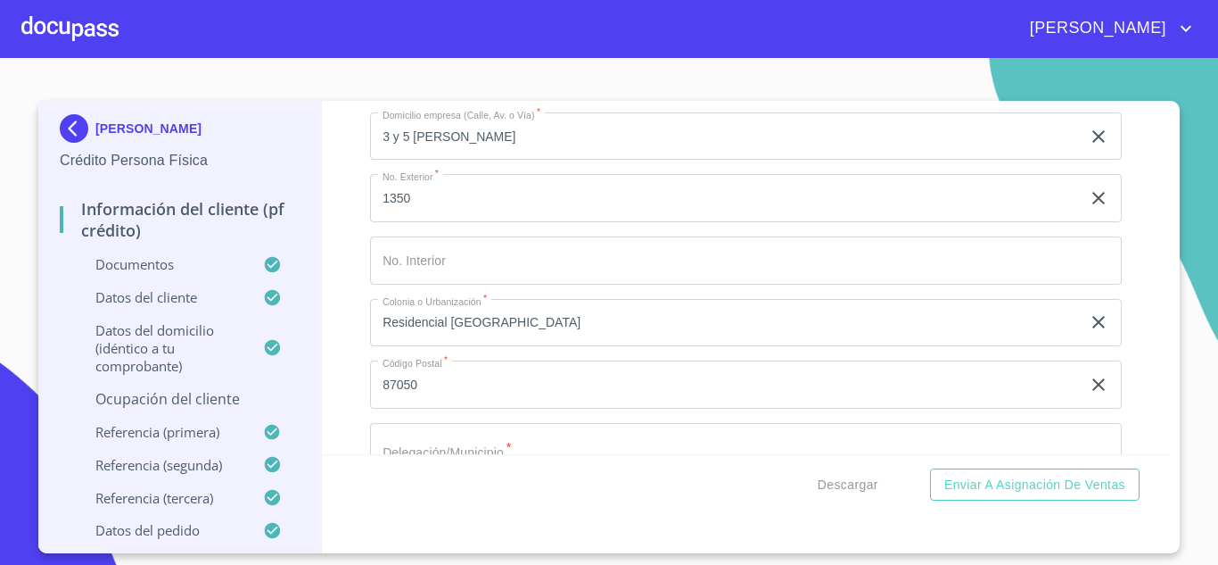
scroll to position [8213, 0]
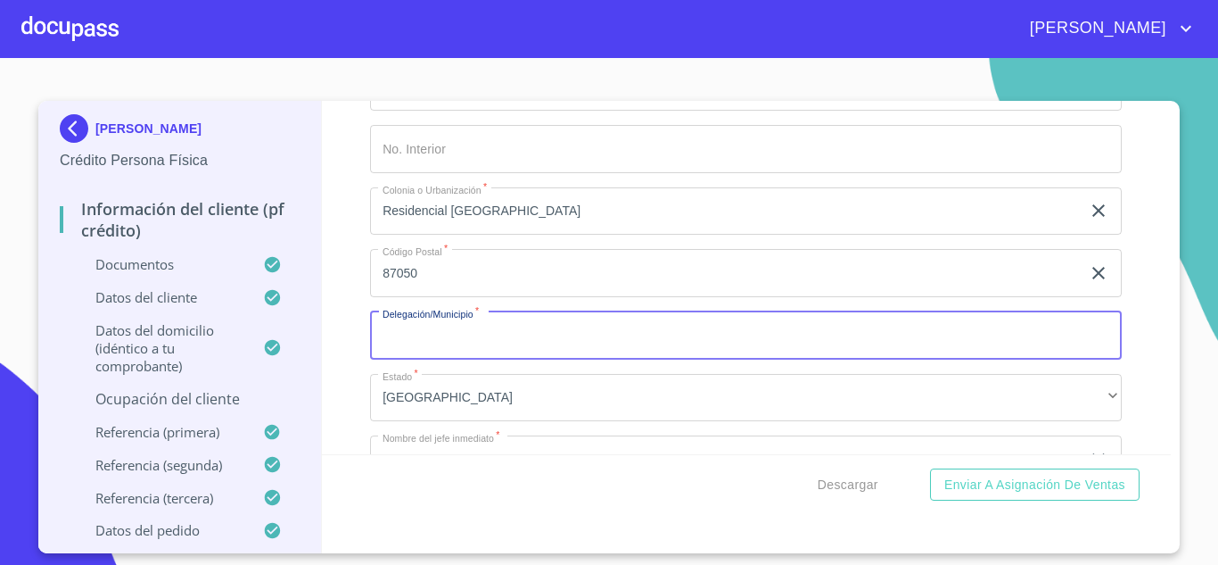
click at [444, 323] on input "Documento de identificación.   *" at bounding box center [746, 335] width 752 height 48
type input "v"
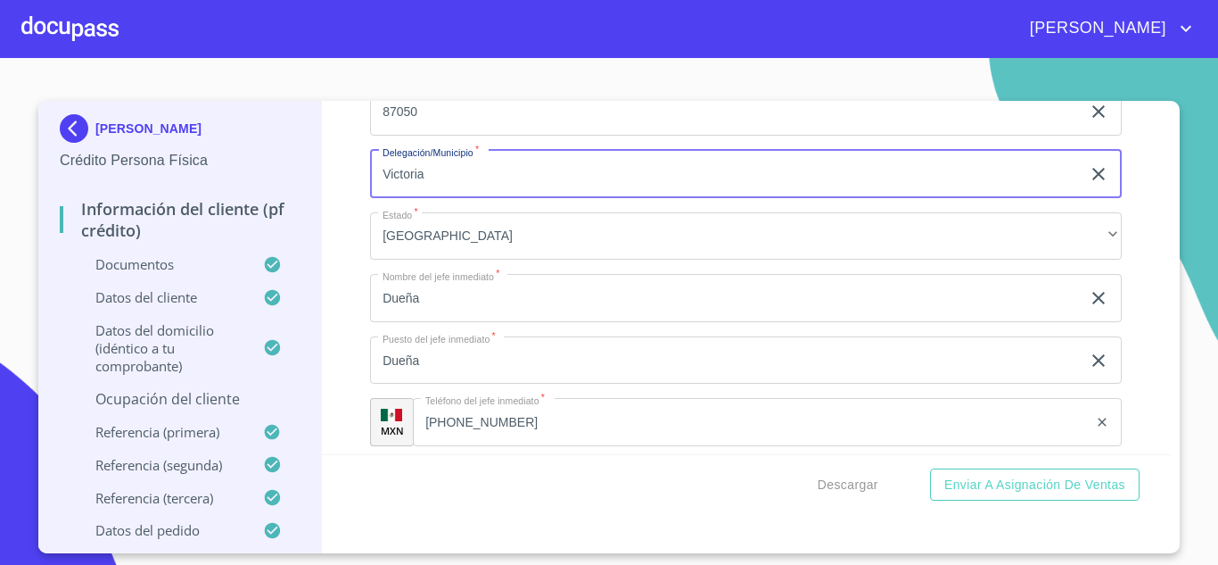
scroll to position [8296, 0]
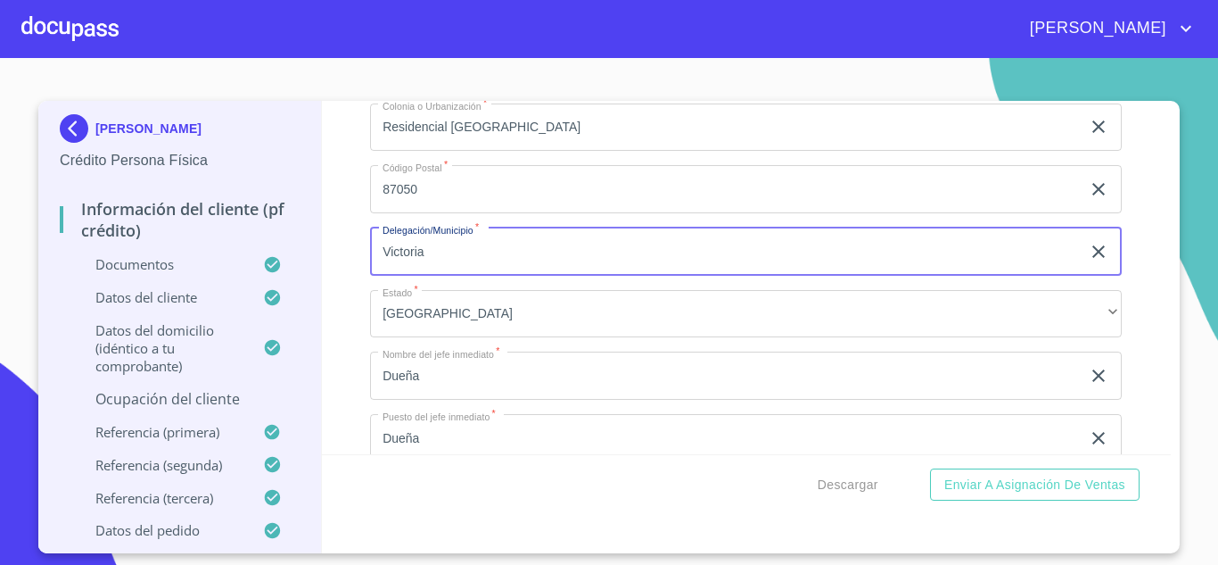
type input "Victoria"
click at [359, 255] on div "Información del cliente (PF crédito) Documentos Documento de identificación.   …" at bounding box center [747, 277] width 850 height 353
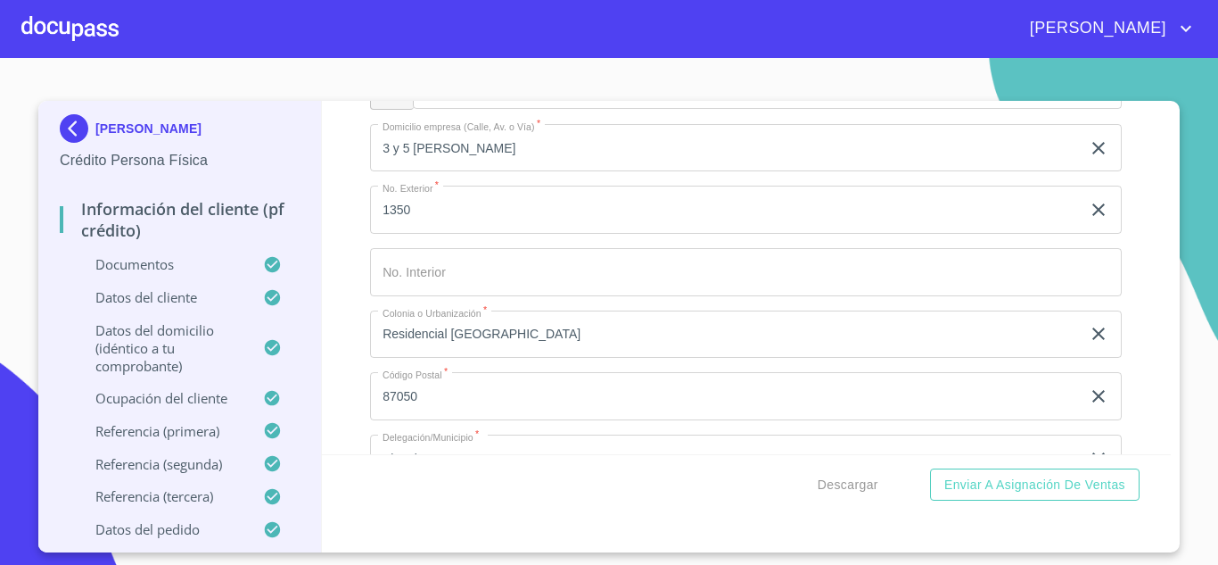
scroll to position [8089, 0]
click at [411, 154] on input "3 y 5 olivia ramirez" at bounding box center [725, 149] width 711 height 48
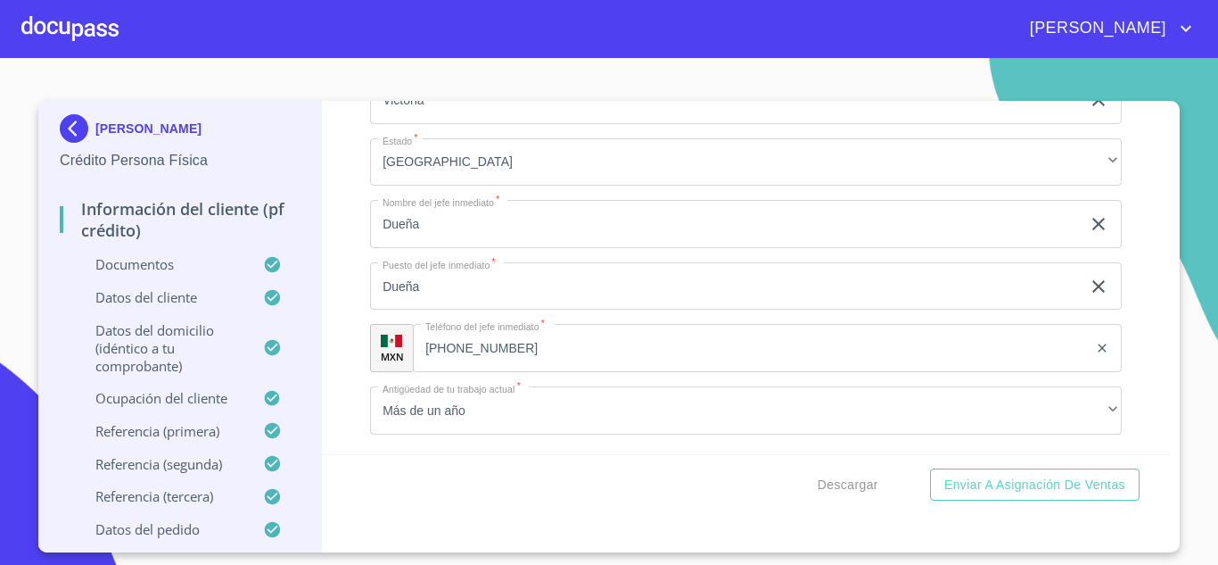
scroll to position [8443, 0]
type input "olivia ramirez"
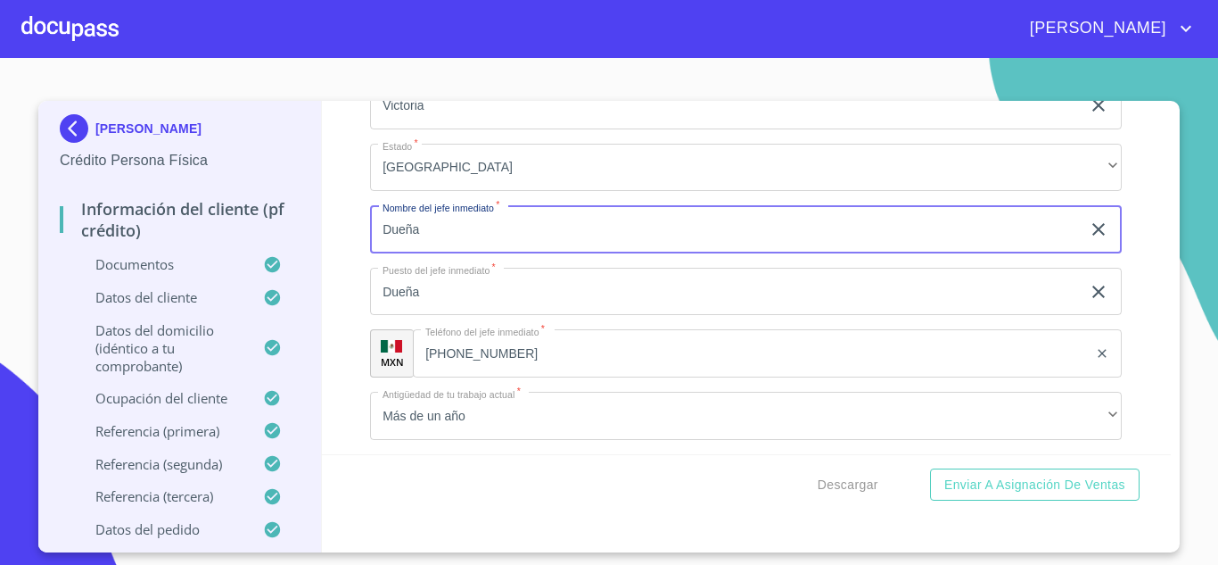
drag, startPoint x: 431, startPoint y: 223, endPoint x: 328, endPoint y: 252, distance: 106.5
click at [328, 252] on div "Información del cliente (PF crédito) Documentos Documento de identificación.   …" at bounding box center [747, 277] width 850 height 353
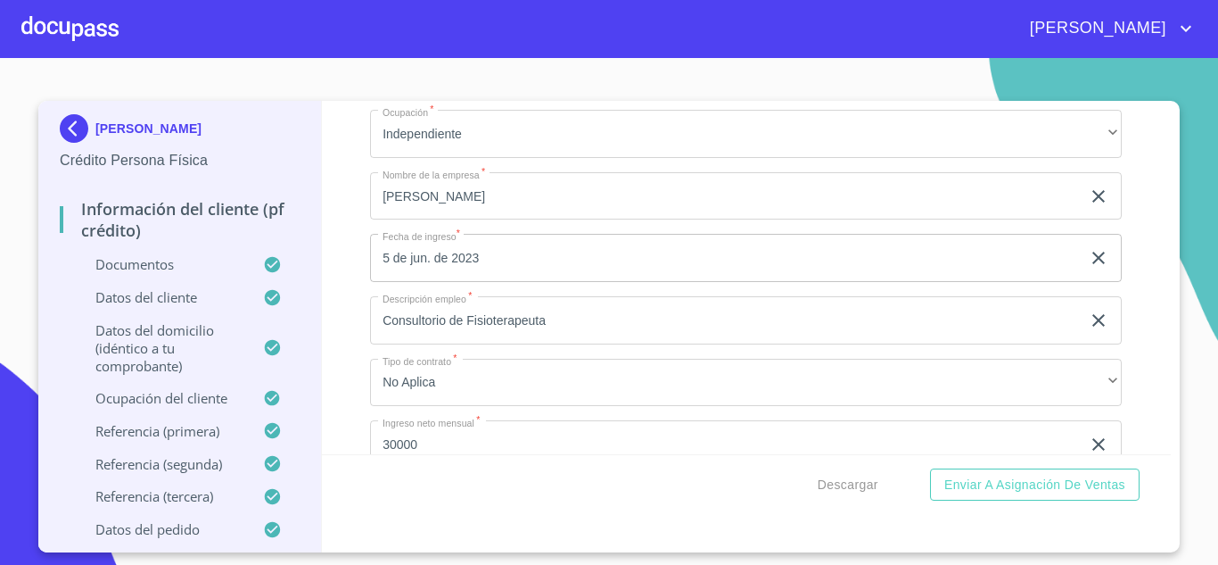
scroll to position [7489, 0]
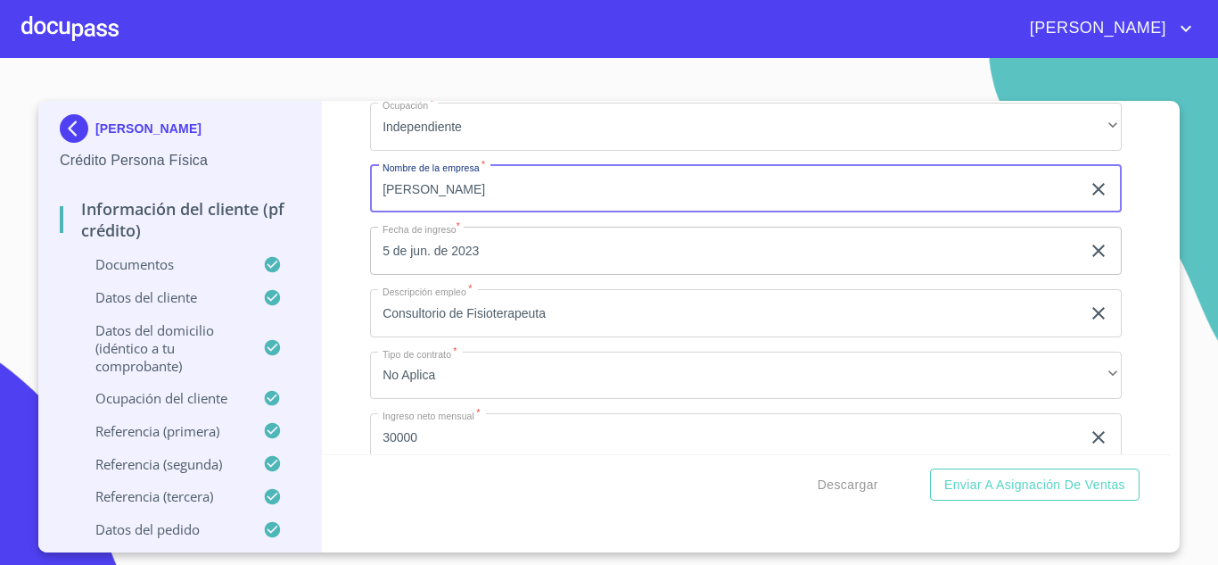
click at [541, 190] on input "isabella medrano orozco" at bounding box center [725, 189] width 711 height 48
drag, startPoint x: 533, startPoint y: 186, endPoint x: 375, endPoint y: 188, distance: 157.9
click at [375, 188] on input "isabella medrano orozco" at bounding box center [725, 189] width 711 height 48
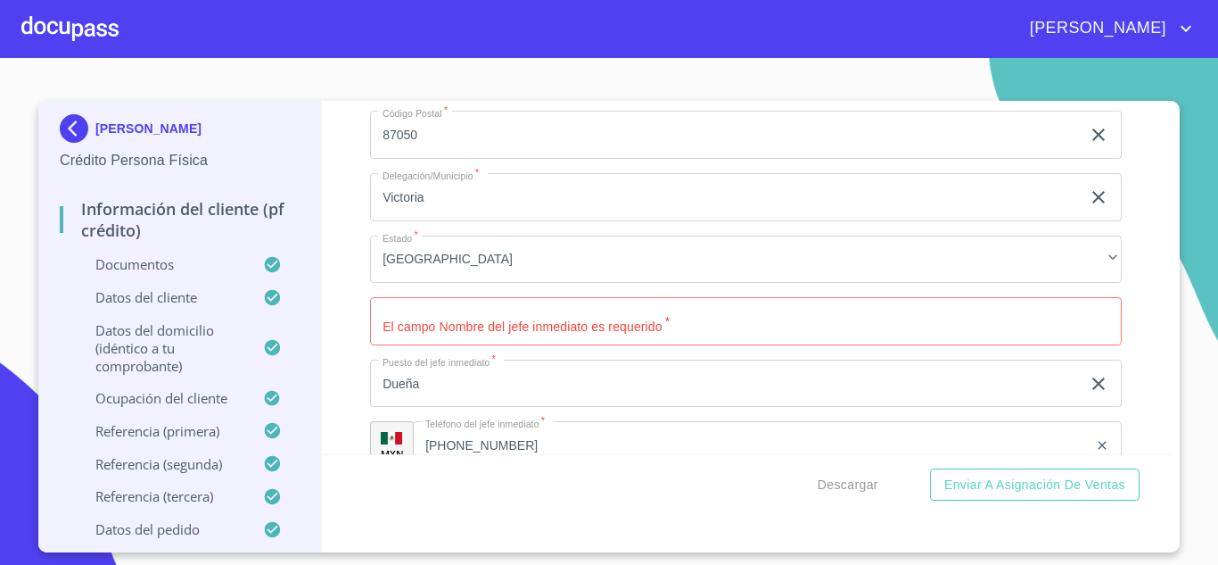
scroll to position [8353, 0]
type input "isabella medrano orozco"
click at [440, 320] on input "Documento de identificación.   *" at bounding box center [746, 319] width 752 height 48
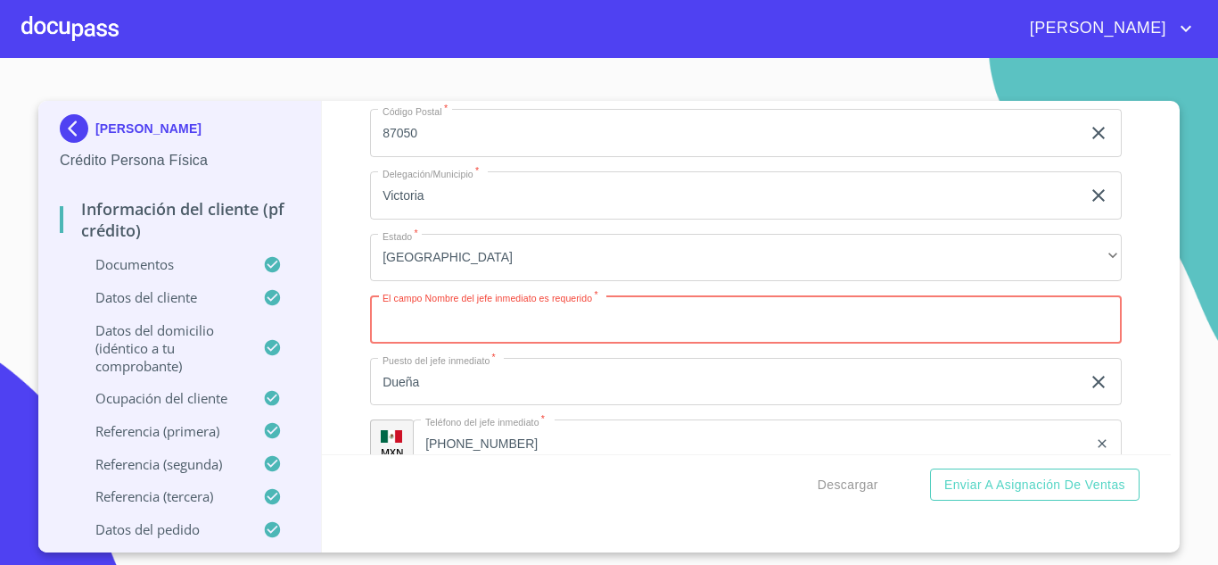
paste input "isabella medrano orozco"
type input "isabella medrano orozco"
click at [454, 386] on input "Dueña" at bounding box center [725, 382] width 711 height 48
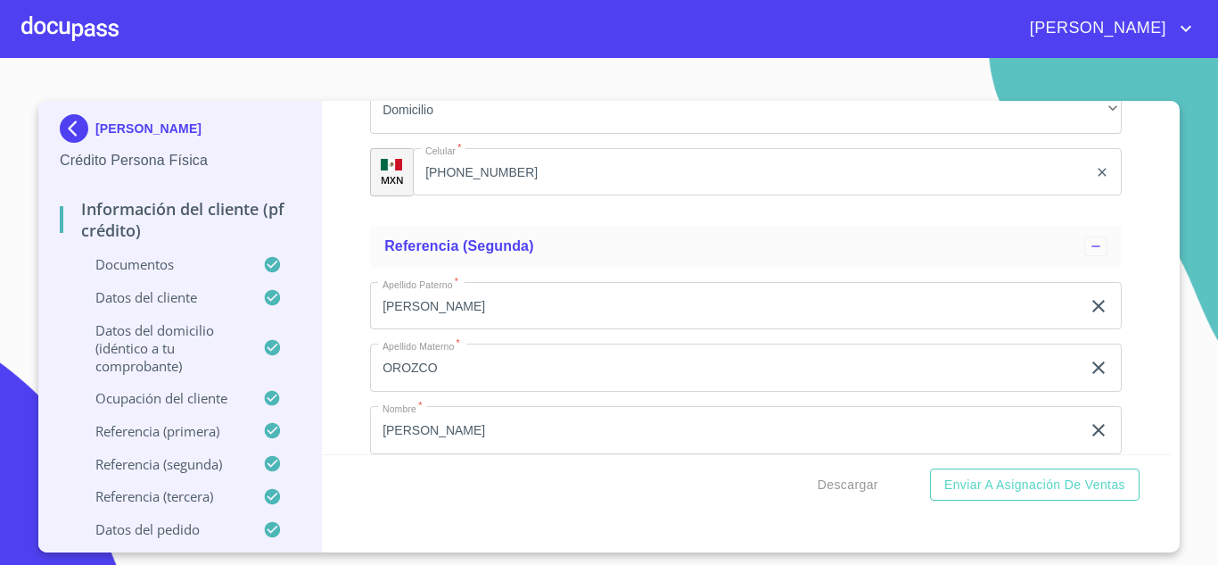
scroll to position [10351, 0]
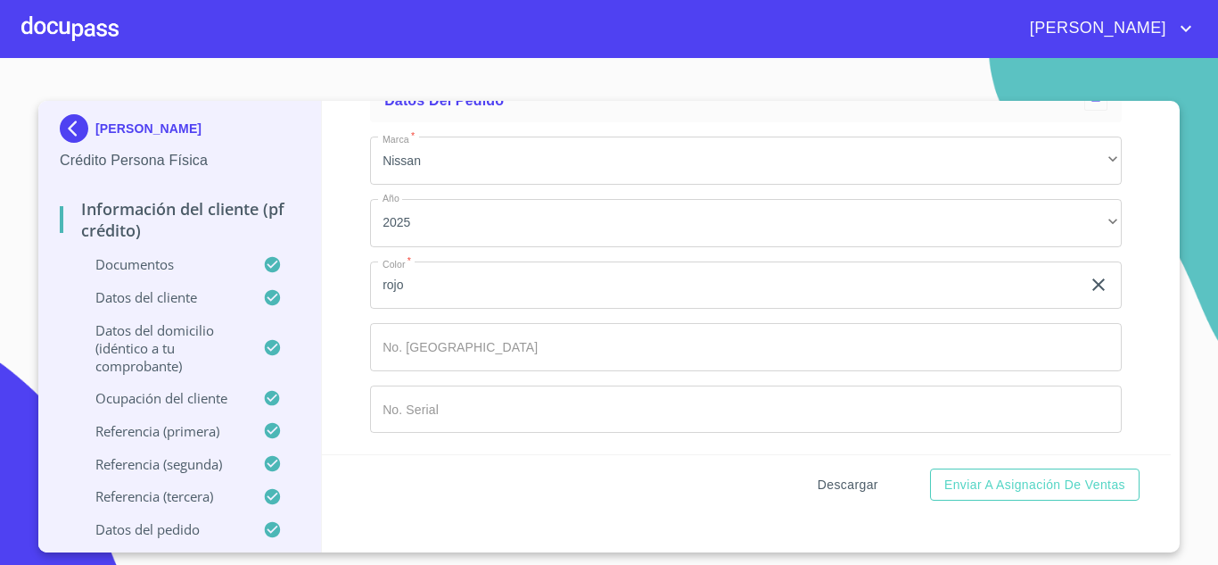
click at [839, 490] on span "Descargar" at bounding box center [848, 485] width 61 height 22
